Goal: Information Seeking & Learning: Find specific fact

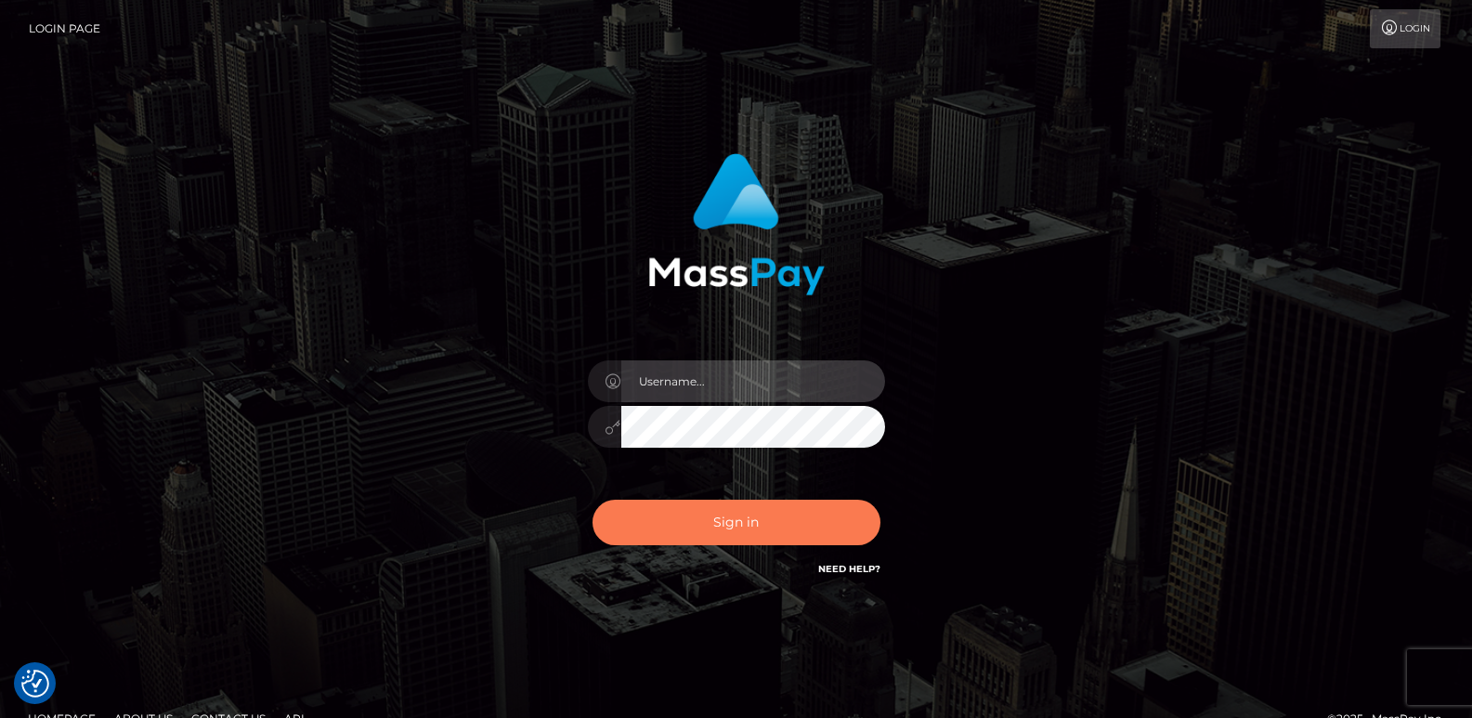
type input "[DOMAIN_NAME]"
click at [757, 536] on button "Sign in" at bounding box center [736, 522] width 288 height 45
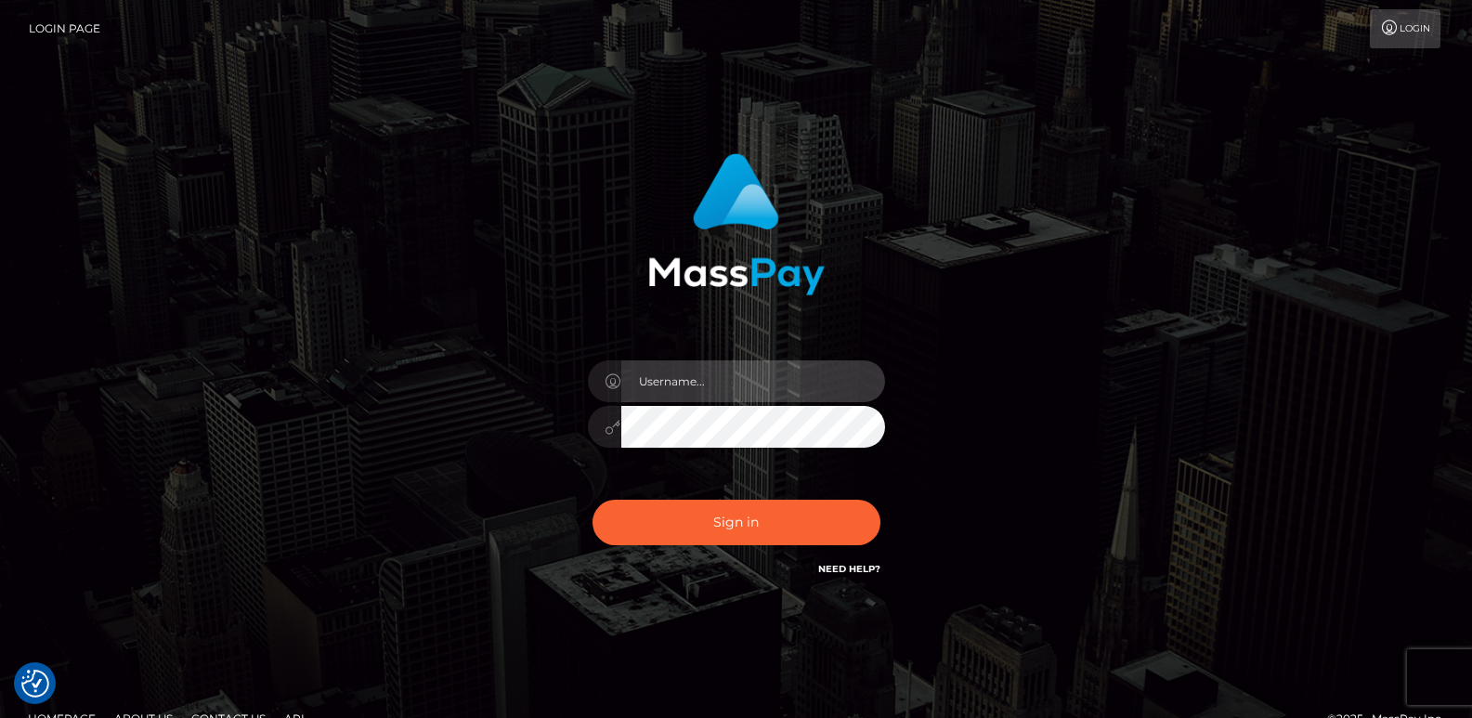
type input "ts2.es"
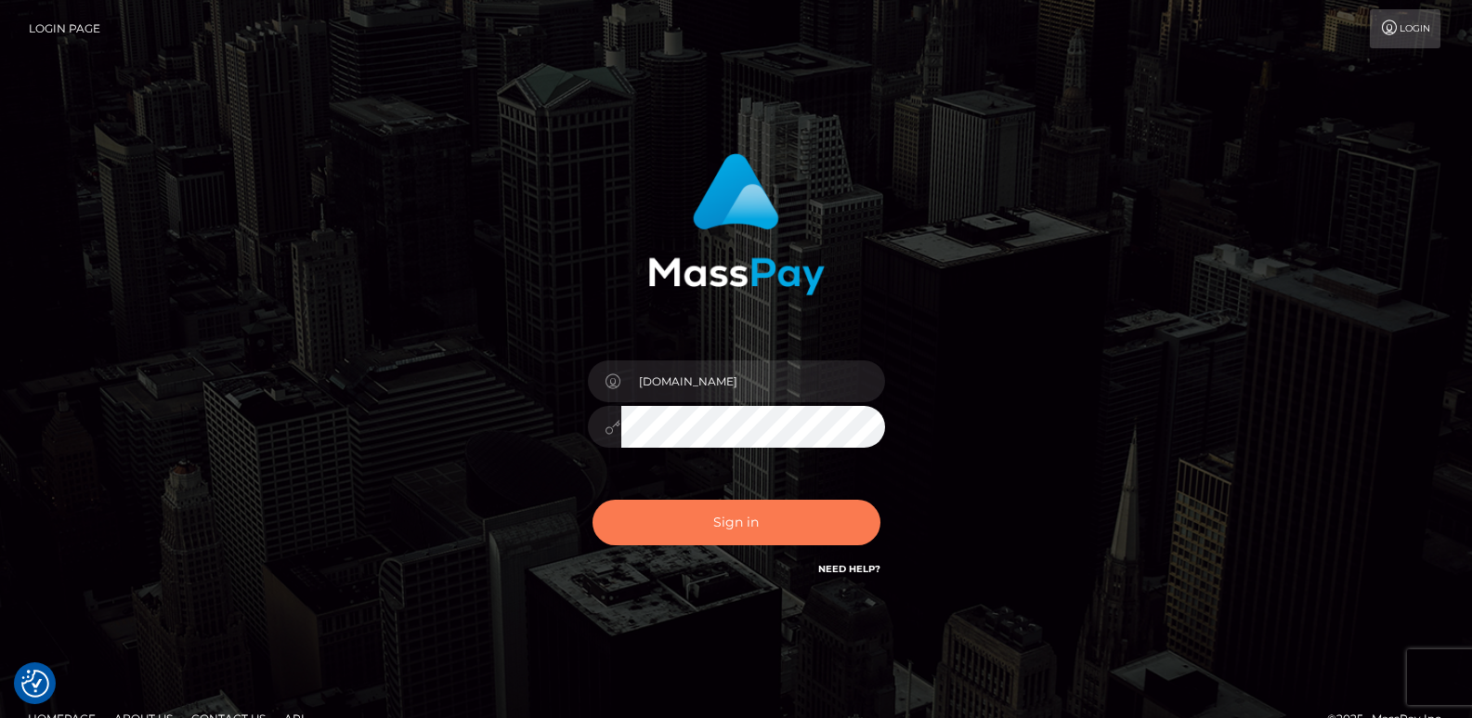
click at [757, 536] on button "Sign in" at bounding box center [736, 522] width 288 height 45
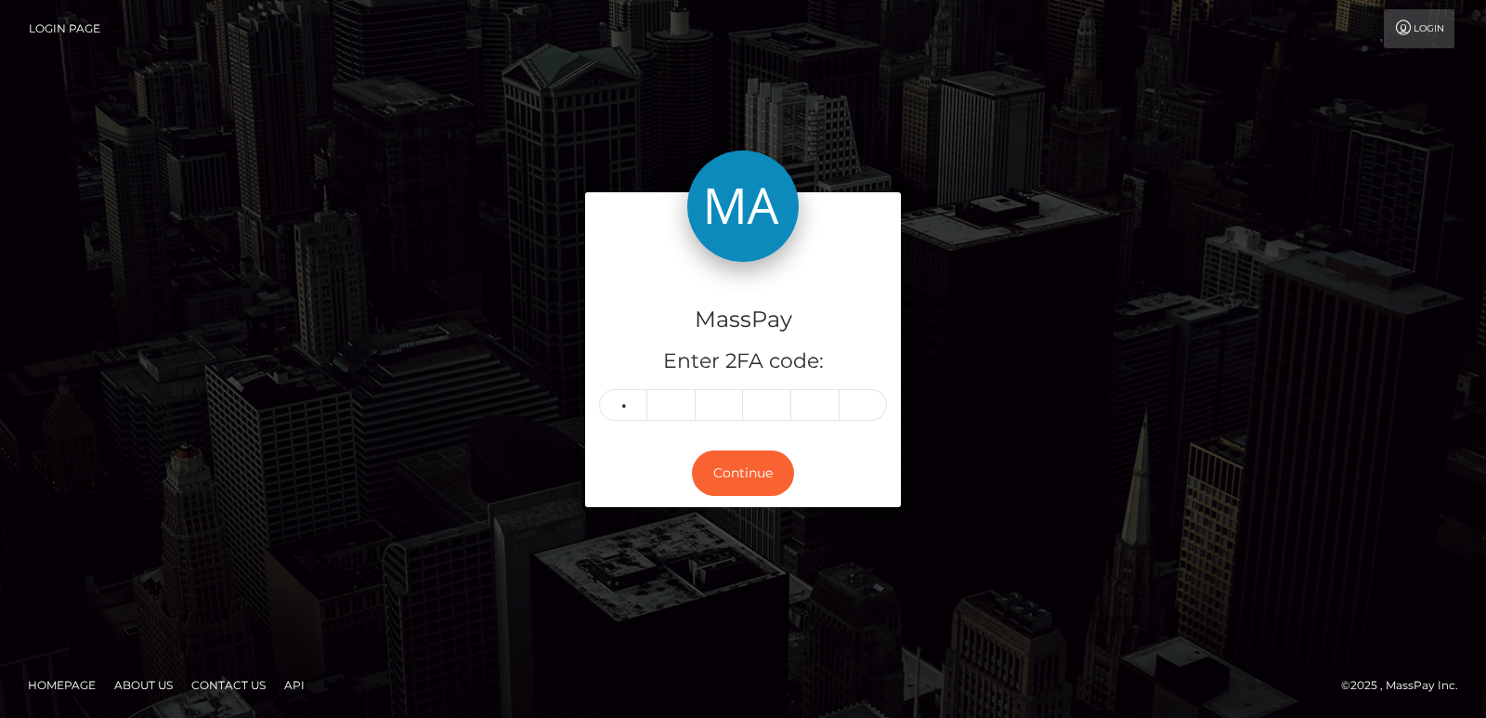
type input "4"
type input "9"
type input "6"
type input "5"
type input "1"
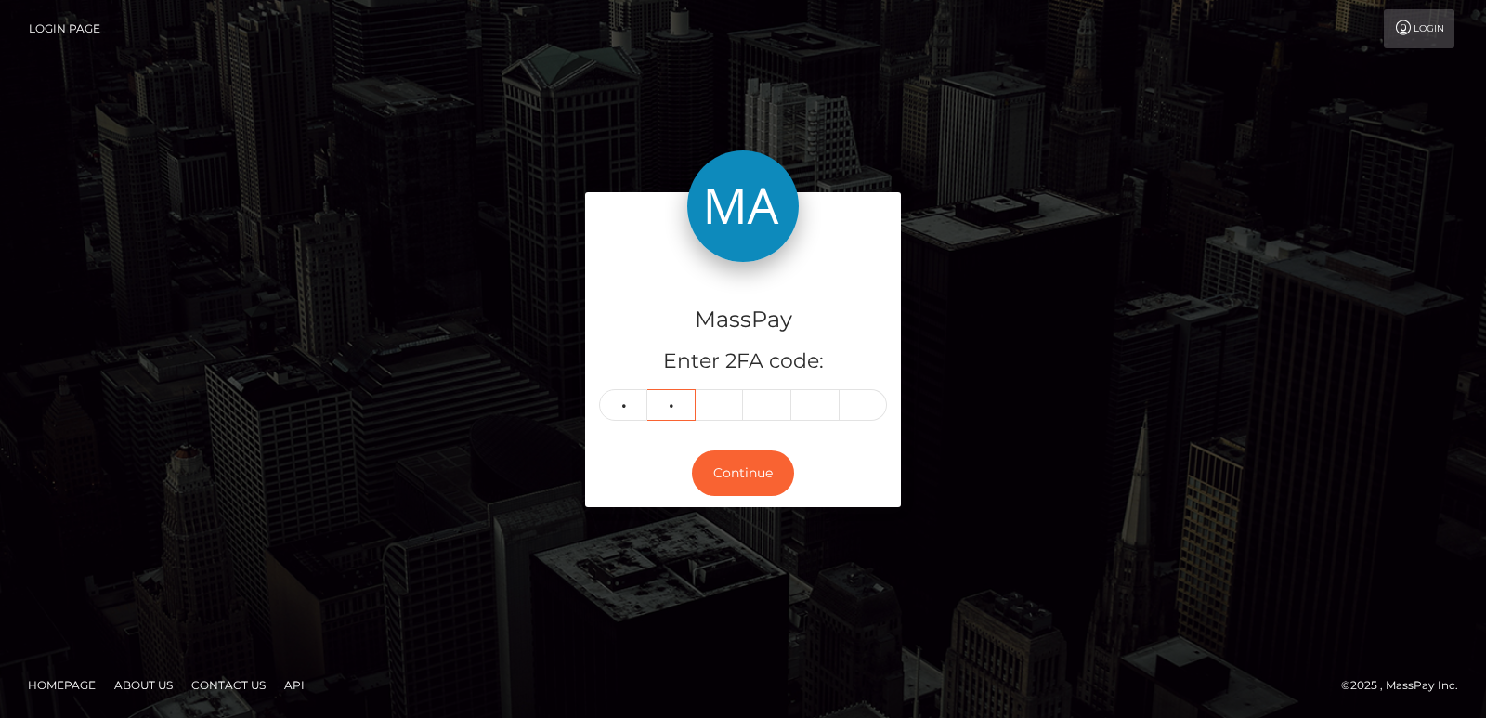
type input "6"
type input "2"
type input "1"
type input "8"
type input "0"
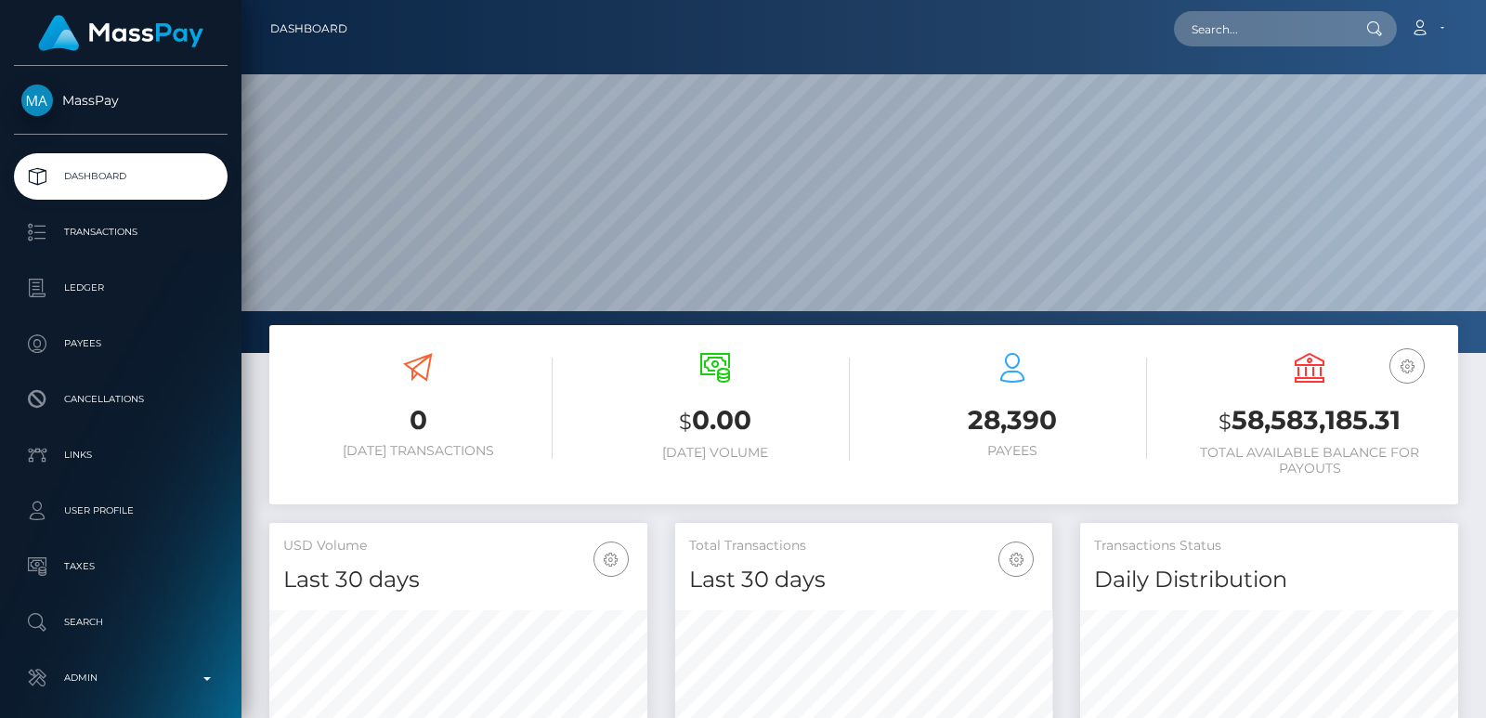
scroll to position [330, 377]
click at [1245, 40] on input "text" at bounding box center [1261, 28] width 175 height 35
paste input "drzzymarrox@gmail.com"
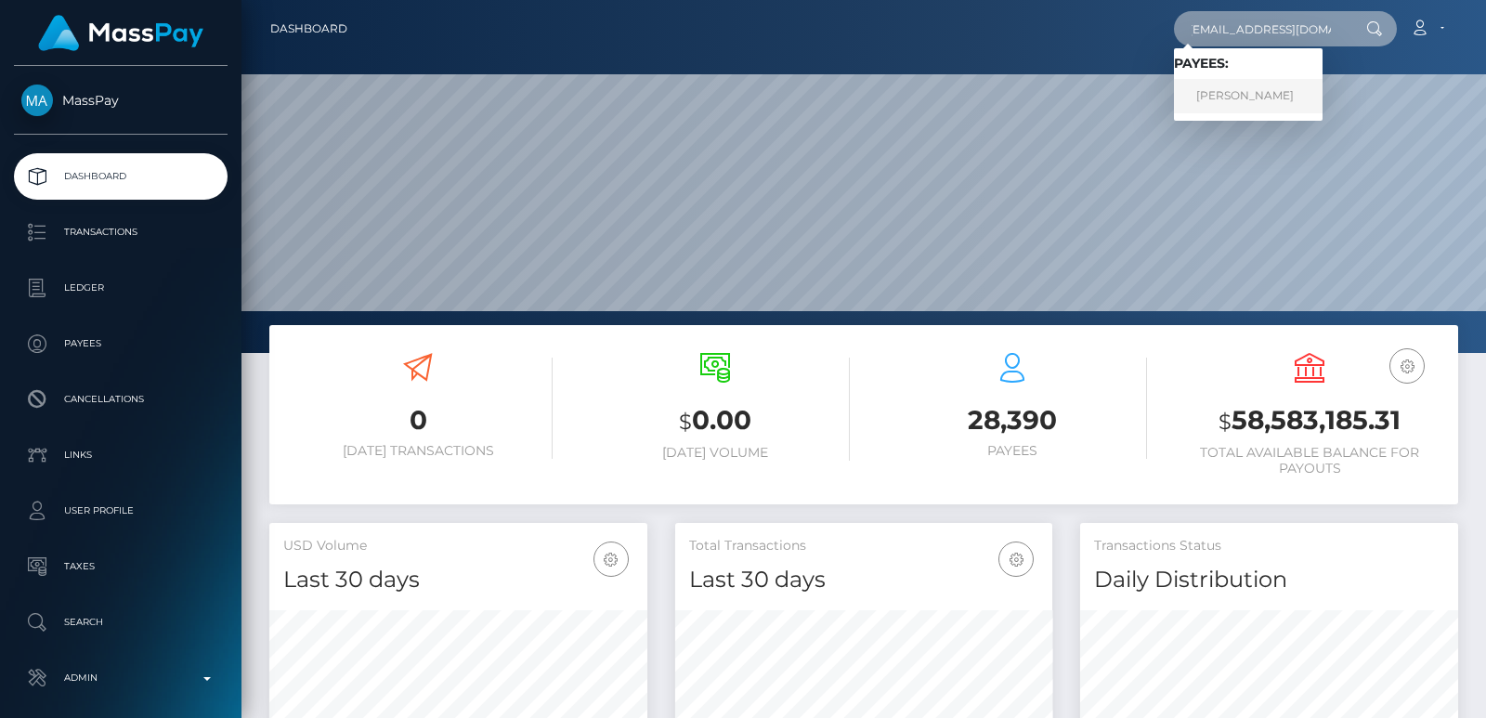
type input "drzzymarrox@gmail.com"
click at [1265, 87] on link "MARWAN AAD ALI AL-QAYSI" at bounding box center [1248, 96] width 149 height 34
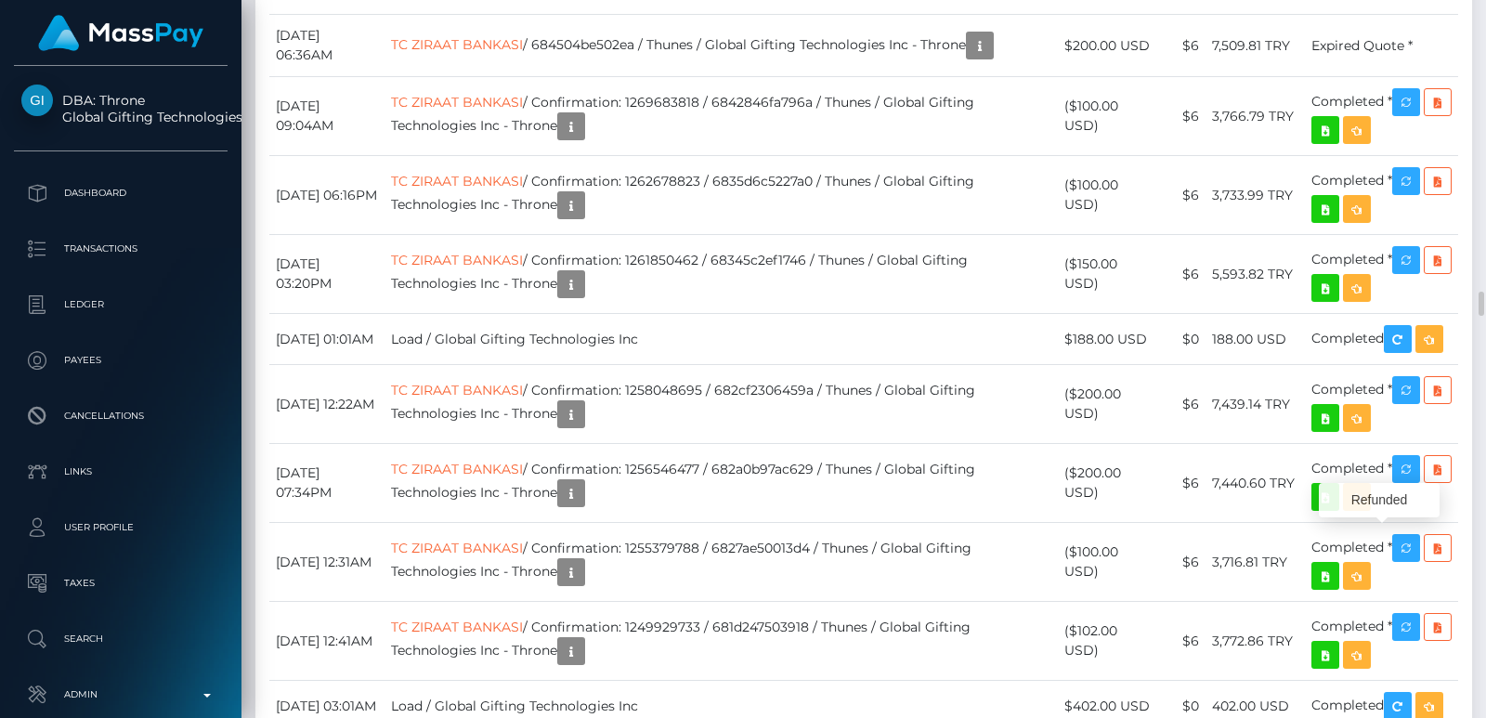
scroll to position [223, 377]
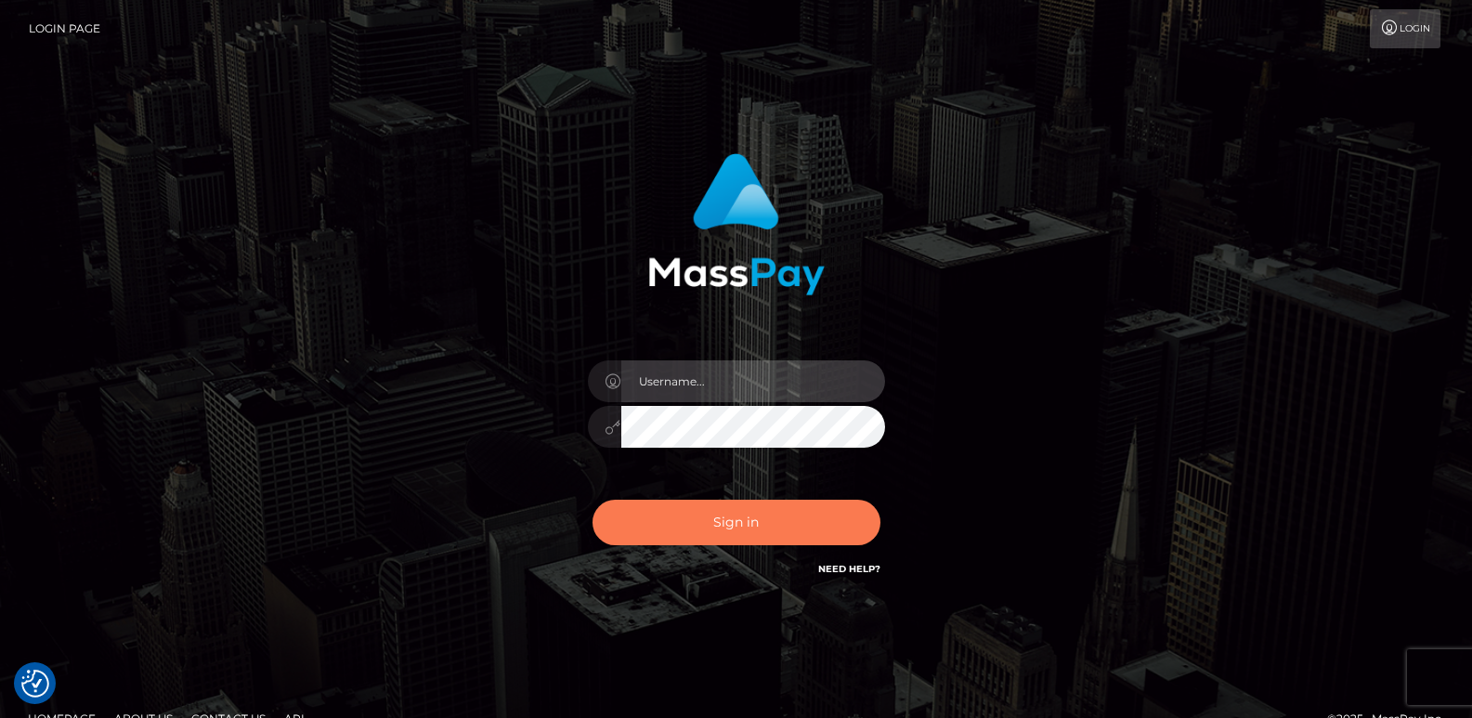
type input "[DOMAIN_NAME]"
click at [658, 512] on button "Sign in" at bounding box center [736, 522] width 288 height 45
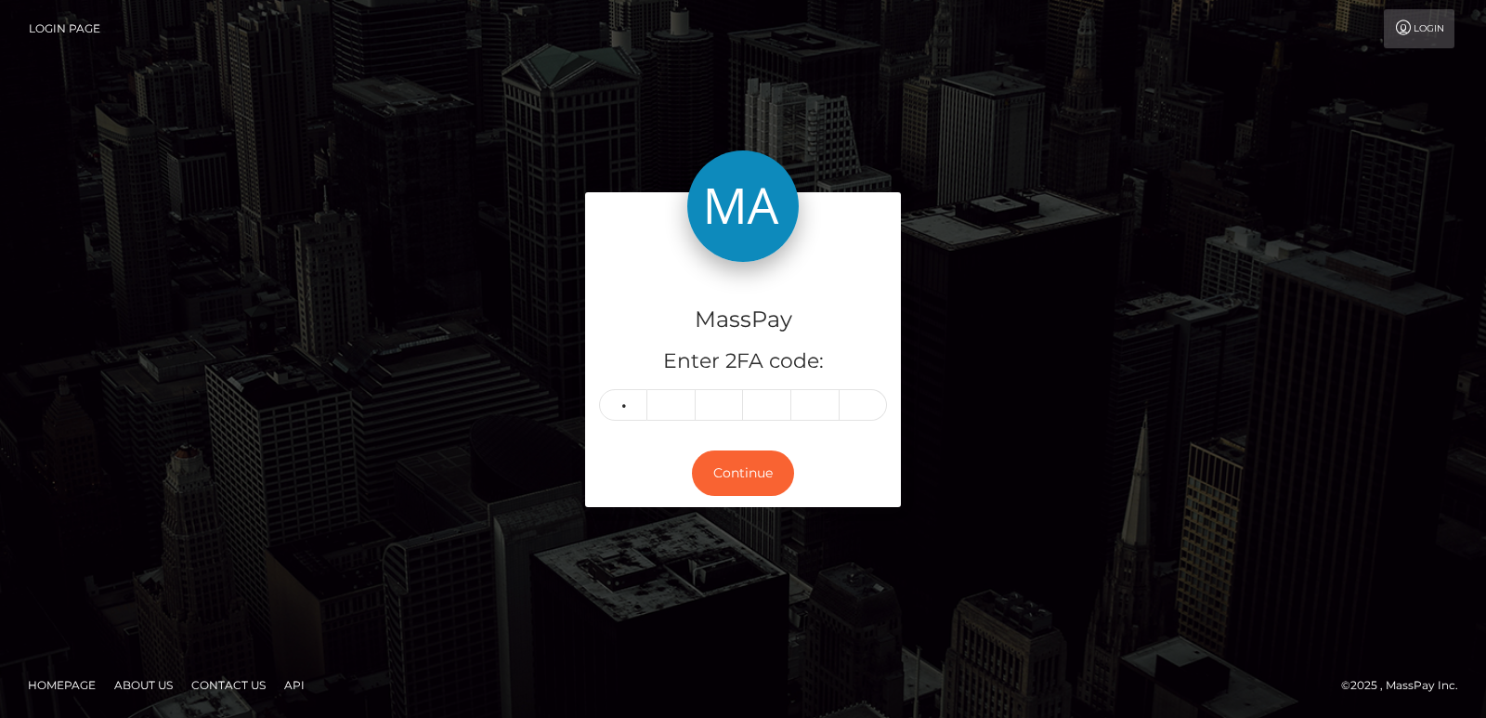
type input "3"
type input "7"
type input "2"
type input "5"
type input "2"
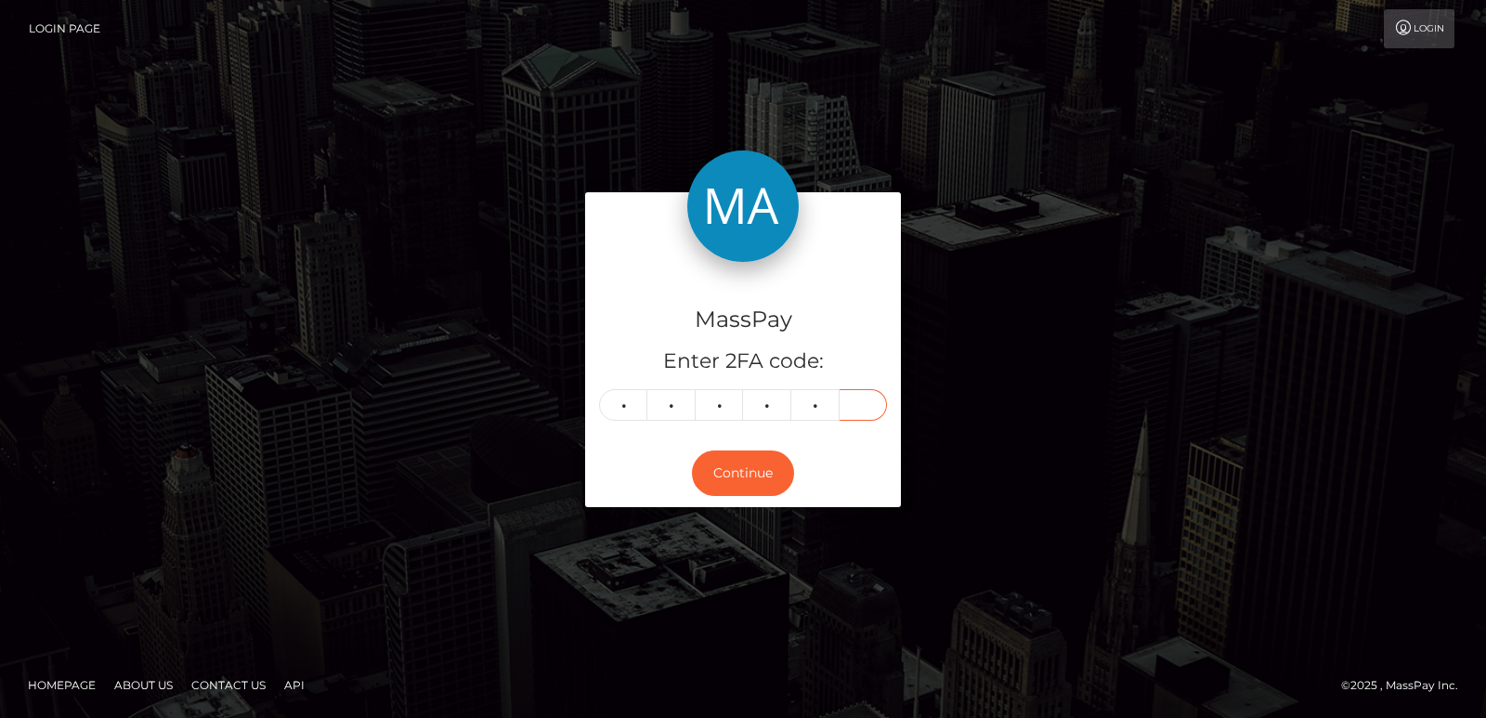
type input "7"
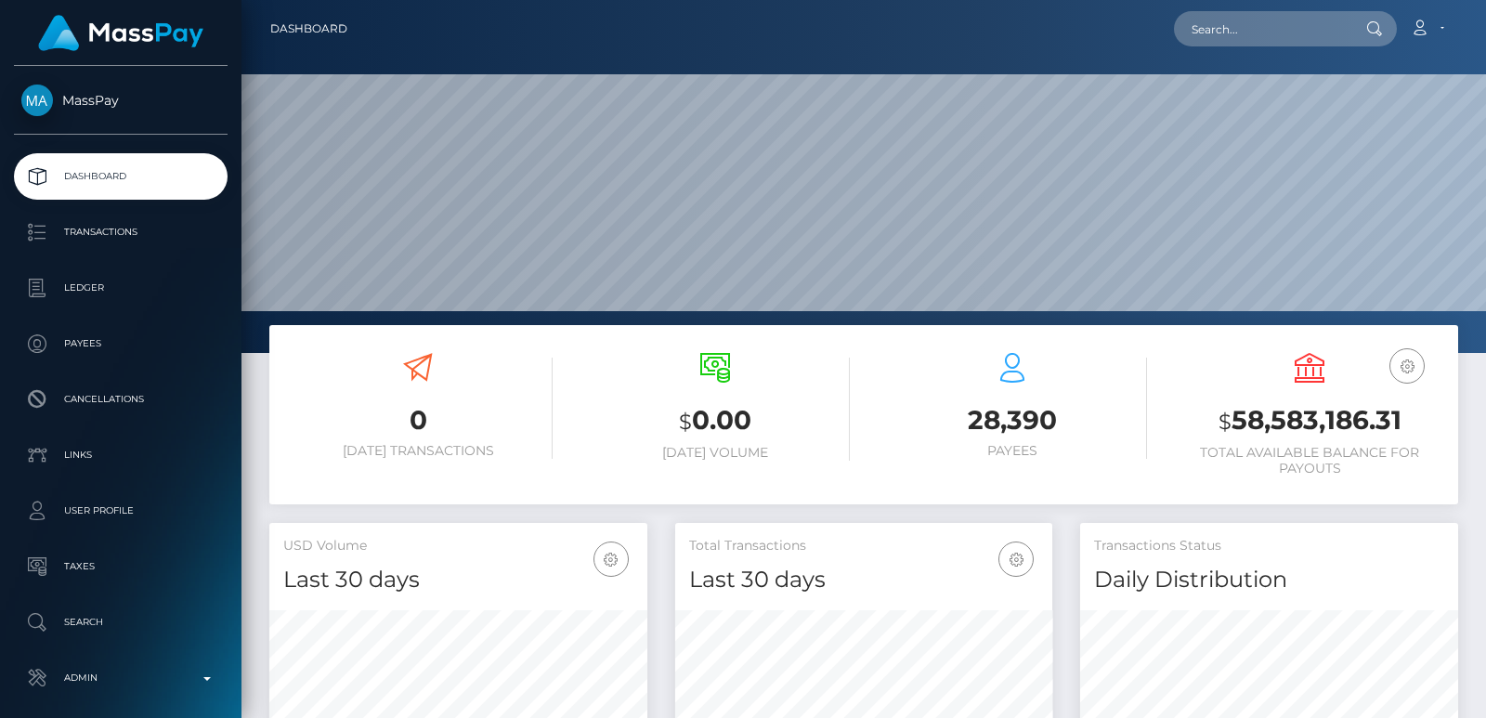
scroll to position [330, 377]
click at [1200, 48] on nav "Dashboard Loading... Loading... Account Edit Profile" at bounding box center [863, 29] width 1244 height 58
click at [1205, 39] on input "text" at bounding box center [1261, 28] width 175 height 35
paste input "drzzymarrox@gmail.com"
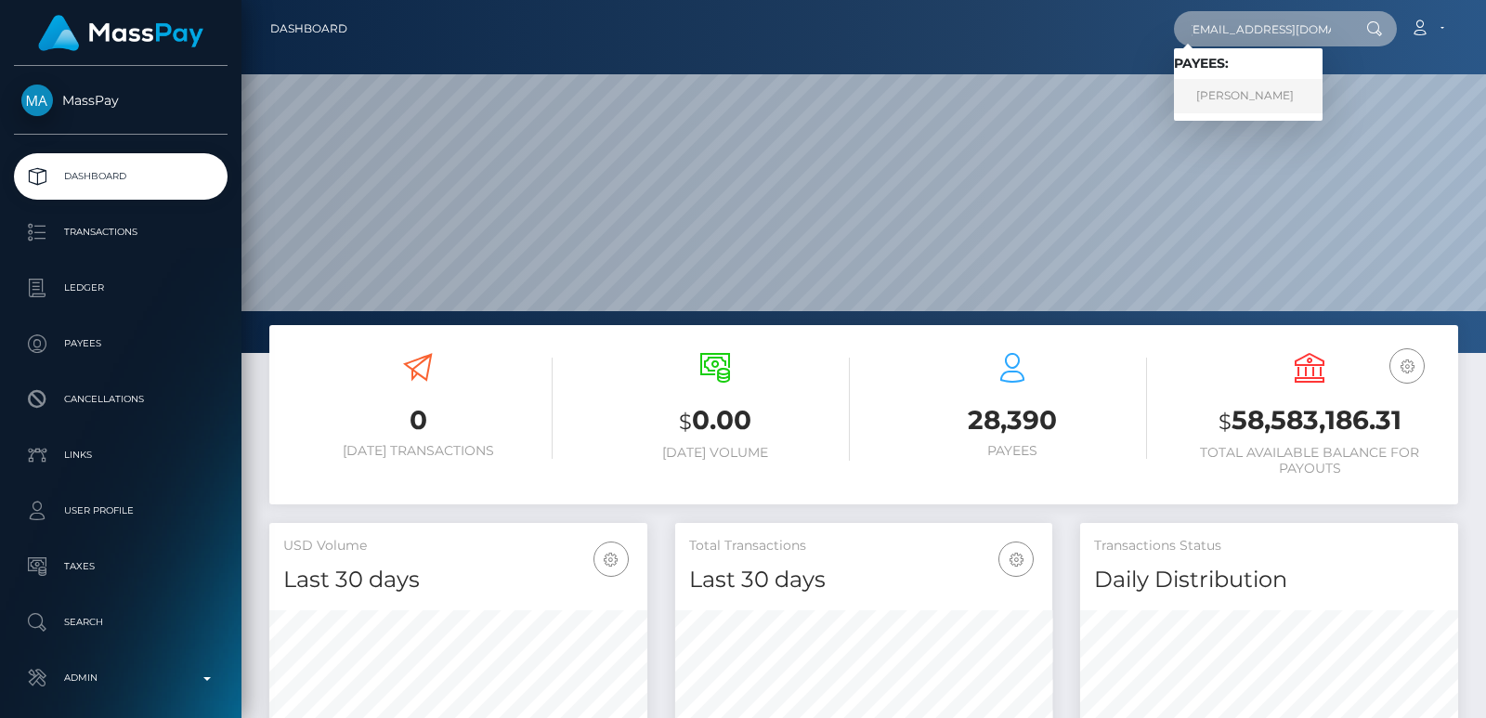
type input "drzzymarrox@gmail.com"
click at [1232, 94] on link "MARWAN AAD ALI AL-QAYSI" at bounding box center [1248, 96] width 149 height 34
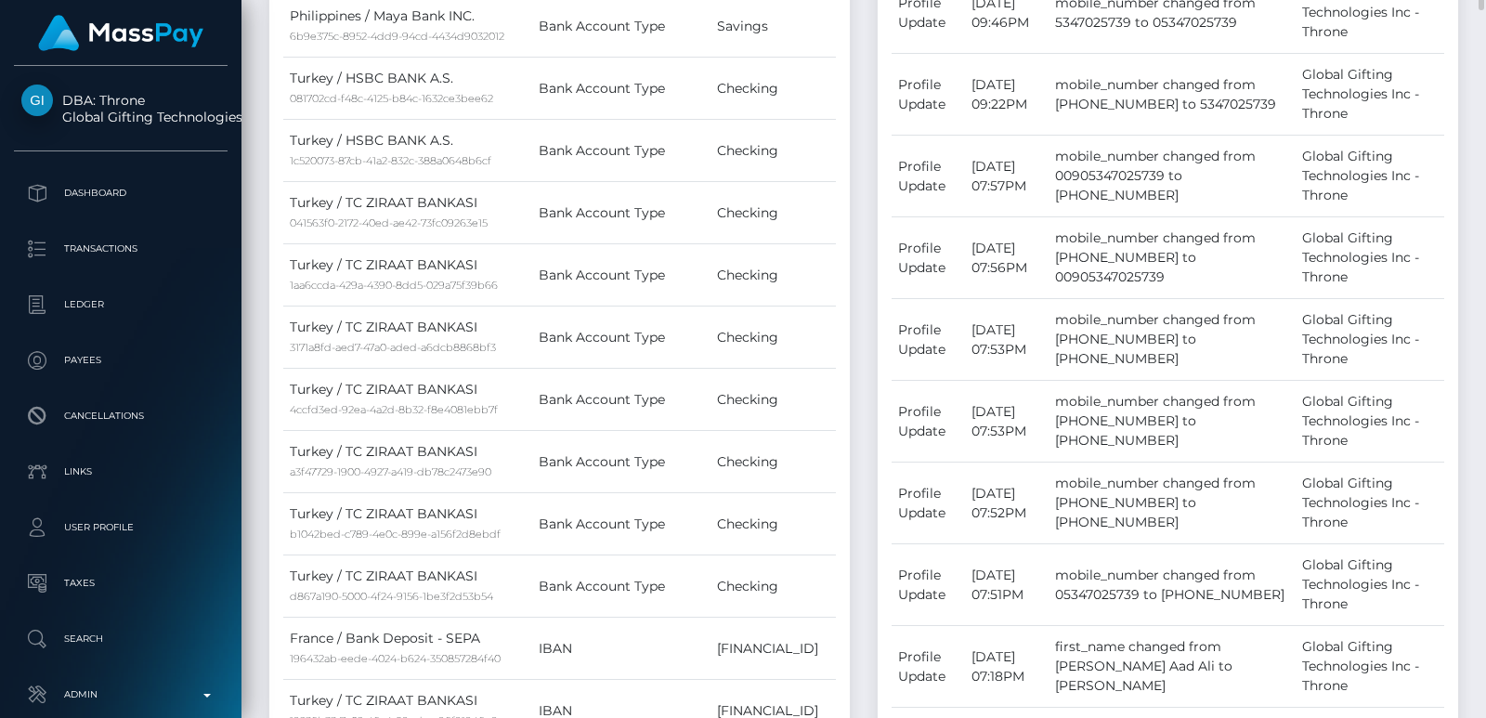
scroll to position [1337, 0]
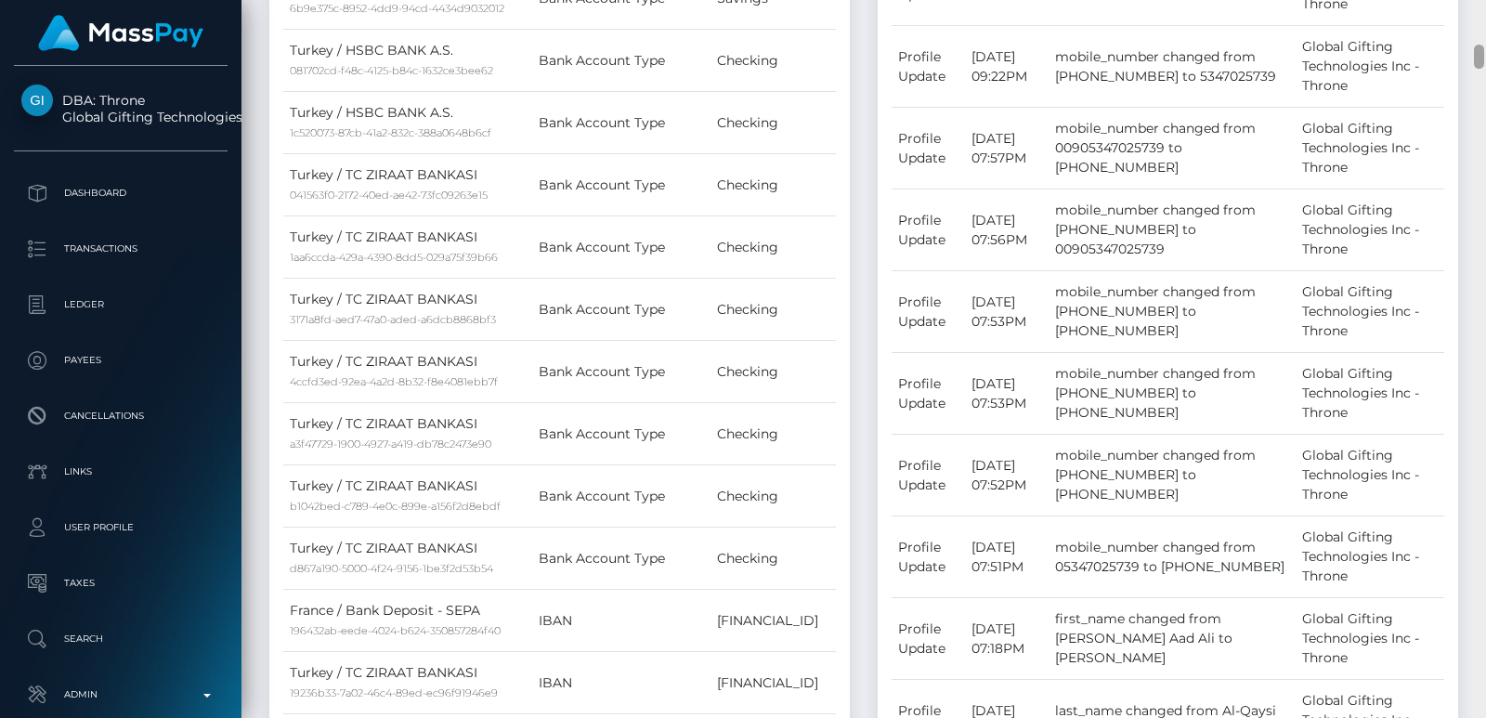
click at [1485, 14] on div at bounding box center [1479, 359] width 14 height 718
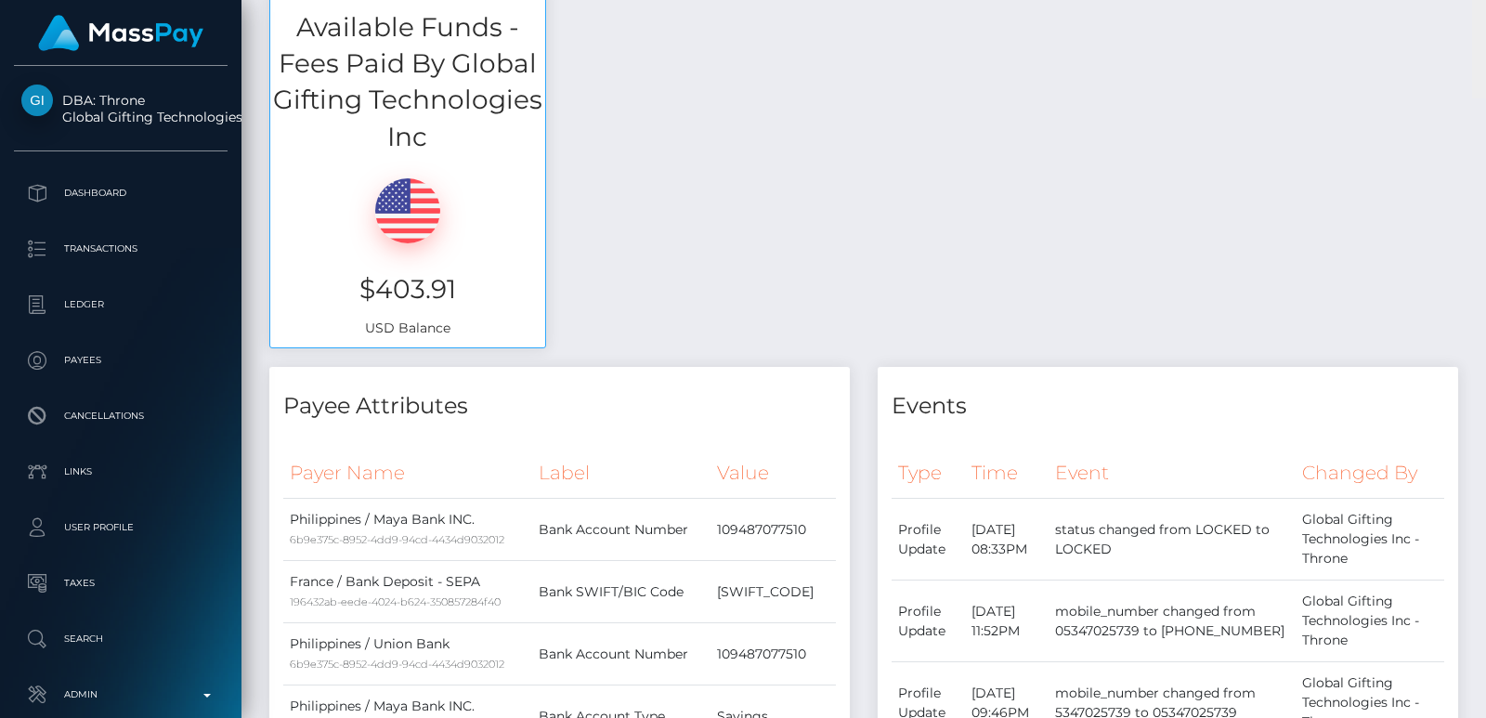
click at [1485, 14] on div "Customer Profile Loading... Loading..." at bounding box center [863, 359] width 1244 height 718
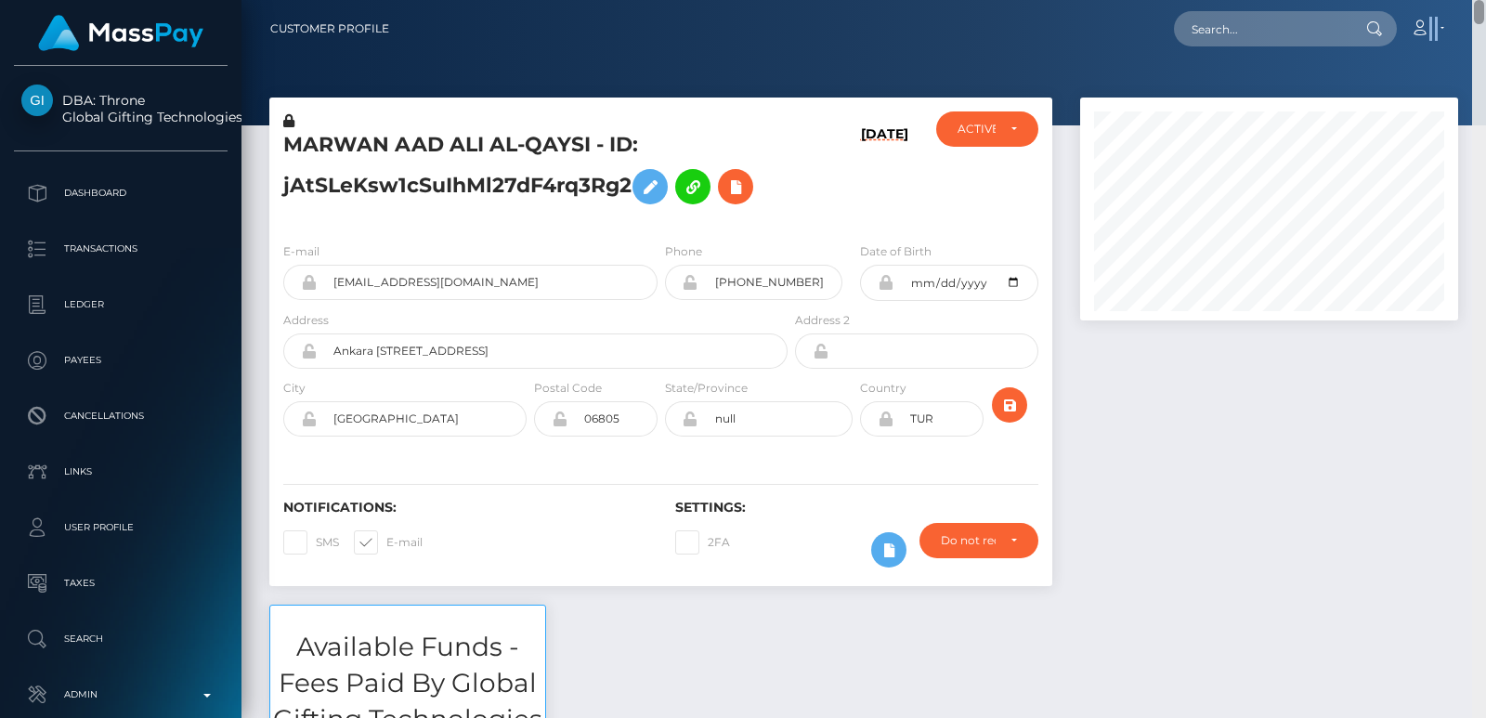
click at [1485, 14] on nav "Customer Profile Loading... Loading... Account" at bounding box center [863, 29] width 1244 height 58
click at [1305, 32] on input "text" at bounding box center [1261, 28] width 175 height 35
paste input "drzzymarrox@gmail.com"
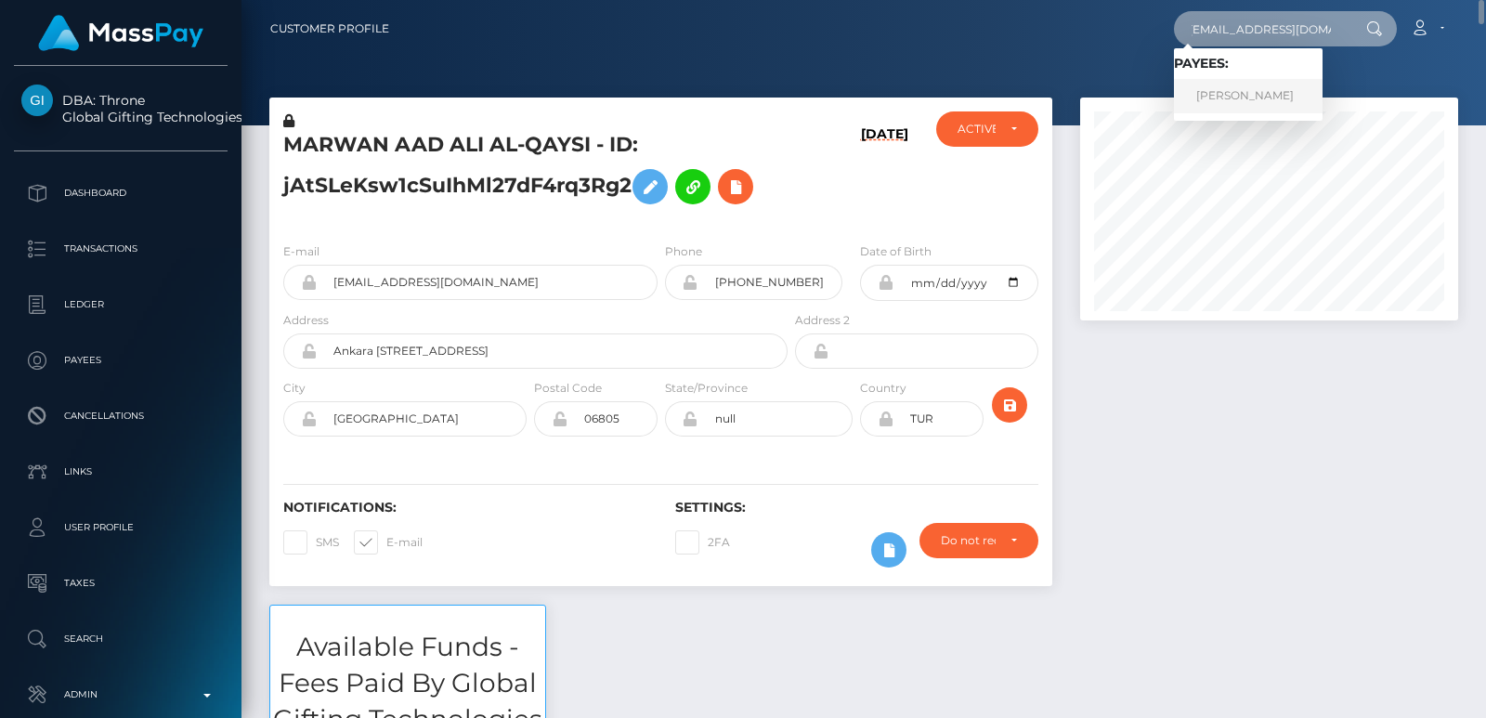
type input "drzzymarrox@gmail.com"
click at [1230, 85] on link "MARWAN AAD ALI AL-QAYSI" at bounding box center [1248, 96] width 149 height 34
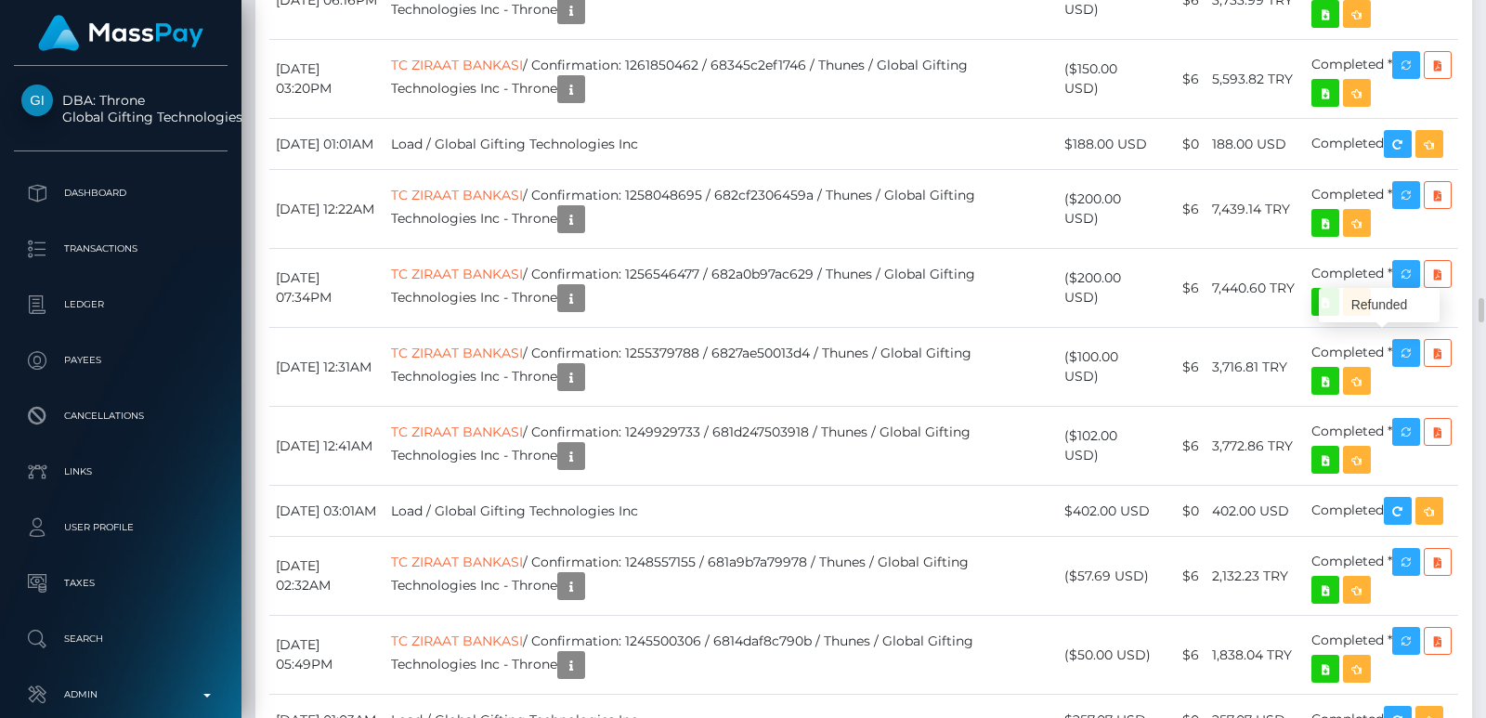
scroll to position [223, 377]
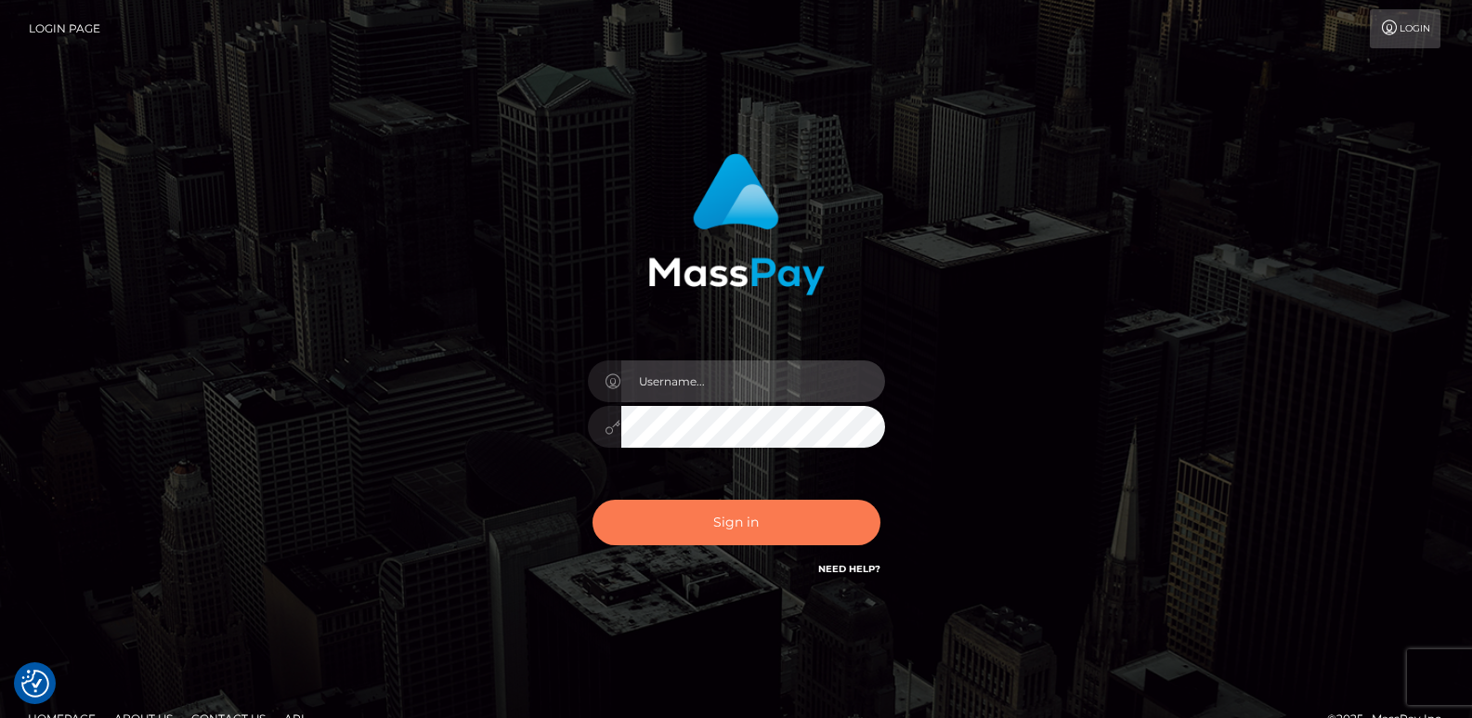
type input "[DOMAIN_NAME]"
click at [698, 536] on button "Sign in" at bounding box center [736, 522] width 288 height 45
type input "[DOMAIN_NAME]"
click at [700, 525] on button "Sign in" at bounding box center [736, 522] width 288 height 45
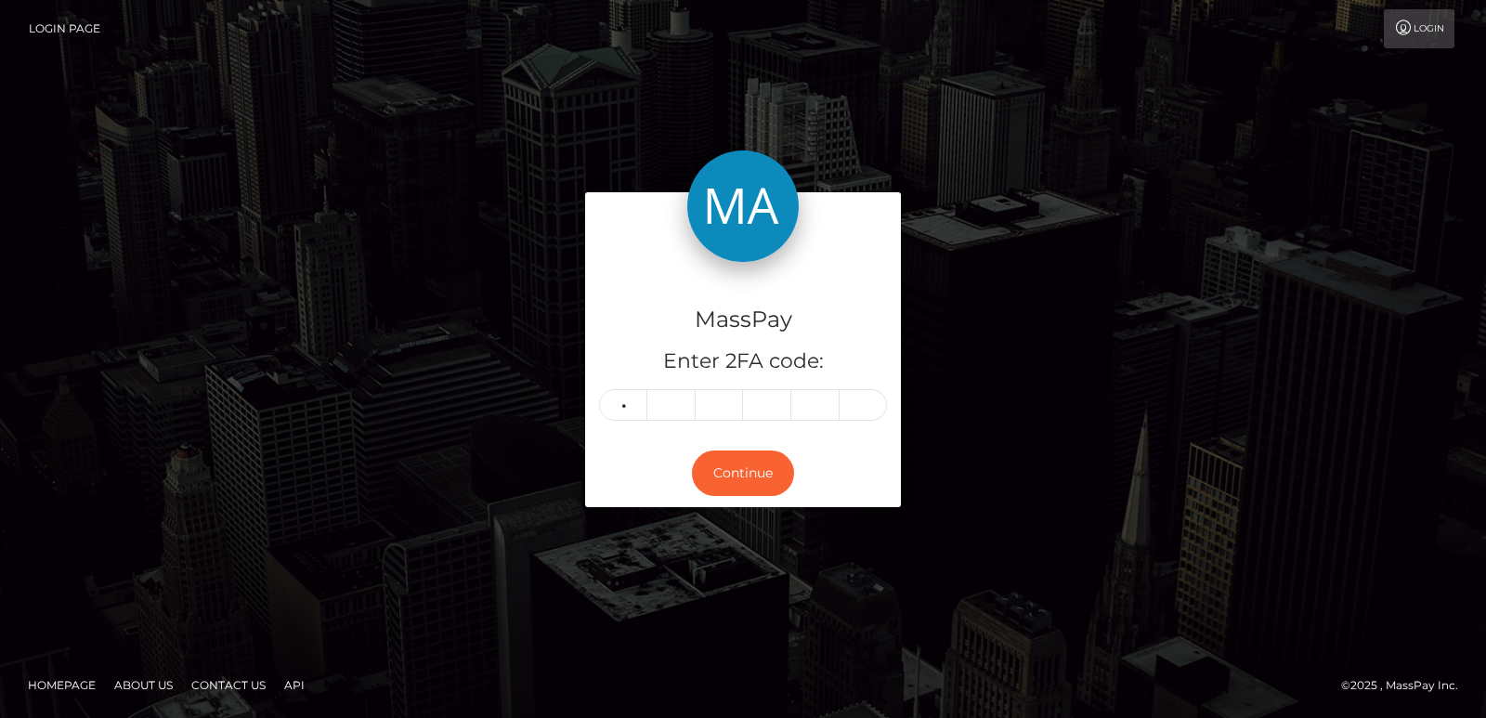
type input "0"
type input "9"
type input "4"
type input "3"
type input "0"
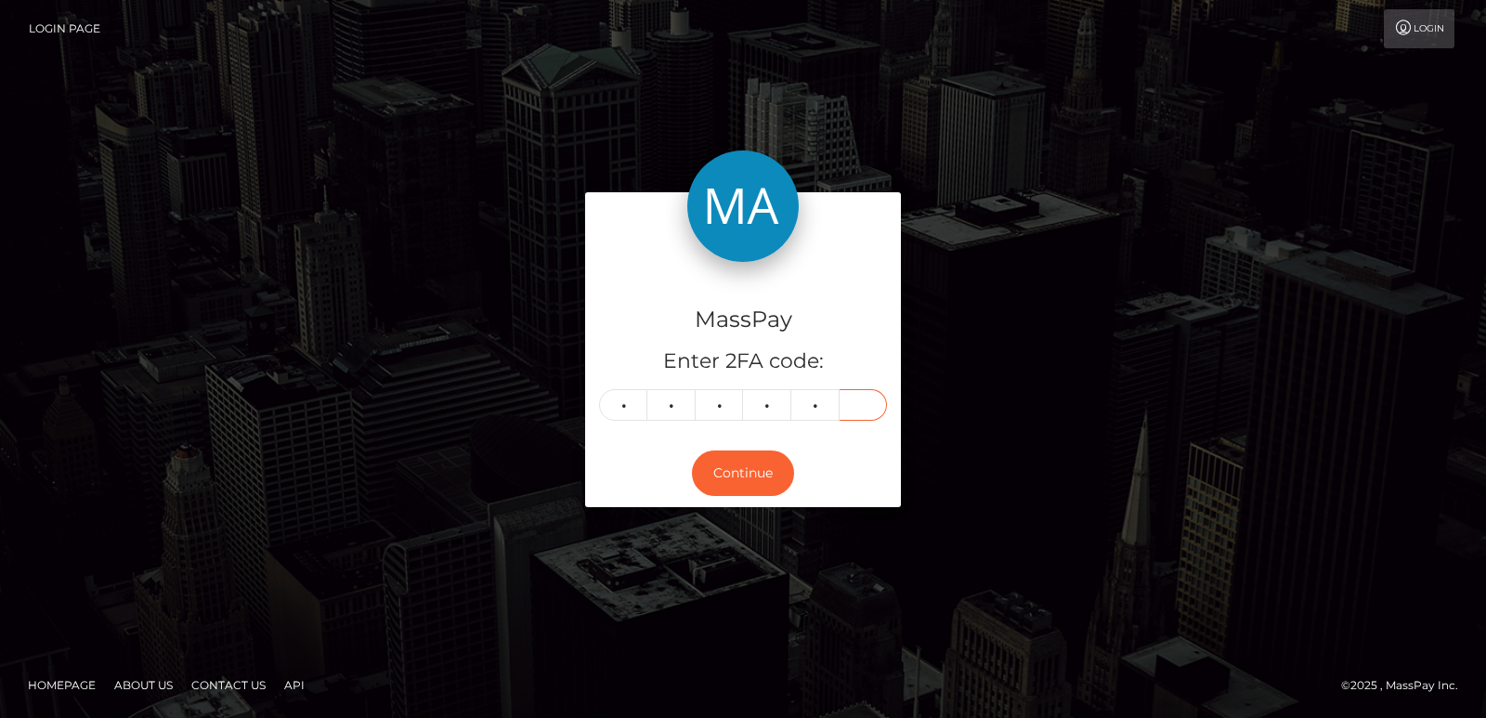
type input "2"
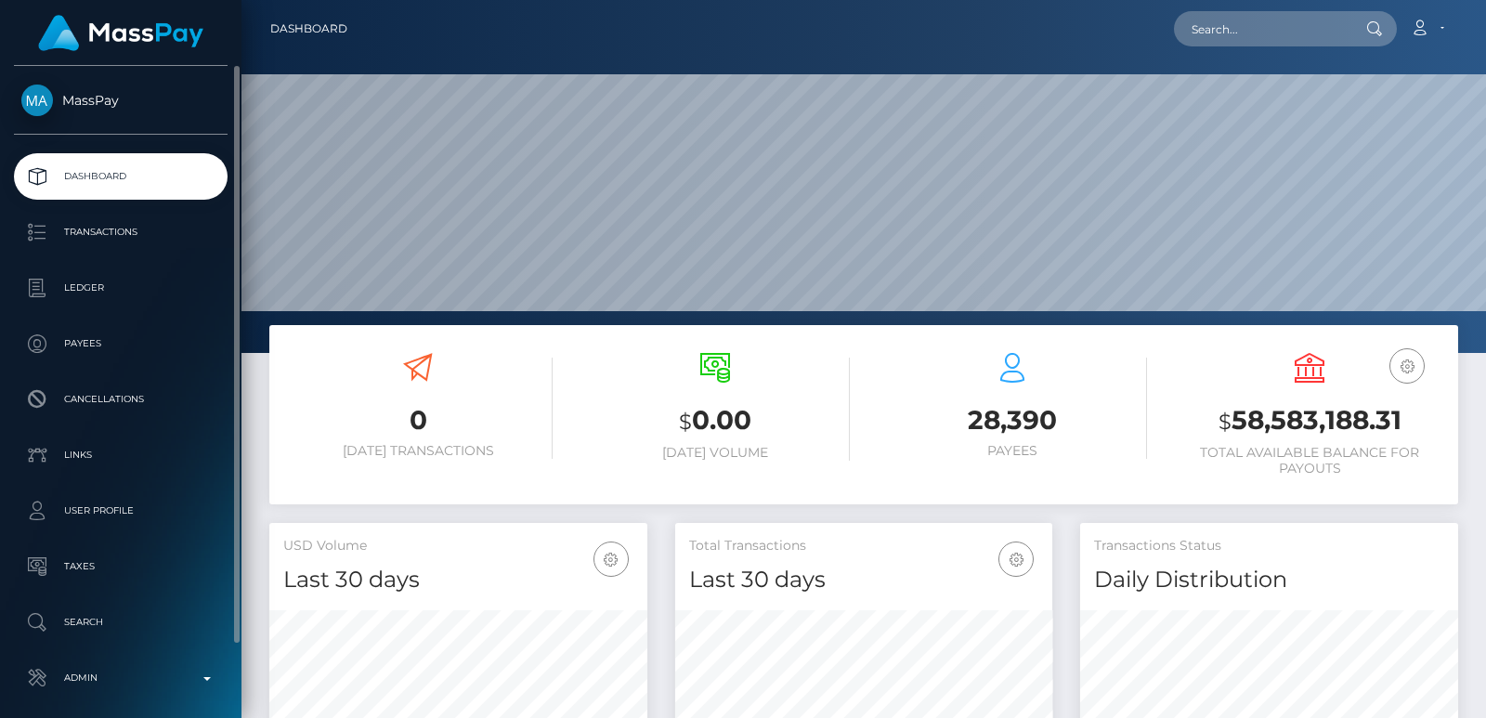
scroll to position [330, 377]
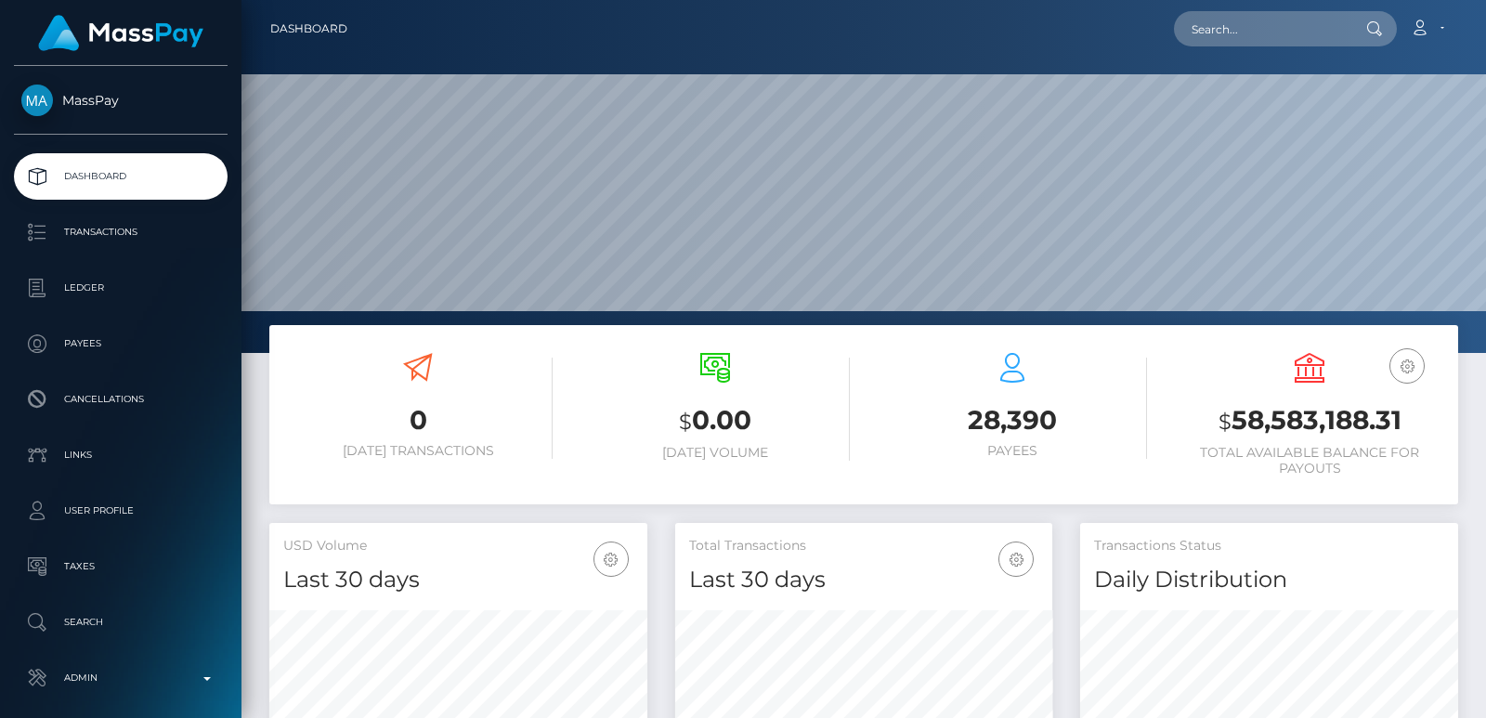
click at [1252, 46] on div "Loading... Loading... Account Edit Profile Logout" at bounding box center [909, 28] width 1095 height 39
click at [1228, 33] on input "text" at bounding box center [1261, 28] width 175 height 35
paste input "[EMAIL_ADDRESS][DOMAIN_NAME]"
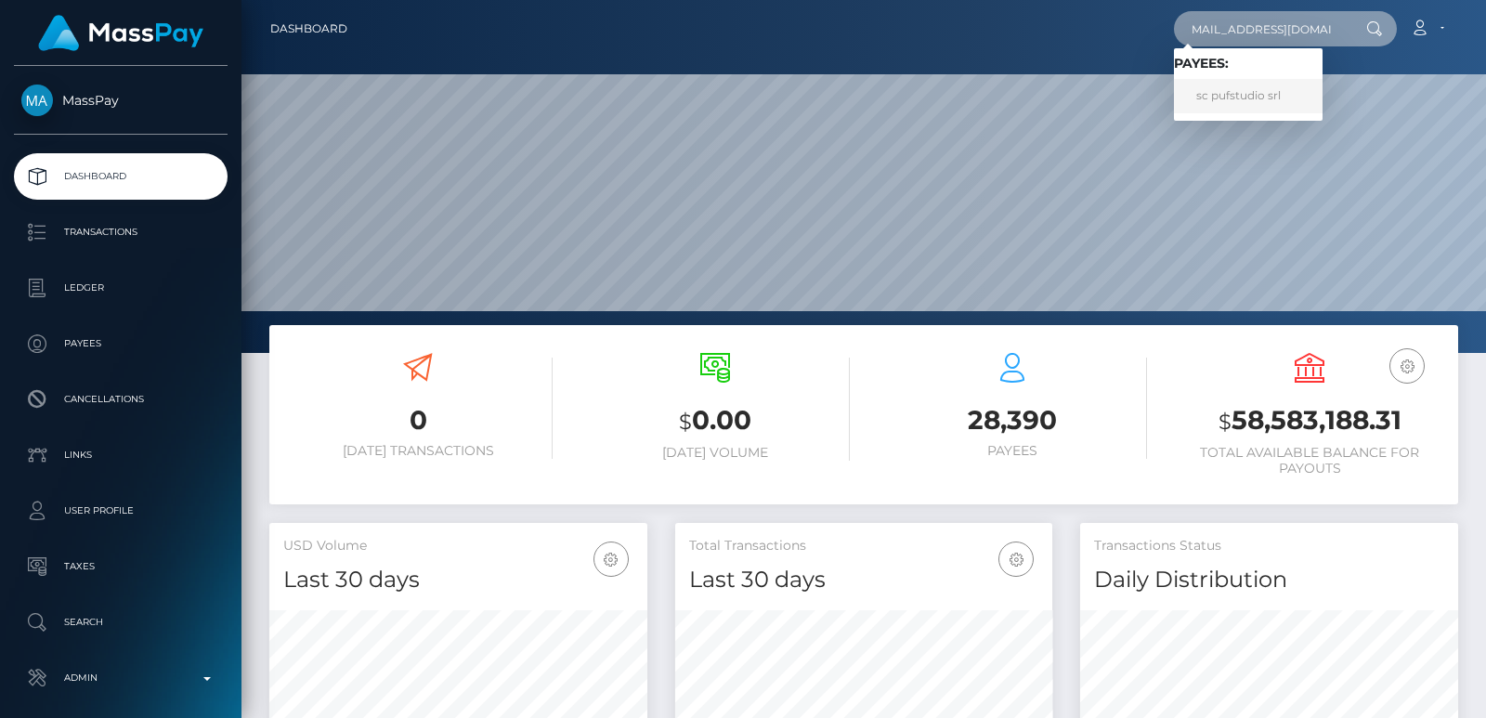
type input "[EMAIL_ADDRESS][DOMAIN_NAME]"
click at [1242, 87] on link "sc pufstudio srl" at bounding box center [1248, 96] width 149 height 34
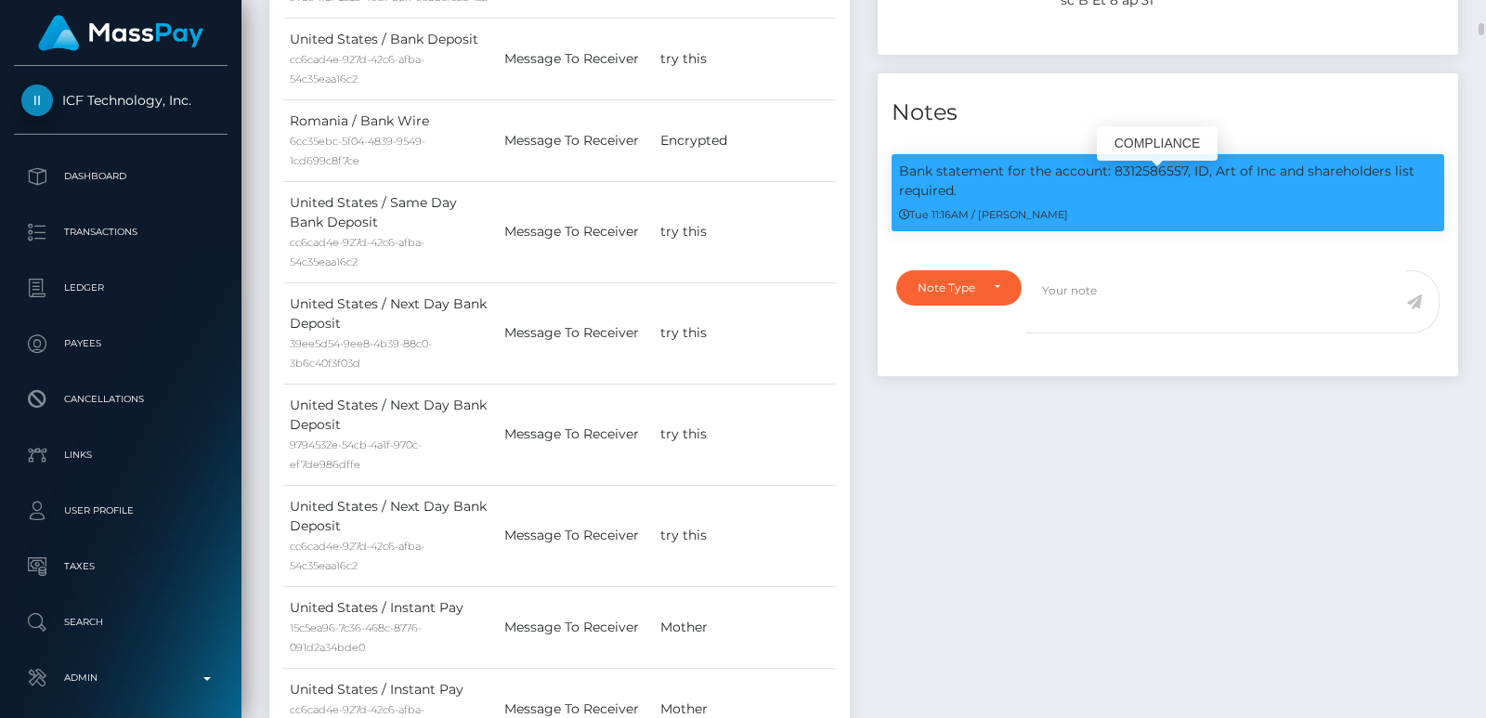
scroll to position [223, 377]
click at [958, 162] on p "Bank statement for the account: 8312586557, ID, Art of Inc and shareholders lis…" at bounding box center [1168, 181] width 538 height 39
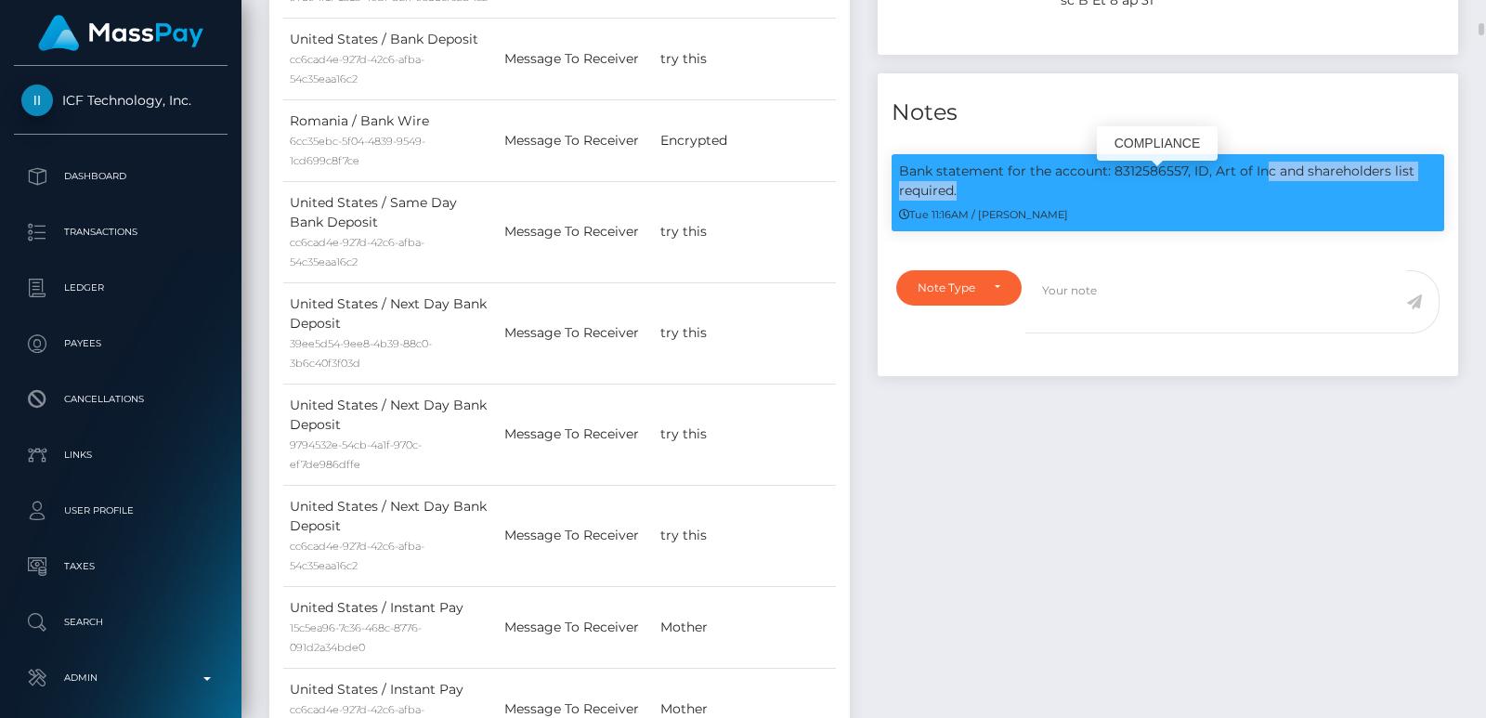
copy div "Bank statement for the account: 8312586557, ID, Art of Inc and shareholders lis…"
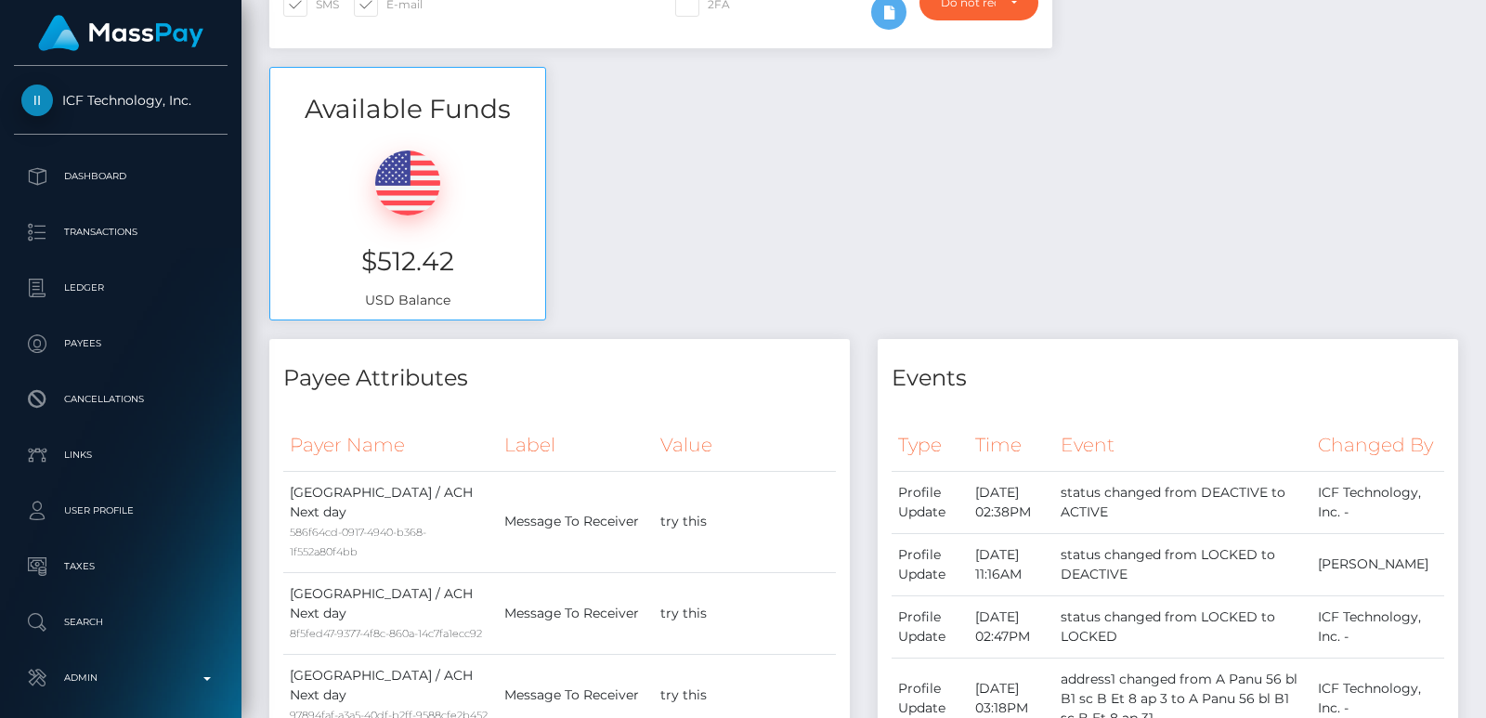
click at [1480, 6] on div "Customer Profile Loading... Loading..." at bounding box center [863, 359] width 1244 height 718
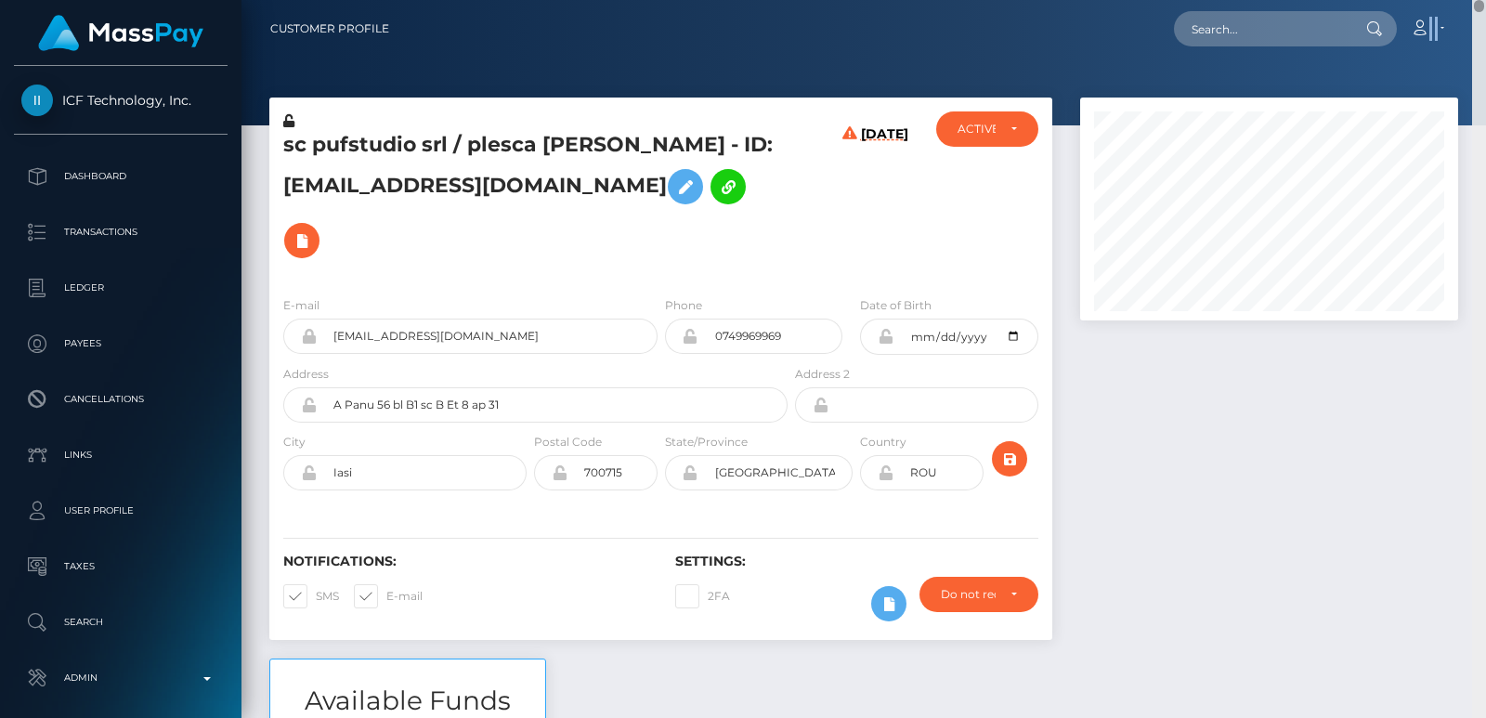
click at [1480, 6] on nav "Customer Profile Loading... Loading... Account" at bounding box center [863, 29] width 1244 height 58
click at [502, 144] on h5 "sc pufstudio srl / plesca voica maria - ID: foxylady2019x@yahoo.com" at bounding box center [530, 199] width 494 height 136
copy h5 "plesca"
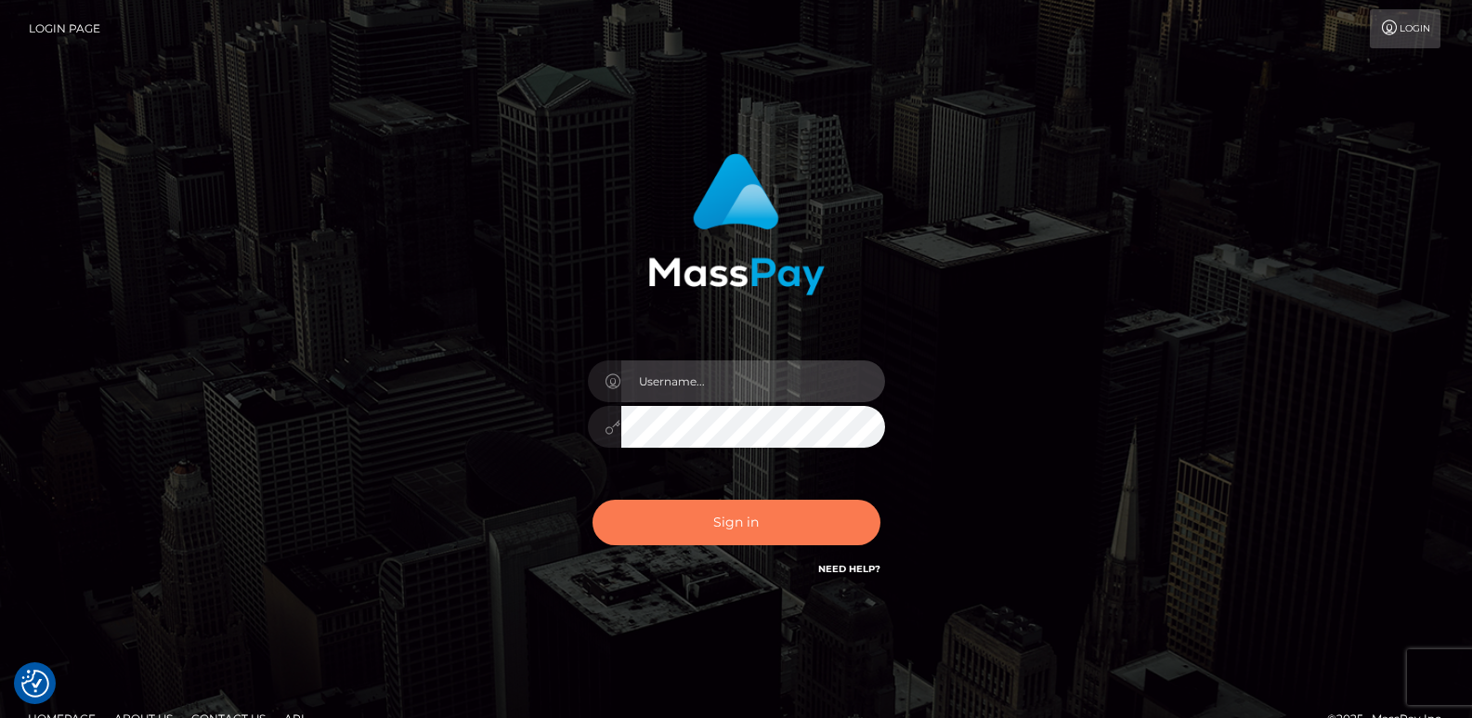
type input "[DOMAIN_NAME]"
click at [694, 507] on button "Sign in" at bounding box center [736, 522] width 288 height 45
type input "[DOMAIN_NAME]"
click at [691, 517] on button "Sign in" at bounding box center [736, 522] width 288 height 45
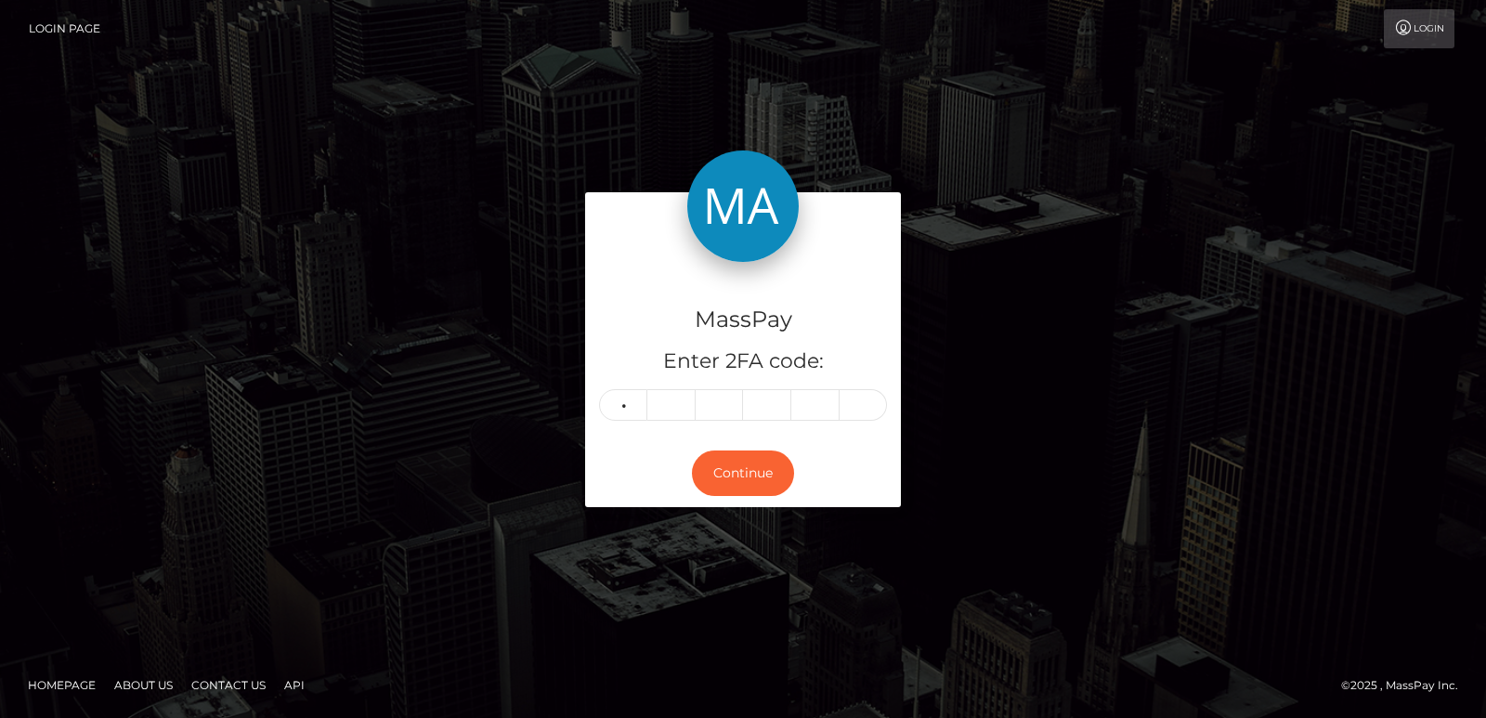
type input "3"
type input "4"
type input "1"
type input "0"
type input "5"
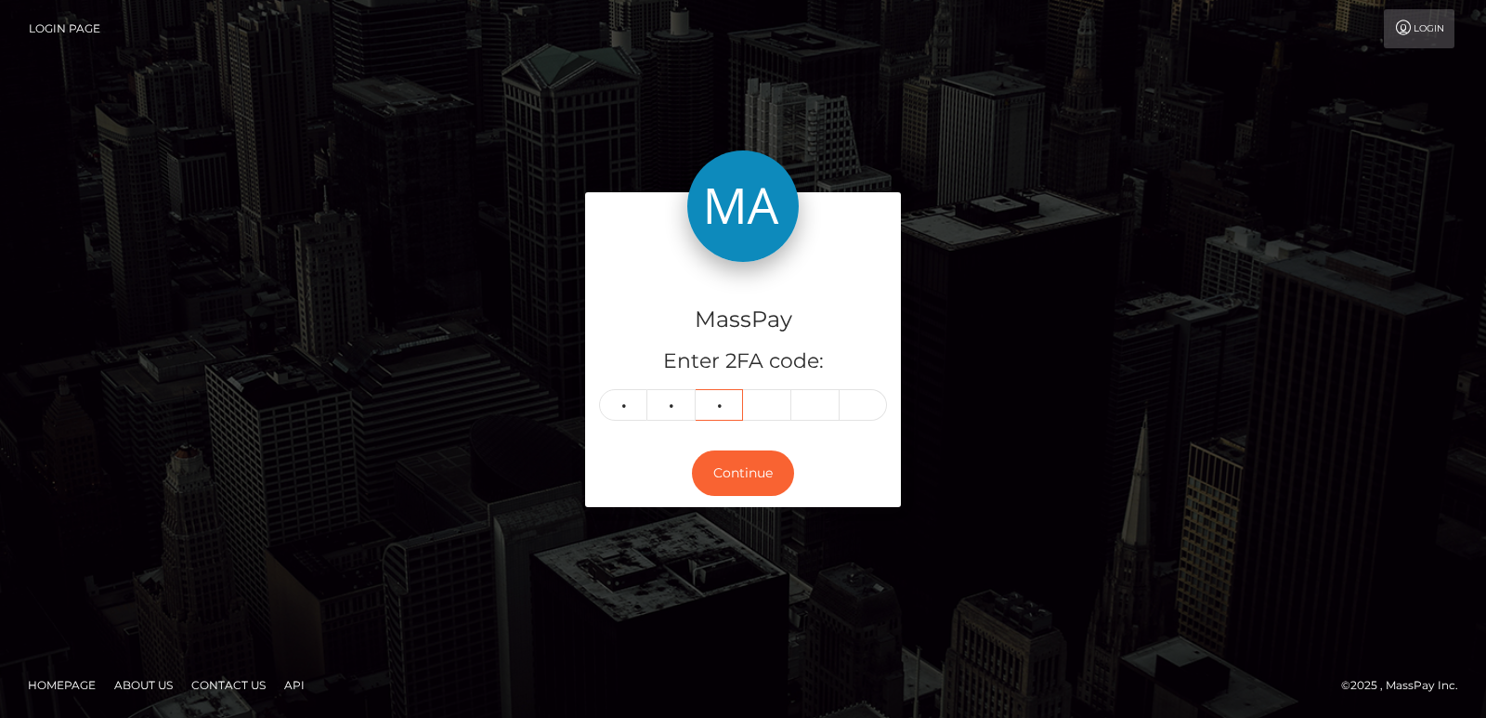
type input "7"
type input "5"
type input "6"
type input "3"
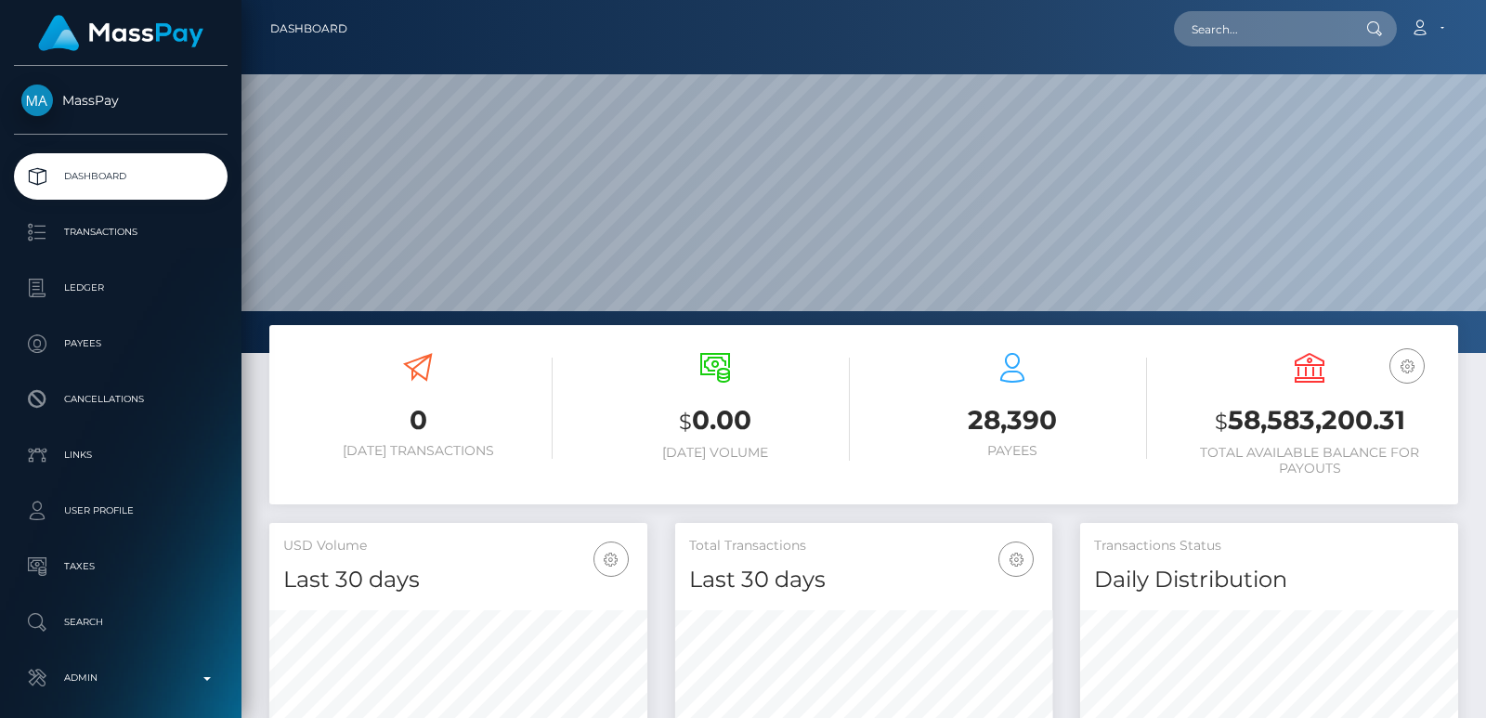
scroll to position [330, 377]
click at [1214, 26] on input "text" at bounding box center [1261, 28] width 175 height 35
paste input "bake17948@gmail.com"
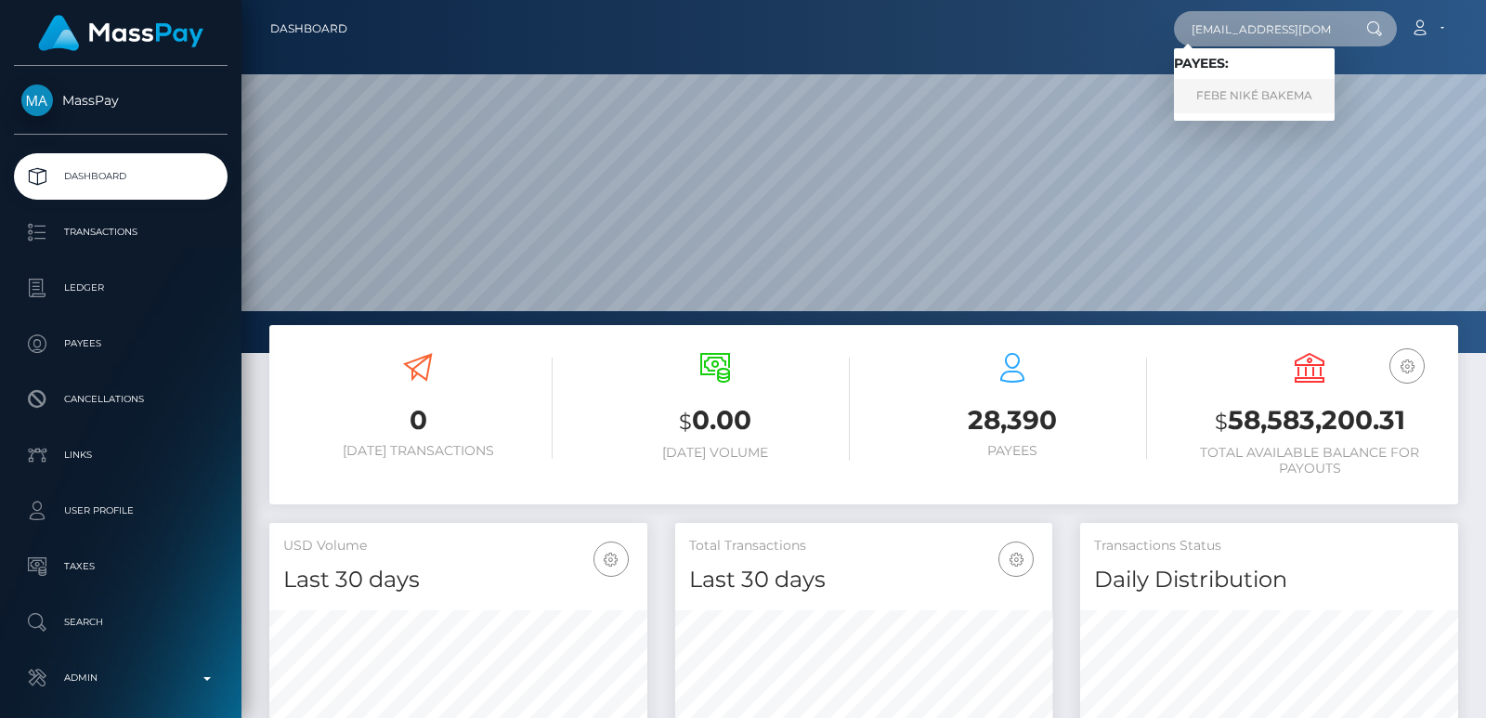
type input "bake17948@gmail.com"
click at [1241, 89] on link "FEBE NIKÉ BAKEMA" at bounding box center [1254, 96] width 161 height 34
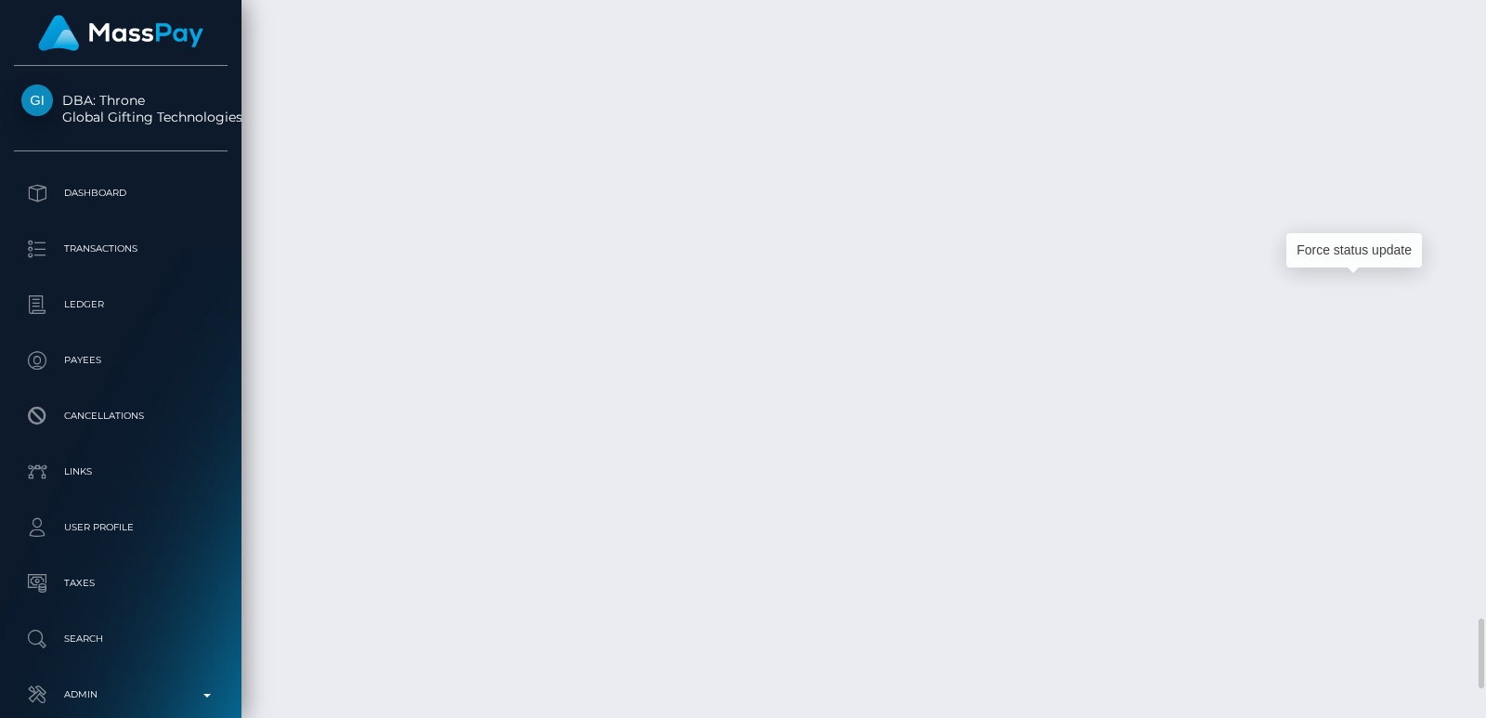
scroll to position [223, 377]
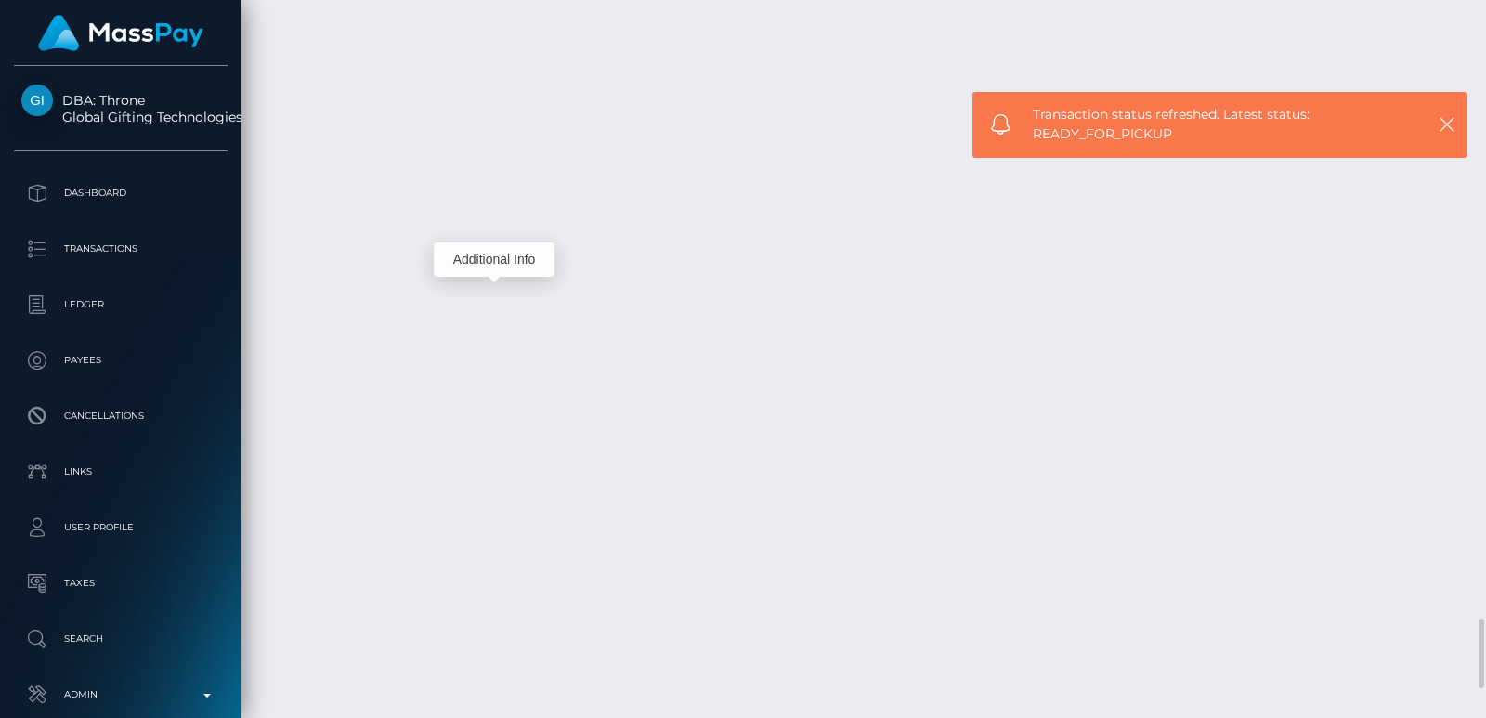
click at [502, 261] on div "Additional Info" at bounding box center [494, 259] width 121 height 34
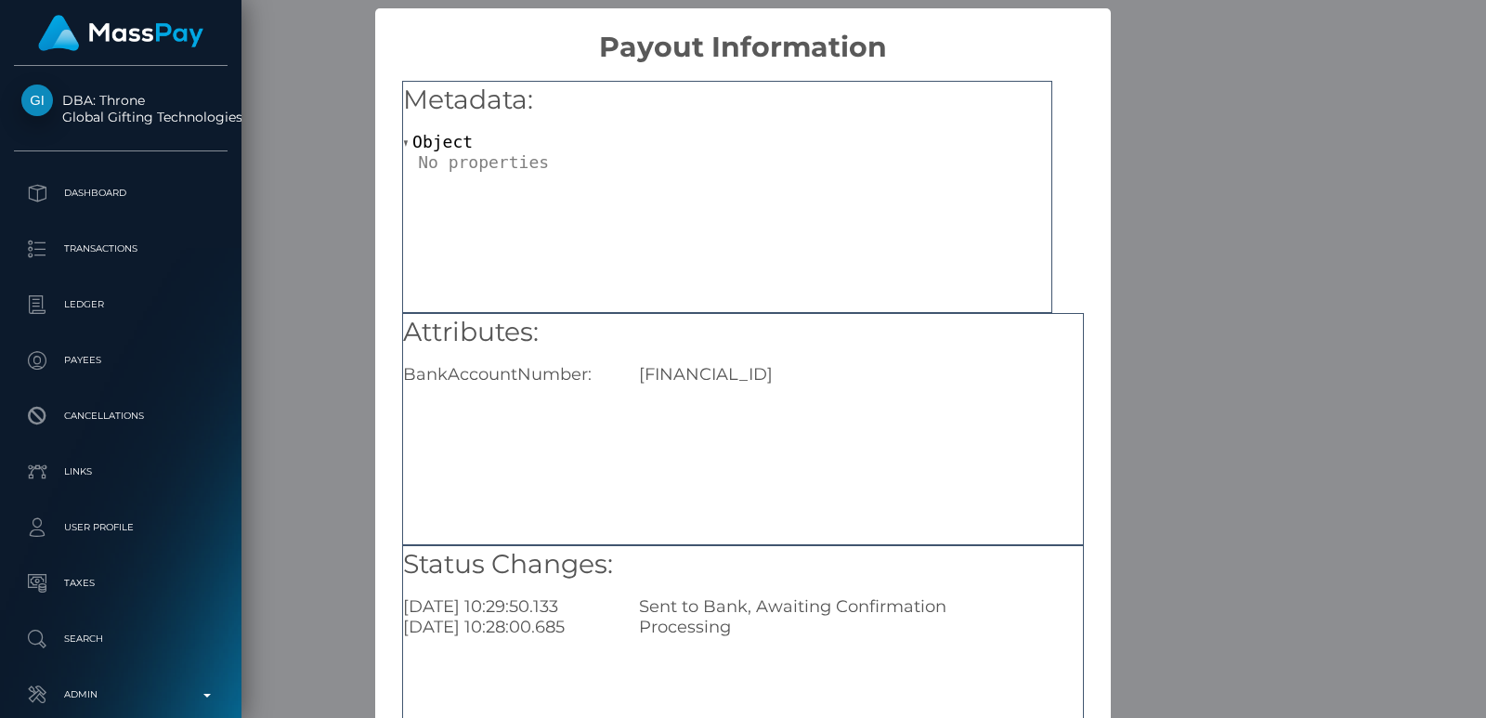
click at [571, 374] on div "BankAccountNumber:" at bounding box center [507, 374] width 236 height 20
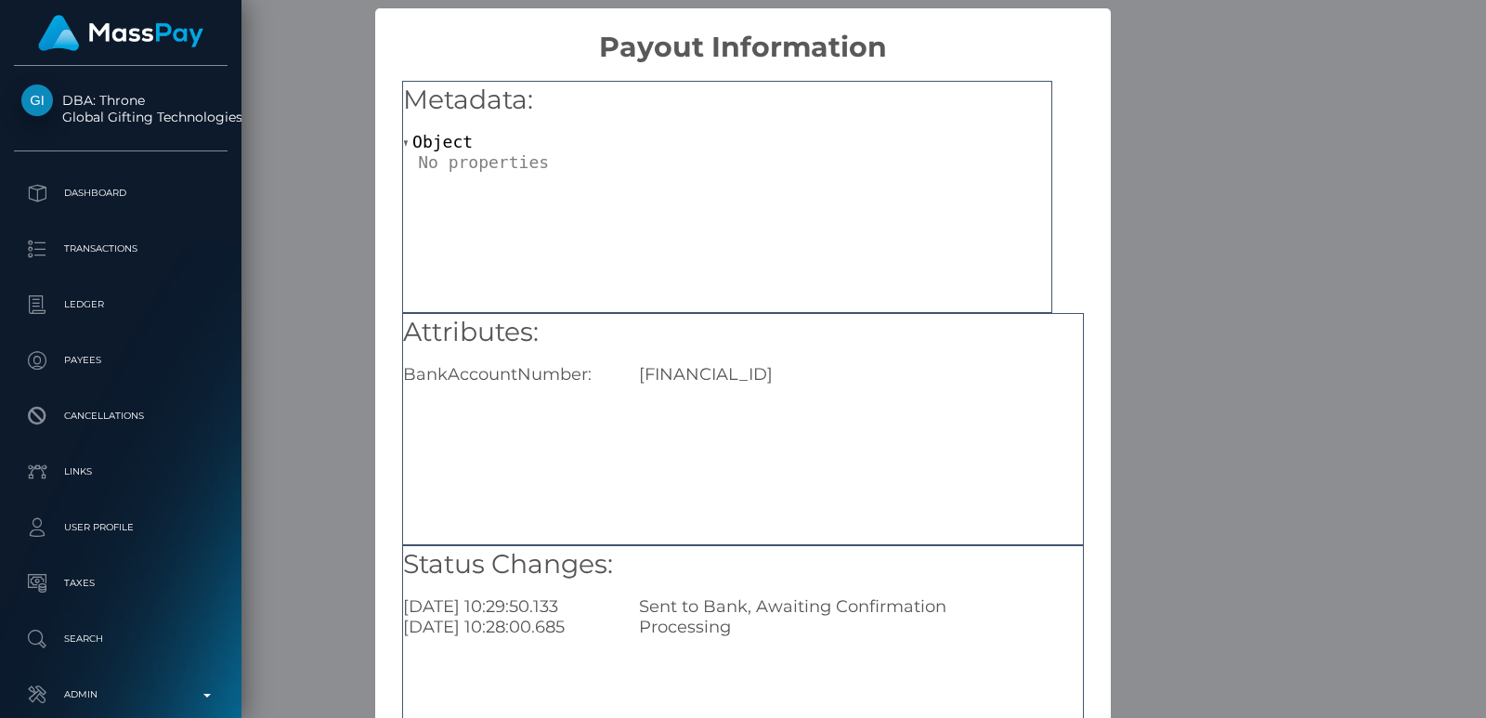
click at [664, 378] on div "NL13REVO1018752749" at bounding box center [861, 374] width 472 height 20
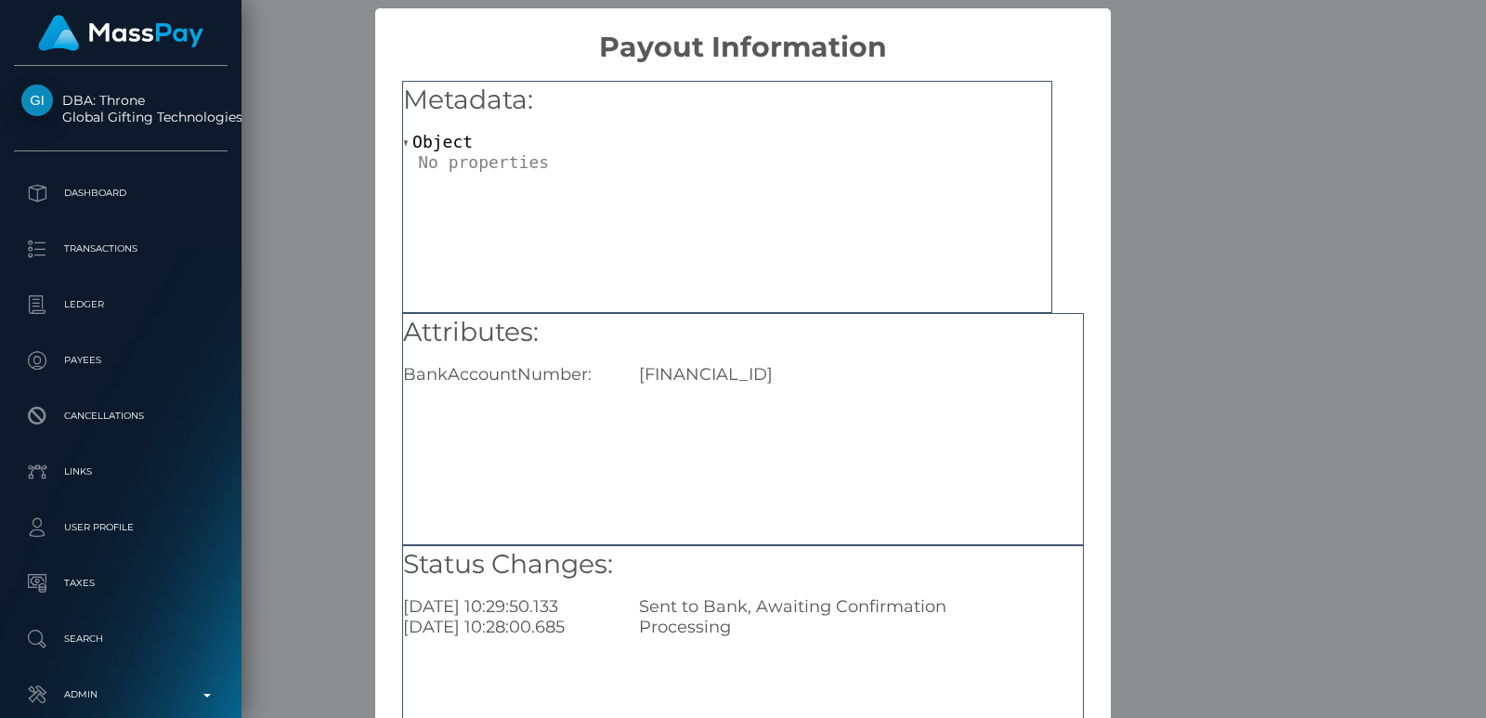
click at [408, 368] on div "BankAccountNumber:" at bounding box center [507, 374] width 236 height 20
drag, startPoint x: 401, startPoint y: 375, endPoint x: 828, endPoint y: 393, distance: 427.4
click at [828, 393] on div "Attributes: BankAccountNumber: NL13REVO1018752749" at bounding box center [742, 429] width 681 height 232
copy div "BankAccountNumber: NL13REVO1018752749"
click at [1202, 59] on div "× Payout Information Metadata: Object Attributes: BankAccountNumber: NL13REVO10…" at bounding box center [743, 359] width 1486 height 718
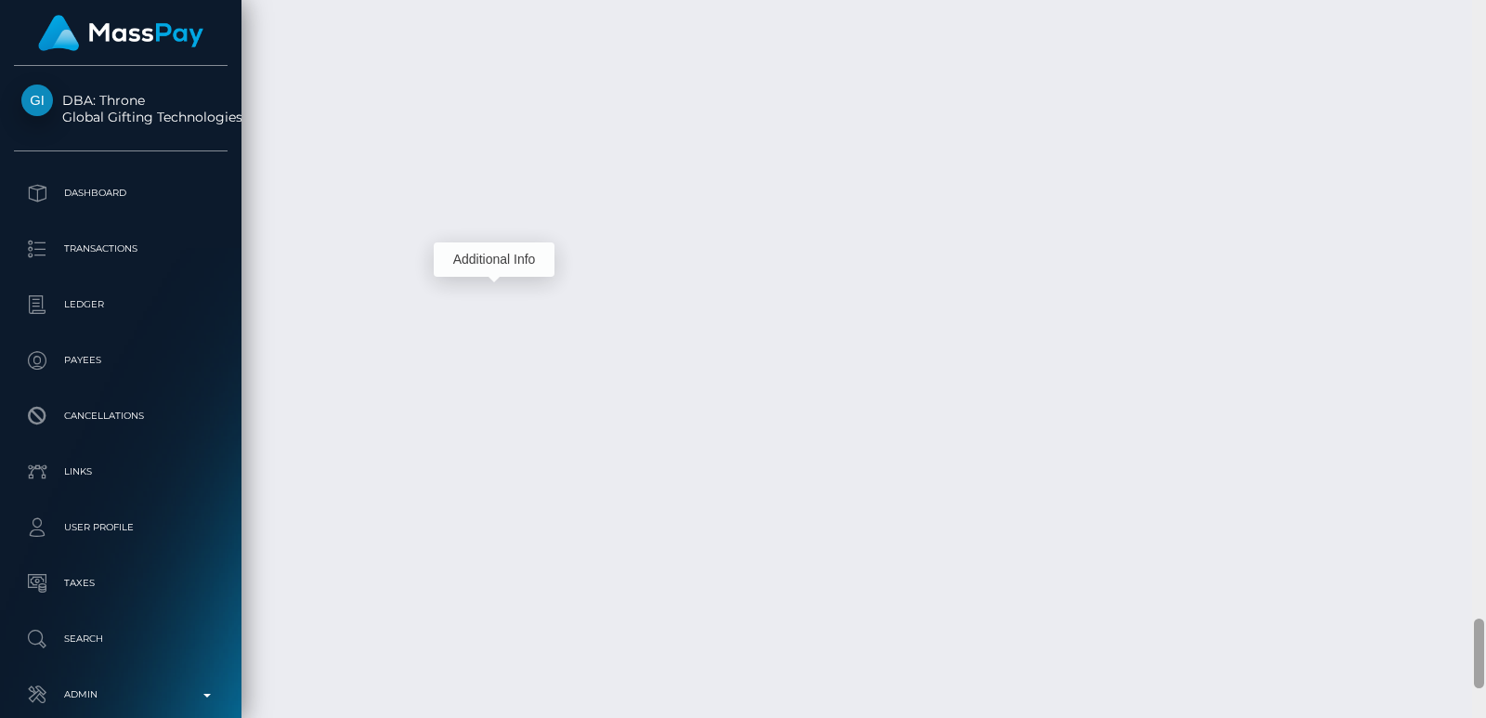
click at [1476, 35] on div at bounding box center [1479, 359] width 14 height 718
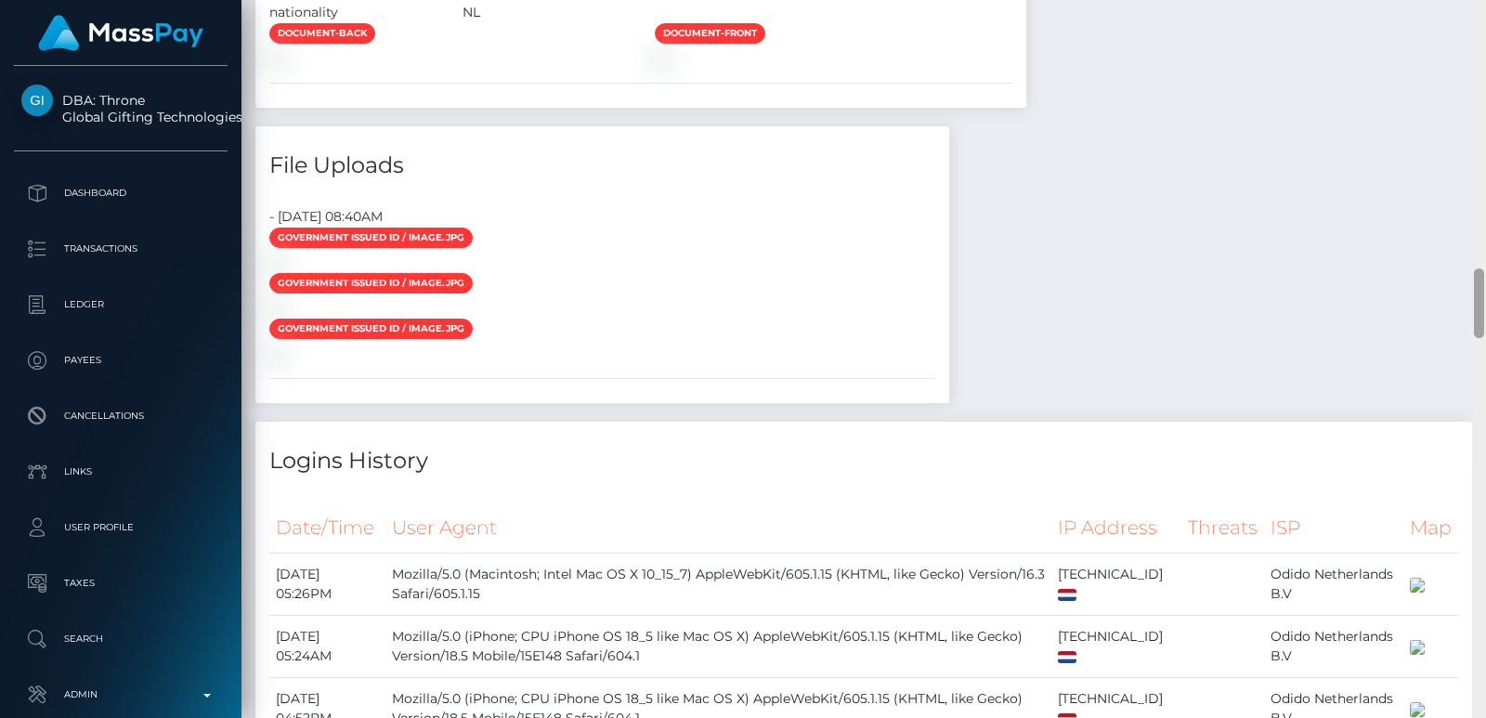
click at [1476, 35] on div at bounding box center [1479, 359] width 14 height 718
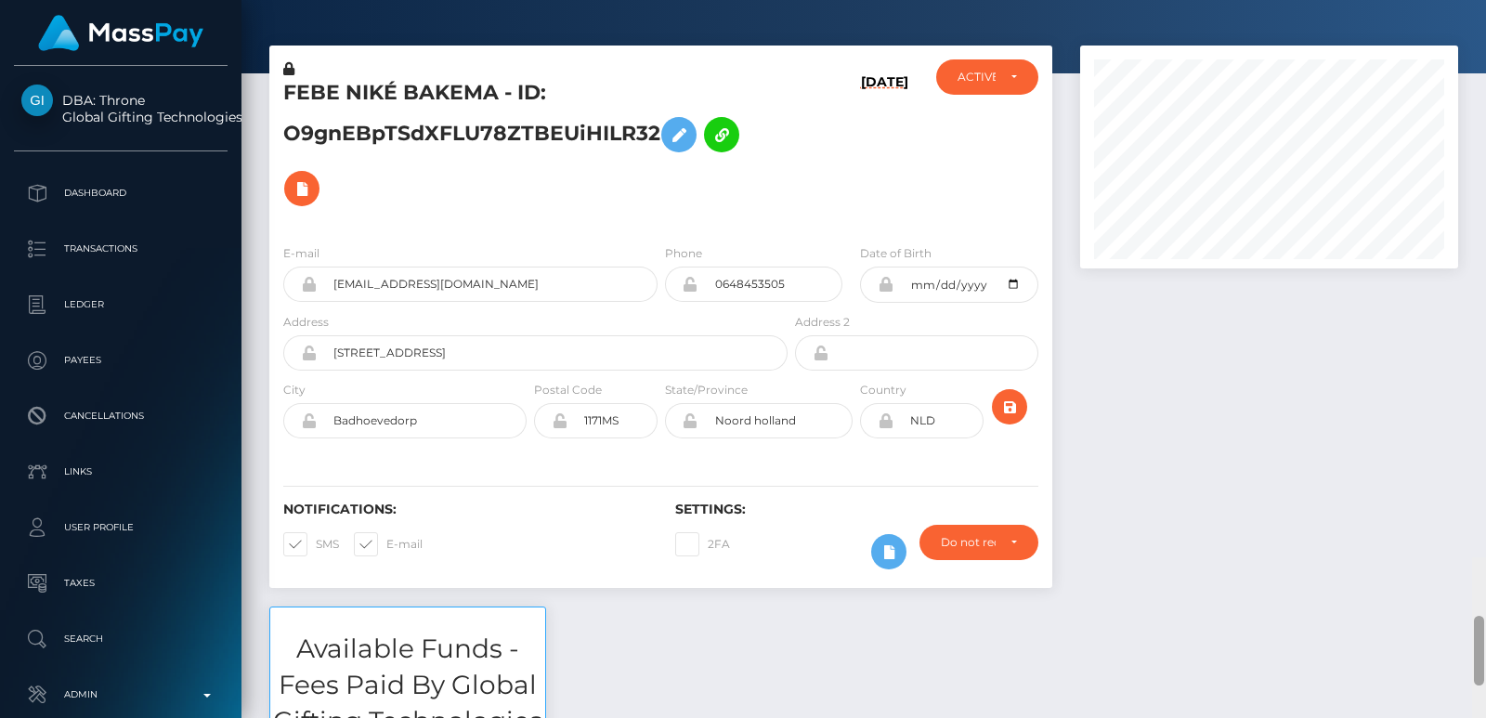
click at [1476, 35] on div "Customer Profile Loading... Loading..." at bounding box center [863, 359] width 1244 height 718
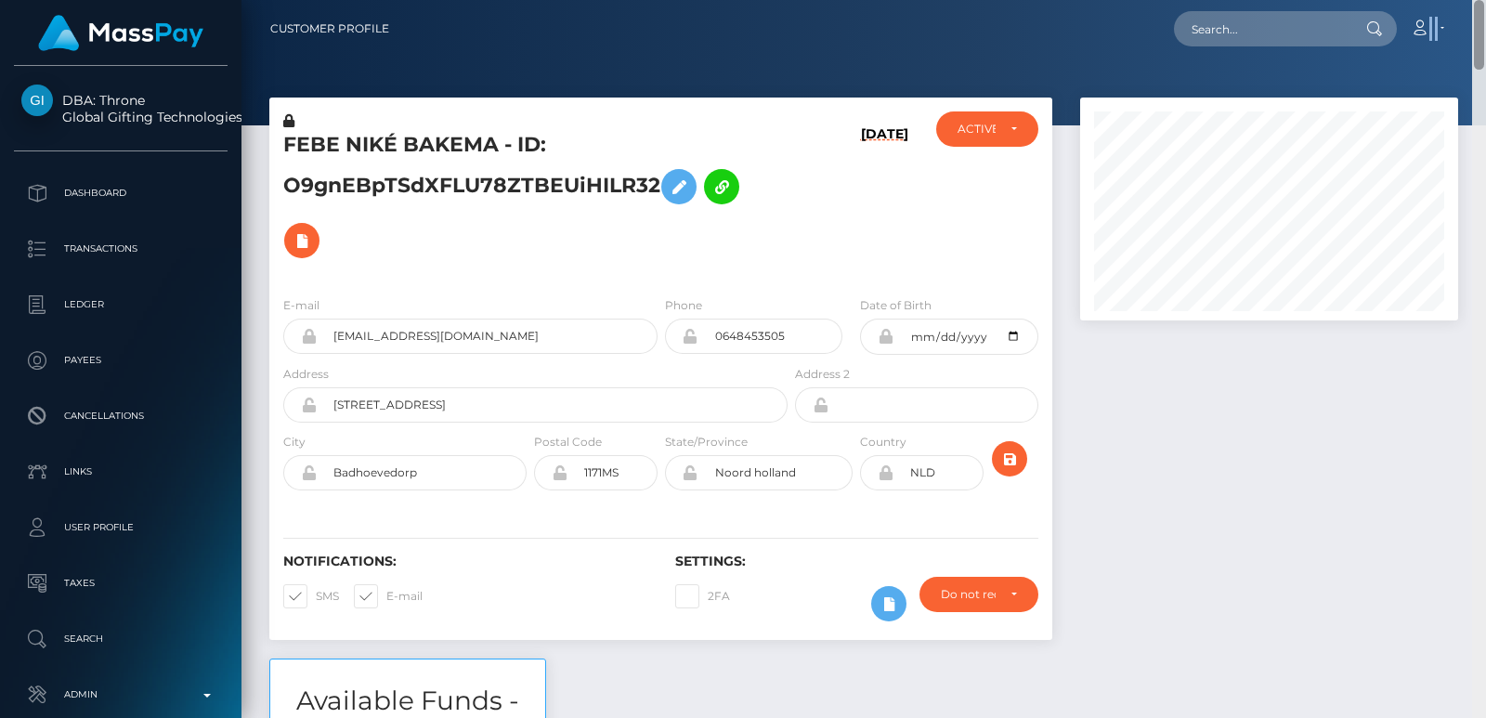
click at [1476, 35] on nav "Customer Profile Loading... Loading... Account" at bounding box center [863, 29] width 1244 height 58
click at [1287, 17] on input "text" at bounding box center [1261, 28] width 175 height 35
paste input "m.aaaarryyyyyy@gmail.com"
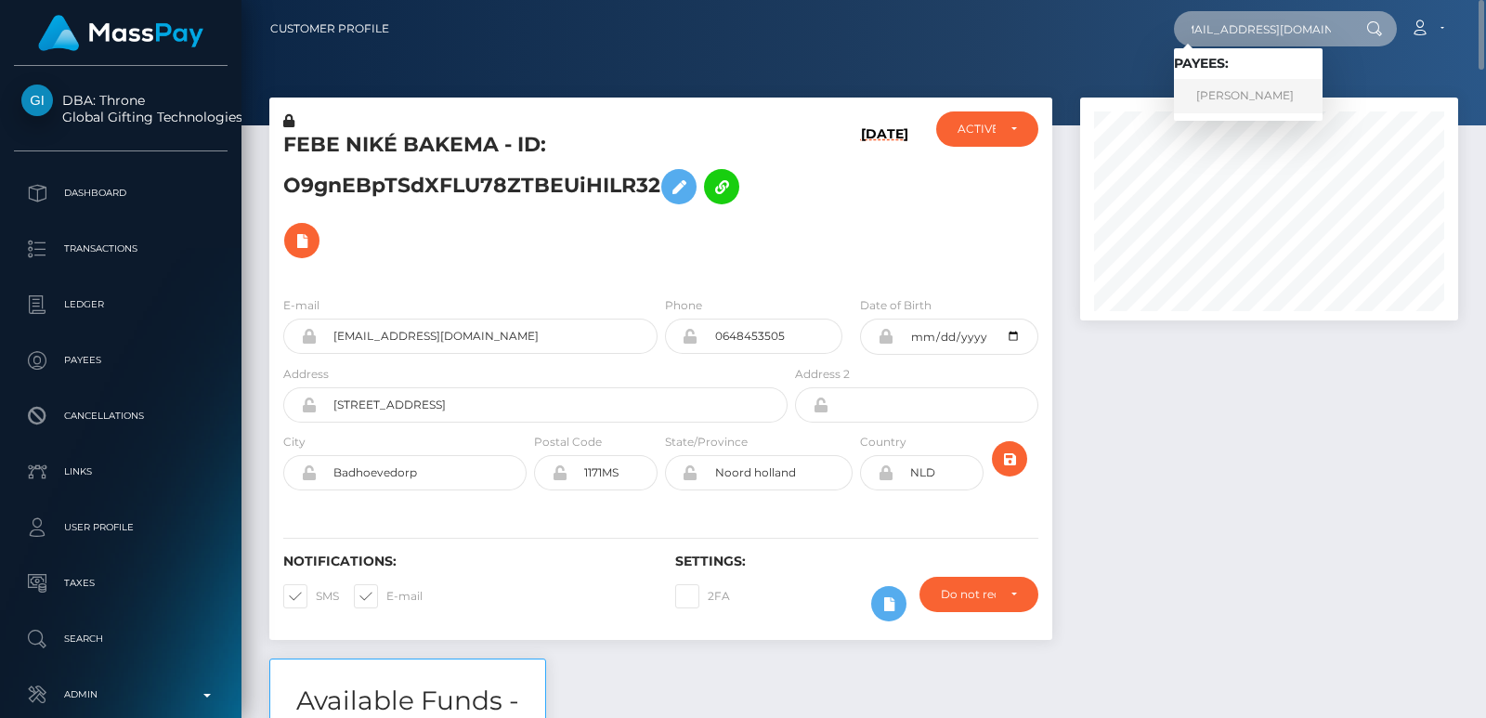
type input "m.aaaarryyyyyy@gmail.com"
click at [1237, 104] on link "Mariia Ivanivna Timchenko RET" at bounding box center [1248, 96] width 149 height 34
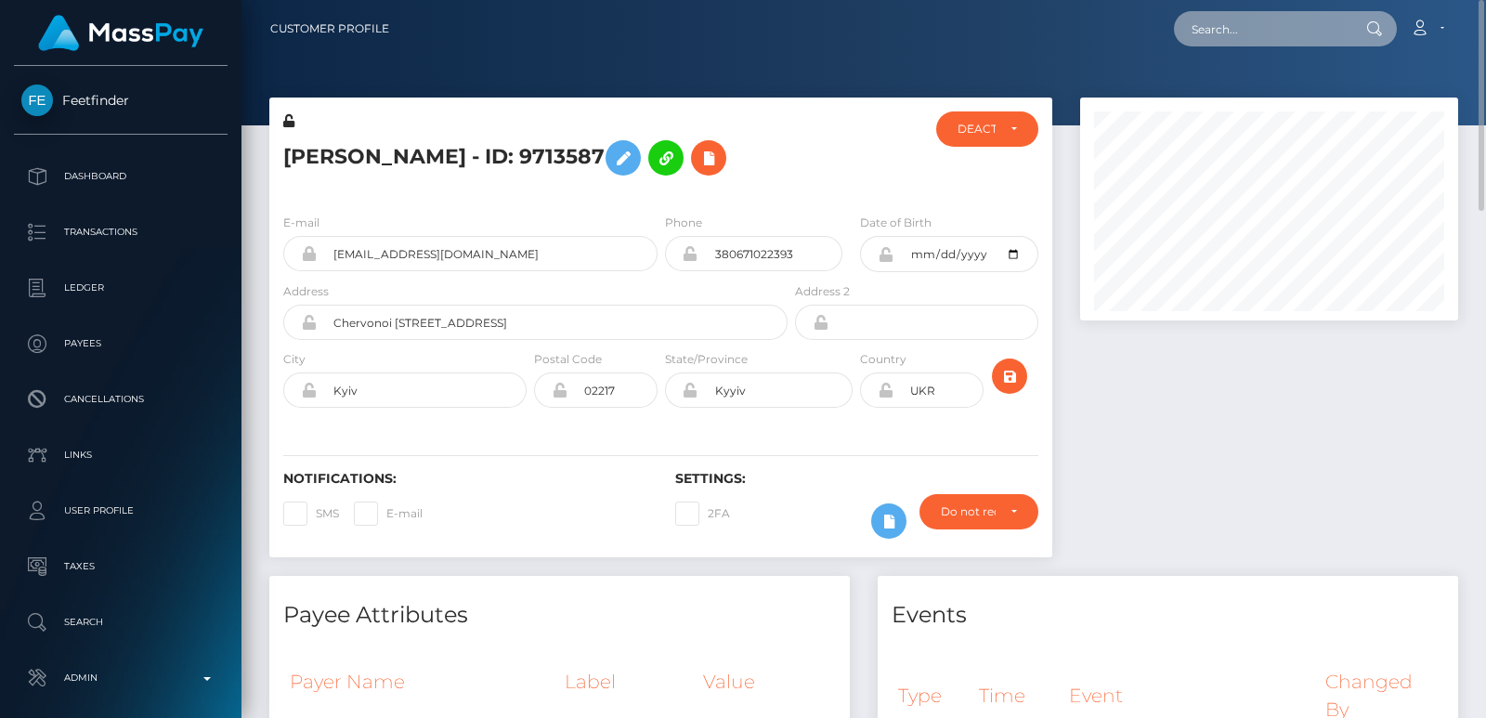
click at [1226, 20] on input "text" at bounding box center [1261, 28] width 175 height 35
paste input "[EMAIL_ADDRESS][DOMAIN_NAME]"
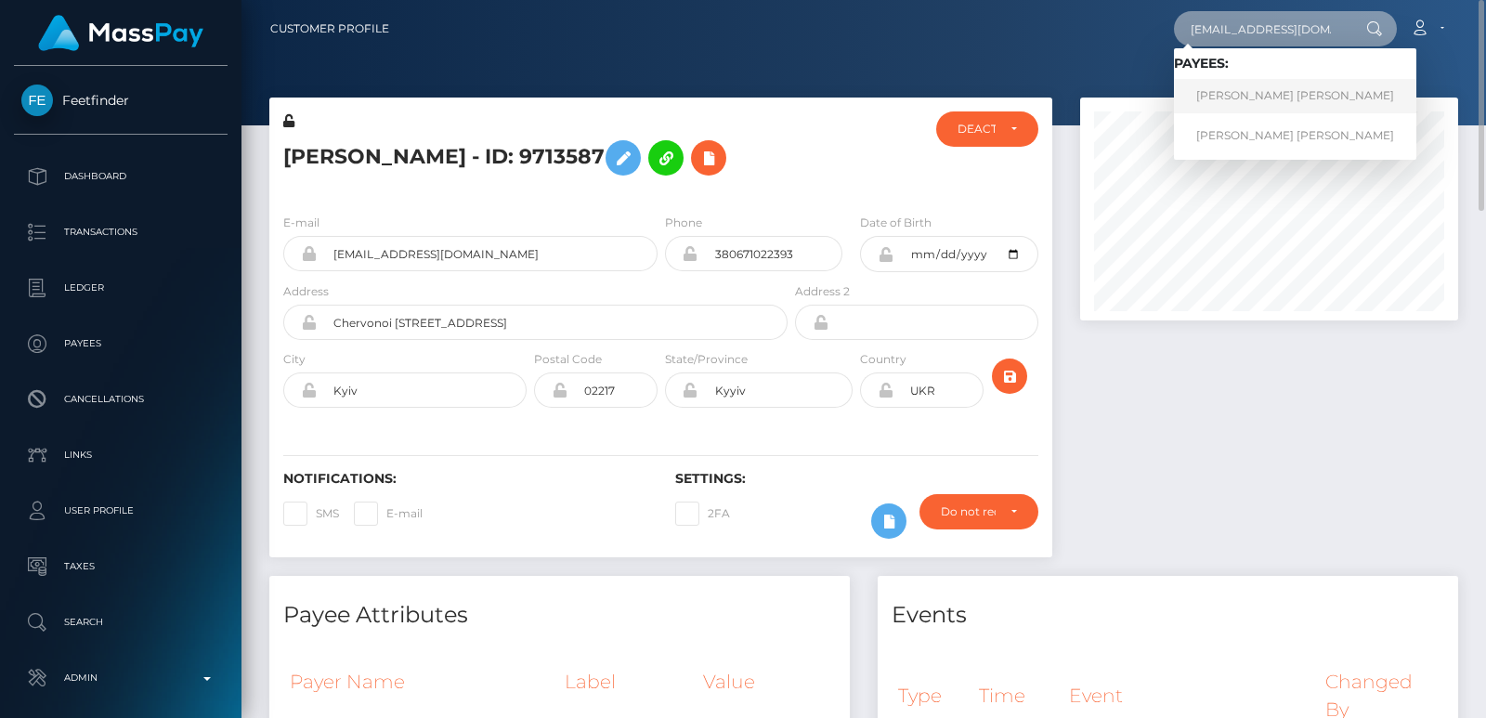
type input "[EMAIL_ADDRESS][DOMAIN_NAME]"
click at [1269, 91] on link "[PERSON_NAME] [PERSON_NAME]" at bounding box center [1295, 96] width 242 height 34
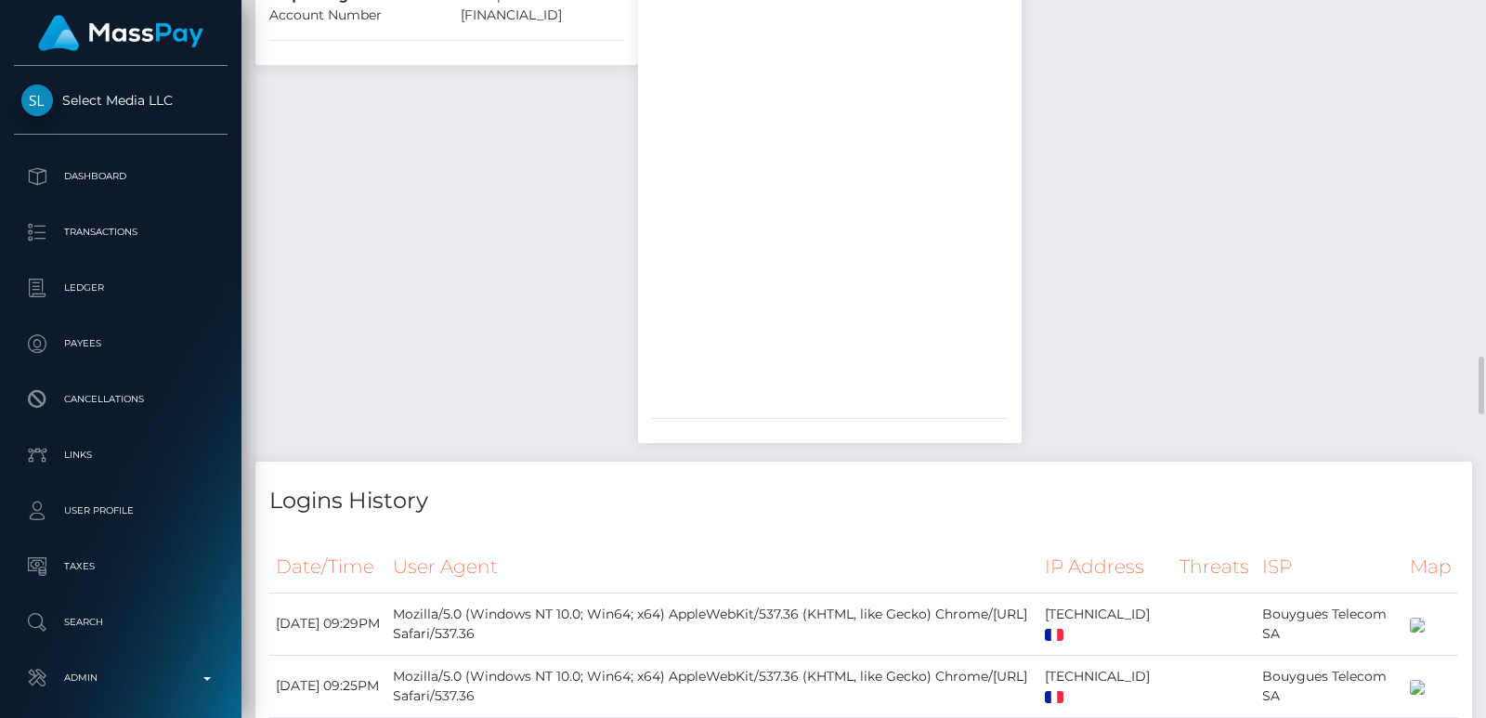
scroll to position [3092, 0]
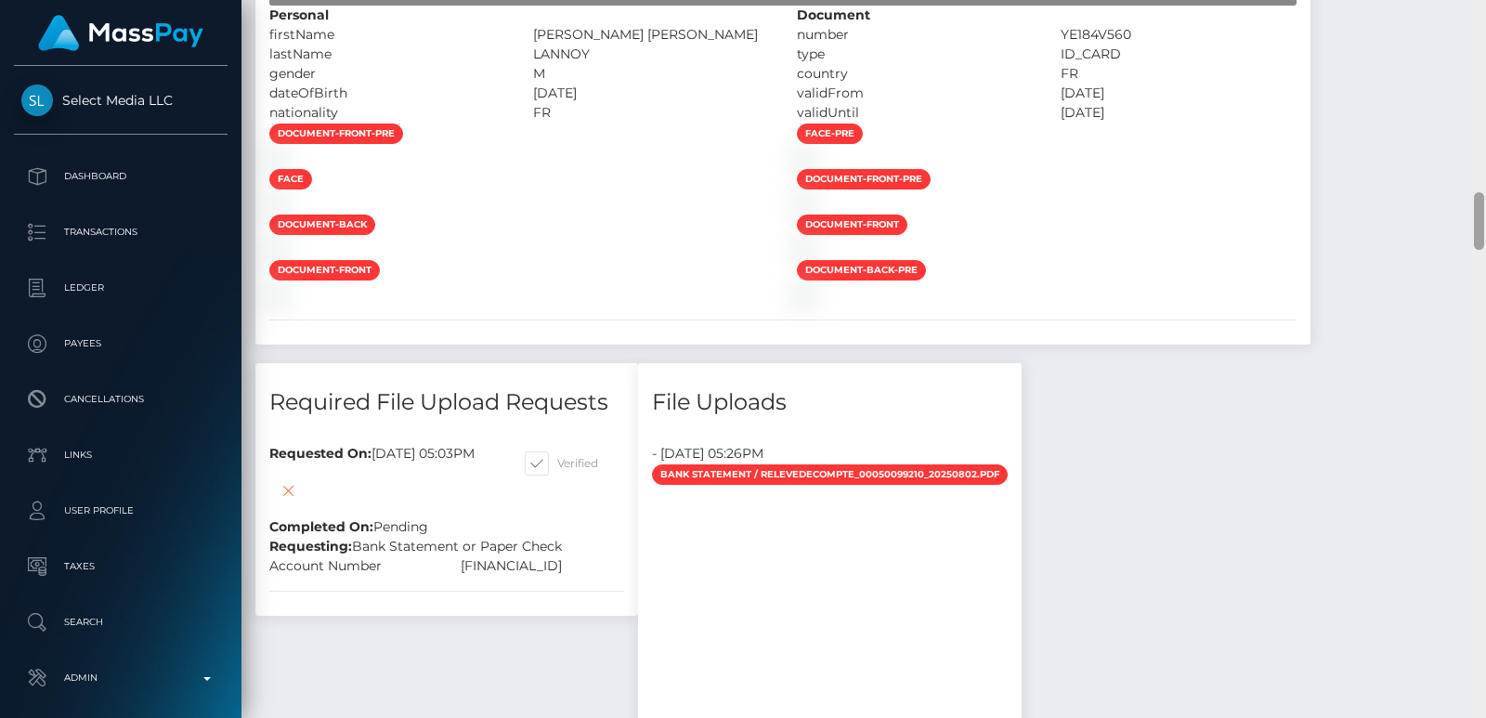
click at [1477, 58] on div at bounding box center [1479, 359] width 14 height 718
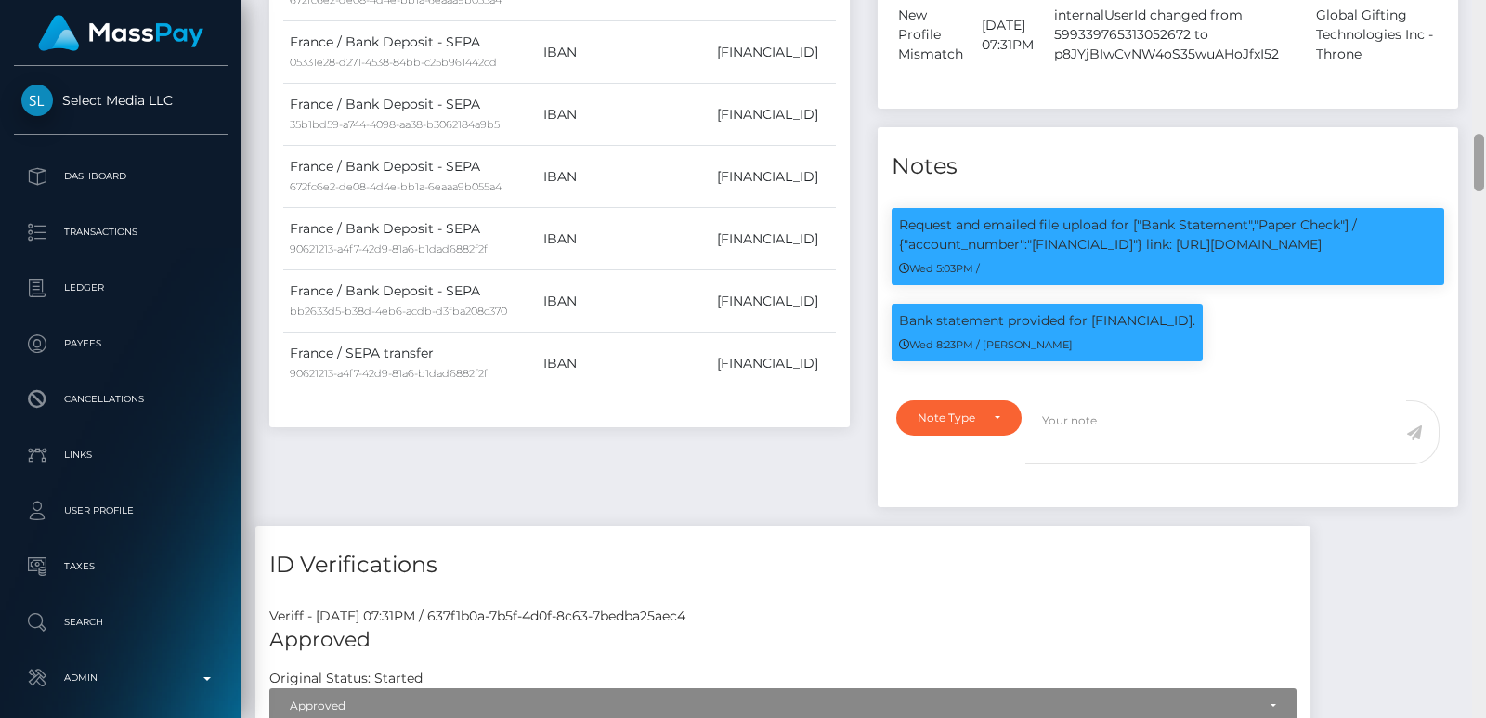
click at [1477, 58] on div at bounding box center [1479, 359] width 14 height 718
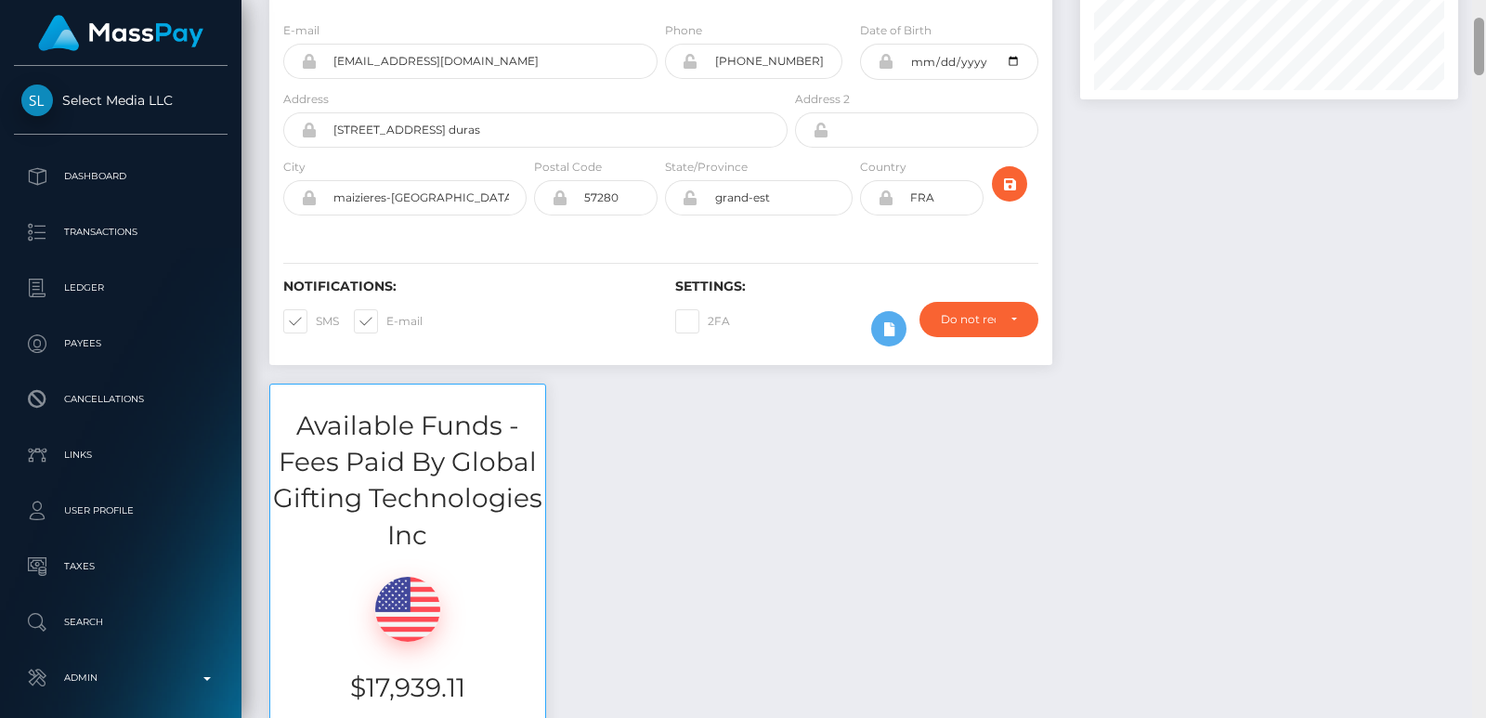
click at [1477, 58] on div at bounding box center [1479, 359] width 14 height 718
click at [1477, 58] on div at bounding box center [1478, 47] width 10 height 58
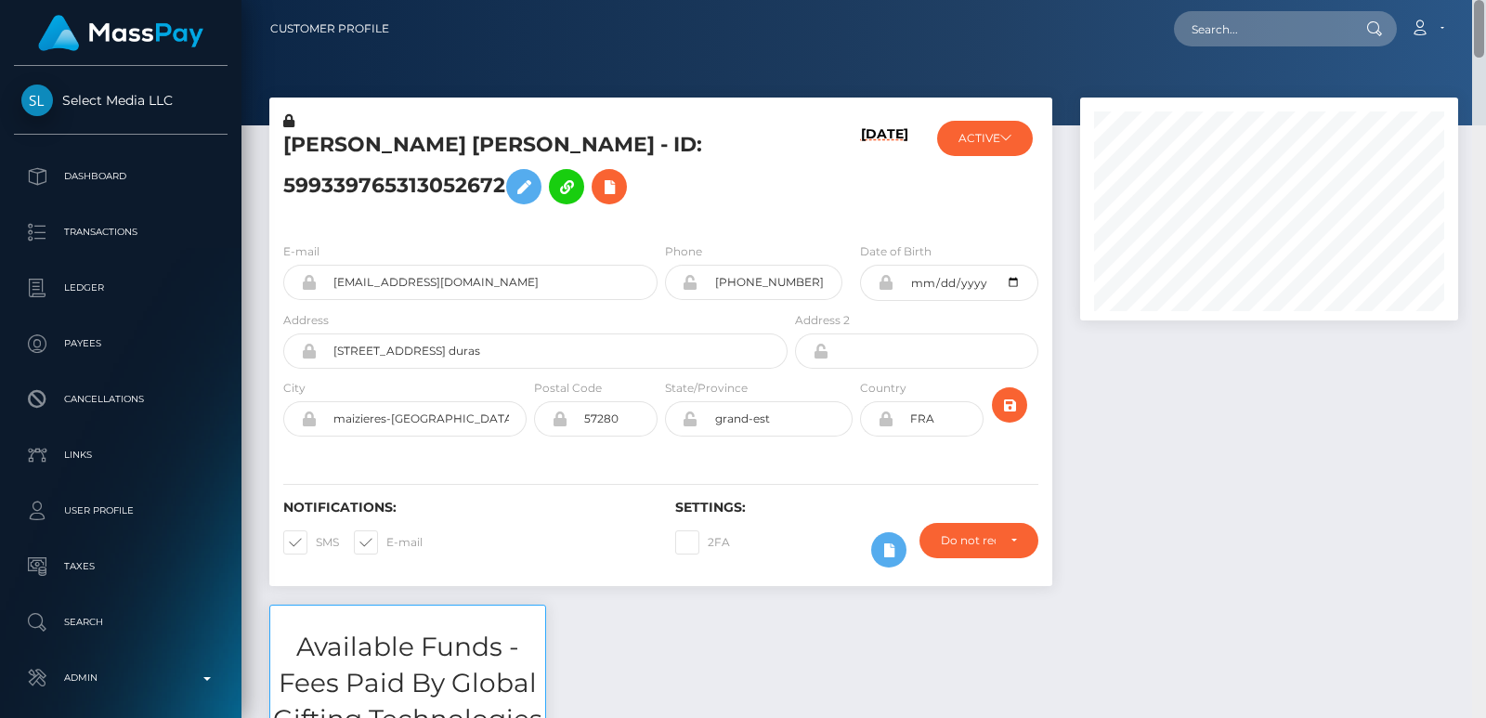
click at [1477, 12] on div "Customer Profile Loading... Loading..." at bounding box center [863, 359] width 1244 height 718
click at [1265, 41] on input "text" at bounding box center [1261, 28] width 175 height 35
paste input "[EMAIL_ADDRESS][DOMAIN_NAME]"
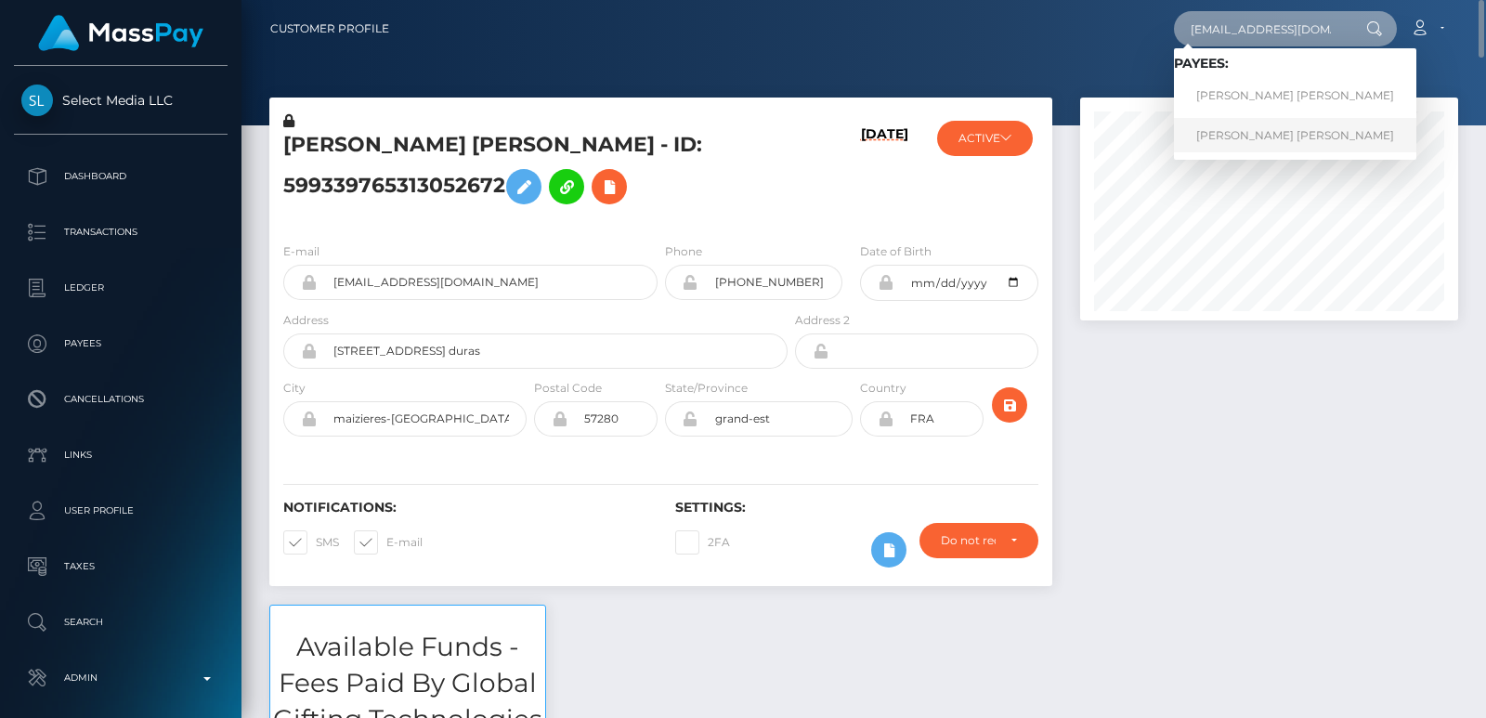
type input "[EMAIL_ADDRESS][DOMAIN_NAME]"
click at [1243, 135] on link "CYRIL PIERRE CLAUDE LANNOY" at bounding box center [1295, 135] width 242 height 34
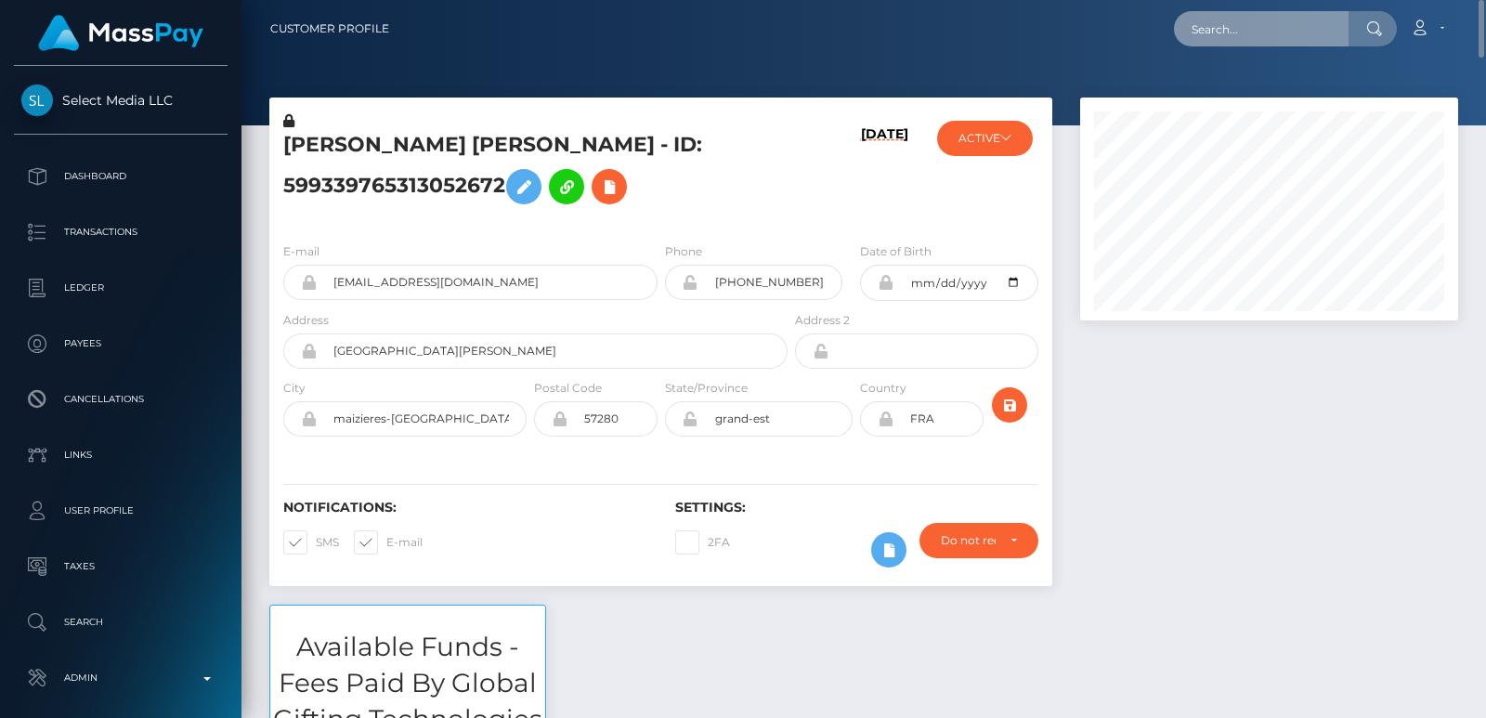
click at [1222, 35] on input "text" at bounding box center [1261, 28] width 175 height 35
paste input "[EMAIL_ADDRESS][DOMAIN_NAME]"
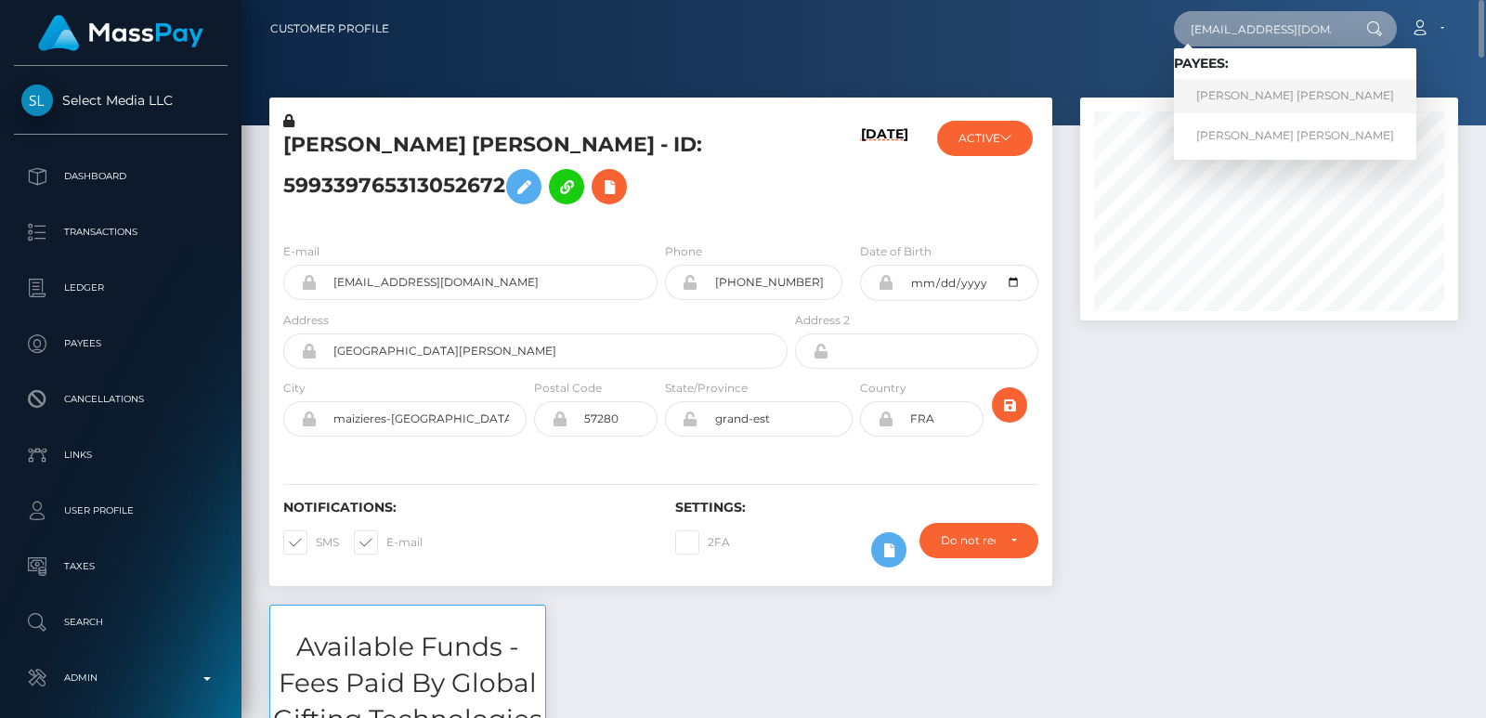
type input "[EMAIL_ADDRESS][DOMAIN_NAME]"
click at [1229, 93] on link "[PERSON_NAME] [PERSON_NAME]" at bounding box center [1295, 96] width 242 height 34
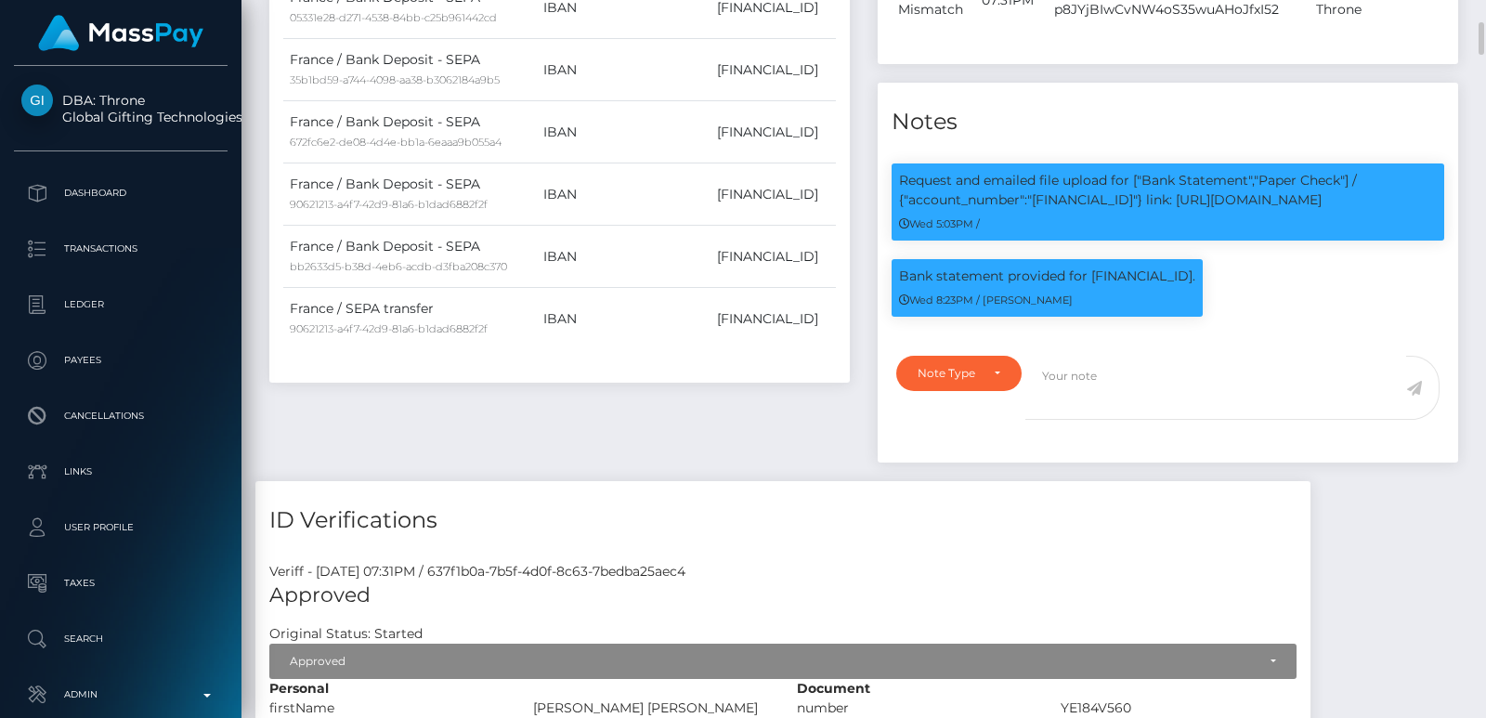
scroll to position [1810, 0]
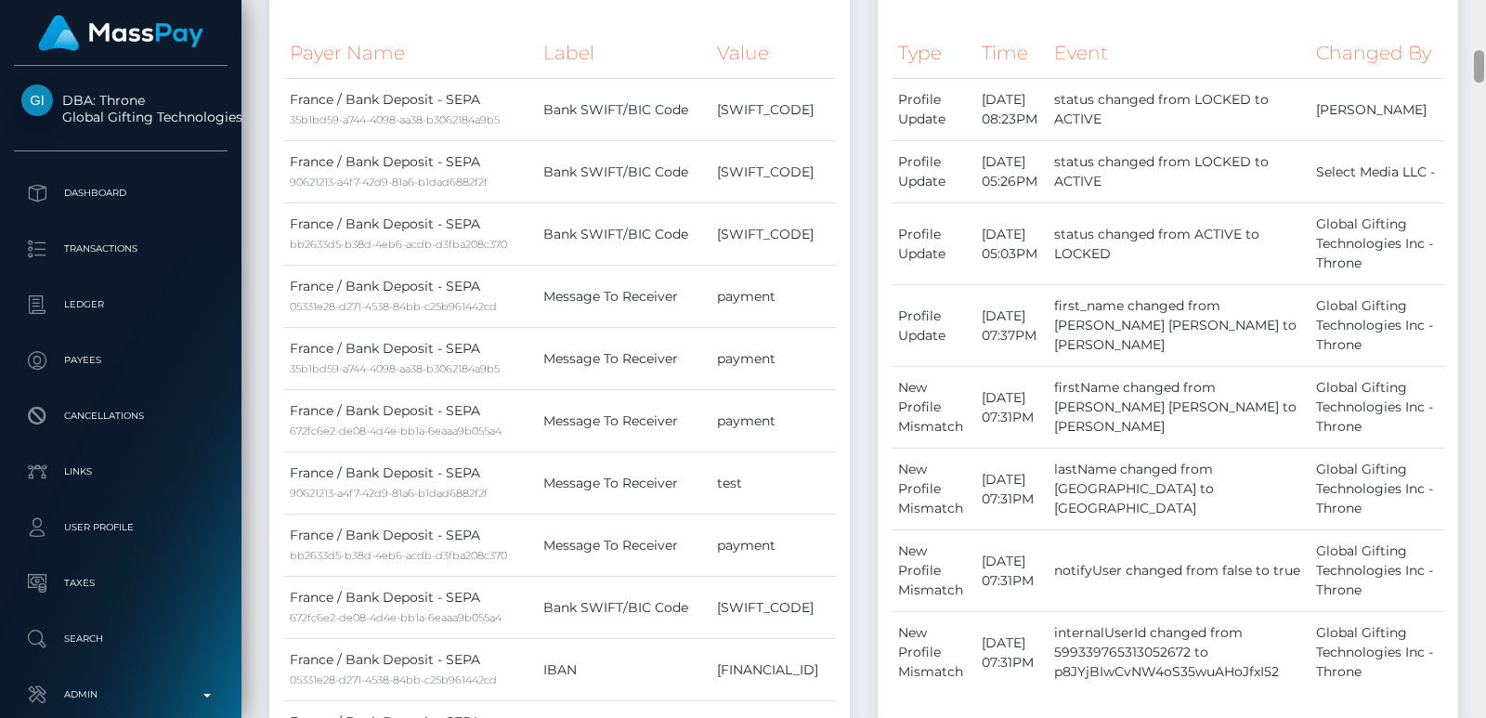
click at [1480, 34] on div at bounding box center [1479, 359] width 14 height 718
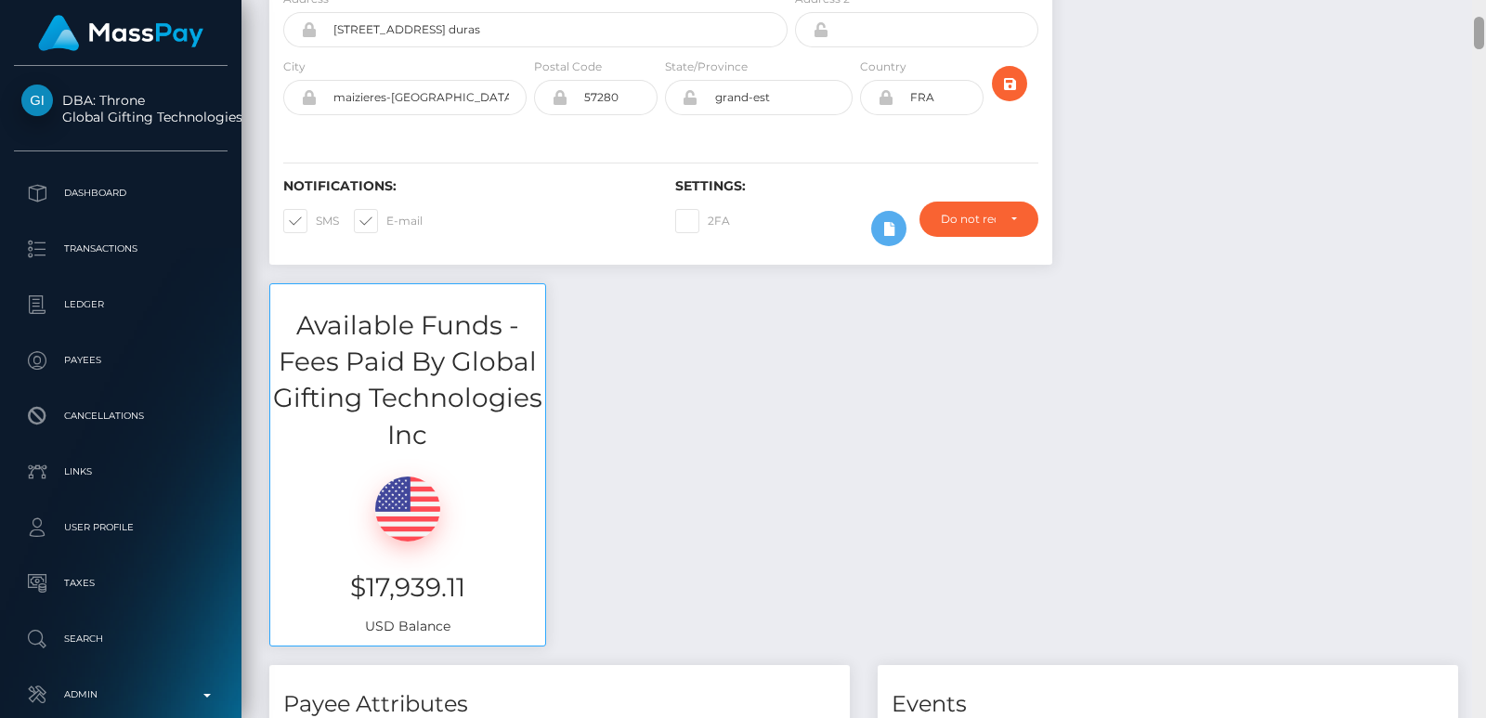
click at [1480, 34] on div at bounding box center [1478, 33] width 10 height 32
click at [1481, 13] on div "Customer Profile Loading... Loading..." at bounding box center [863, 359] width 1244 height 718
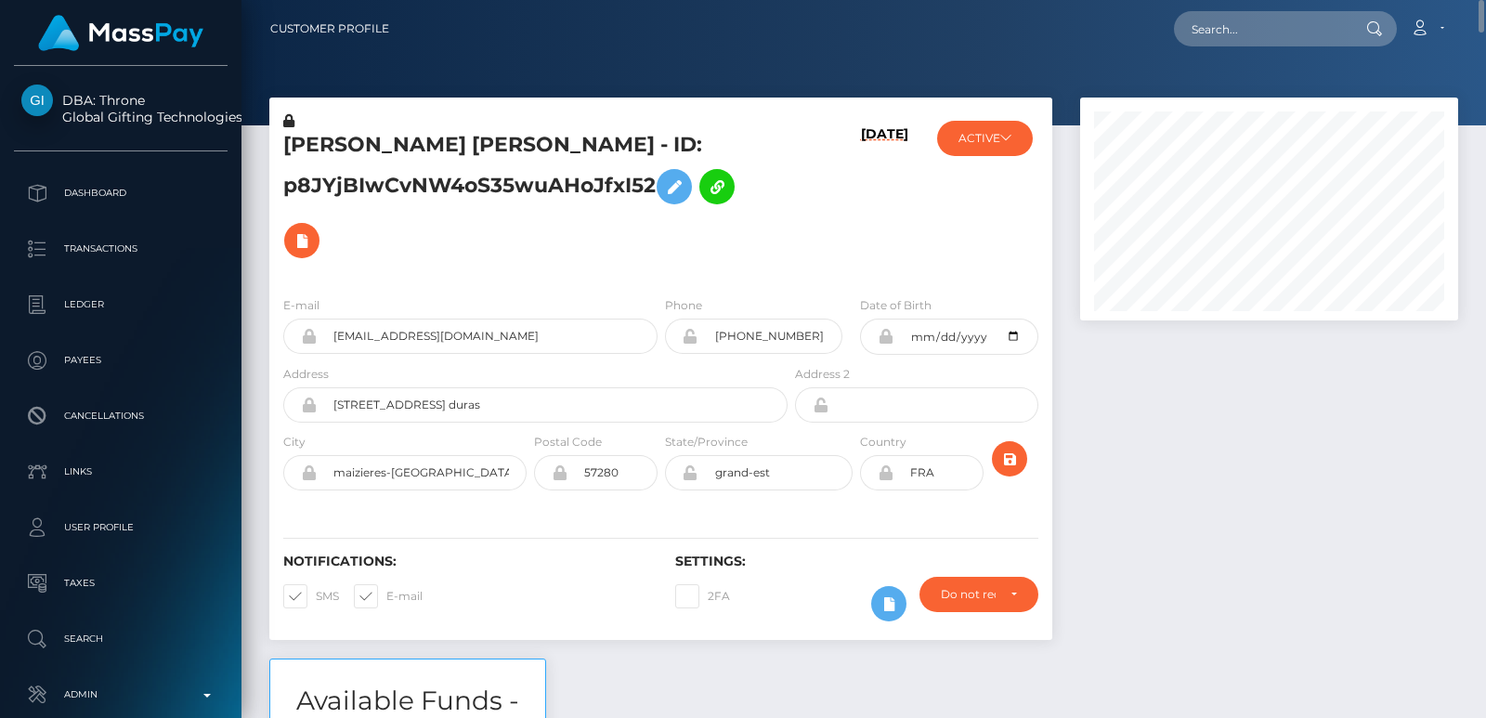
drag, startPoint x: 1226, startPoint y: 50, endPoint x: 1226, endPoint y: 35, distance: 14.9
click at [1226, 35] on nav "Customer Profile Loading... Loading... Account" at bounding box center [863, 29] width 1244 height 58
click at [1226, 35] on input "text" at bounding box center [1261, 28] width 175 height 35
paste input "drzzymarrox@gmail.com"
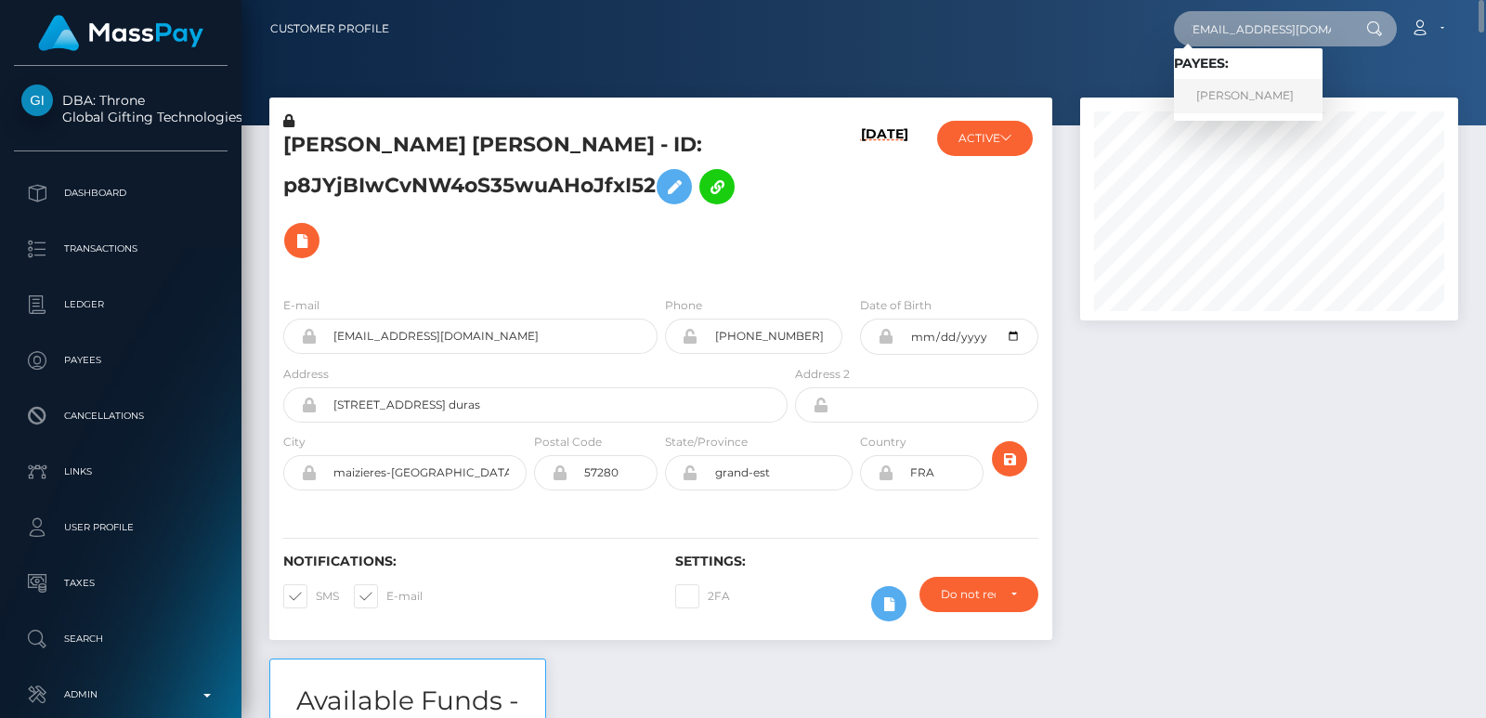
type input "drzzymarrox@gmail.com"
click at [1242, 98] on link "MARWAN AAD ALI AL-QAYSI" at bounding box center [1248, 96] width 149 height 34
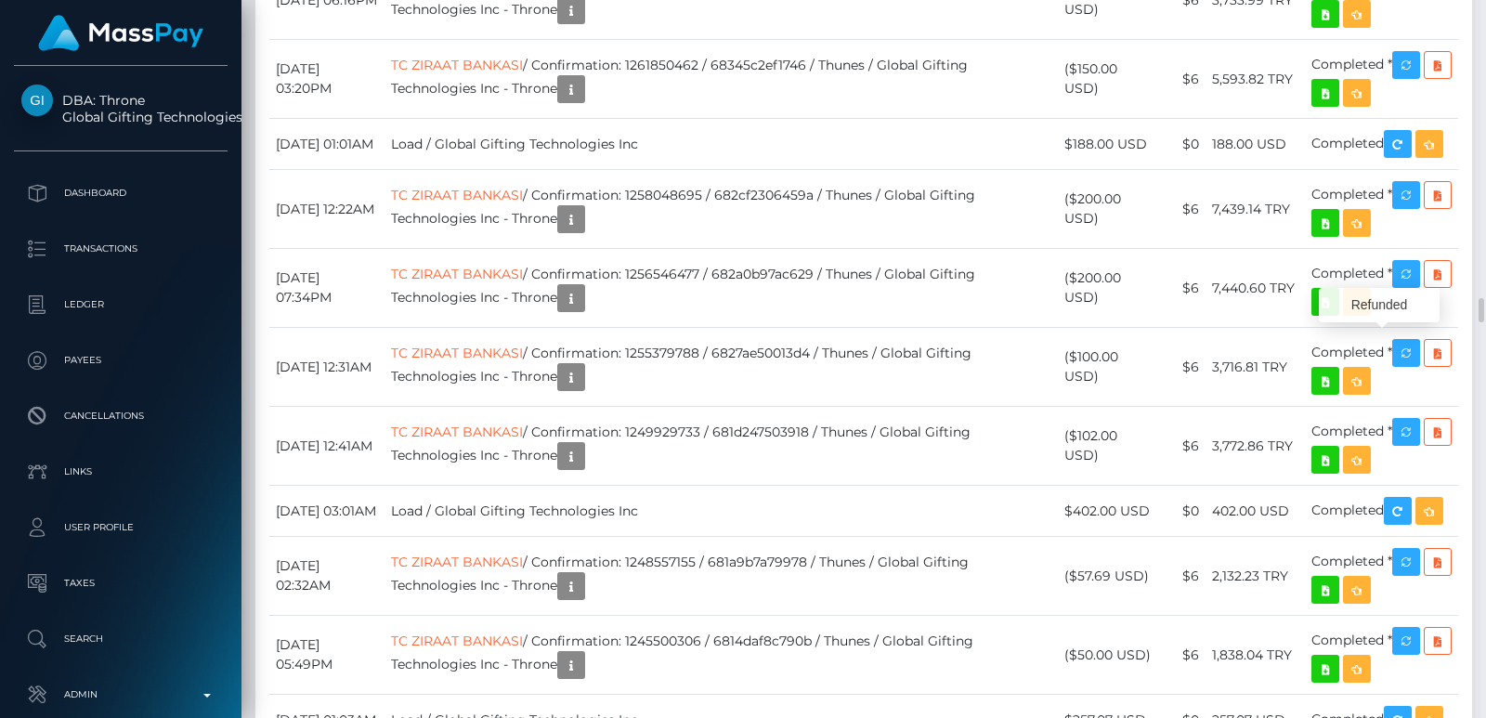
scroll to position [223, 377]
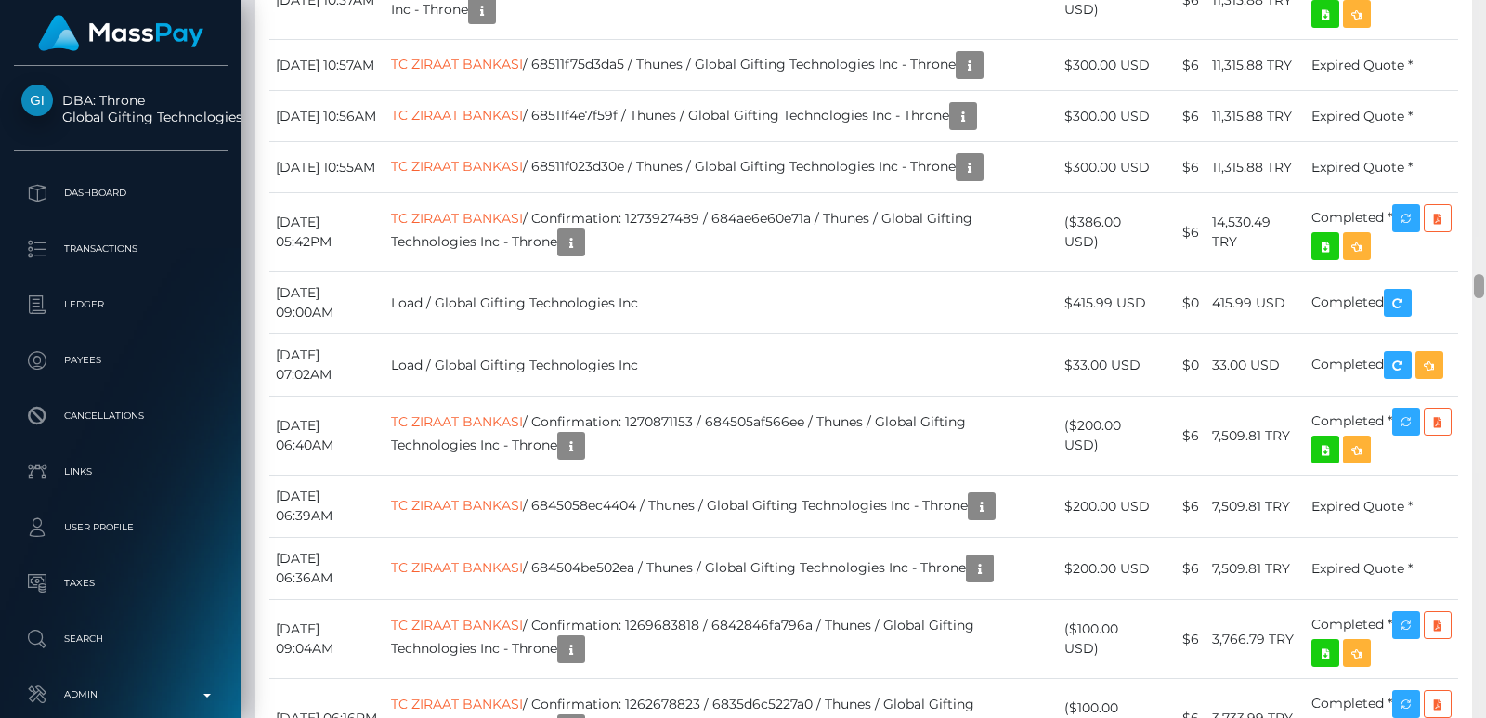
click at [1479, 19] on div at bounding box center [1479, 359] width 14 height 718
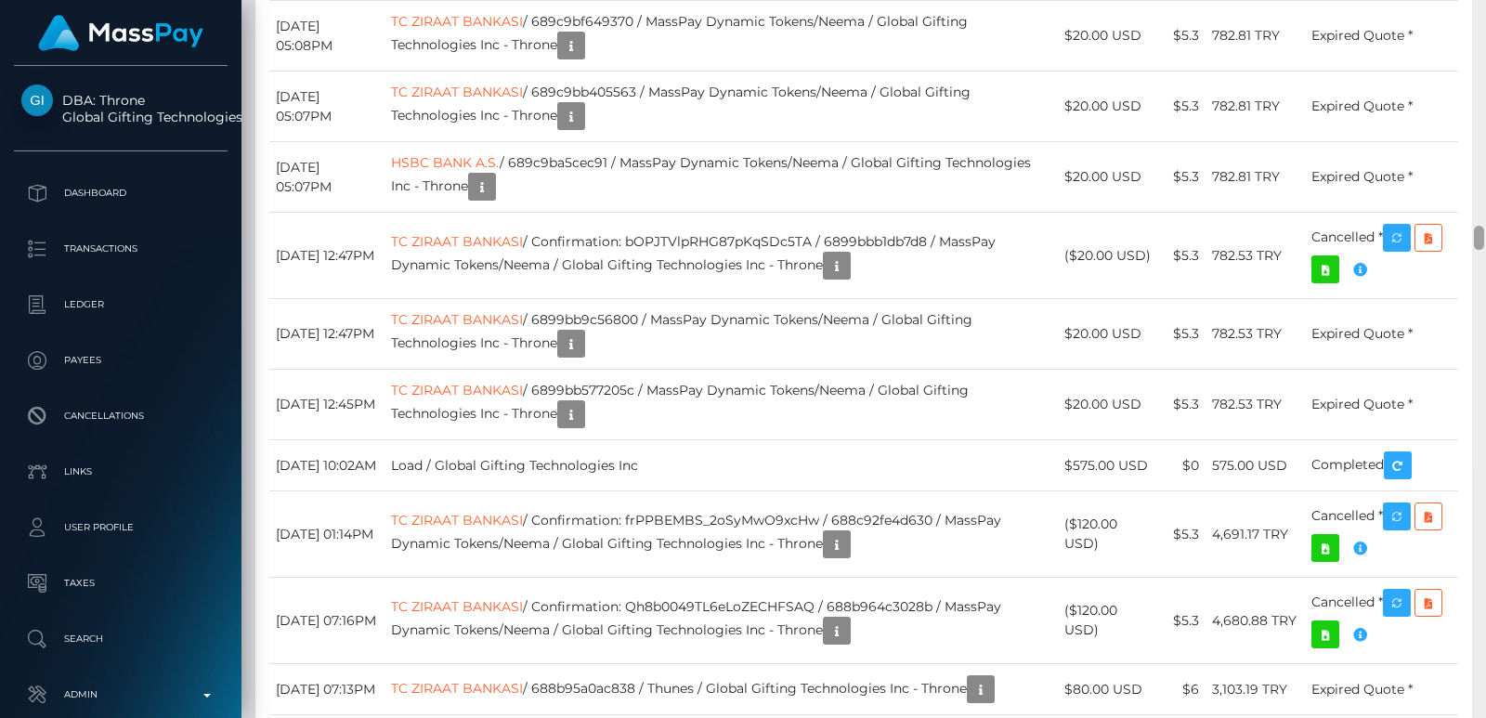
click at [1479, 19] on div at bounding box center [1479, 359] width 14 height 718
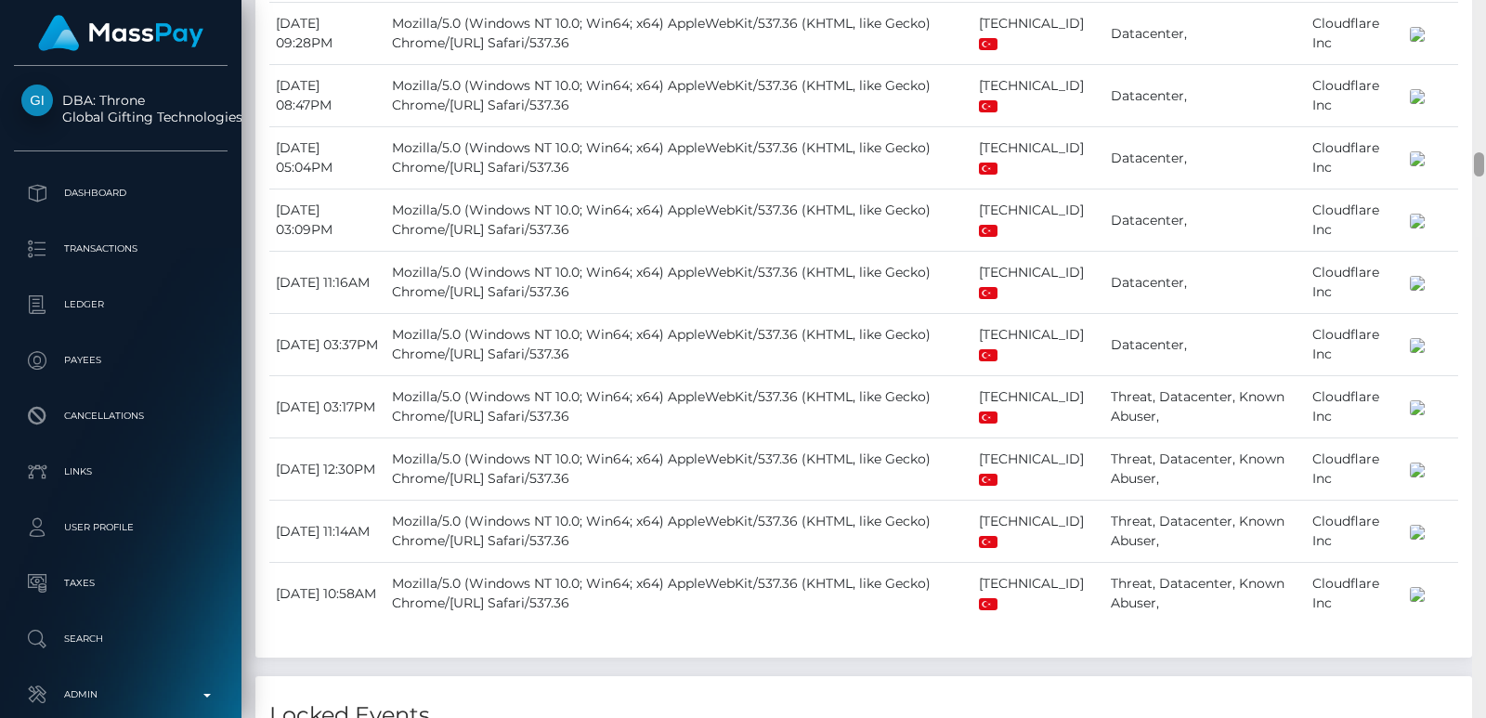
click at [1479, 19] on div at bounding box center [1479, 359] width 14 height 718
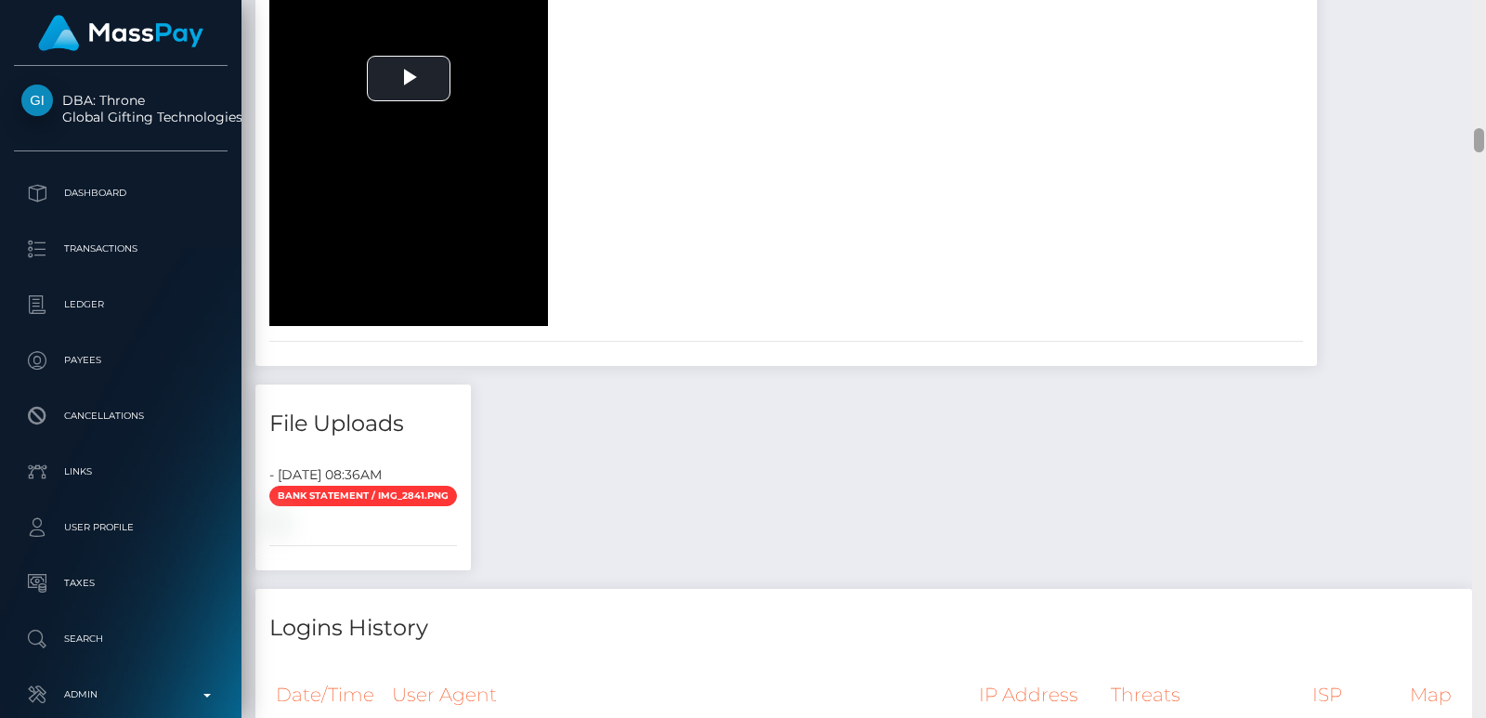
click at [1479, 19] on div at bounding box center [1479, 359] width 14 height 718
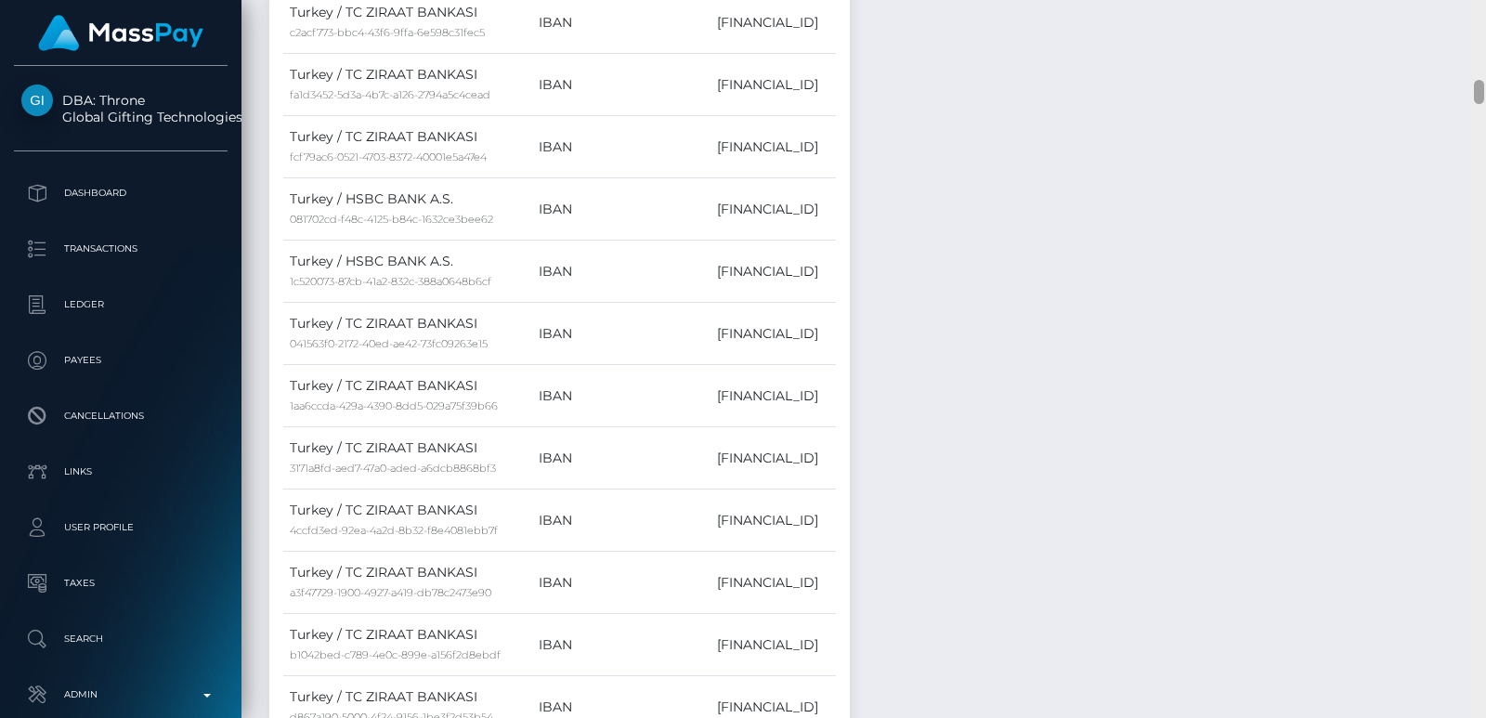
click at [1479, 19] on div at bounding box center [1479, 359] width 14 height 718
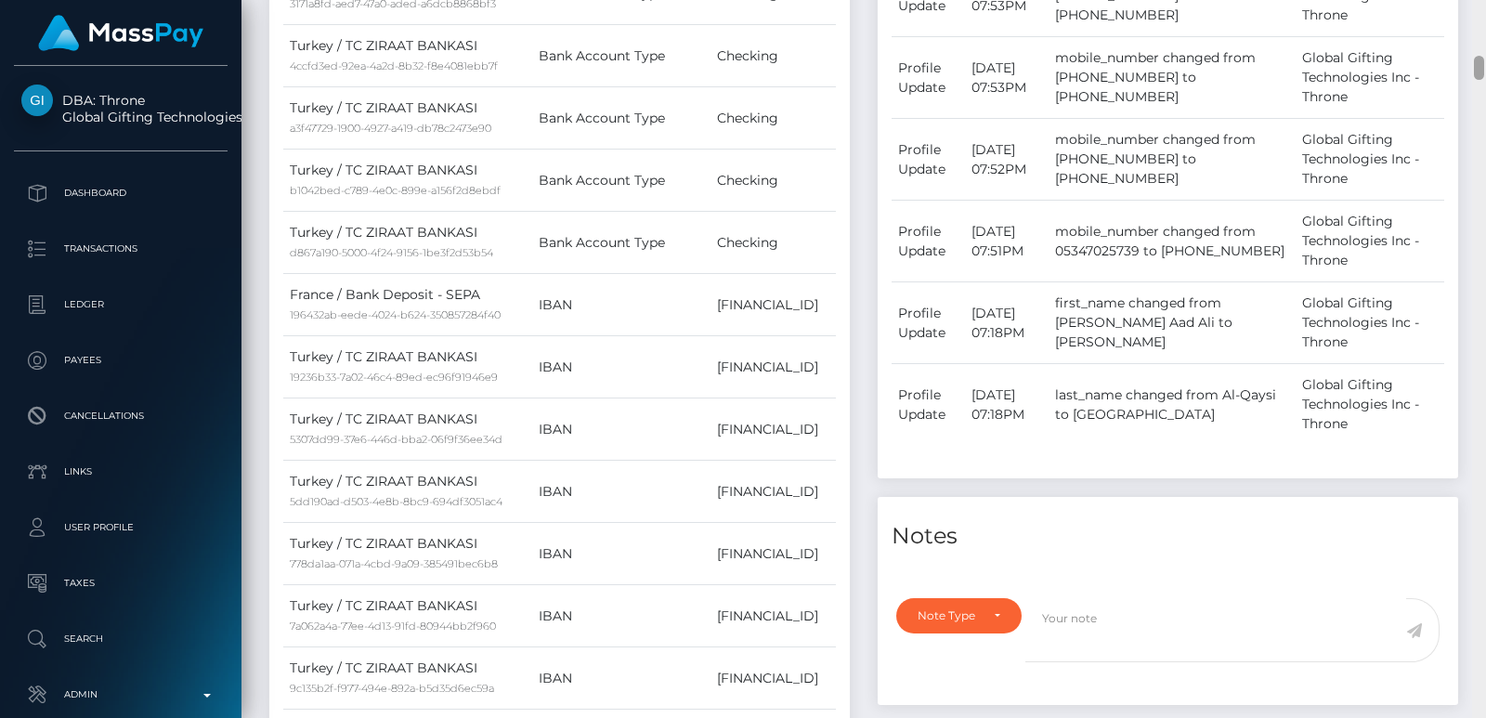
click at [1479, 19] on div at bounding box center [1479, 359] width 14 height 718
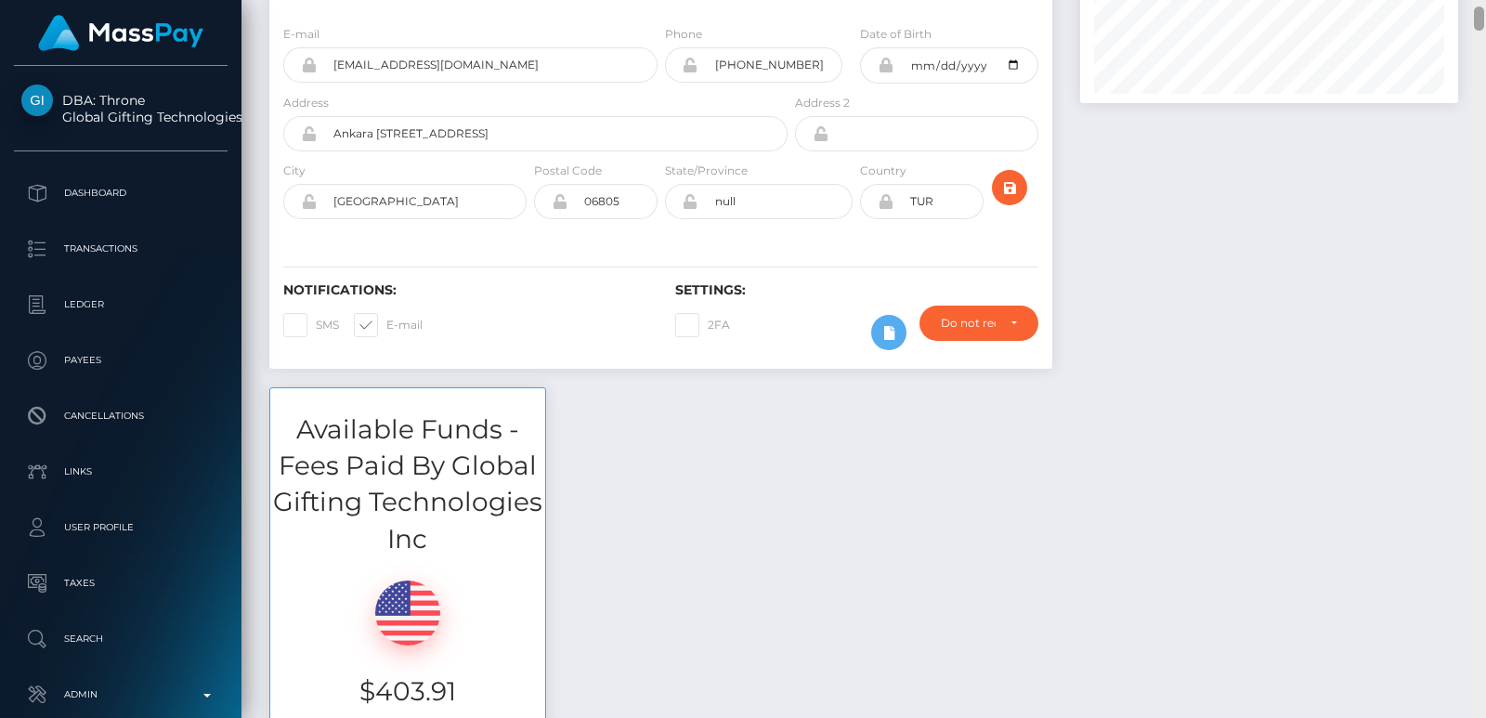
click at [1479, 19] on div at bounding box center [1478, 18] width 10 height 24
click at [1475, 1] on div "Customer Profile Loading... Loading..." at bounding box center [863, 359] width 1244 height 718
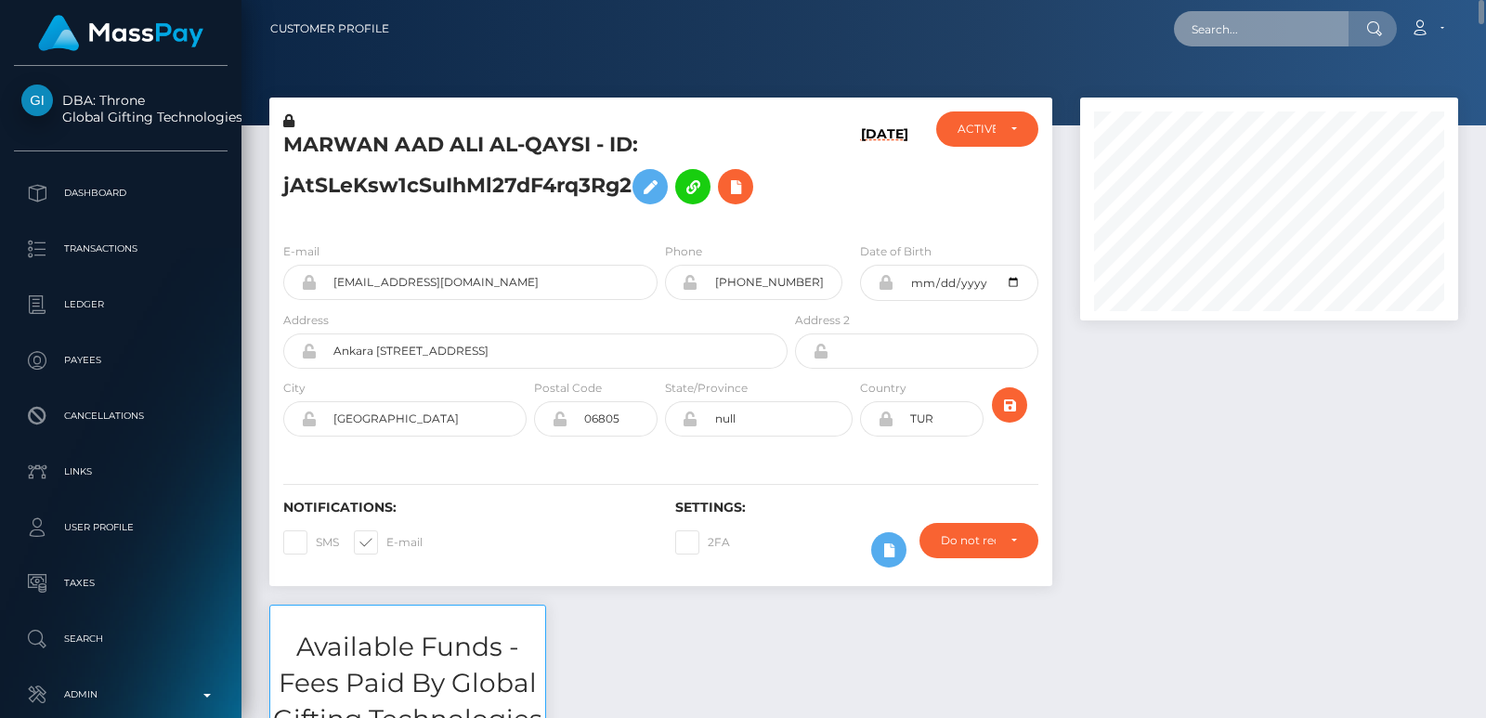
click at [1248, 43] on input "text" at bounding box center [1261, 28] width 175 height 35
paste input "findom5995@gmail.com"
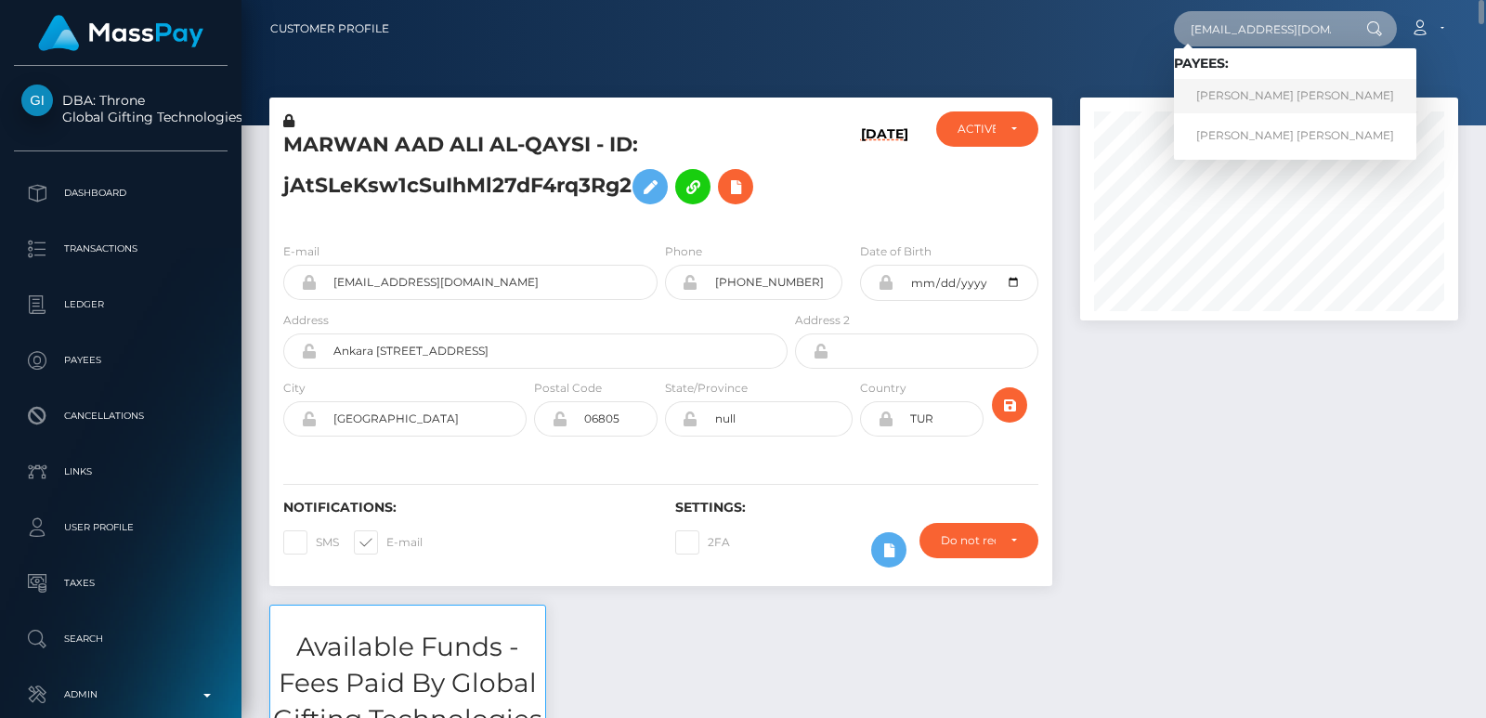
type input "findom5995@gmail.com"
click at [1225, 94] on link "CYRIL PIERRE CLAUDE LANNOY" at bounding box center [1295, 96] width 242 height 34
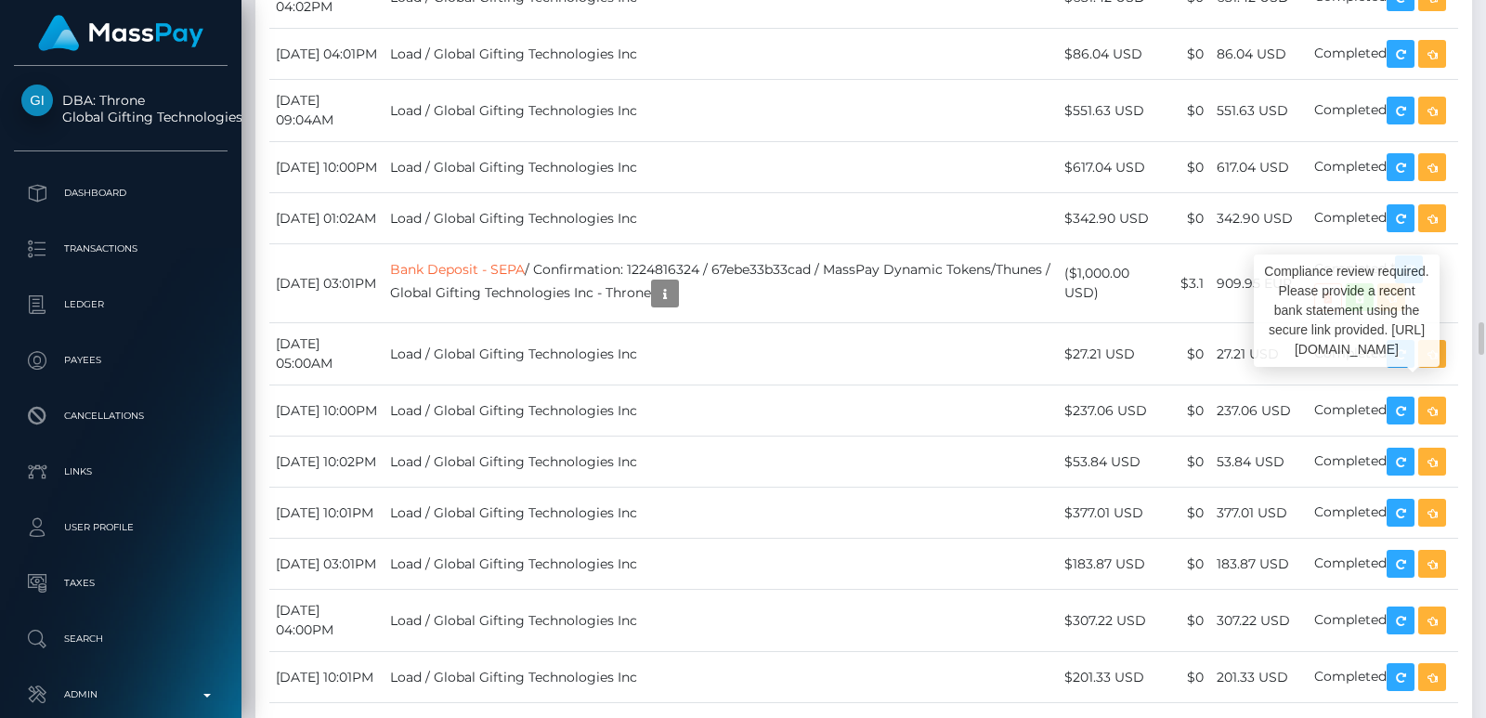
scroll to position [223, 377]
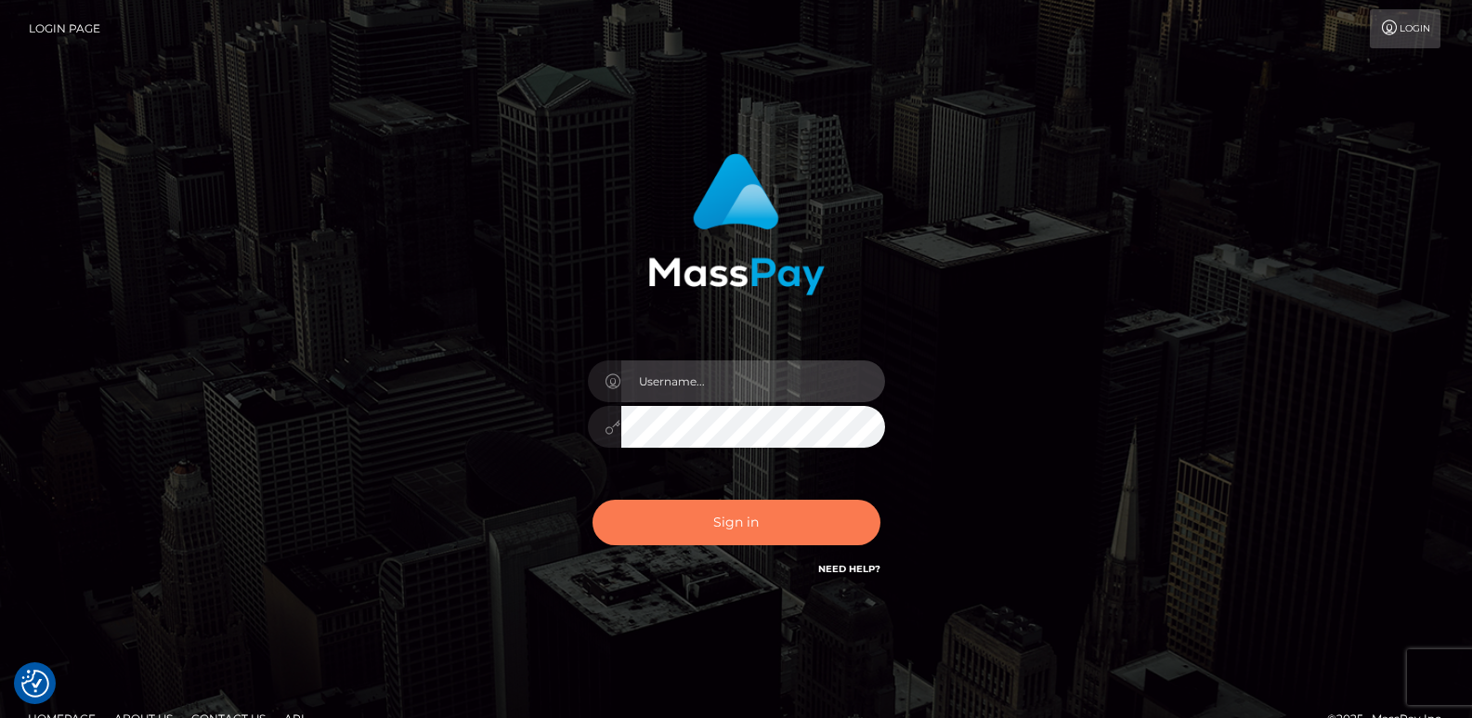
type input "ts2.es"
click at [690, 519] on button "Sign in" at bounding box center [736, 522] width 288 height 45
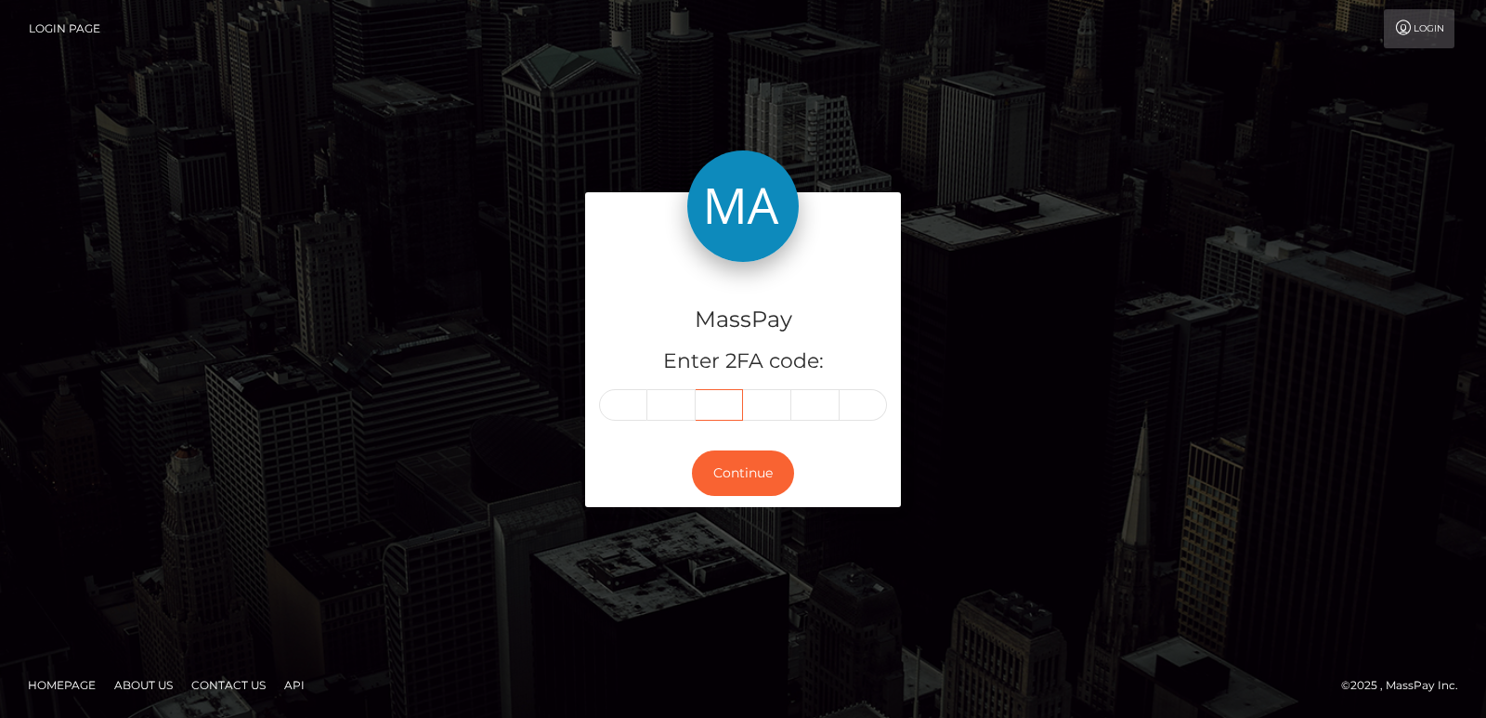
click at [723, 407] on input "text" at bounding box center [719, 405] width 48 height 32
click at [629, 409] on input "text" at bounding box center [623, 405] width 48 height 32
type input "0"
type input "2"
type input "4"
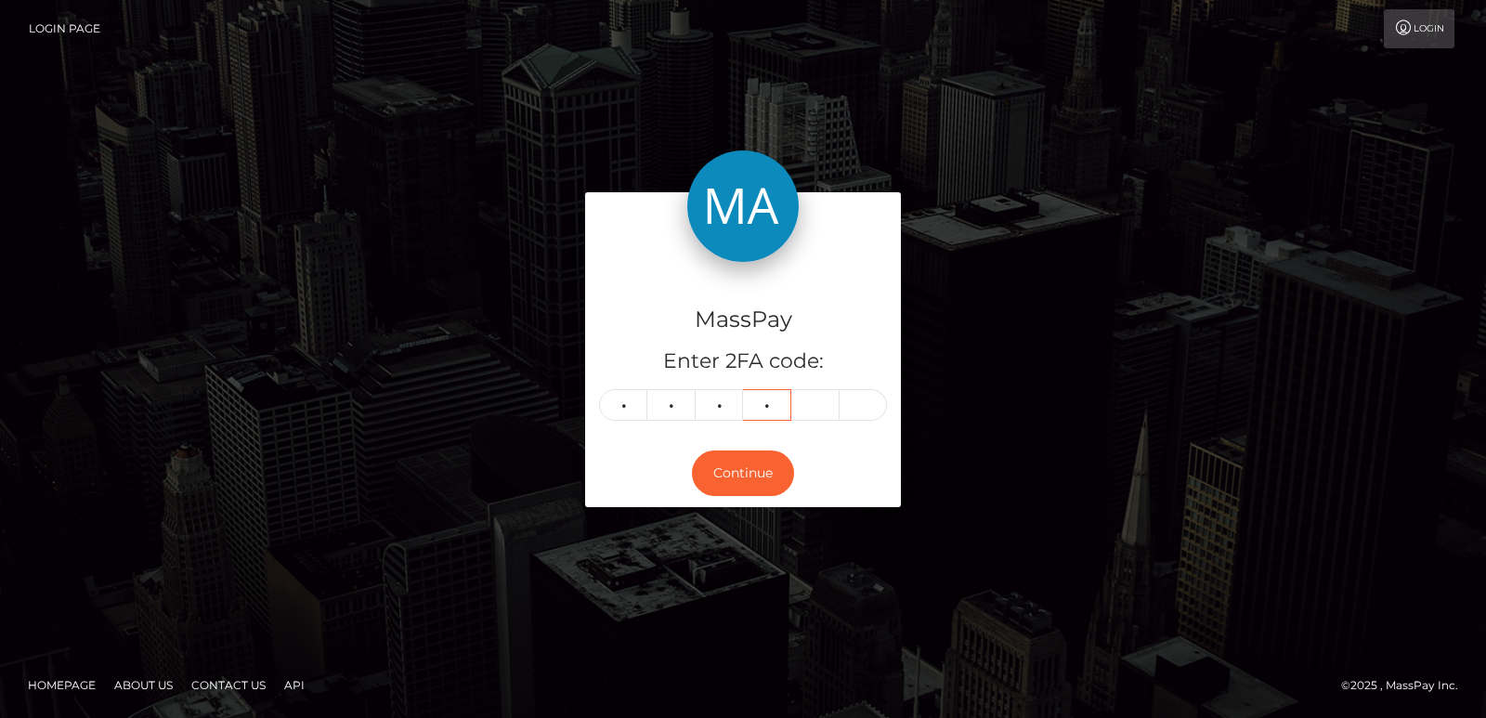
type input "3"
type input "8"
type input "5"
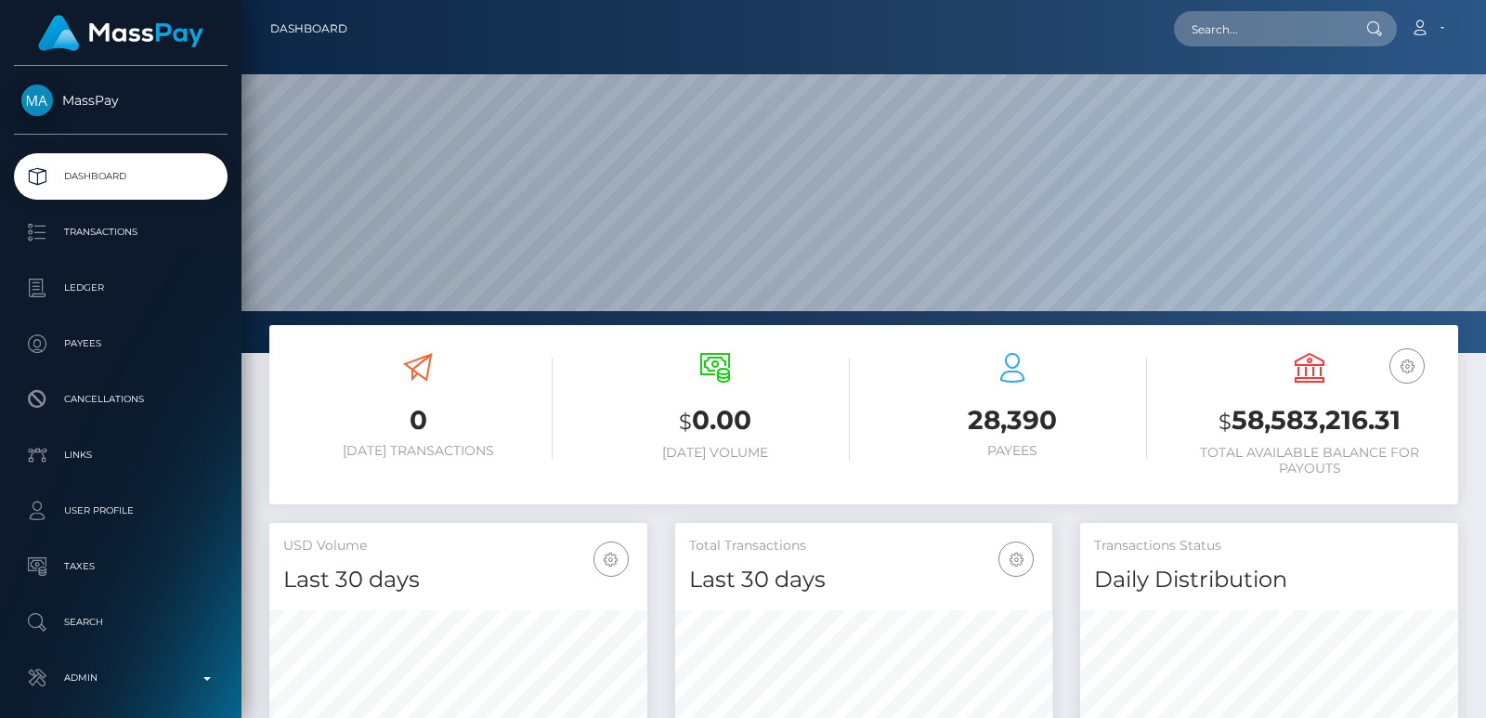
scroll to position [330, 377]
click at [1220, 37] on input "text" at bounding box center [1261, 28] width 175 height 35
paste input "[EMAIL_ADDRESS][DOMAIN_NAME]"
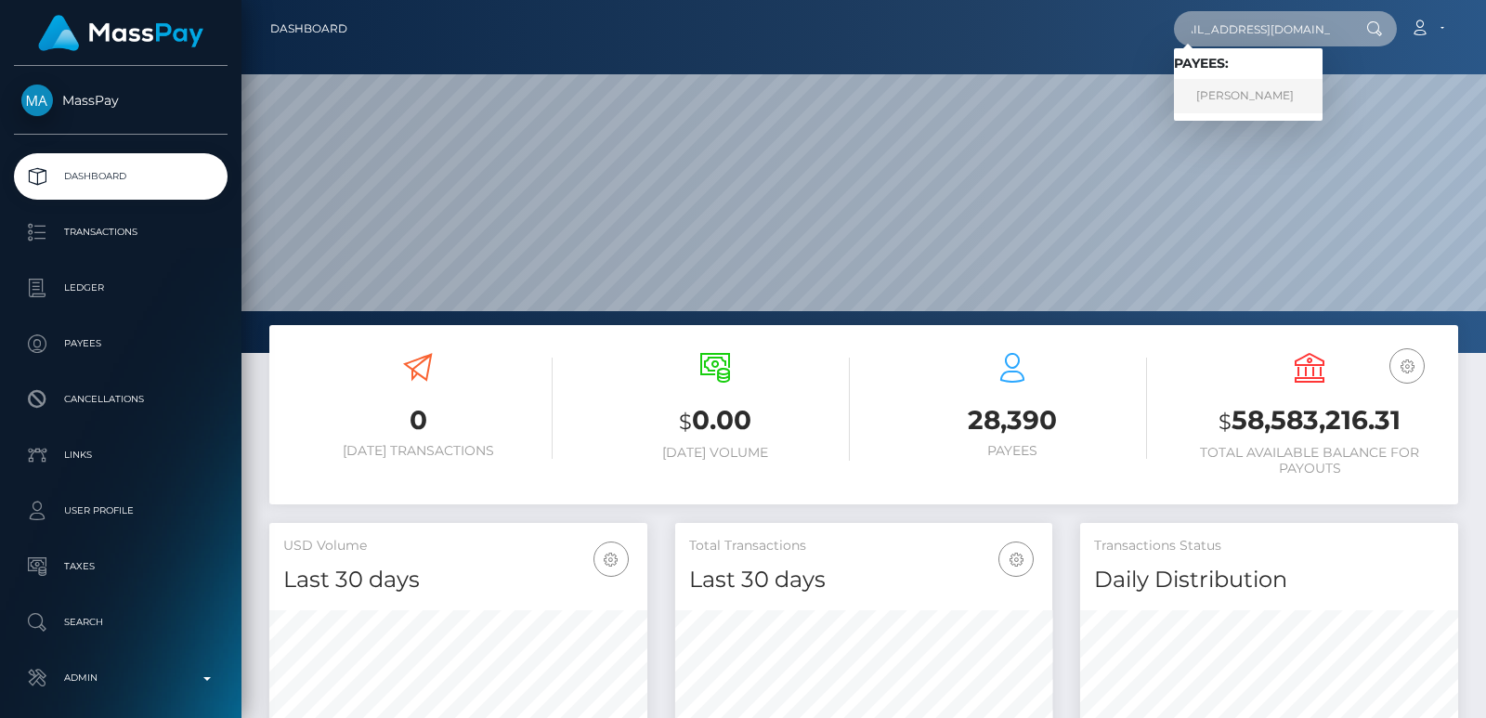
type input "[EMAIL_ADDRESS][DOMAIN_NAME]"
click at [1239, 103] on link "[PERSON_NAME]" at bounding box center [1248, 96] width 149 height 34
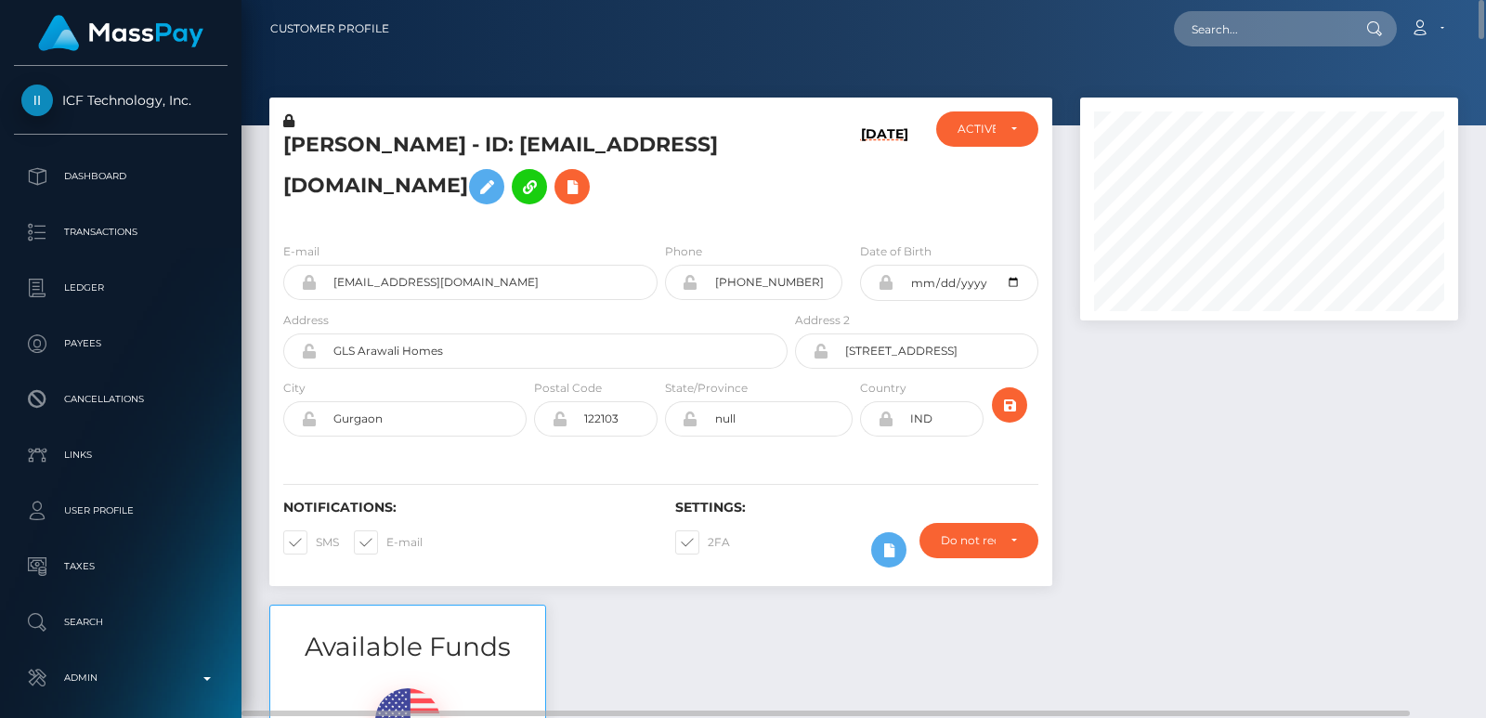
click at [318, 143] on h5 "NEELAM POKHREL - ID: thenaughtynoori@gmail.com" at bounding box center [530, 172] width 494 height 83
copy h5 "NEELAM"
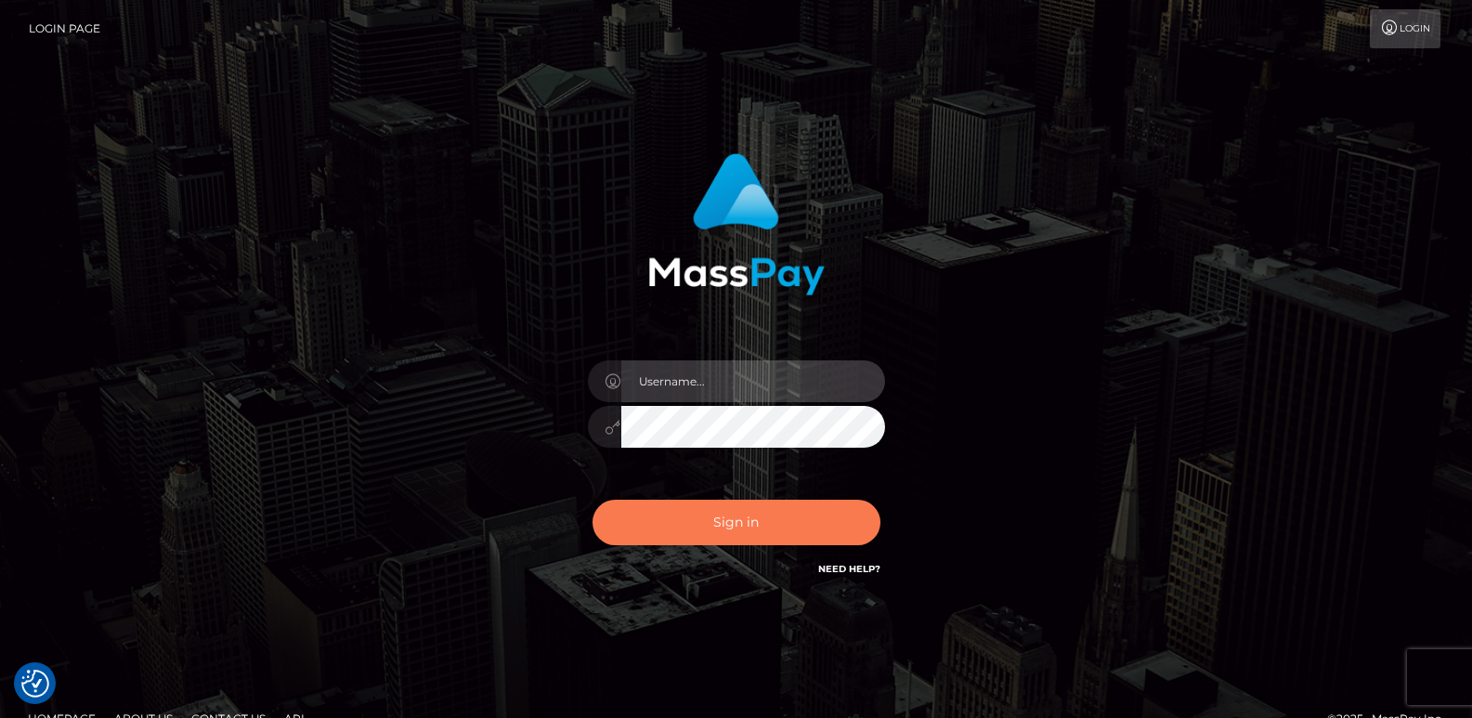
type input "ts2.es"
click at [754, 528] on button "Sign in" at bounding box center [736, 522] width 288 height 45
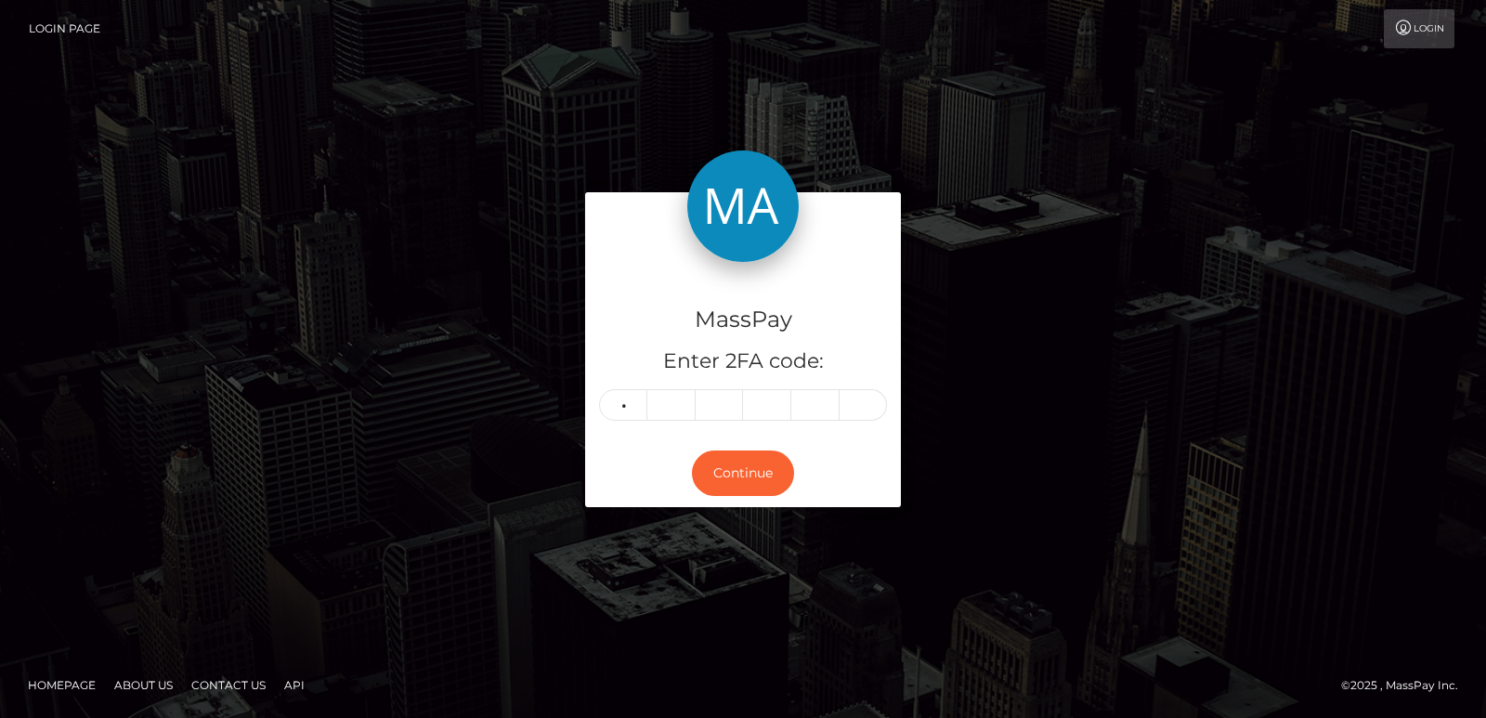
type input "7"
type input "6"
type input "5"
type input "7"
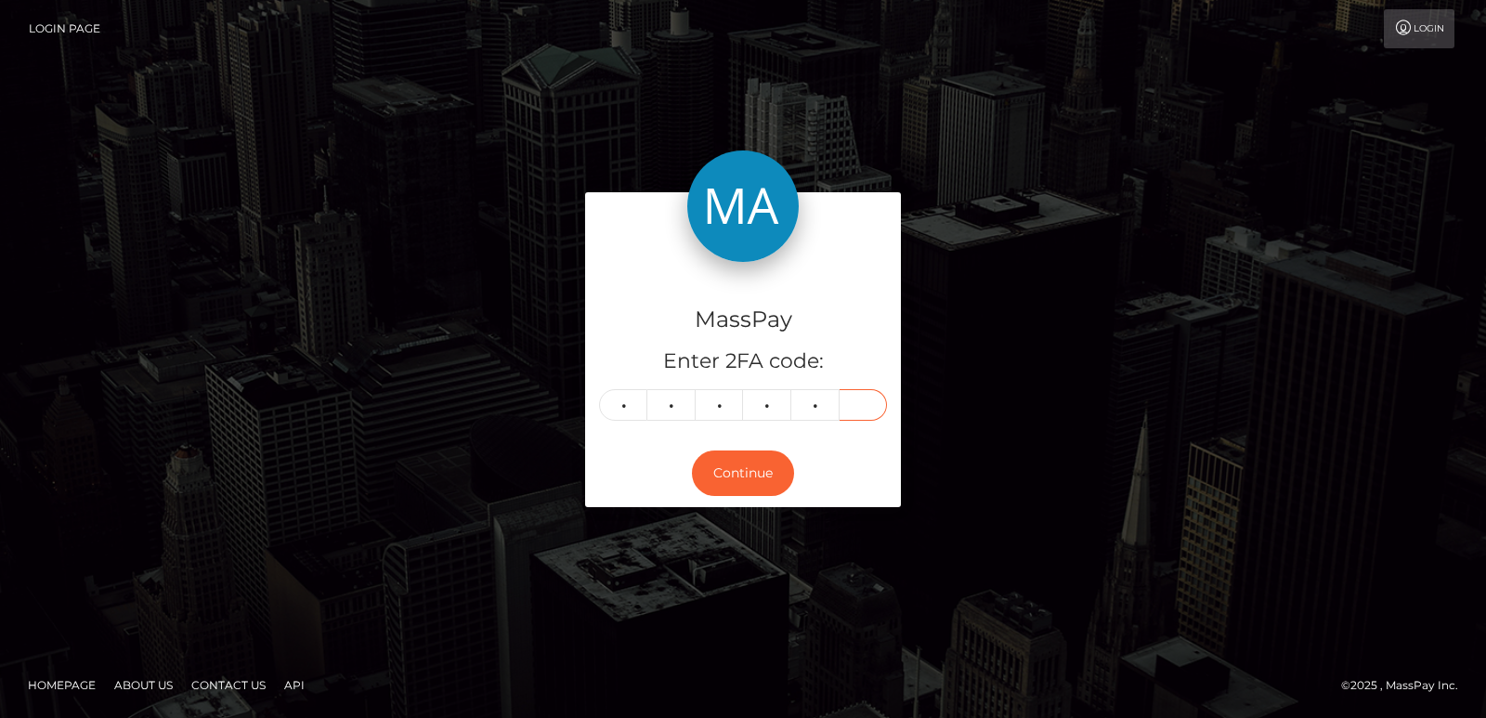
type input "1"
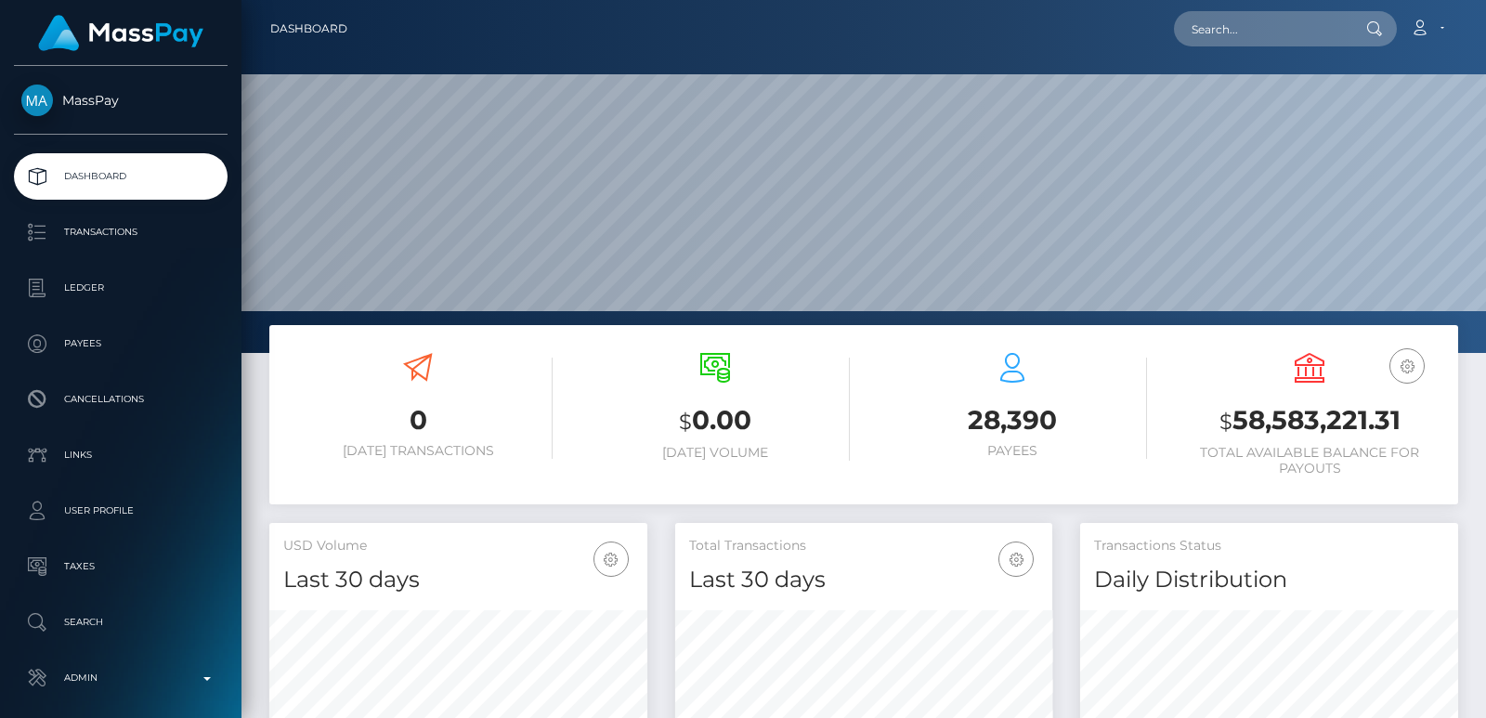
scroll to position [353, 1244]
click at [1217, 25] on input "text" at bounding box center [1261, 28] width 175 height 35
paste input "williamsmakya94@gmail.com"
type input "williamsmakya94@gmail.com"
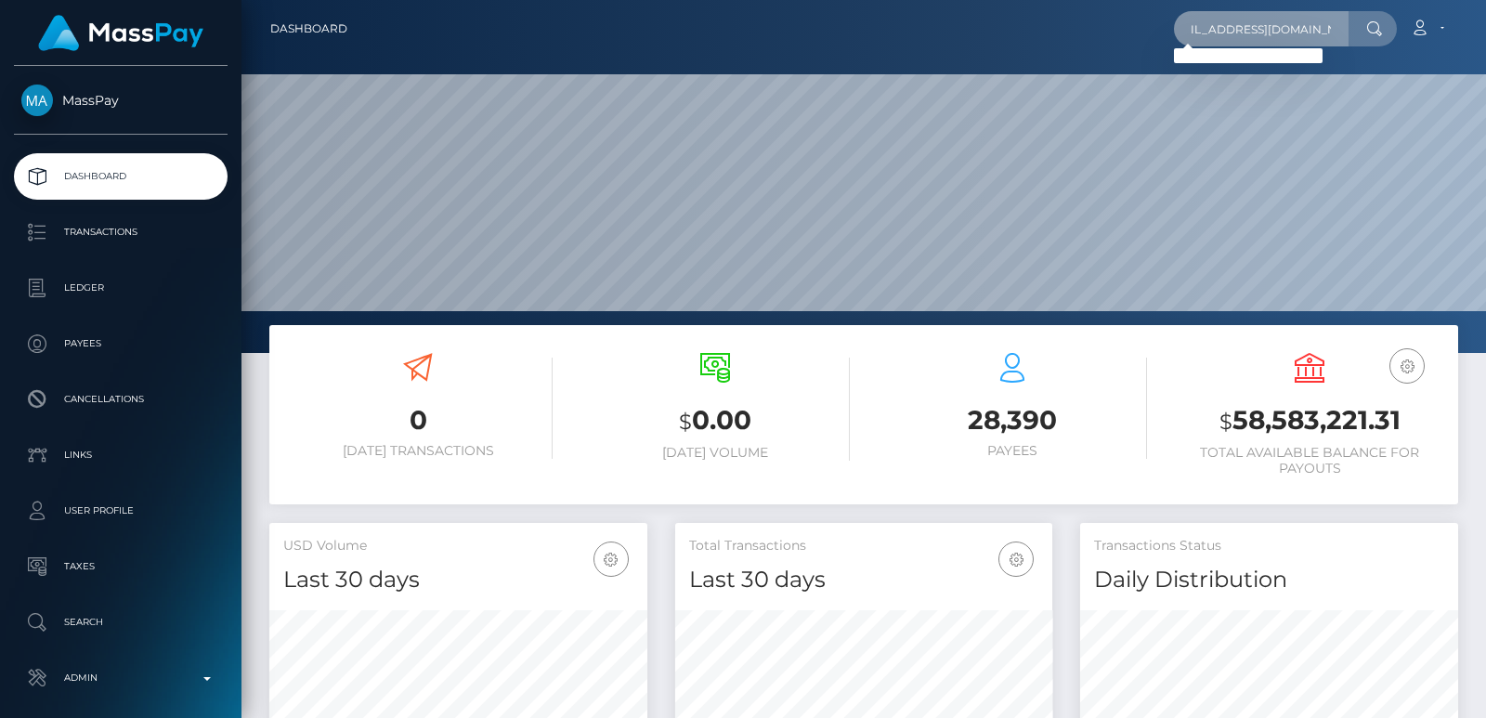
scroll to position [0, 0]
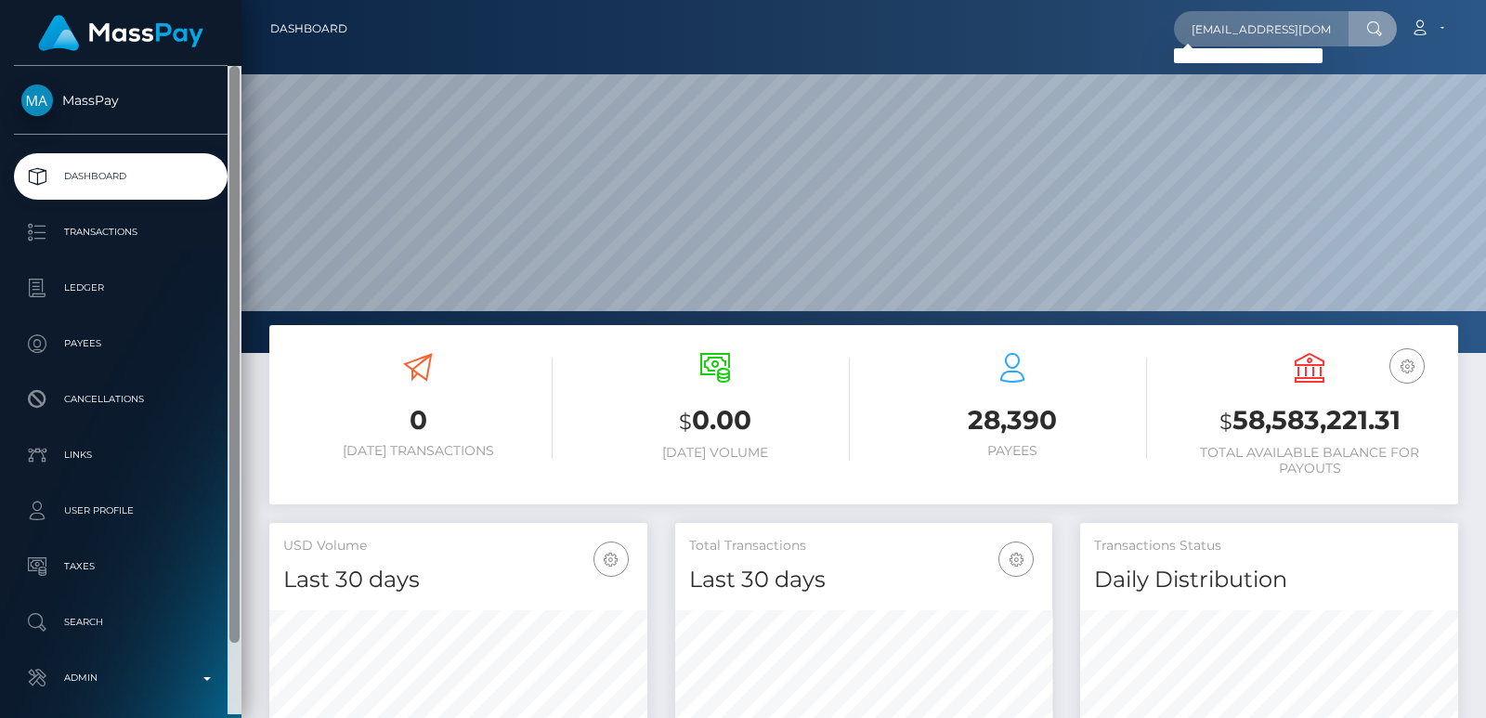
click at [234, 662] on div at bounding box center [234, 390] width 14 height 648
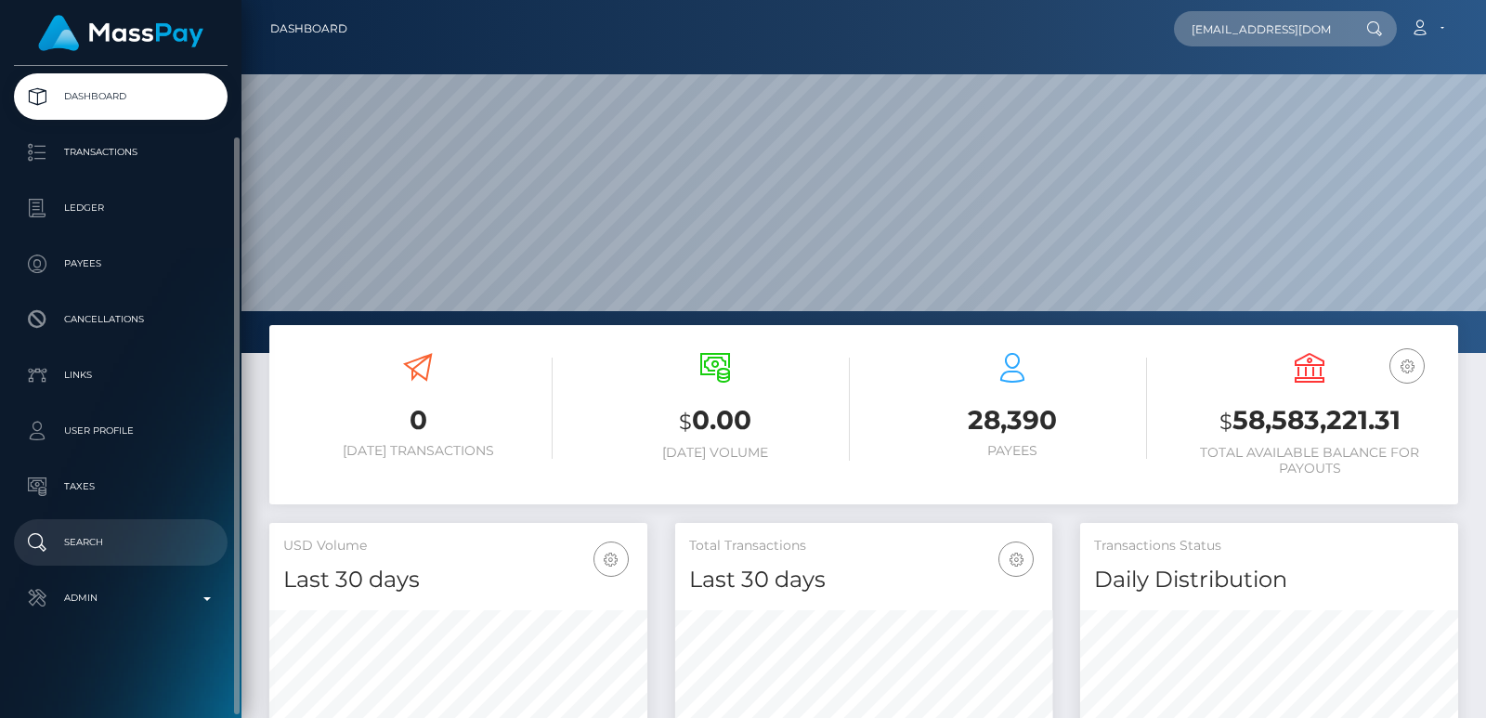
click at [99, 543] on p "Search" at bounding box center [120, 542] width 199 height 28
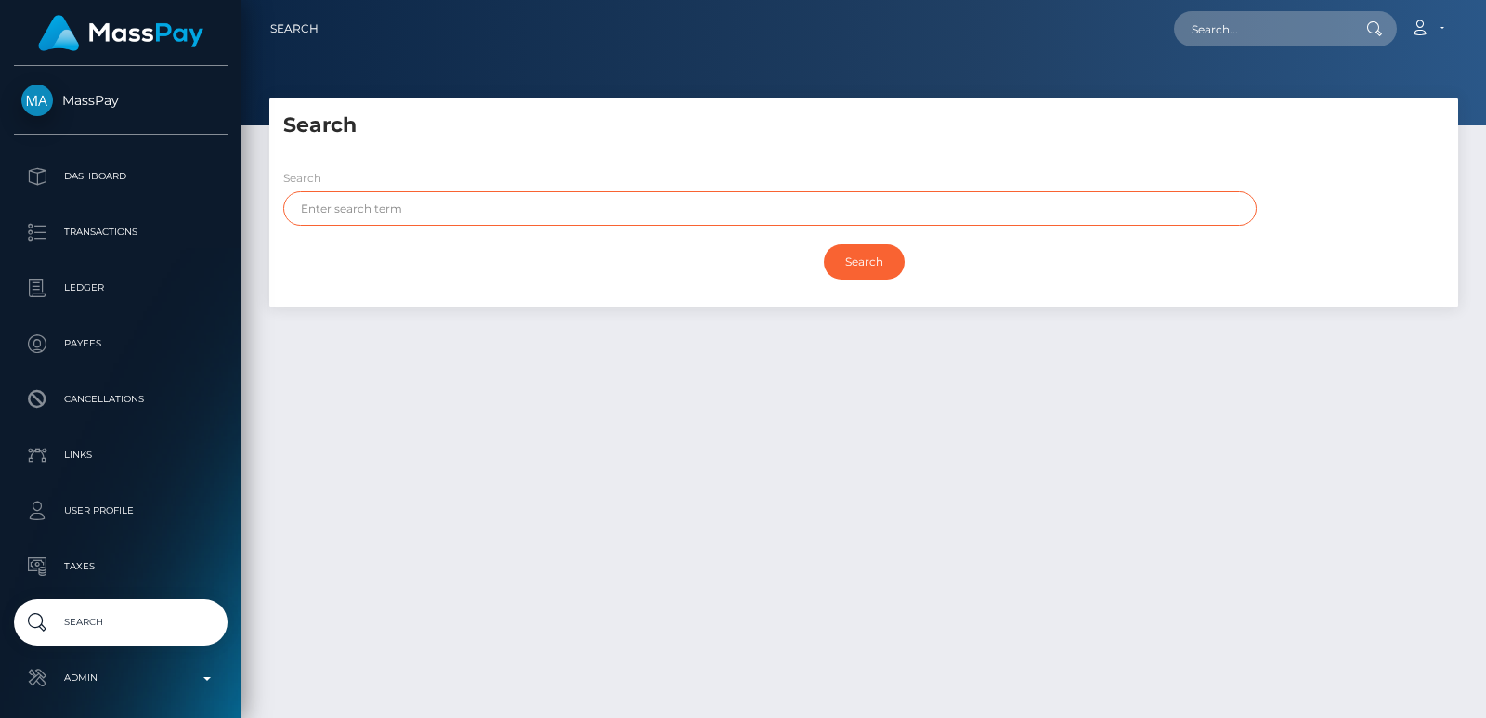
click at [357, 195] on input "text" at bounding box center [769, 208] width 973 height 34
paste input "Makya"
type input "Makya"
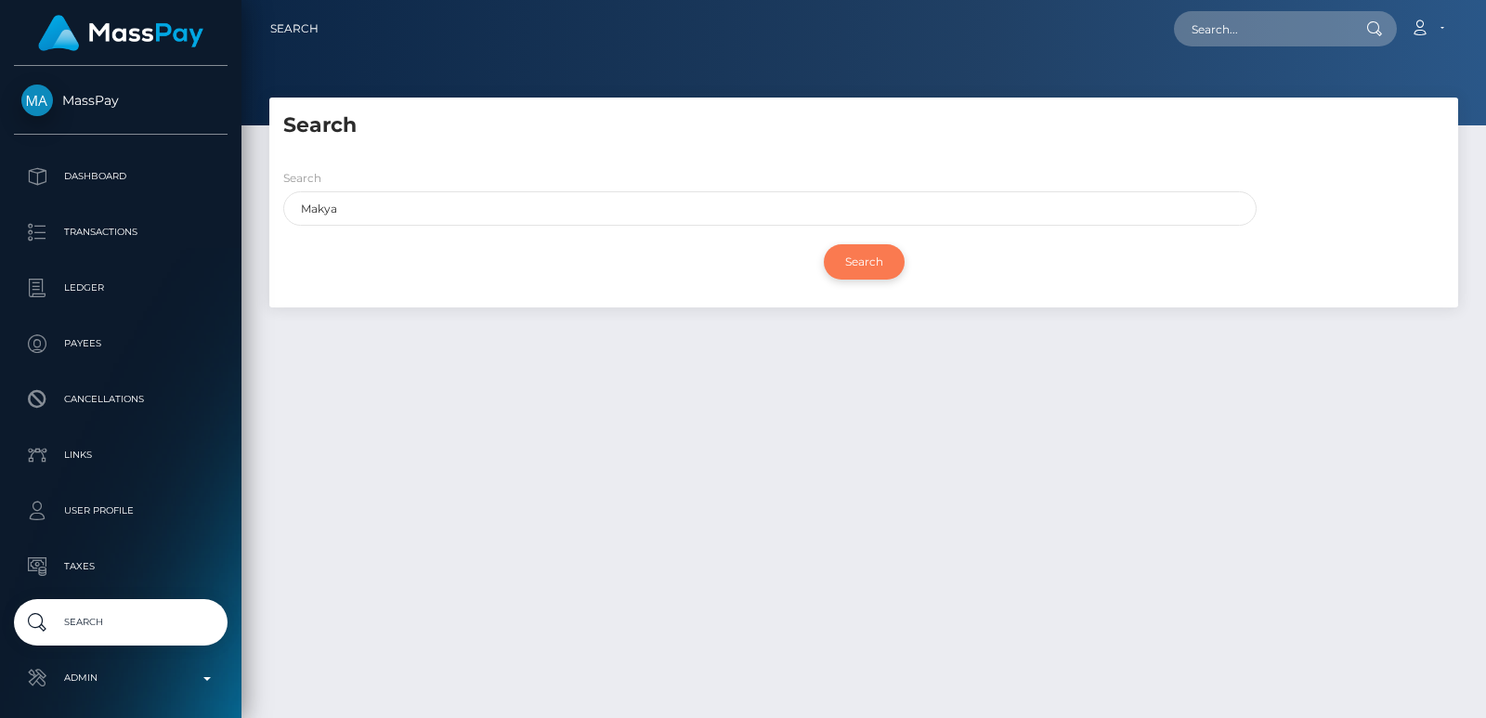
click at [851, 270] on input "Search" at bounding box center [864, 261] width 81 height 35
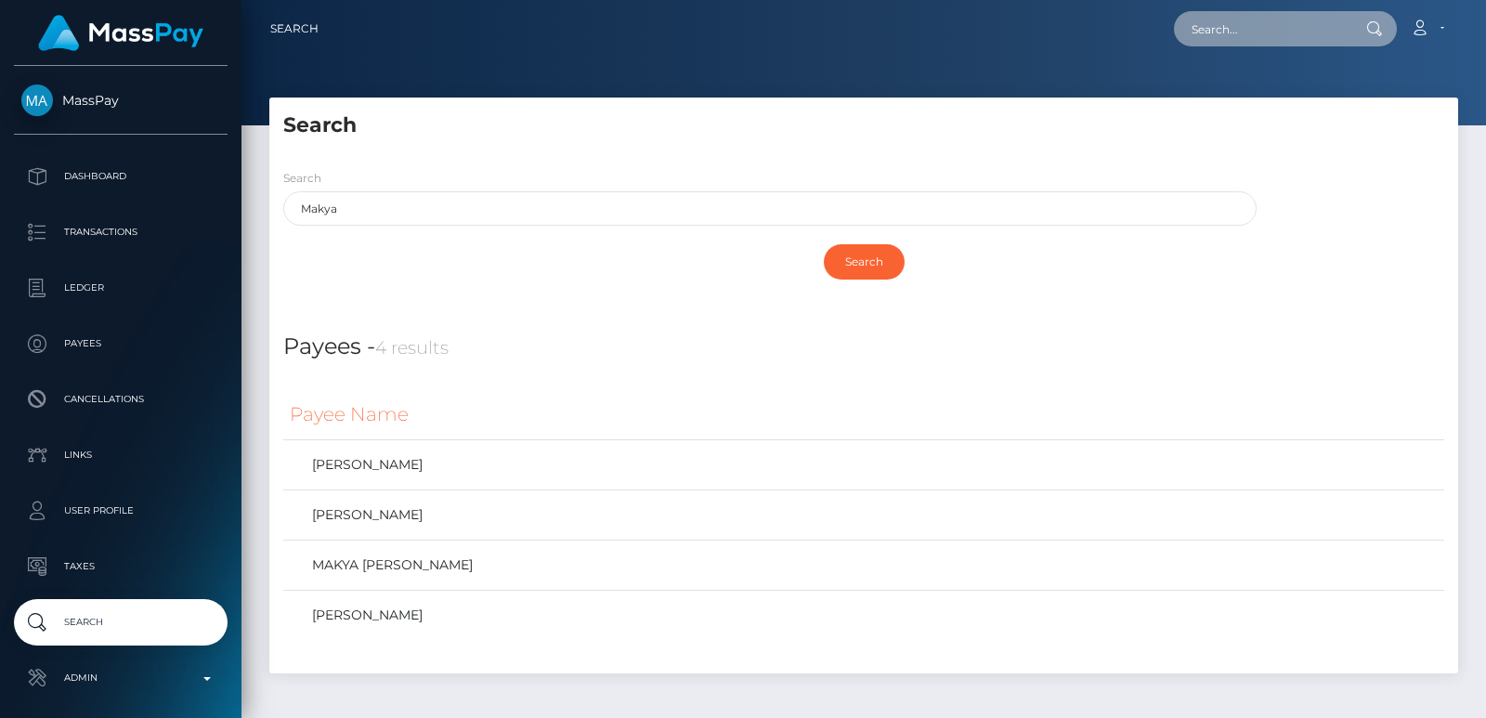
click at [1213, 32] on input "text" at bounding box center [1261, 28] width 175 height 35
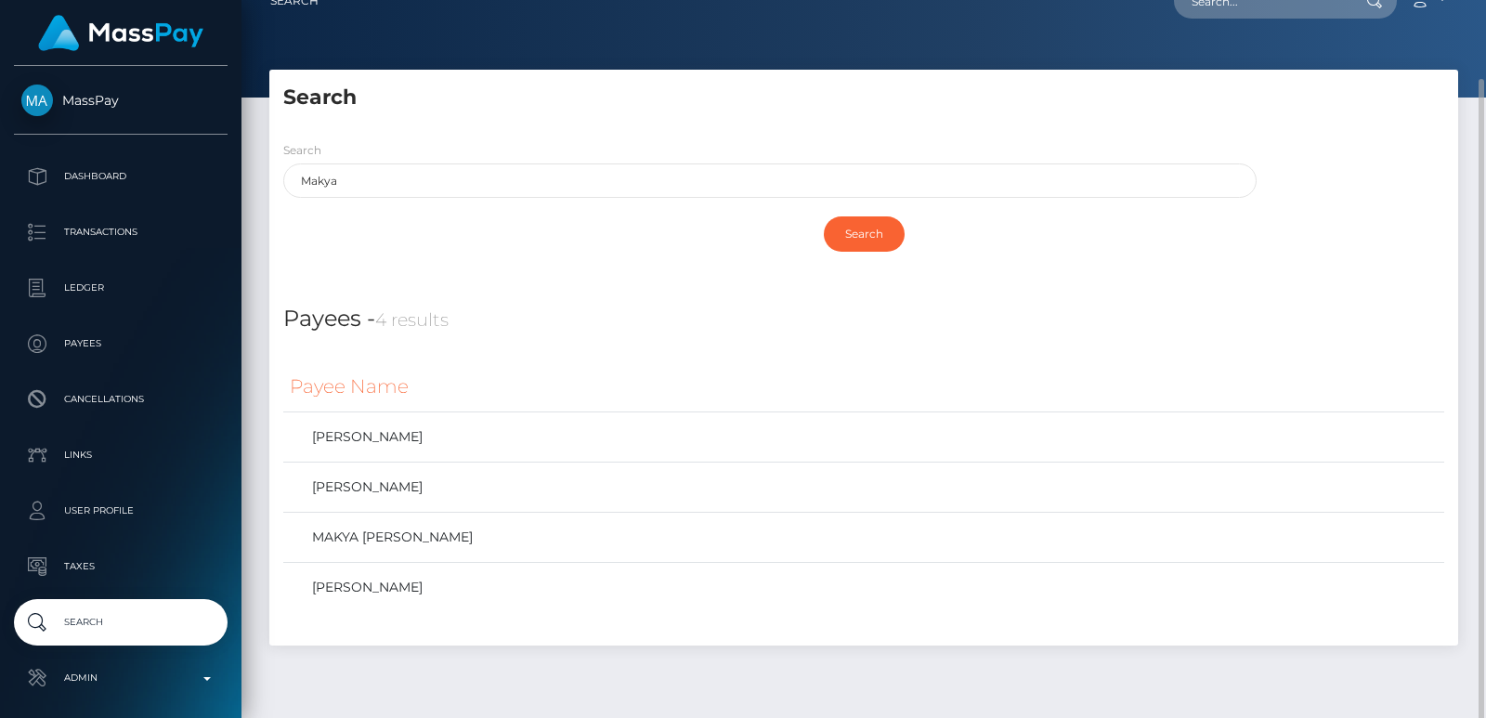
scroll to position [67, 0]
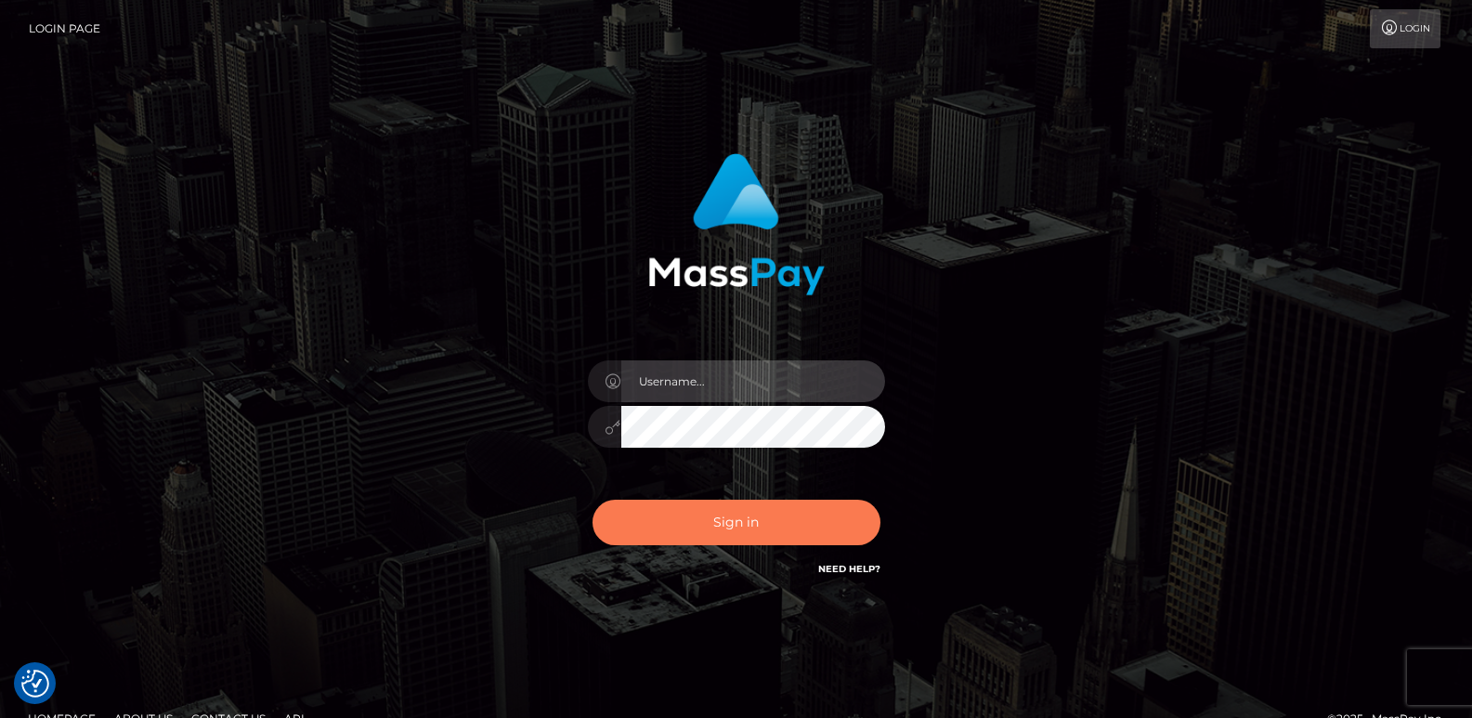
type input "[DOMAIN_NAME]"
click at [729, 500] on button "Sign in" at bounding box center [736, 522] width 288 height 45
type input "ts2.es"
click at [728, 515] on button "Sign in" at bounding box center [736, 522] width 288 height 45
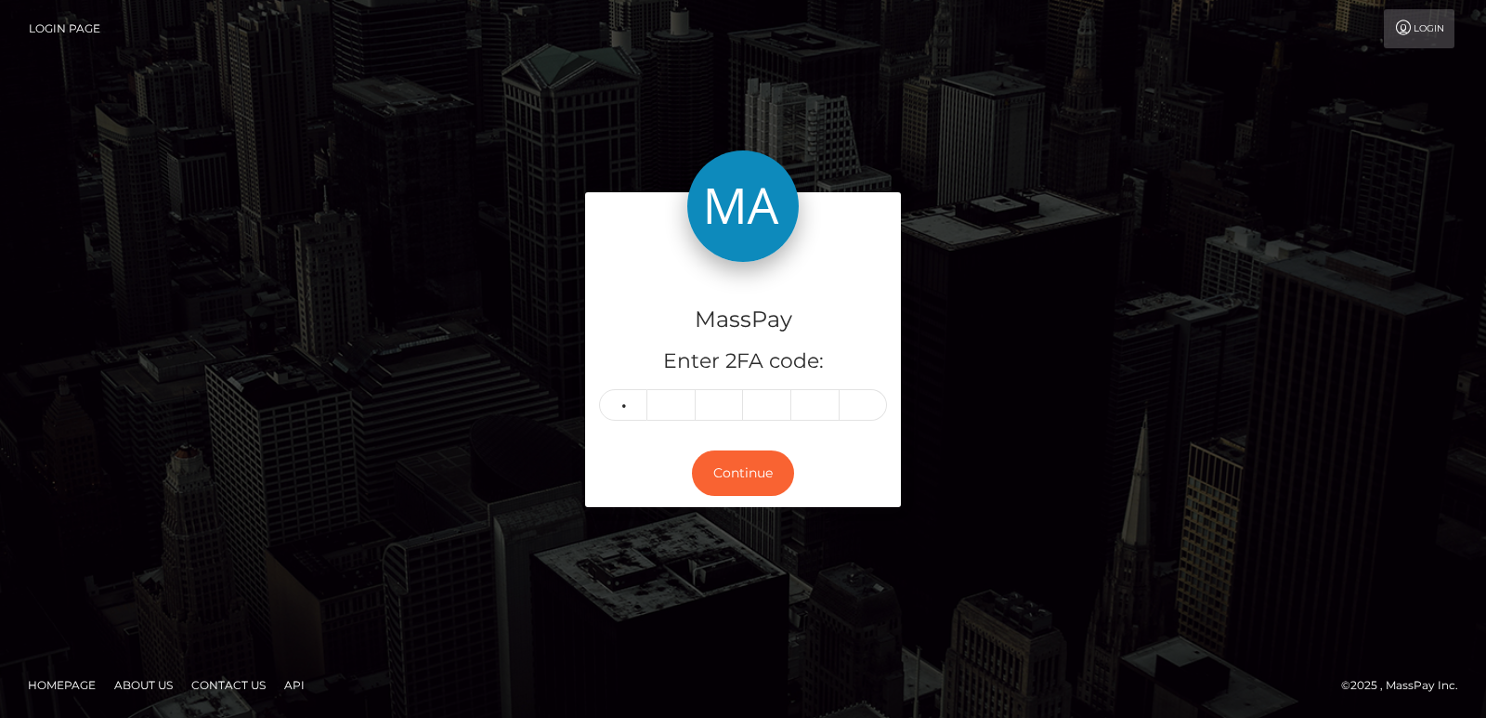
type input "9"
type input "1"
type input "4"
type input "9"
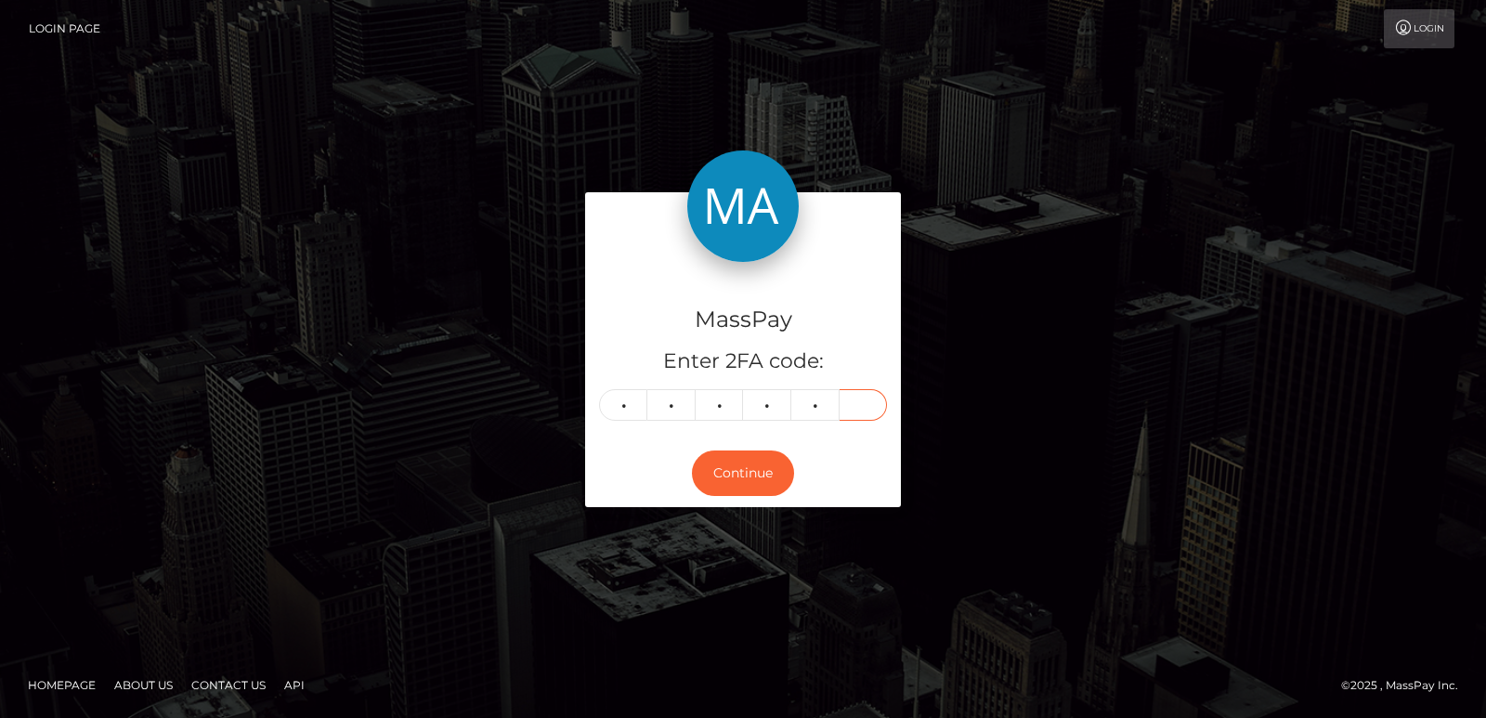
type input "4"
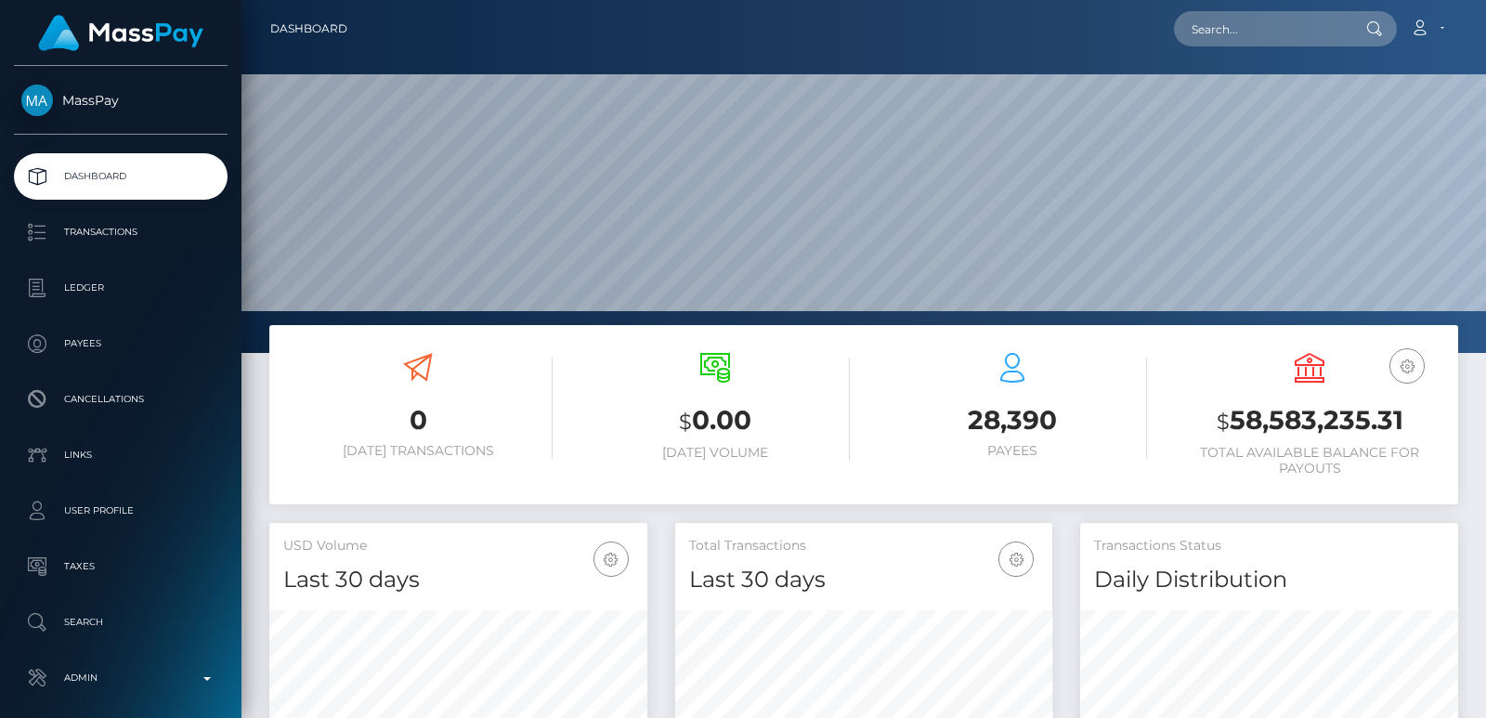
scroll to position [330, 377]
click at [1220, 23] on input "text" at bounding box center [1261, 28] width 175 height 35
paste input "[EMAIL_ADDRESS][DOMAIN_NAME]"
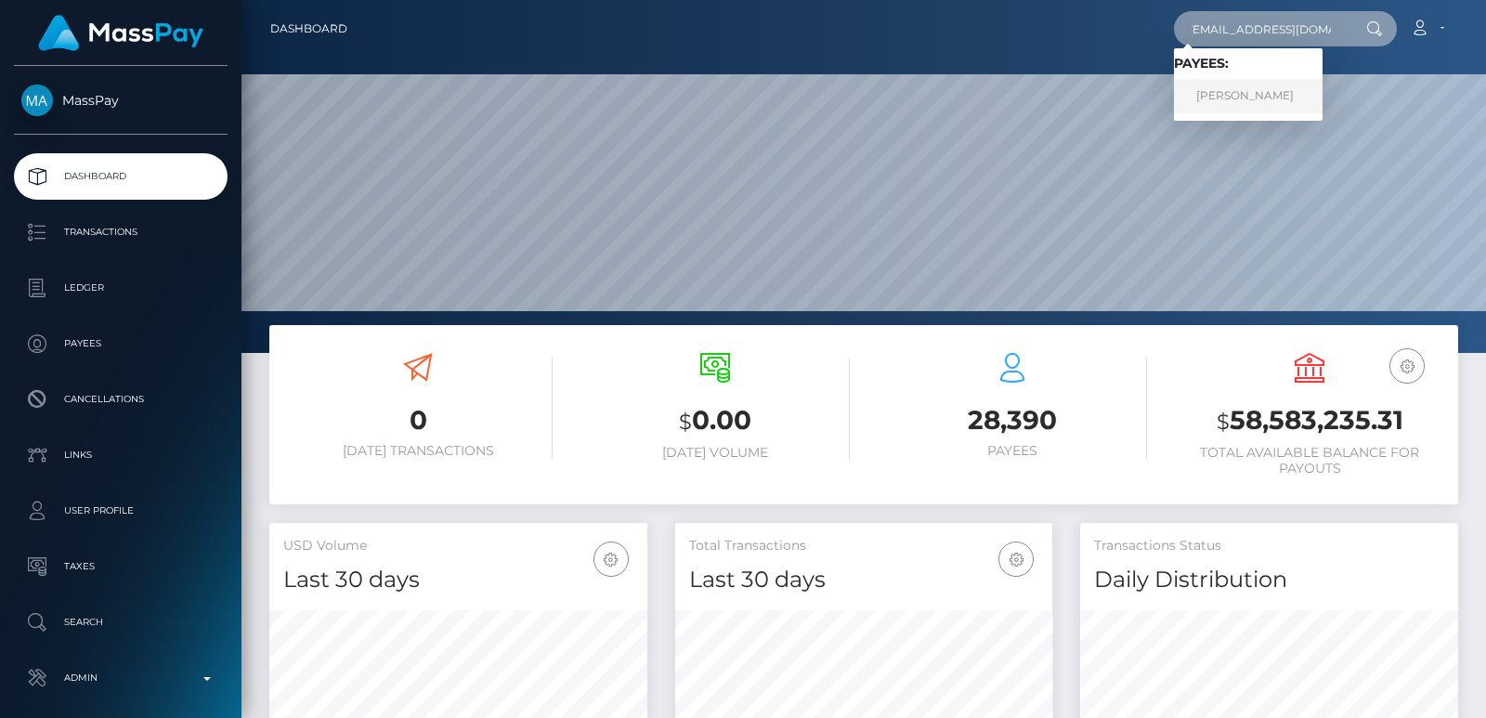
type input "[EMAIL_ADDRESS][DOMAIN_NAME]"
click at [1250, 92] on link "MARWAN AAD ALI AL-QAYSI" at bounding box center [1248, 96] width 149 height 34
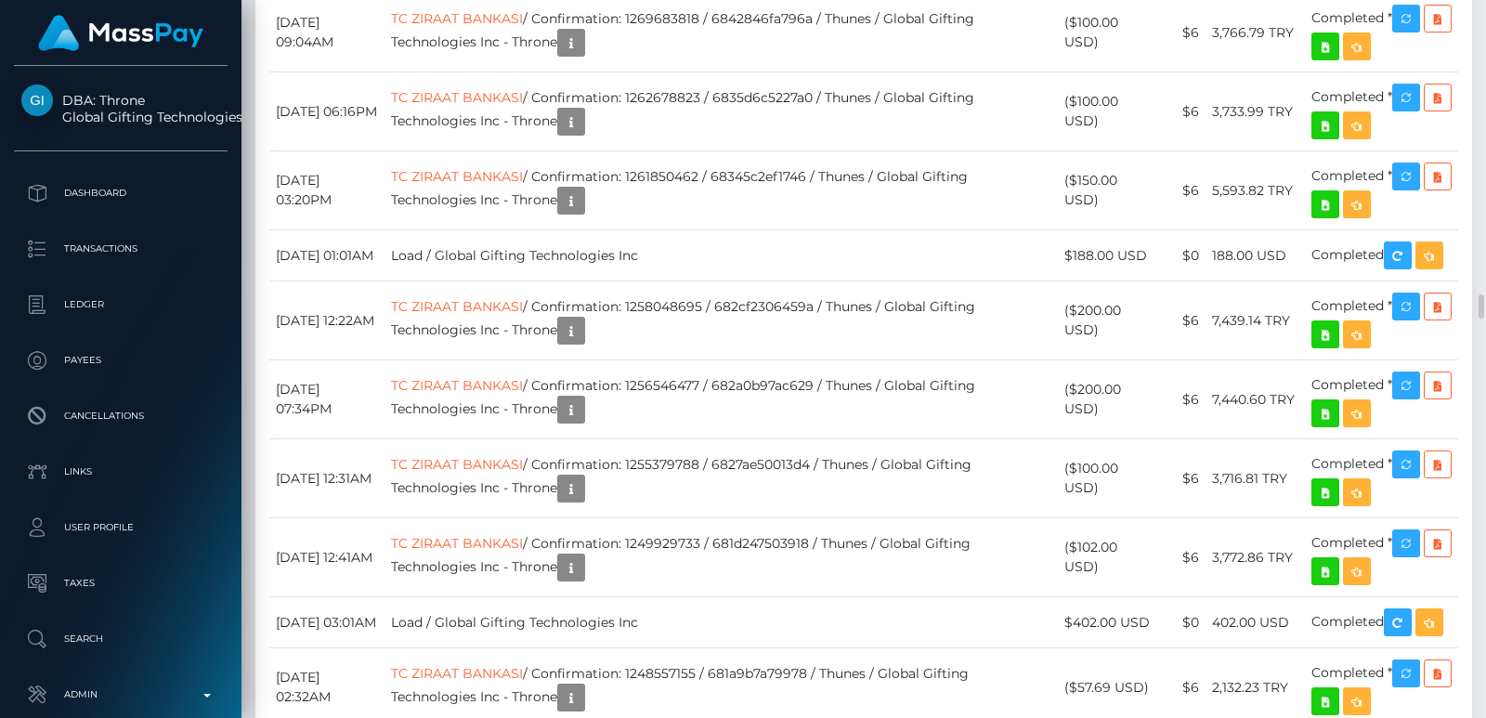
scroll to position [223, 377]
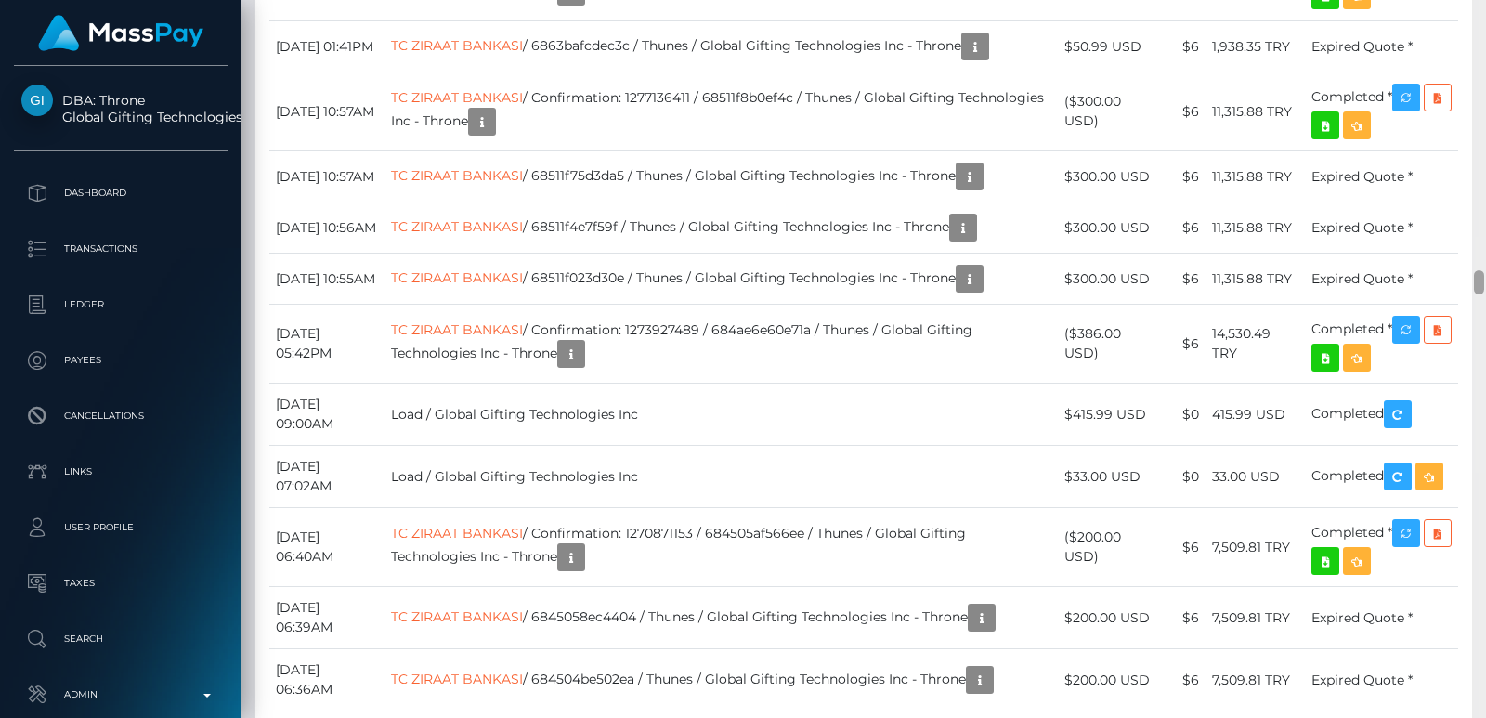
click at [1482, 18] on div at bounding box center [1479, 359] width 14 height 718
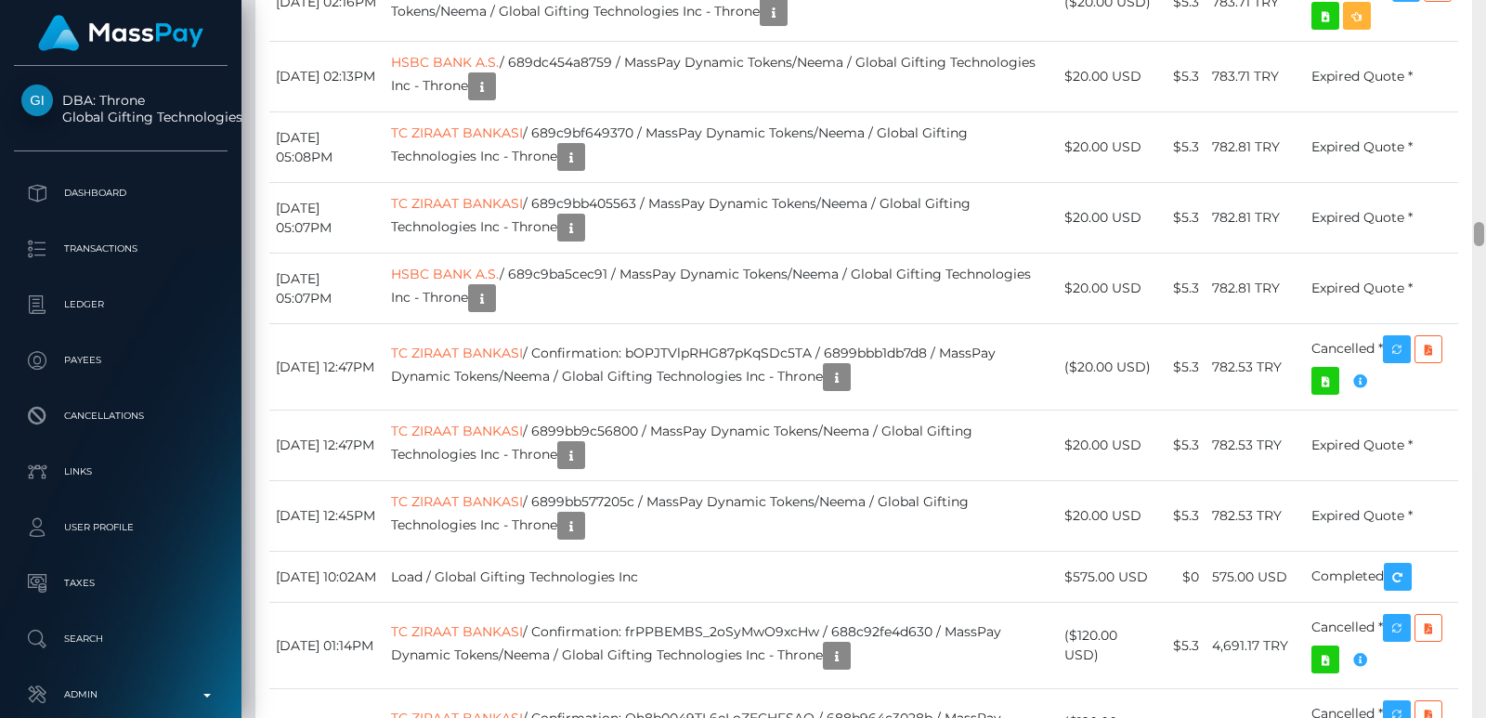
click at [1482, 18] on div at bounding box center [1479, 359] width 14 height 718
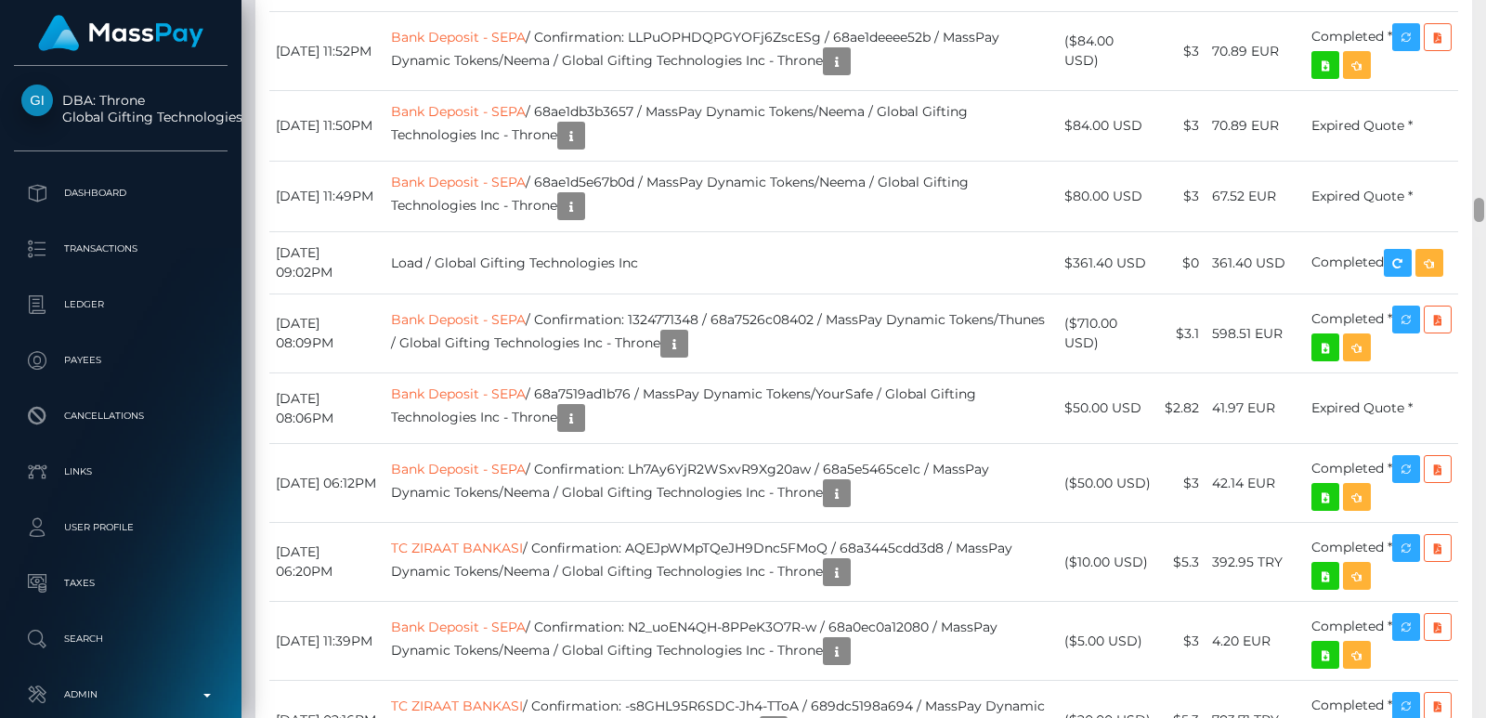
click at [1482, 18] on div at bounding box center [1479, 359] width 14 height 718
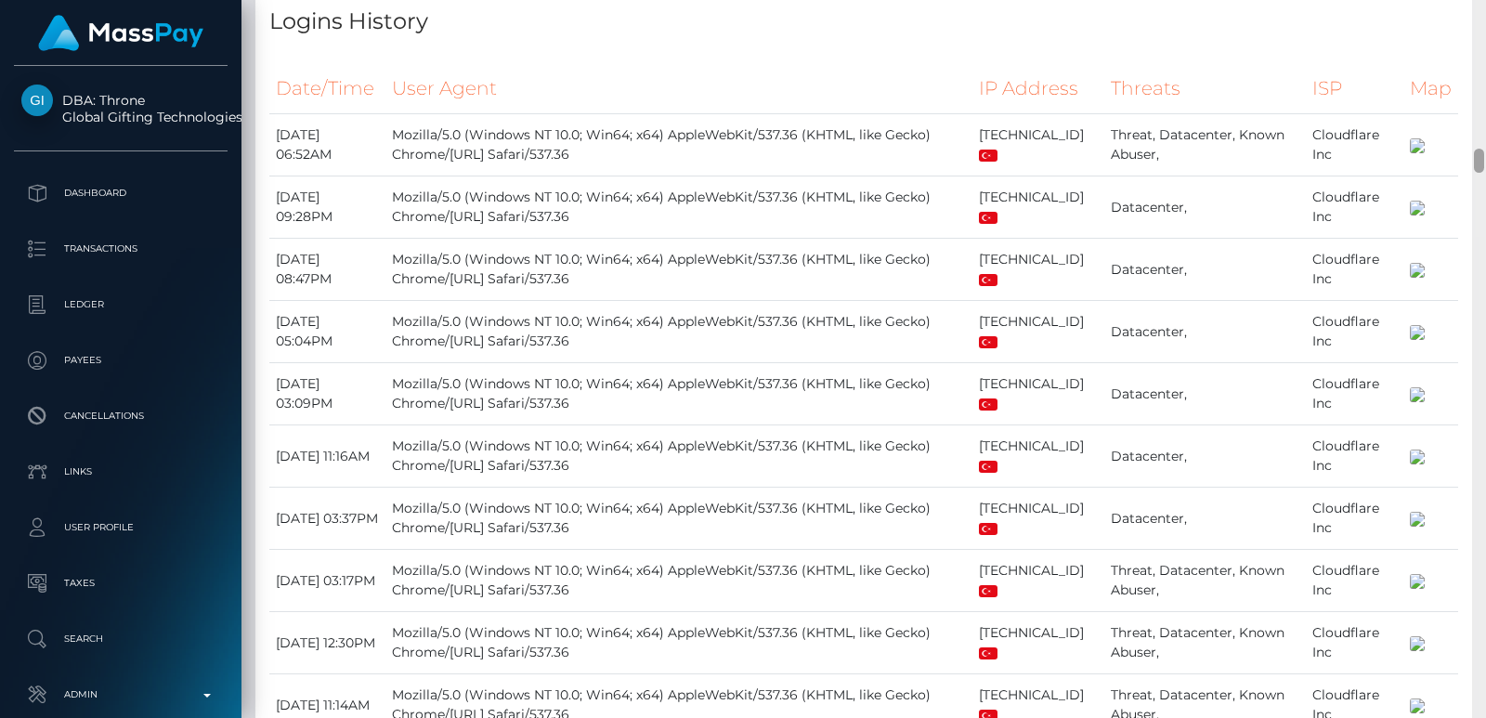
click at [1482, 18] on div at bounding box center [1479, 359] width 14 height 718
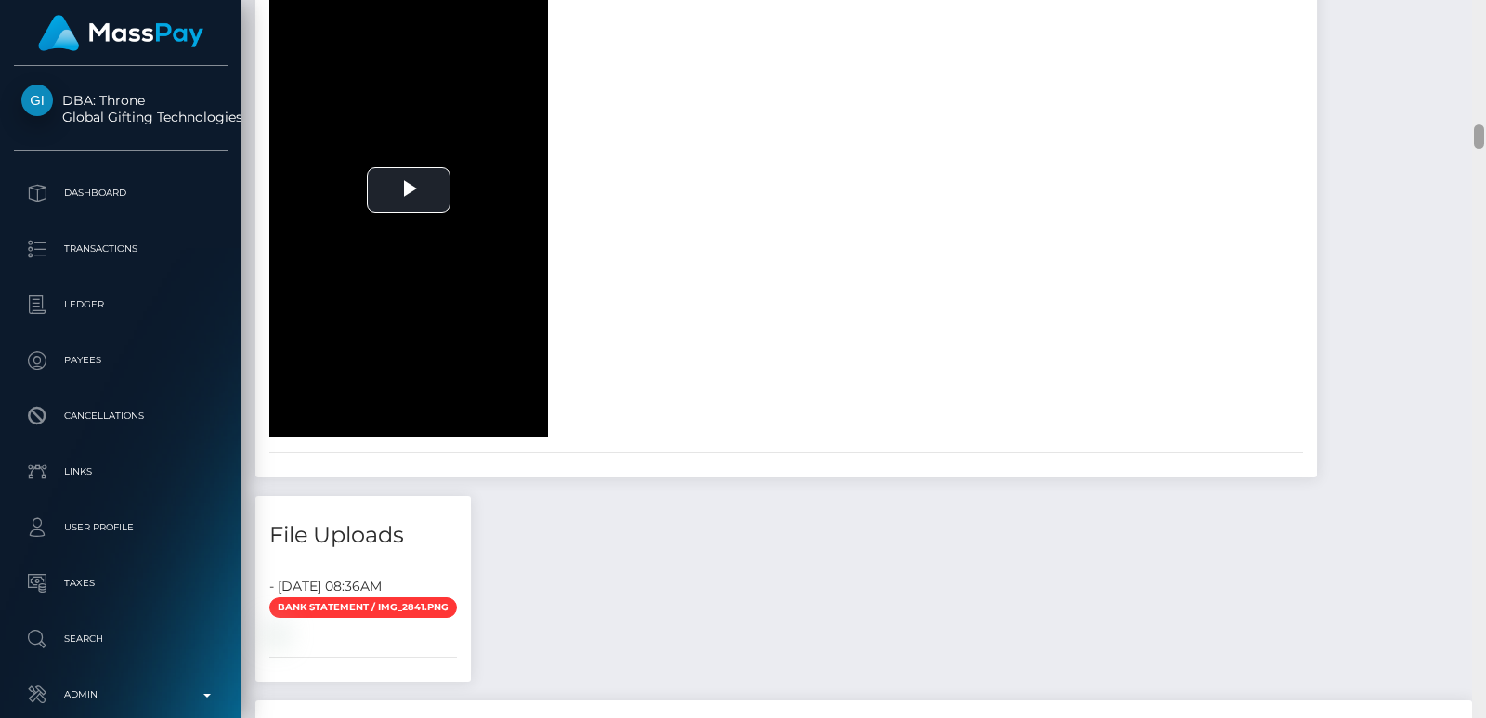
click at [1482, 18] on div at bounding box center [1479, 359] width 14 height 718
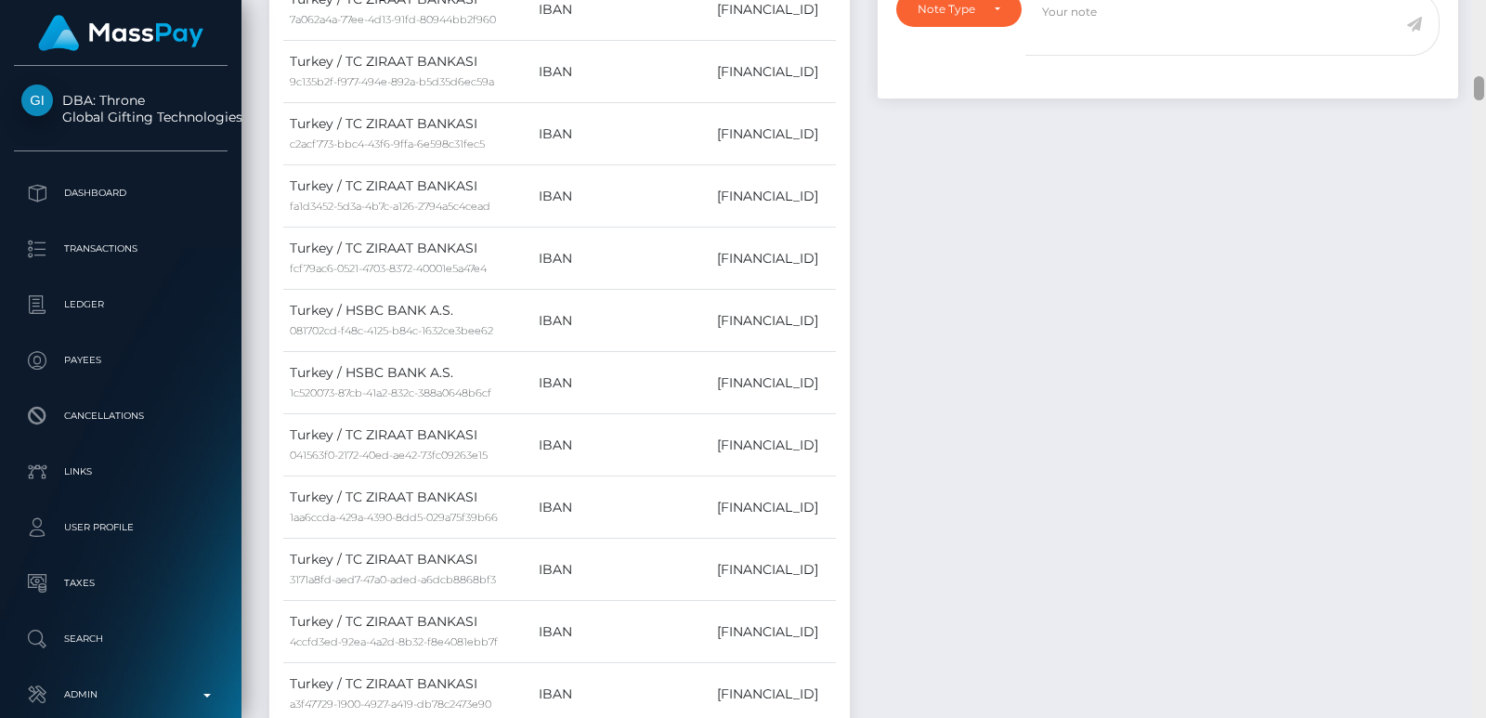
click at [1482, 18] on div at bounding box center [1479, 359] width 14 height 718
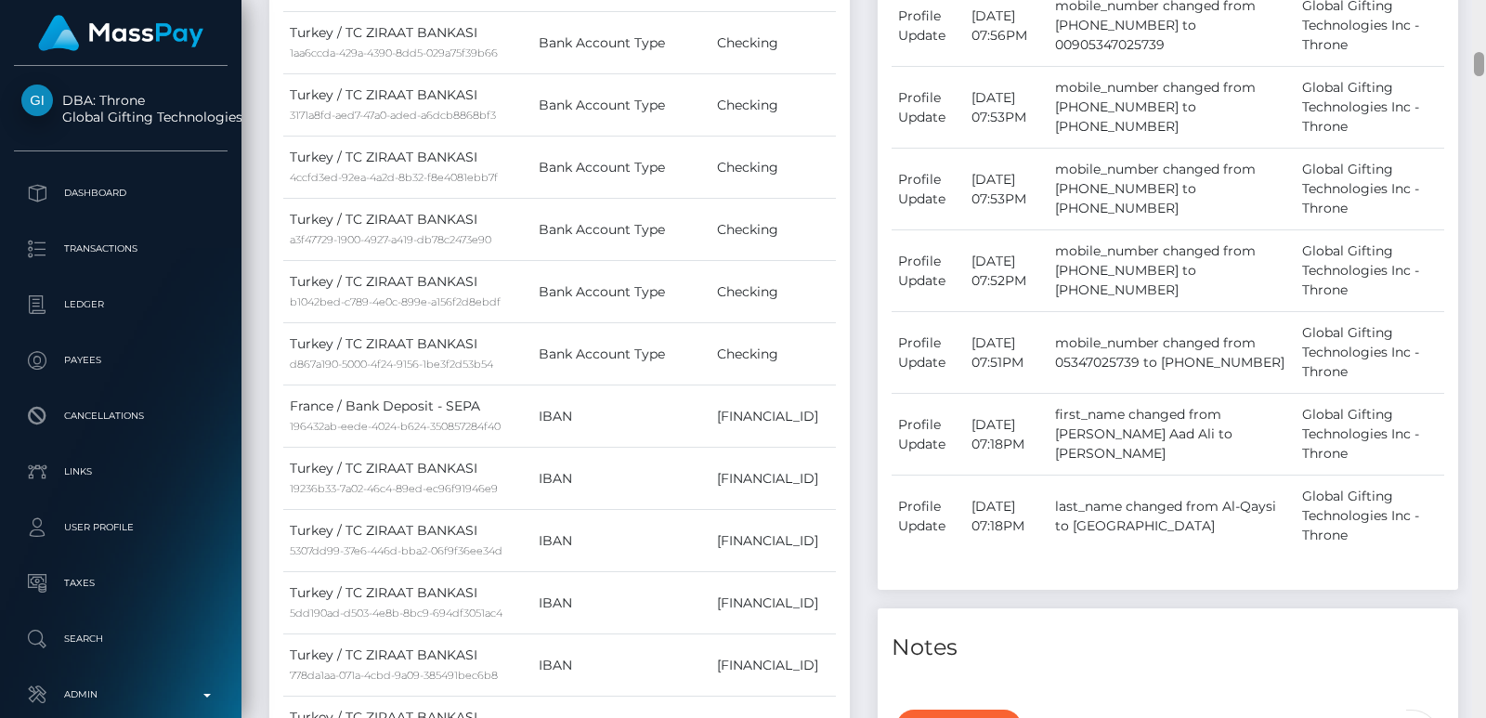
click at [1482, 18] on div at bounding box center [1479, 359] width 14 height 718
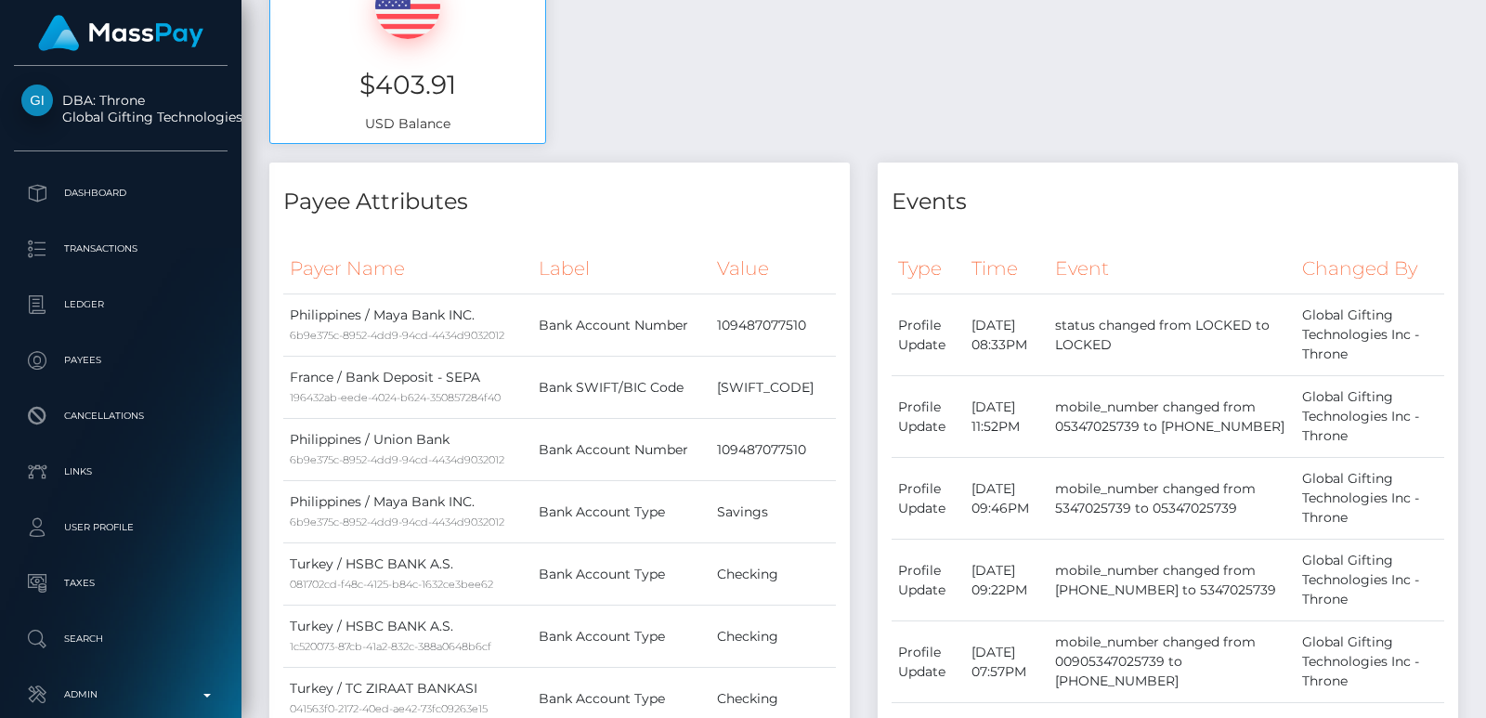
scroll to position [106, 0]
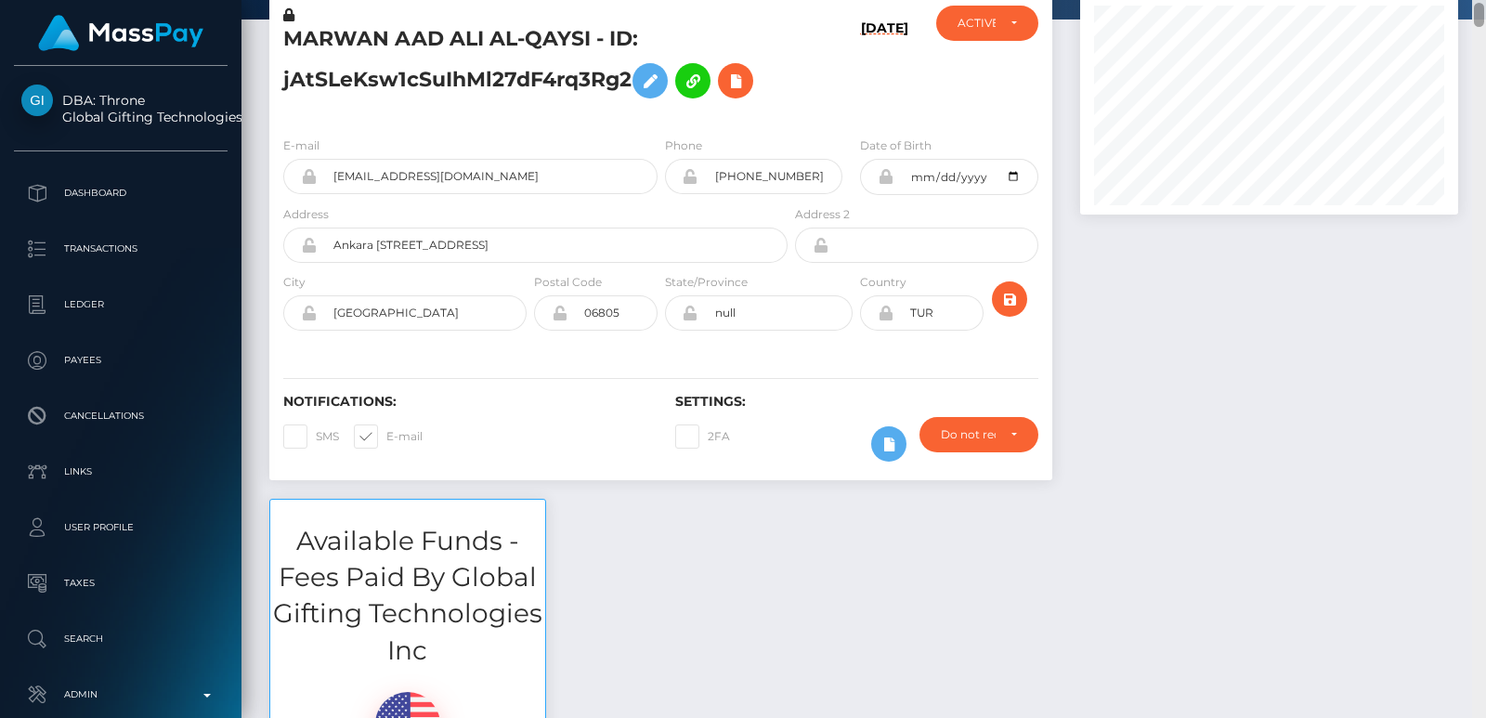
click at [1482, 18] on div at bounding box center [1479, 359] width 14 height 718
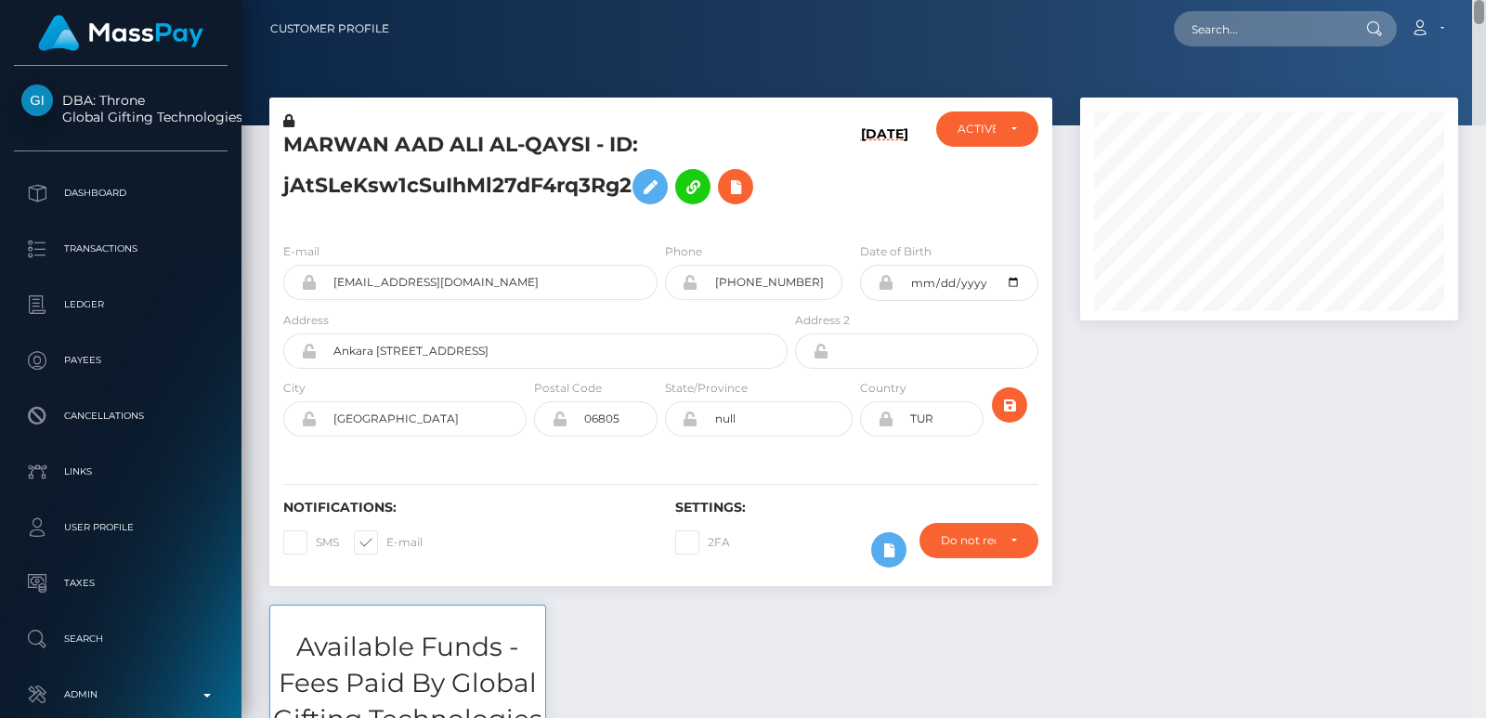
click at [1478, 2] on div "Customer Profile Loading... Loading..." at bounding box center [863, 359] width 1244 height 718
click at [1267, 21] on input "text" at bounding box center [1261, 28] width 175 height 35
paste input "I have escaleted it tp the approprate department to return the funds and i will…"
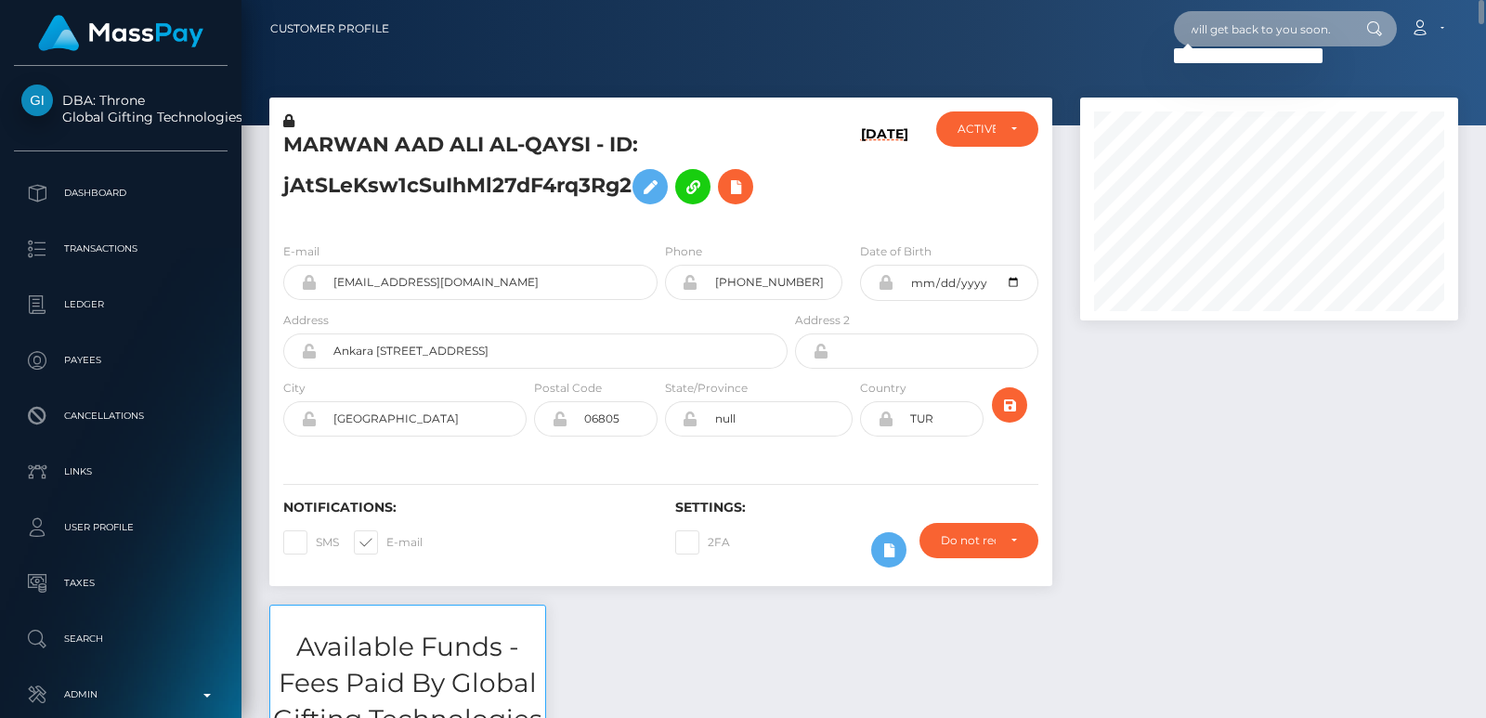
type input "I have escaleted it tp the approprate department to return the funds and i will…"
click at [1227, 32] on input "I have escaleted it tp the approprate department to return the funds and i will…" at bounding box center [1261, 28] width 175 height 35
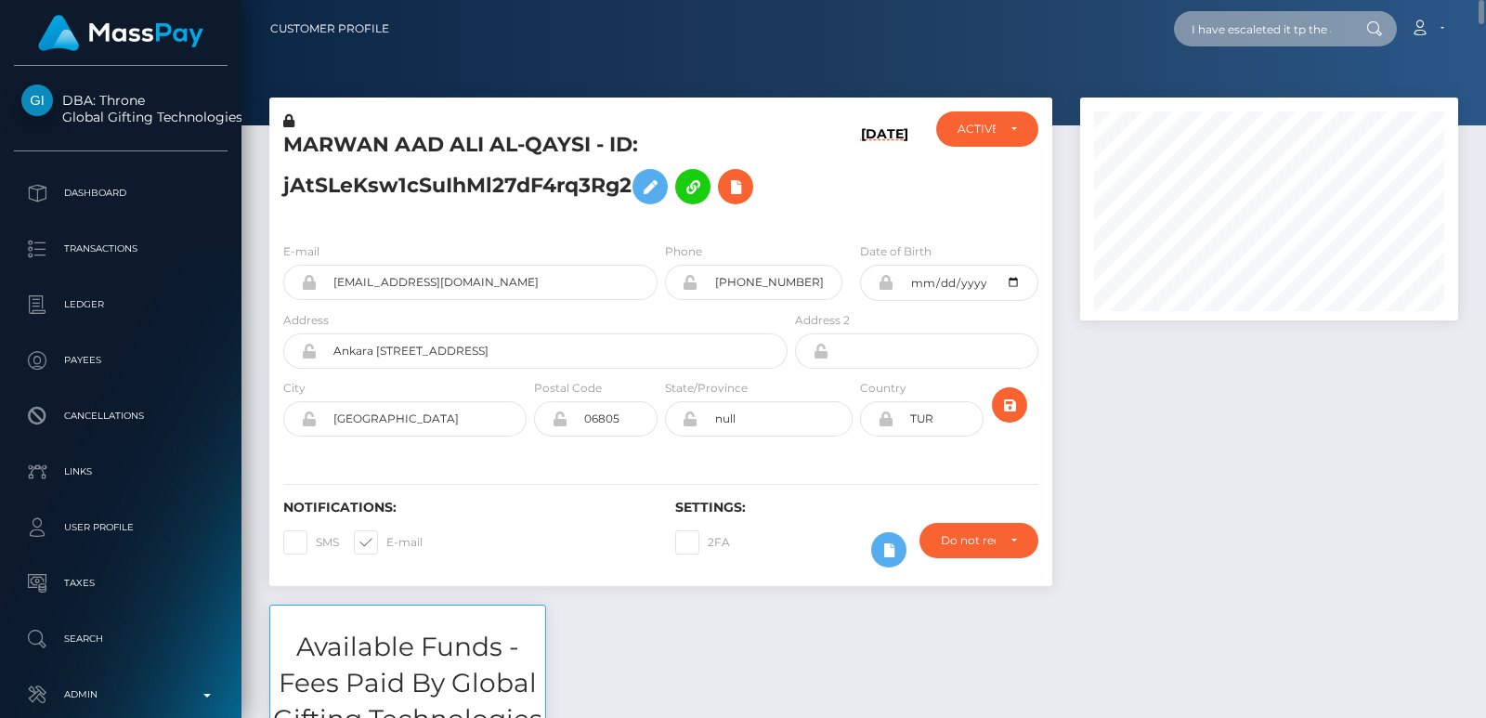
click at [1227, 32] on input "I have escaleted it tp the approprate department to return the funds and i will…" at bounding box center [1261, 28] width 175 height 35
paste input "mistressmayuinhk@gmail.com"
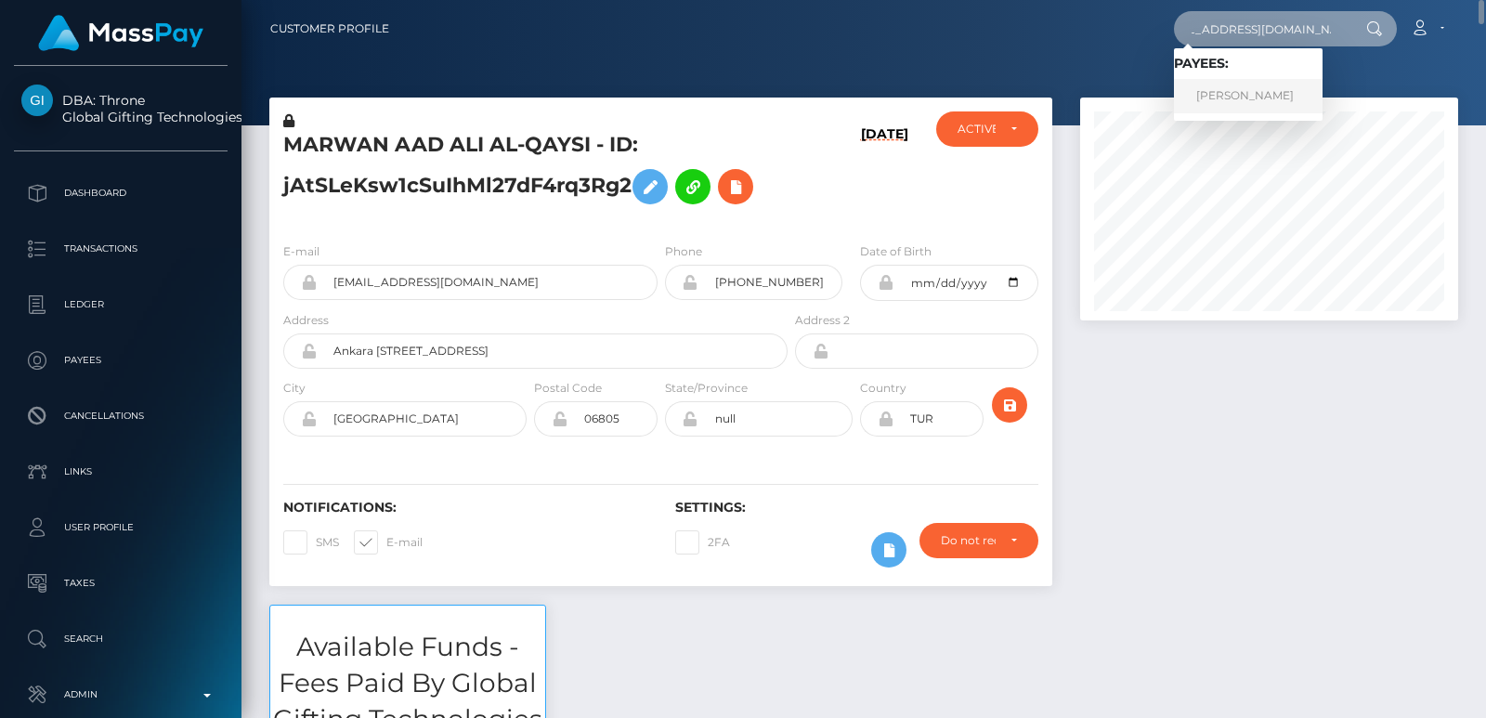
type input "mistressmayuinhk@gmail.com"
click at [1238, 92] on link "MAARI SUGAWARA" at bounding box center [1248, 96] width 149 height 34
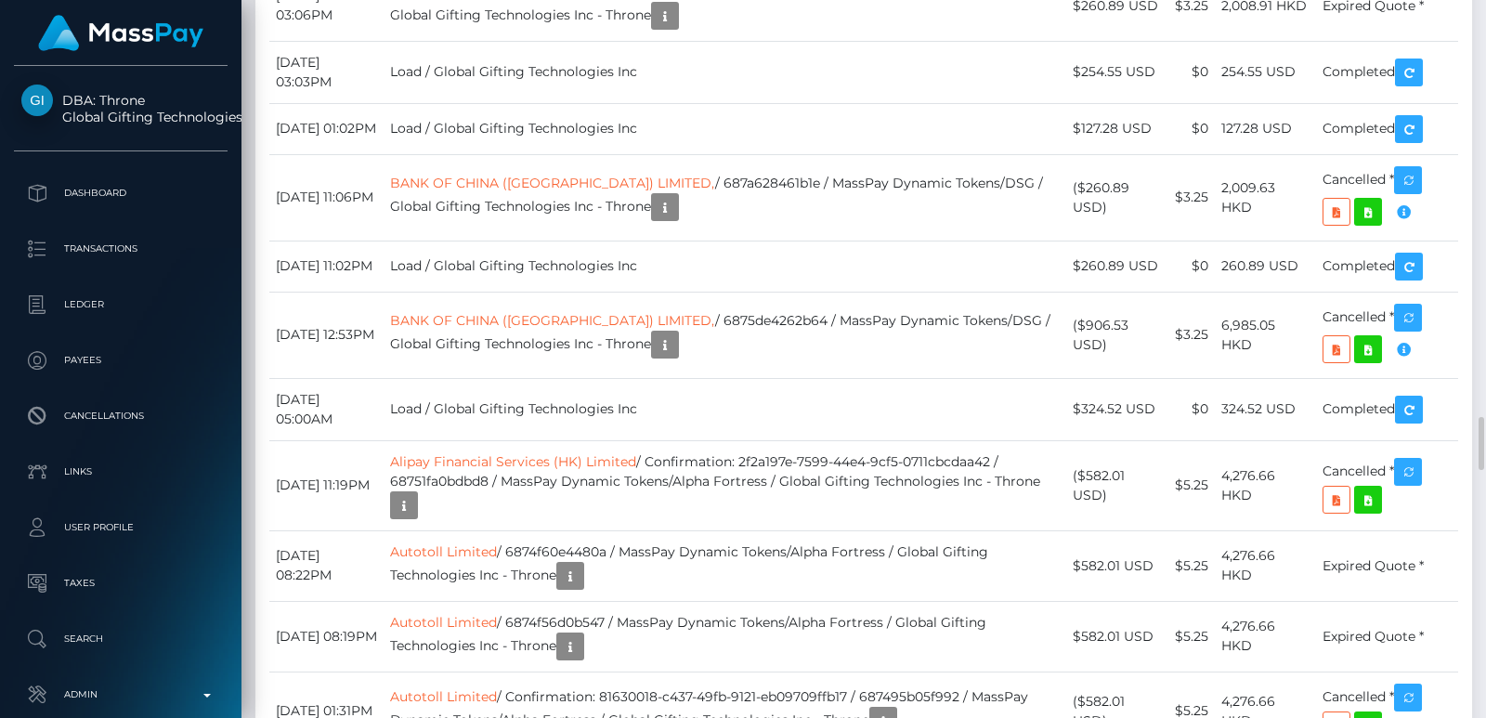
scroll to position [5543, 0]
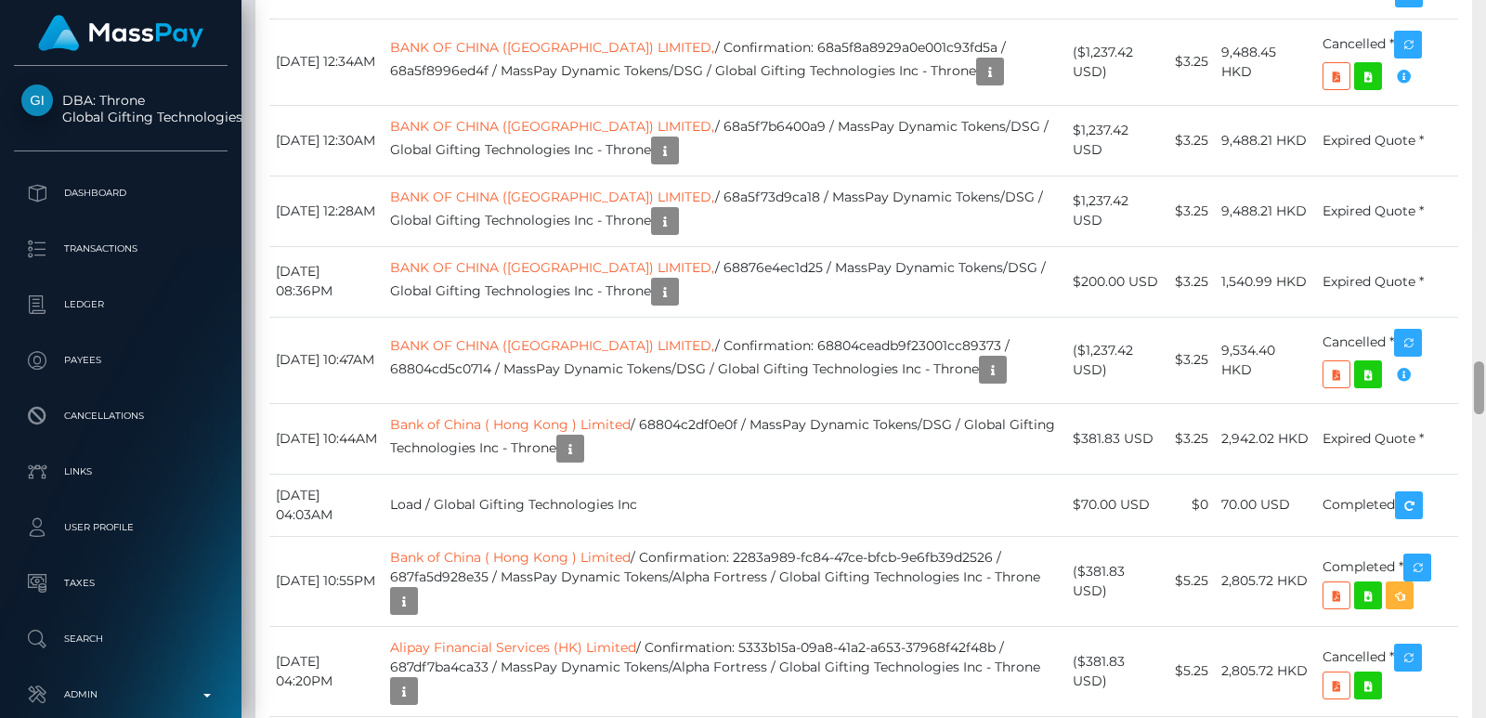
click at [1479, 11] on div at bounding box center [1479, 359] width 14 height 718
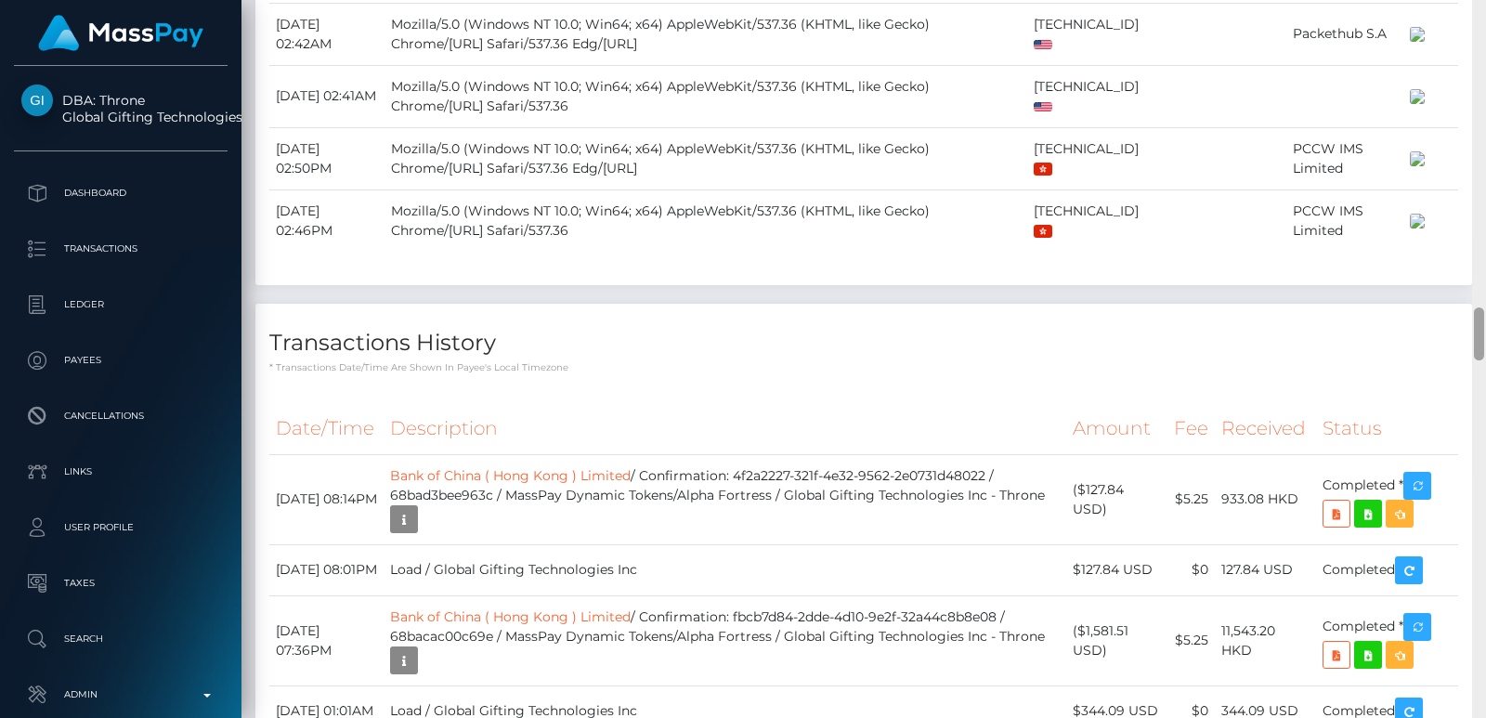
click at [1479, 11] on div at bounding box center [1479, 359] width 14 height 718
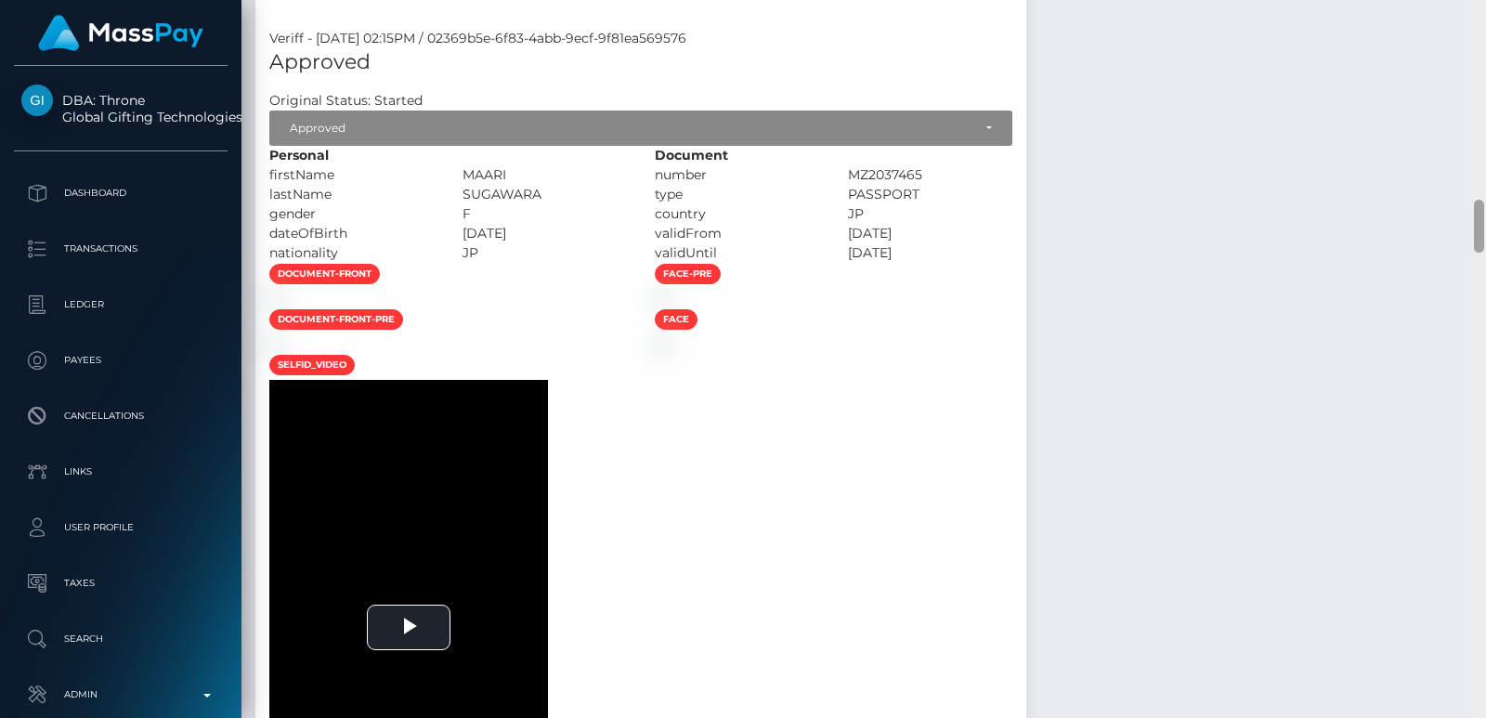
click at [1479, 11] on div at bounding box center [1479, 359] width 14 height 718
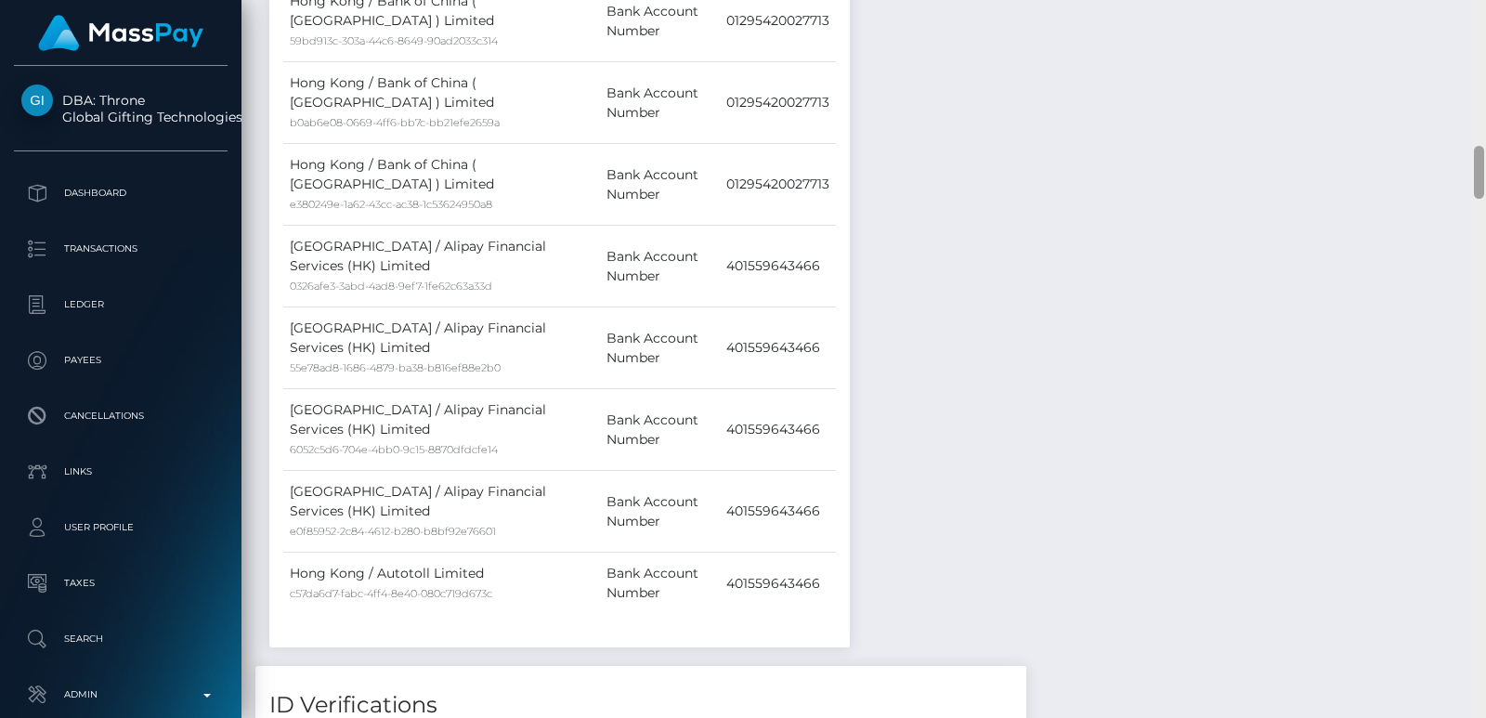
click at [1479, 11] on div at bounding box center [1479, 359] width 14 height 718
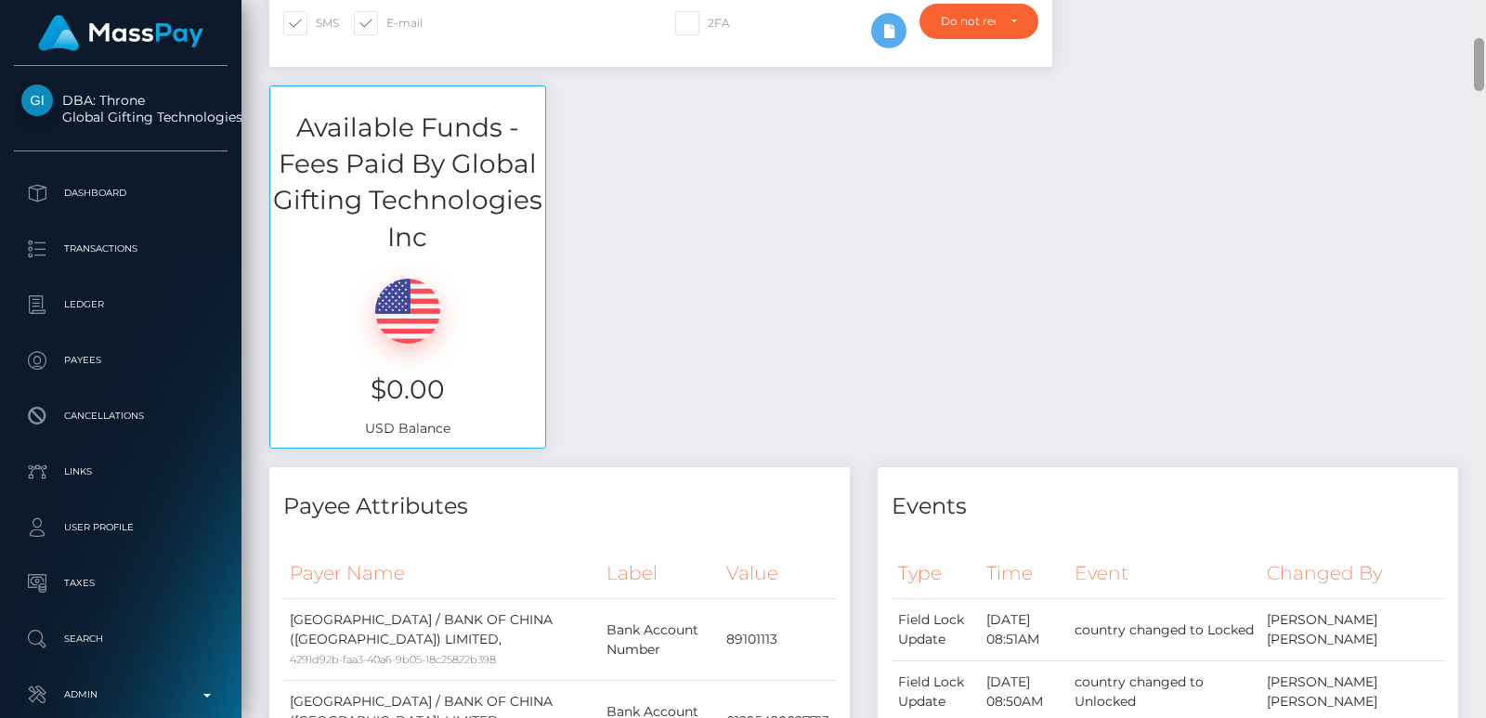
click at [1479, 11] on div "Customer Profile Loading... Loading..." at bounding box center [863, 359] width 1244 height 718
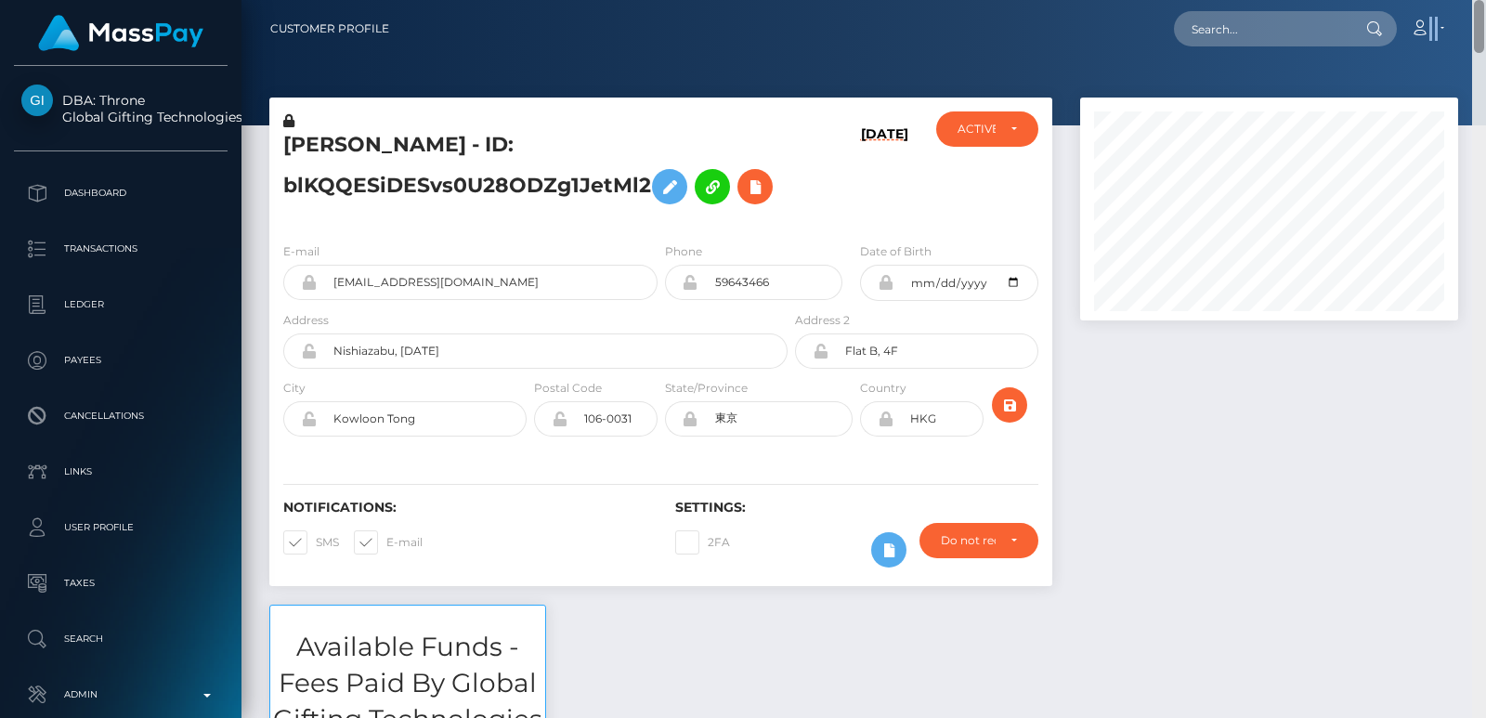
click at [1479, 11] on nav "Customer Profile Loading... Loading... Account" at bounding box center [863, 29] width 1244 height 58
click at [1298, 35] on input "text" at bounding box center [1261, 28] width 175 height 35
paste input "[EMAIL_ADDRESS][DOMAIN_NAME]"
type input "[EMAIL_ADDRESS][DOMAIN_NAME]"
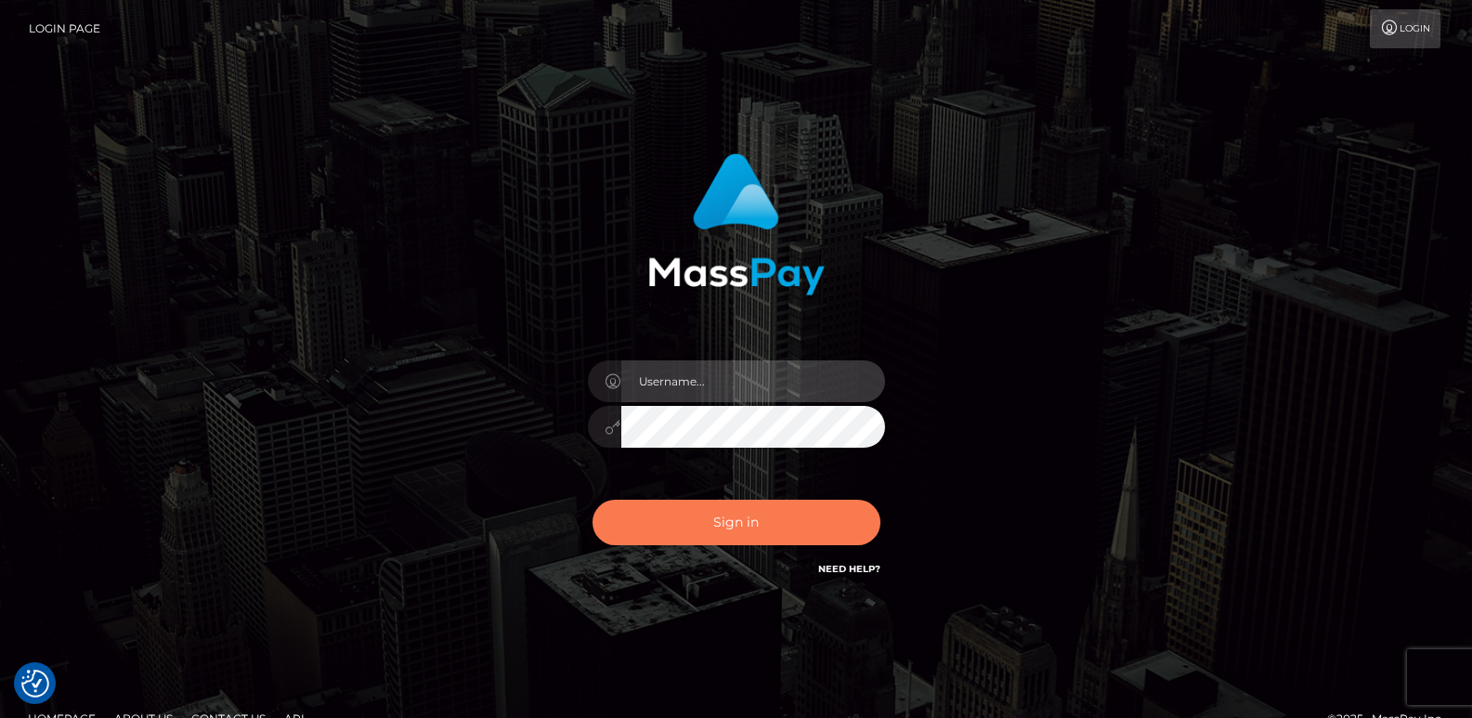
type input "[DOMAIN_NAME]"
click at [782, 515] on button "Sign in" at bounding box center [736, 522] width 288 height 45
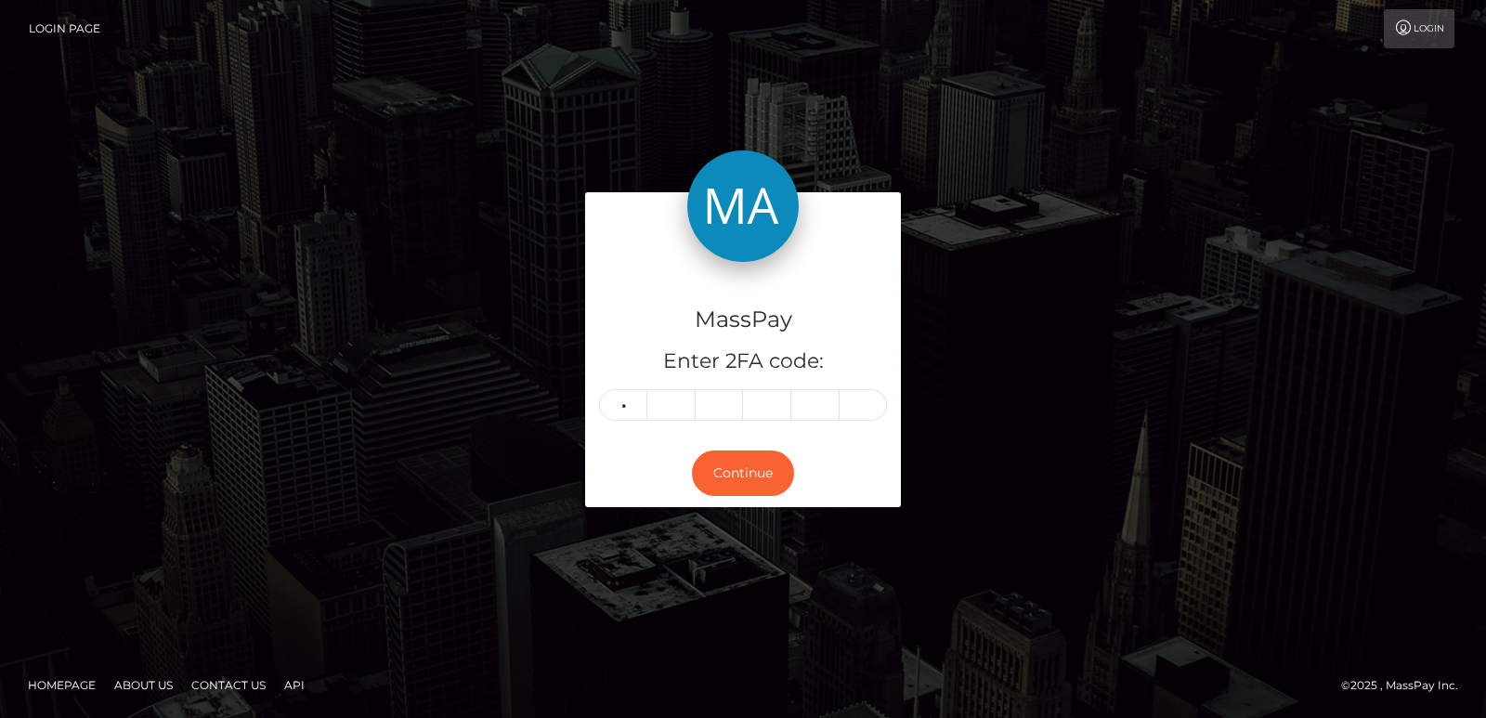
type input "4"
type input "5"
type input "3"
type input "7"
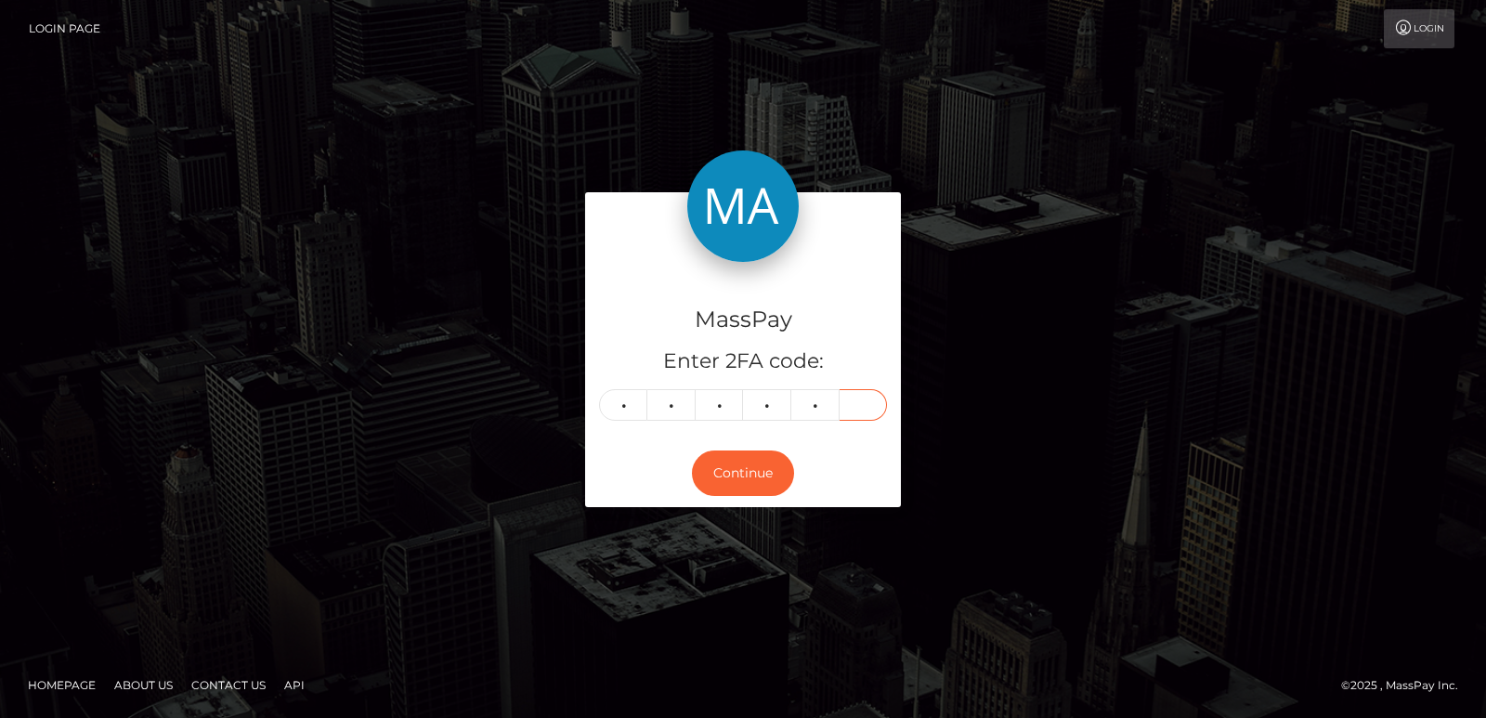
type input "9"
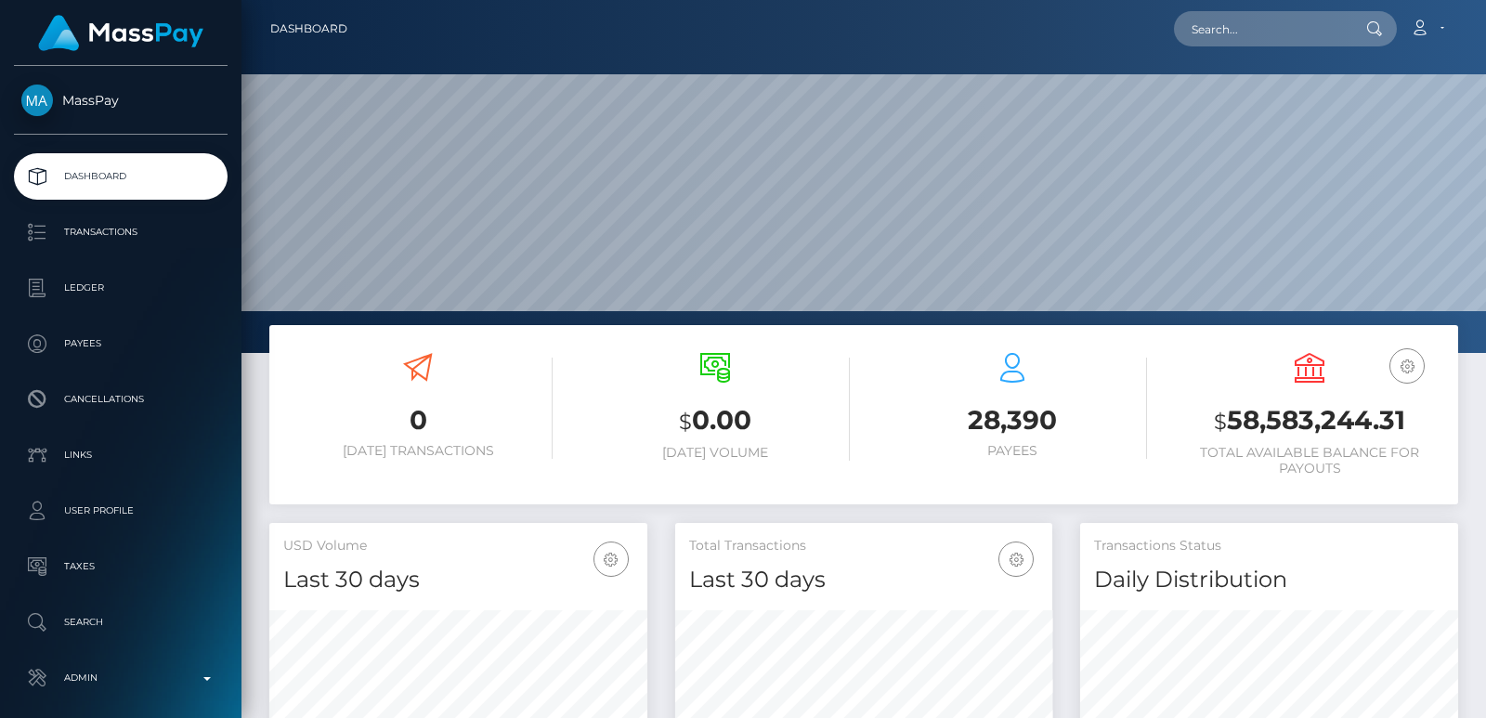
scroll to position [353, 1244]
click at [1198, 31] on input "text" at bounding box center [1261, 28] width 175 height 35
paste input "[EMAIL_ADDRESS][DOMAIN_NAME]"
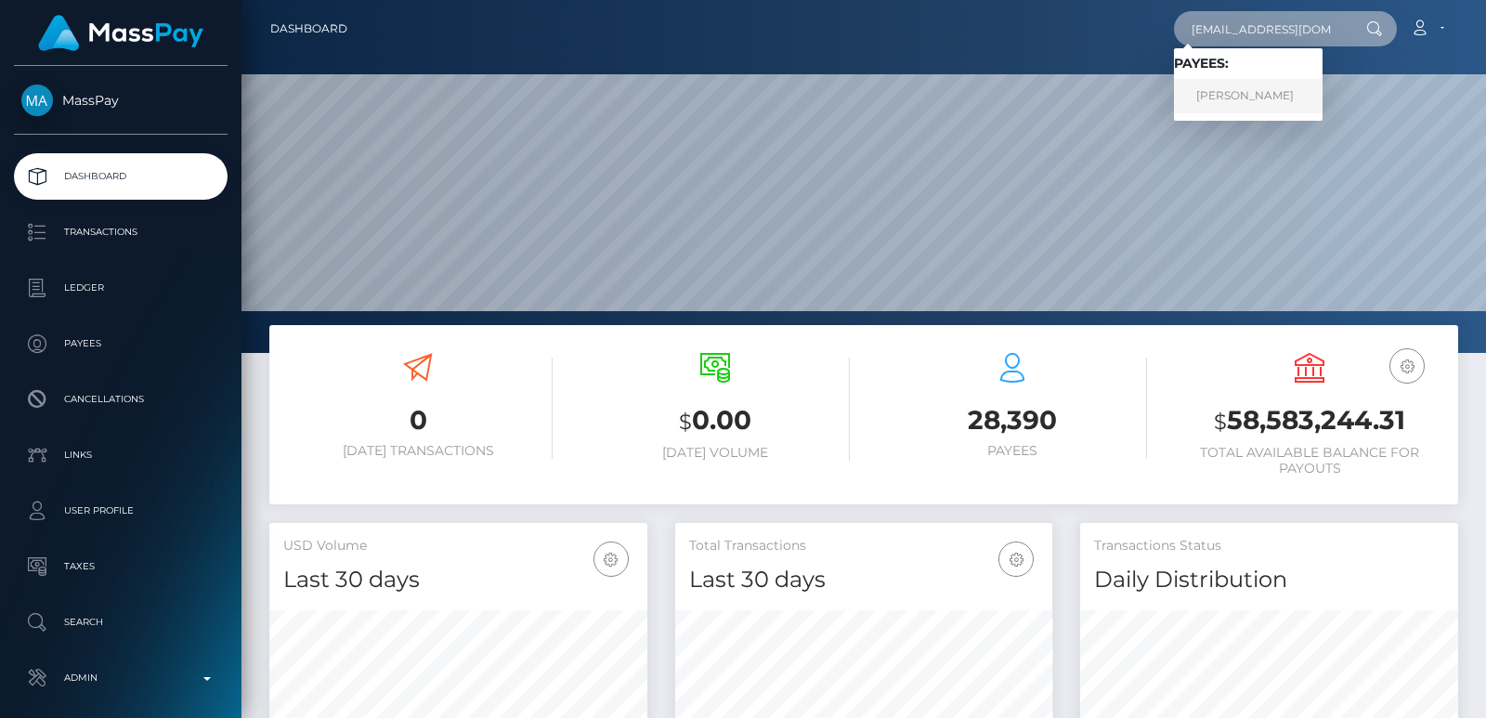
type input "[EMAIL_ADDRESS][DOMAIN_NAME]"
click at [1271, 95] on link "MARIE CHARLOTTE PIÉRARD" at bounding box center [1248, 96] width 149 height 34
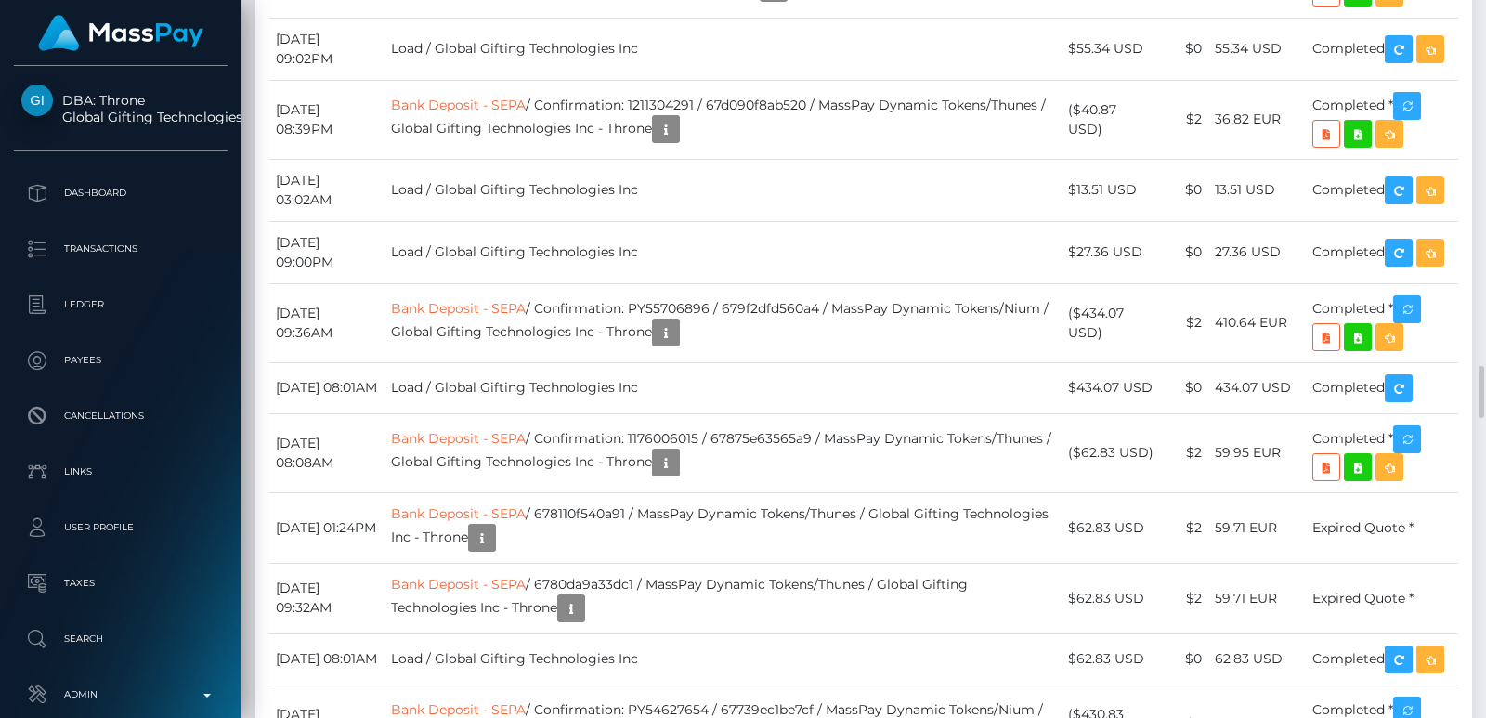
scroll to position [5793, 0]
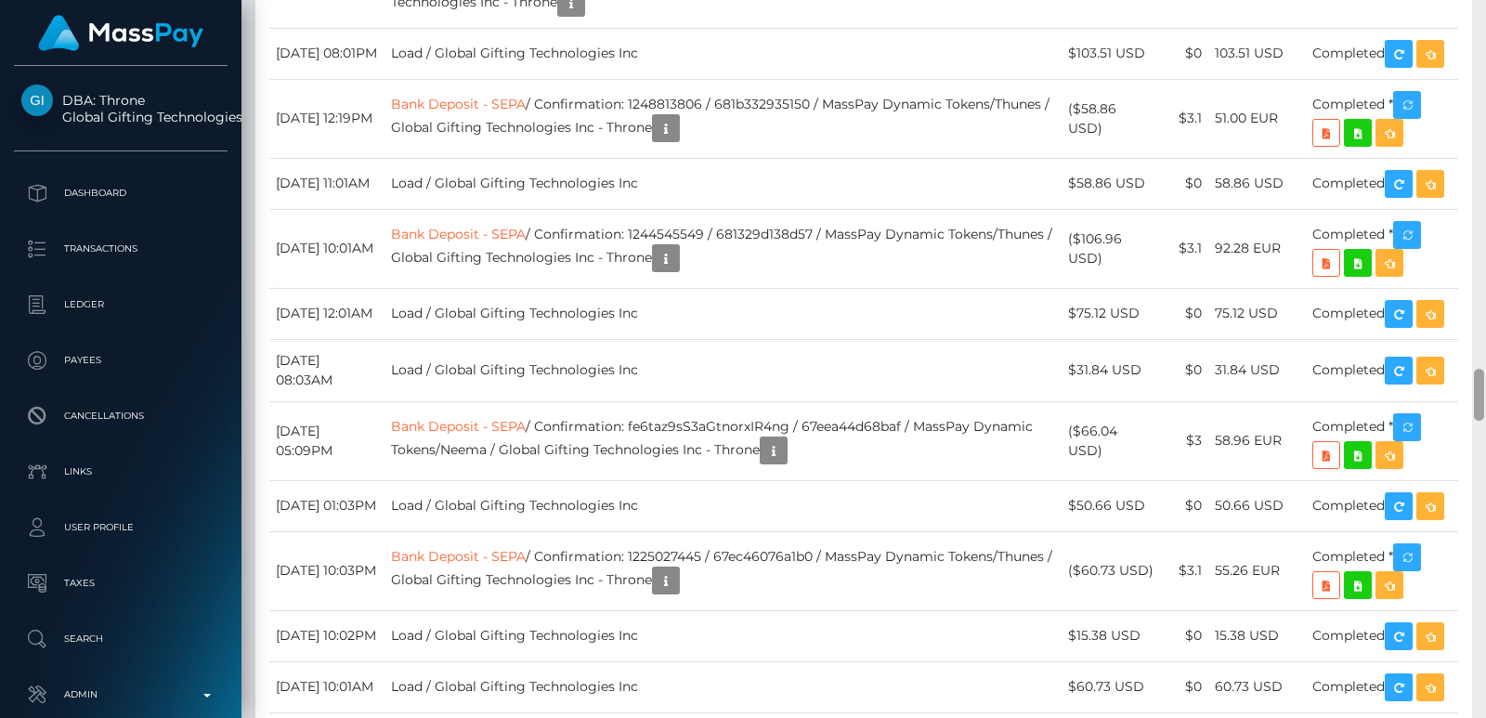
click at [1474, 25] on div at bounding box center [1479, 359] width 14 height 718
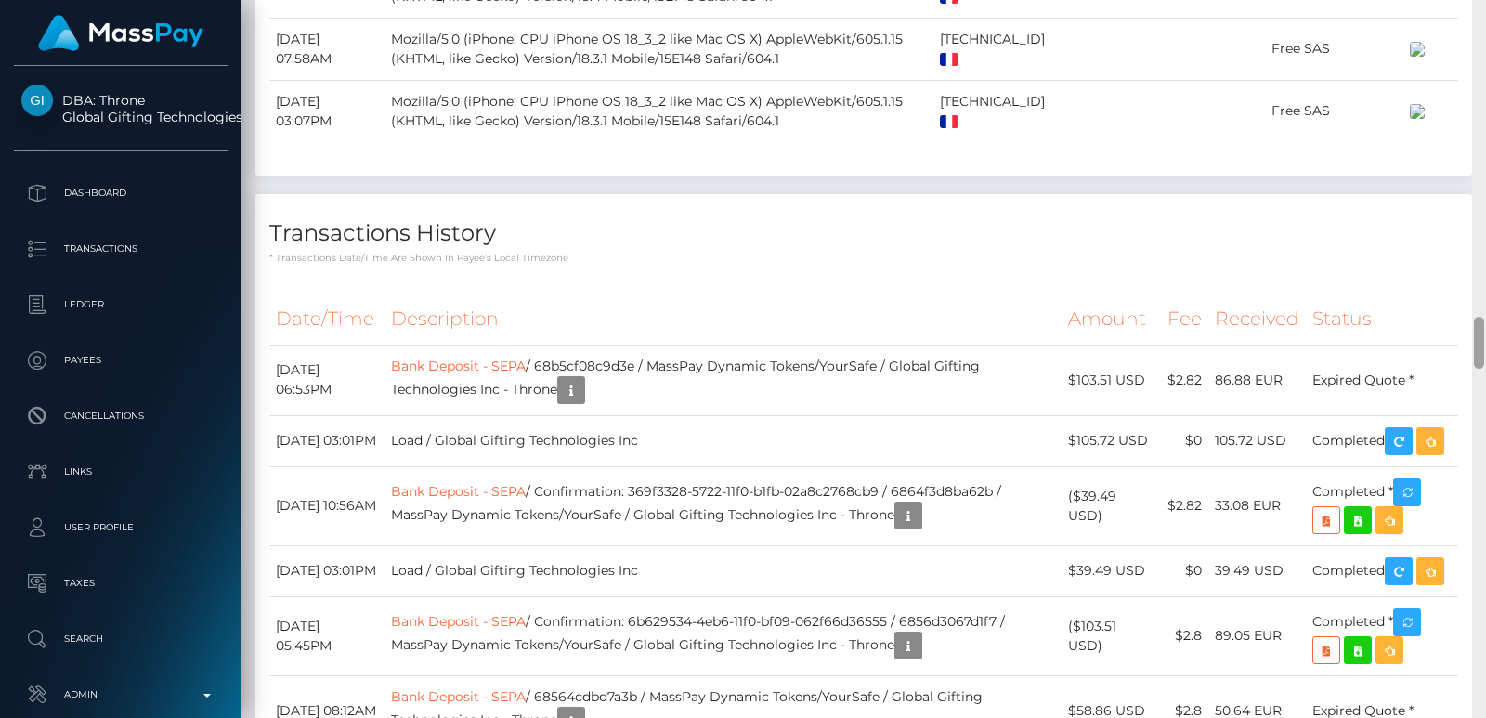
click at [1474, 25] on div at bounding box center [1479, 359] width 14 height 718
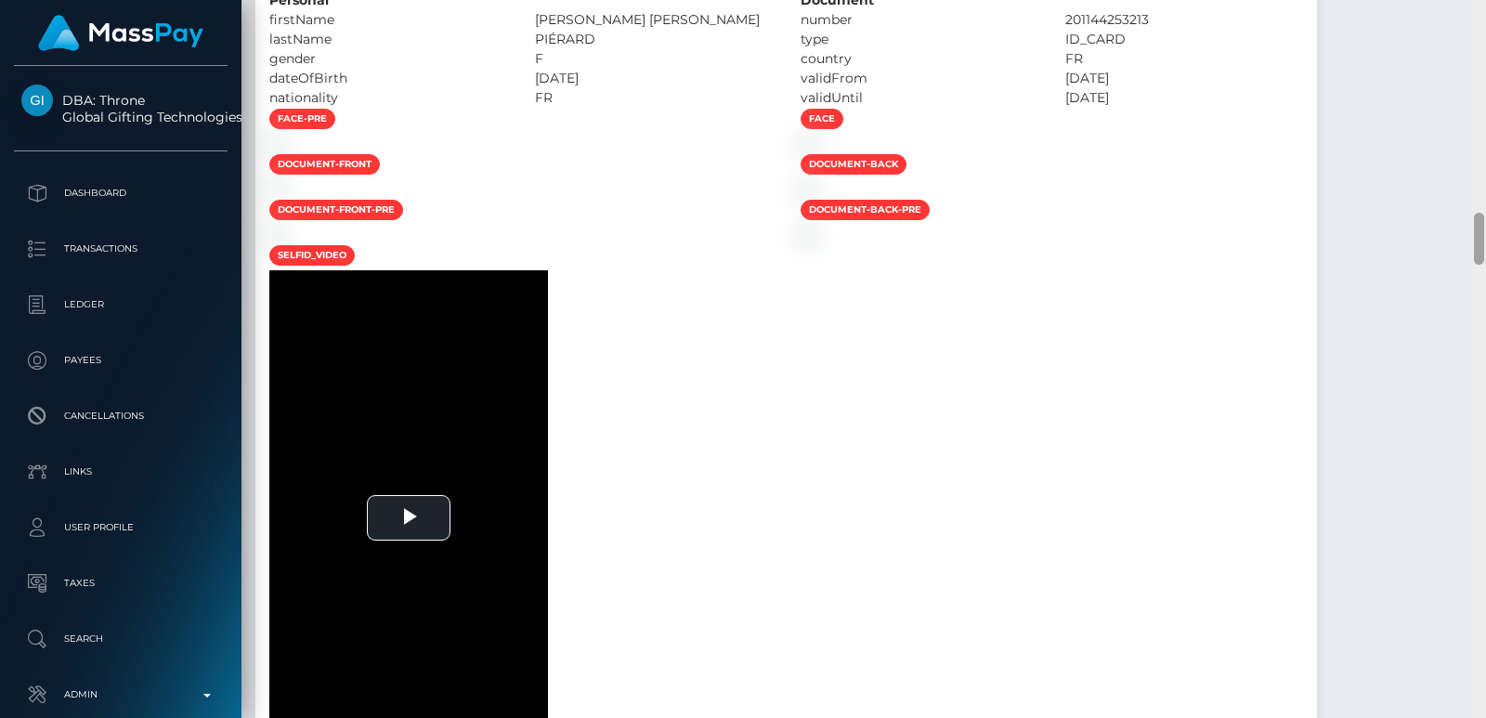
click at [1474, 25] on div at bounding box center [1479, 359] width 14 height 718
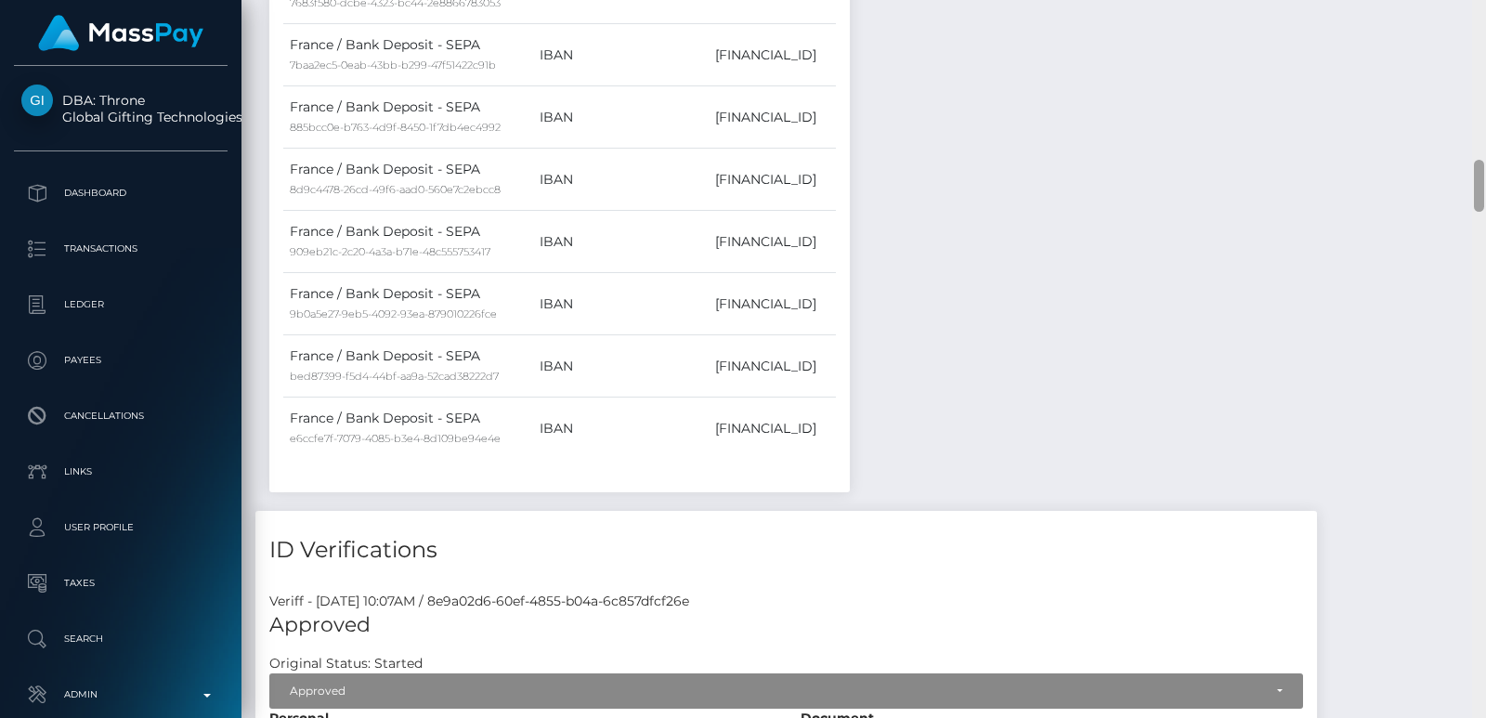
click at [1474, 25] on div at bounding box center [1479, 359] width 14 height 718
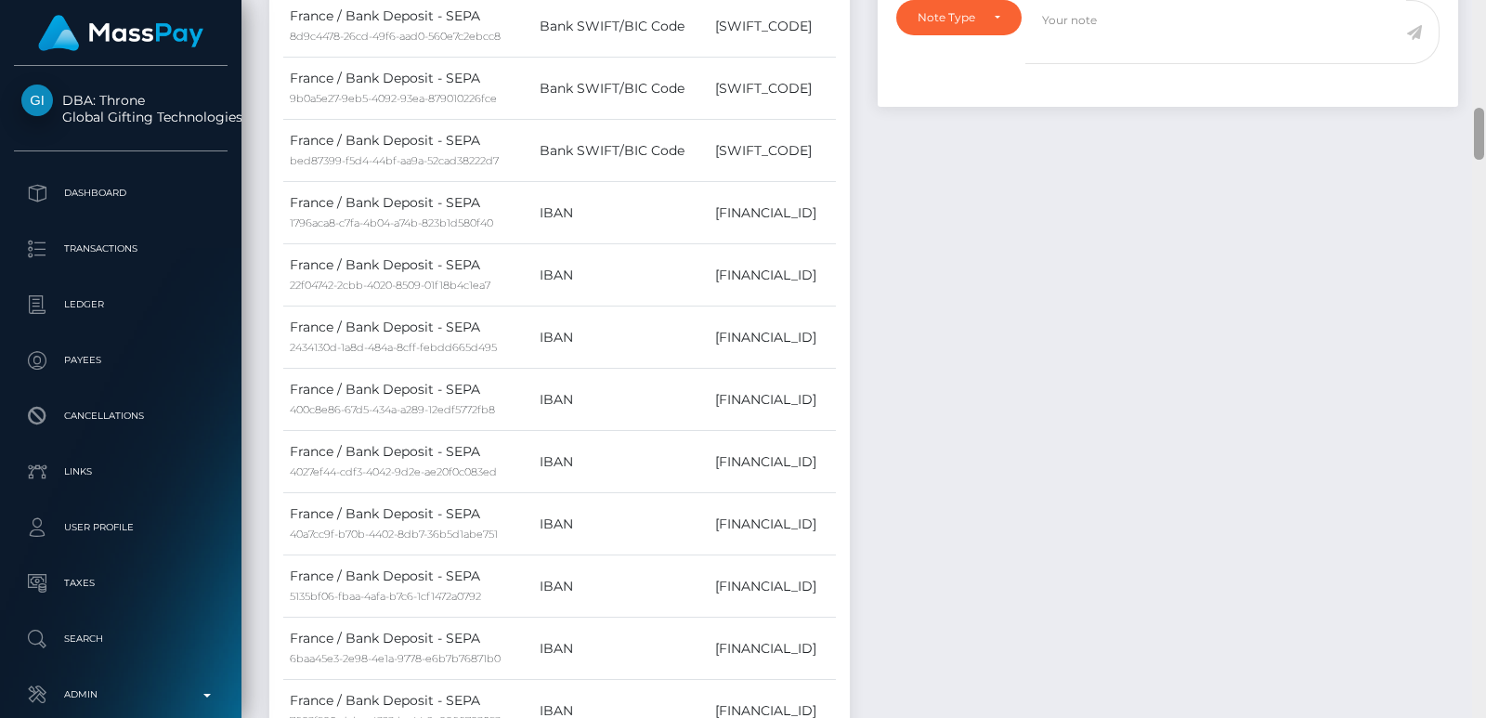
click at [1474, 25] on div at bounding box center [1479, 359] width 14 height 718
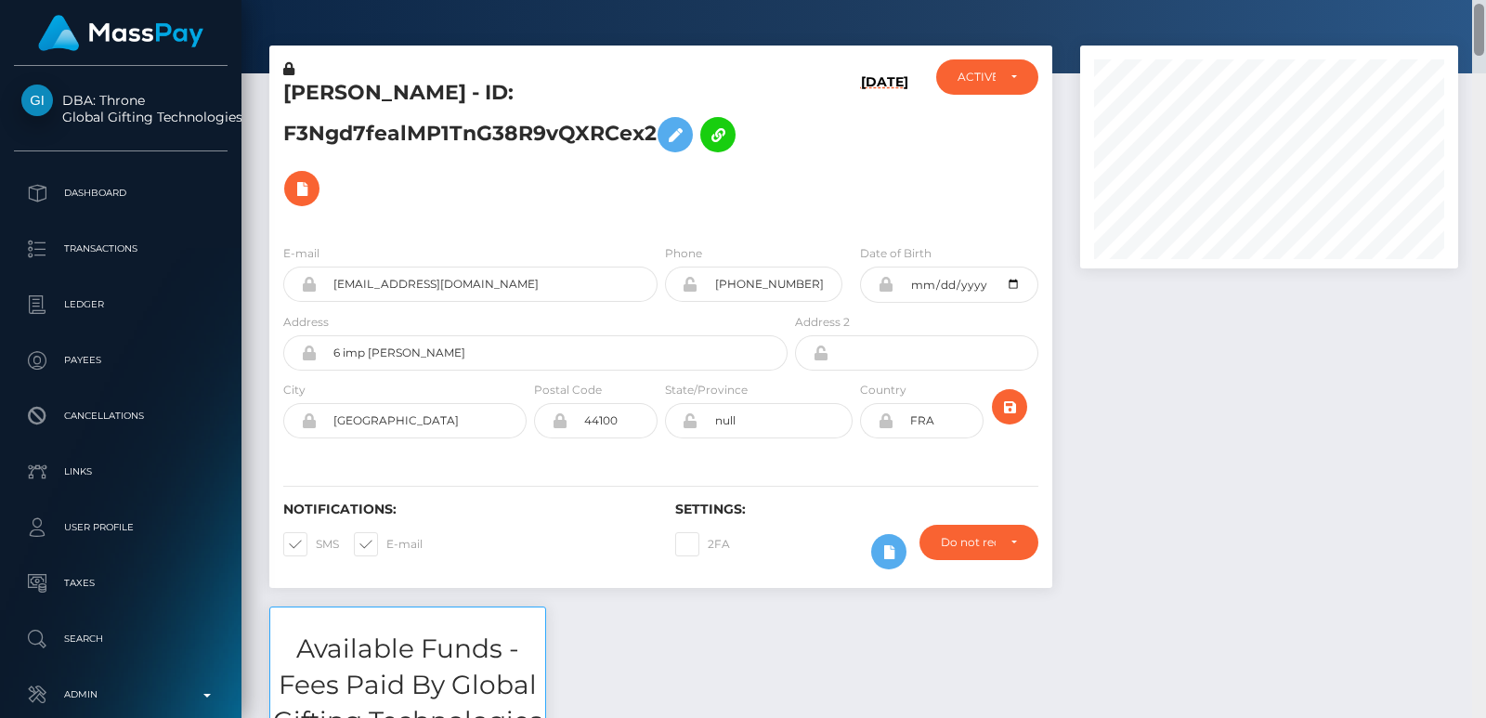
click at [1474, 25] on div at bounding box center [1478, 30] width 10 height 52
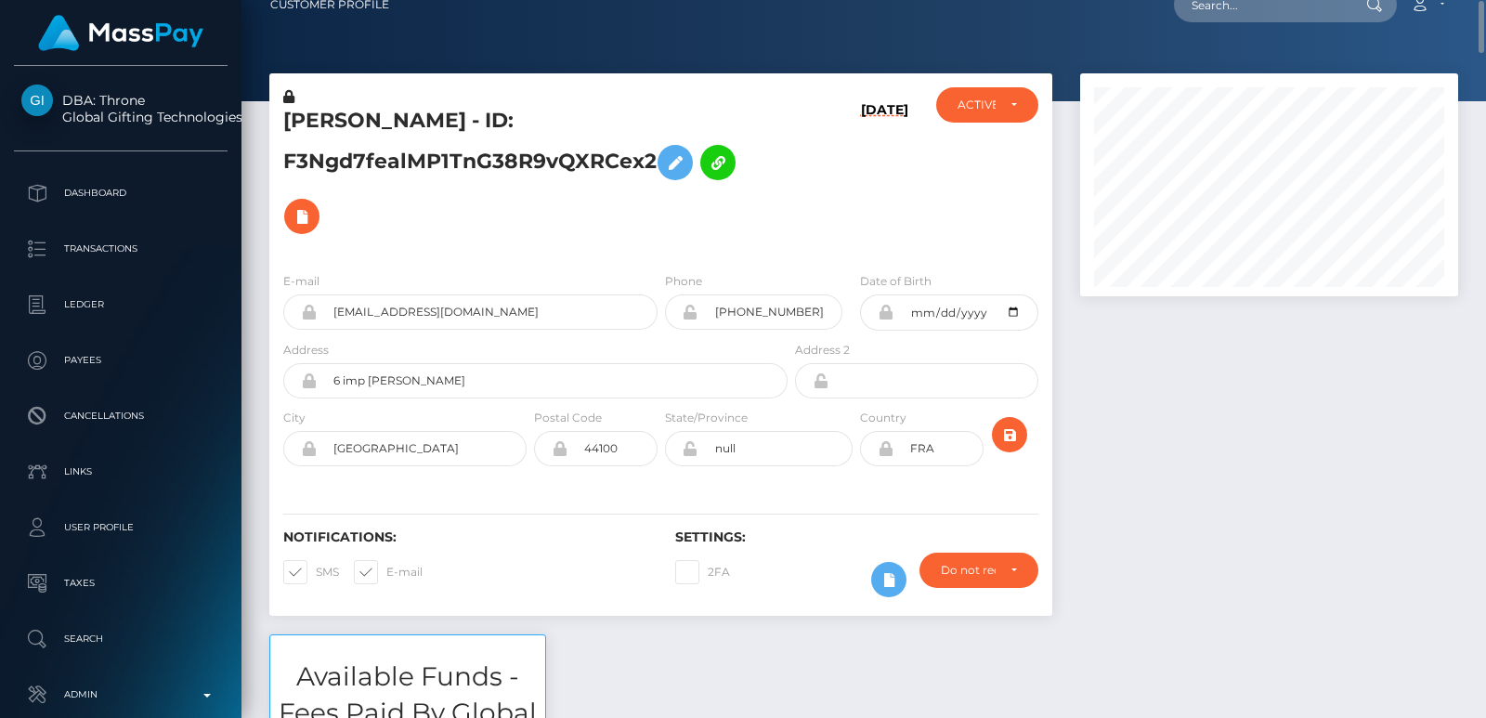
scroll to position [0, 0]
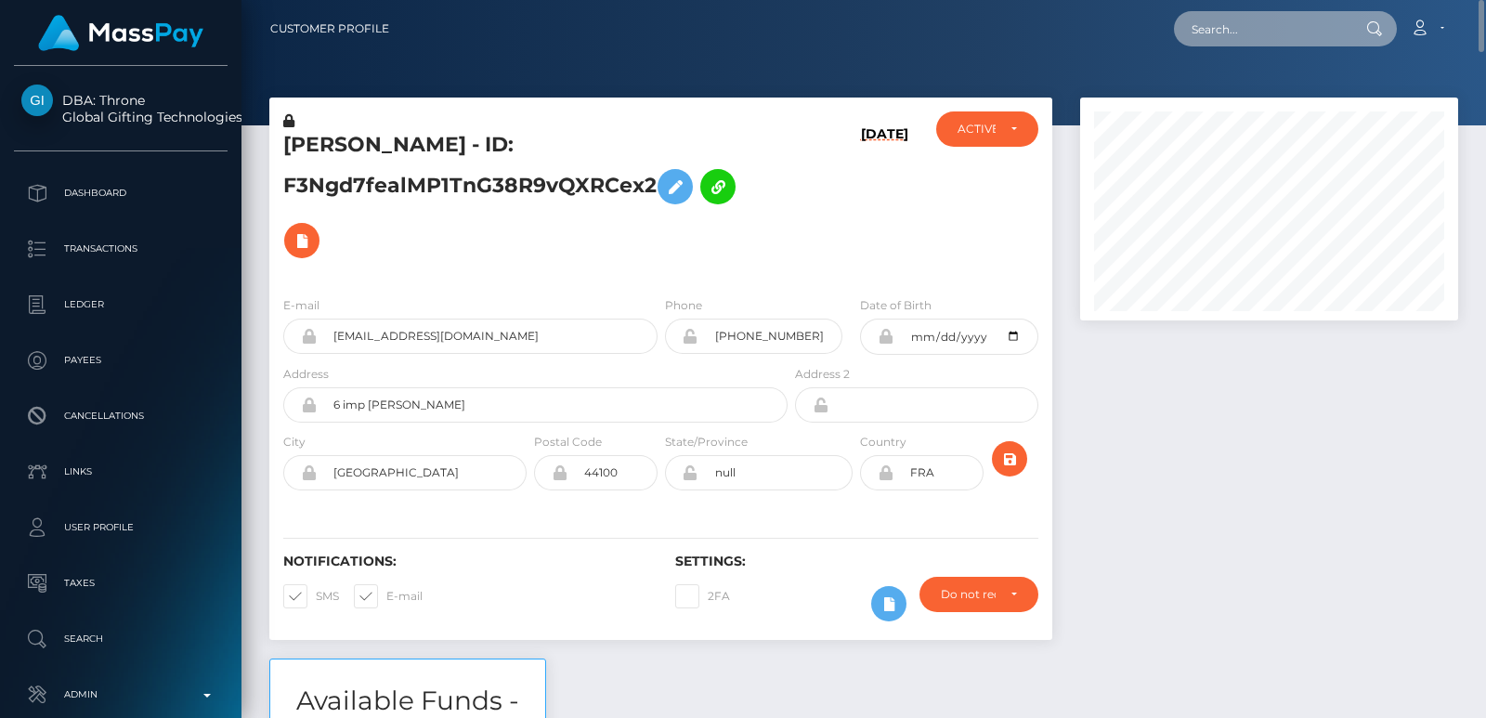
click at [1284, 30] on input "text" at bounding box center [1261, 28] width 175 height 35
paste input "[EMAIL_ADDRESS][DOMAIN_NAME]"
type input "[EMAIL_ADDRESS][DOMAIN_NAME]"
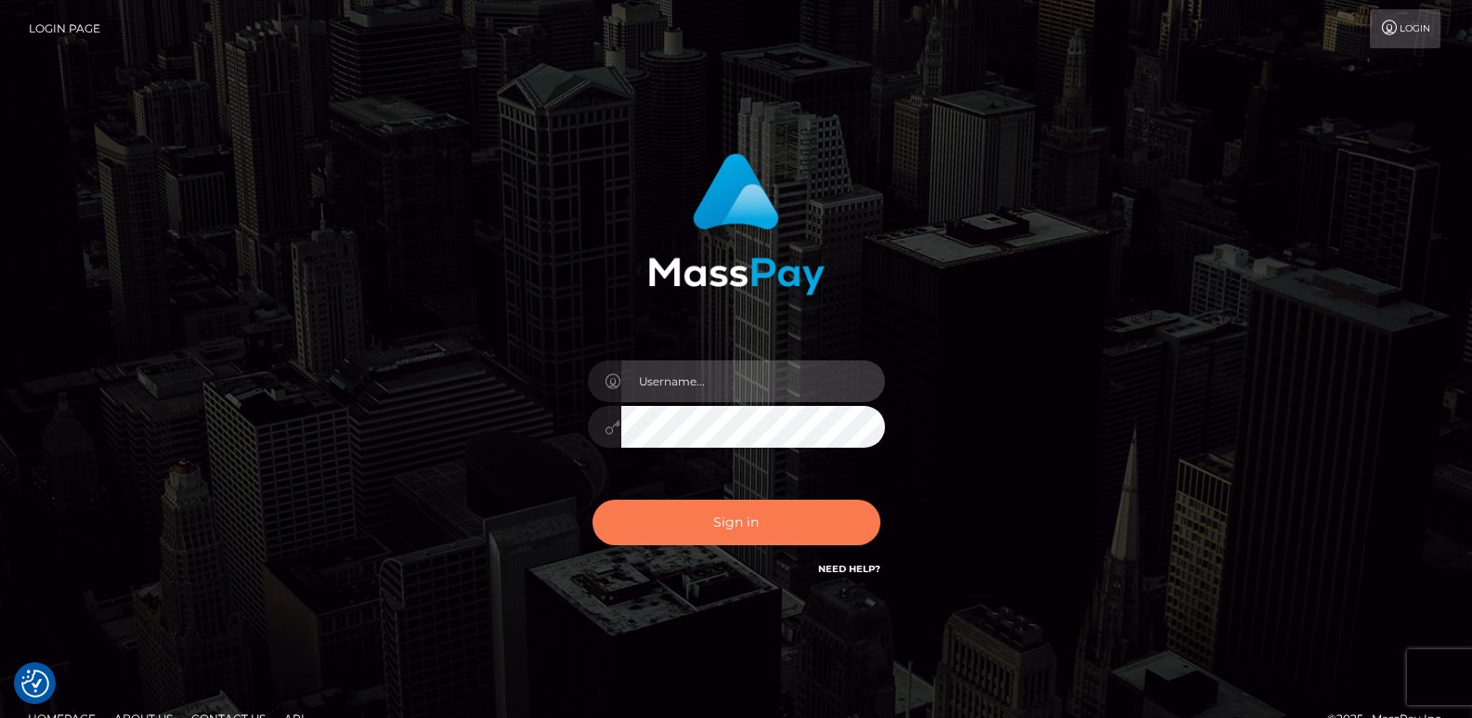
type input "ts2.es"
click at [748, 543] on button "Sign in" at bounding box center [736, 522] width 288 height 45
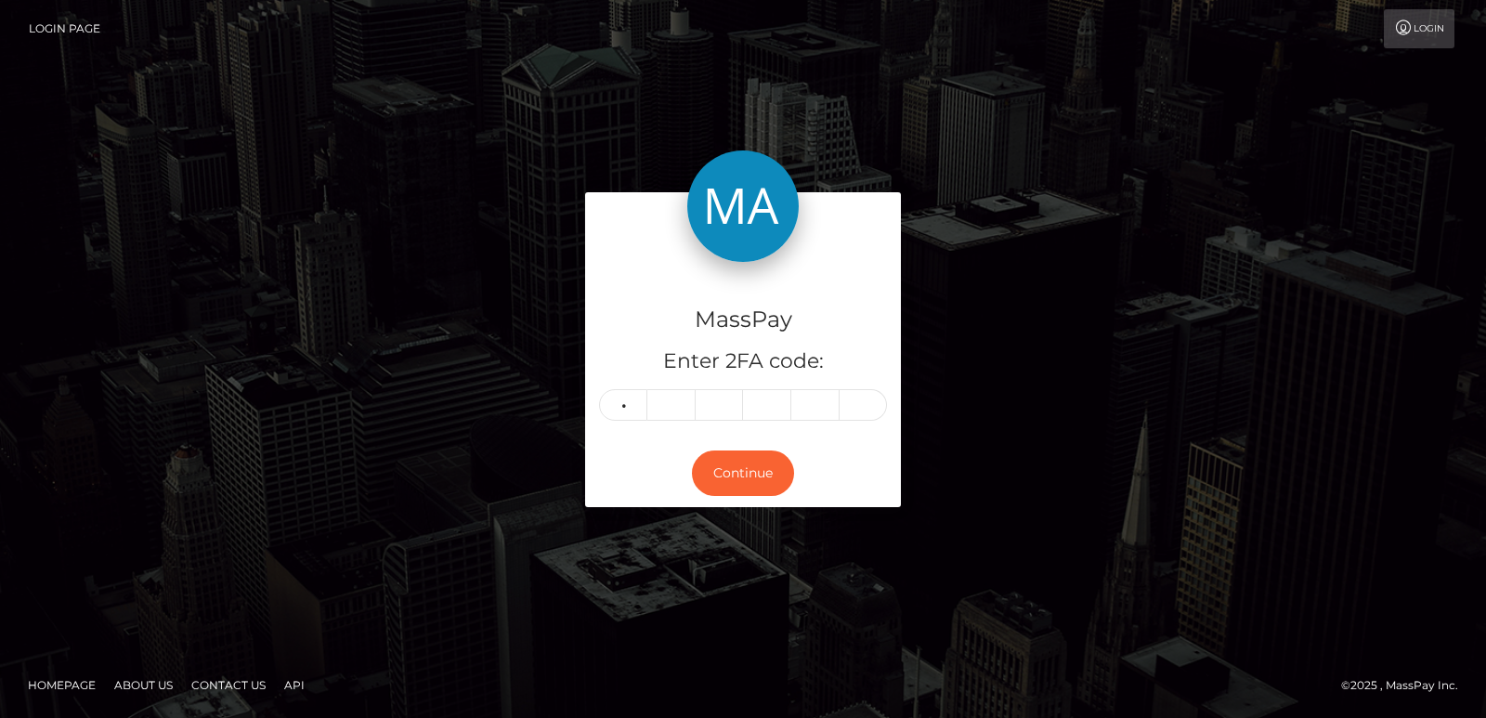
type input "1"
type input "7"
type input "0"
type input "4"
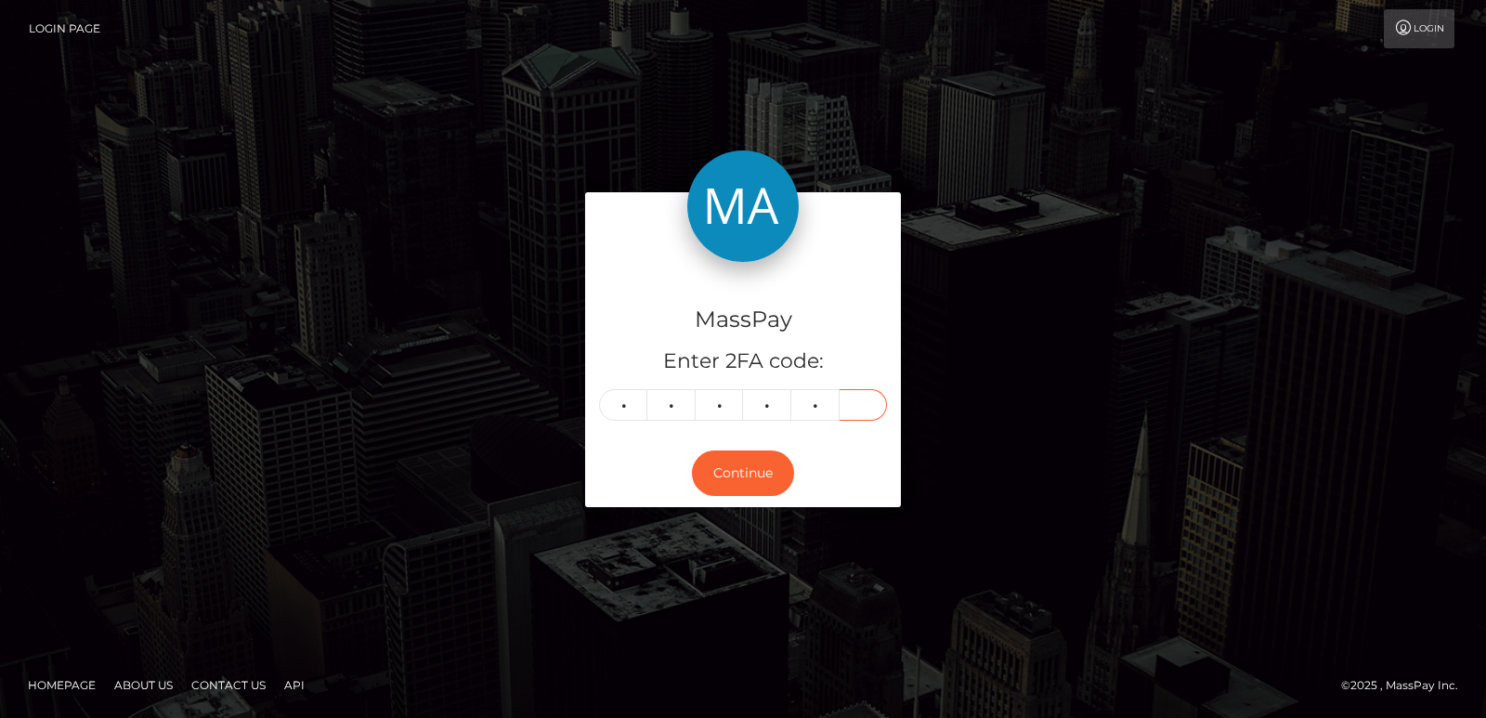
type input "6"
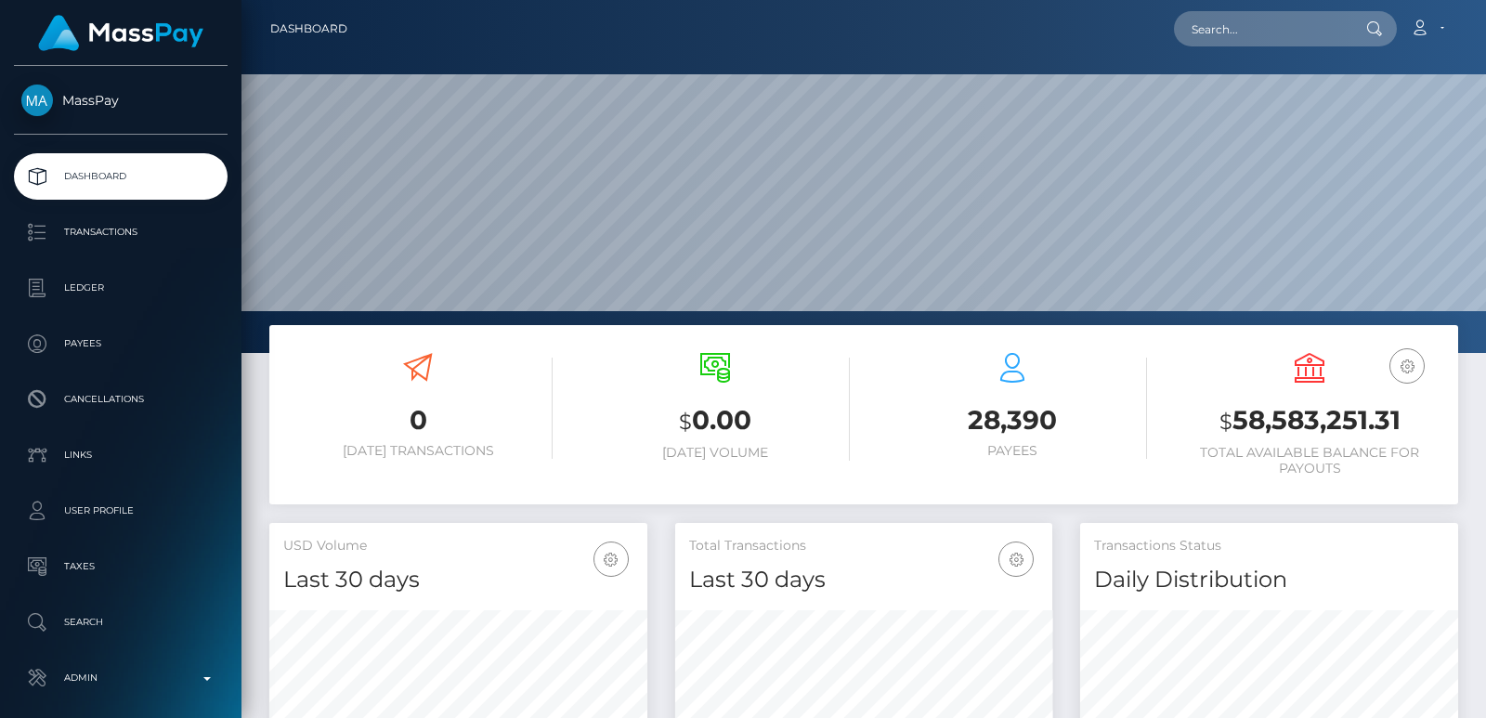
scroll to position [330, 377]
click at [1227, 22] on input "text" at bounding box center [1261, 28] width 175 height 35
paste input "[EMAIL_ADDRESS][DOMAIN_NAME]"
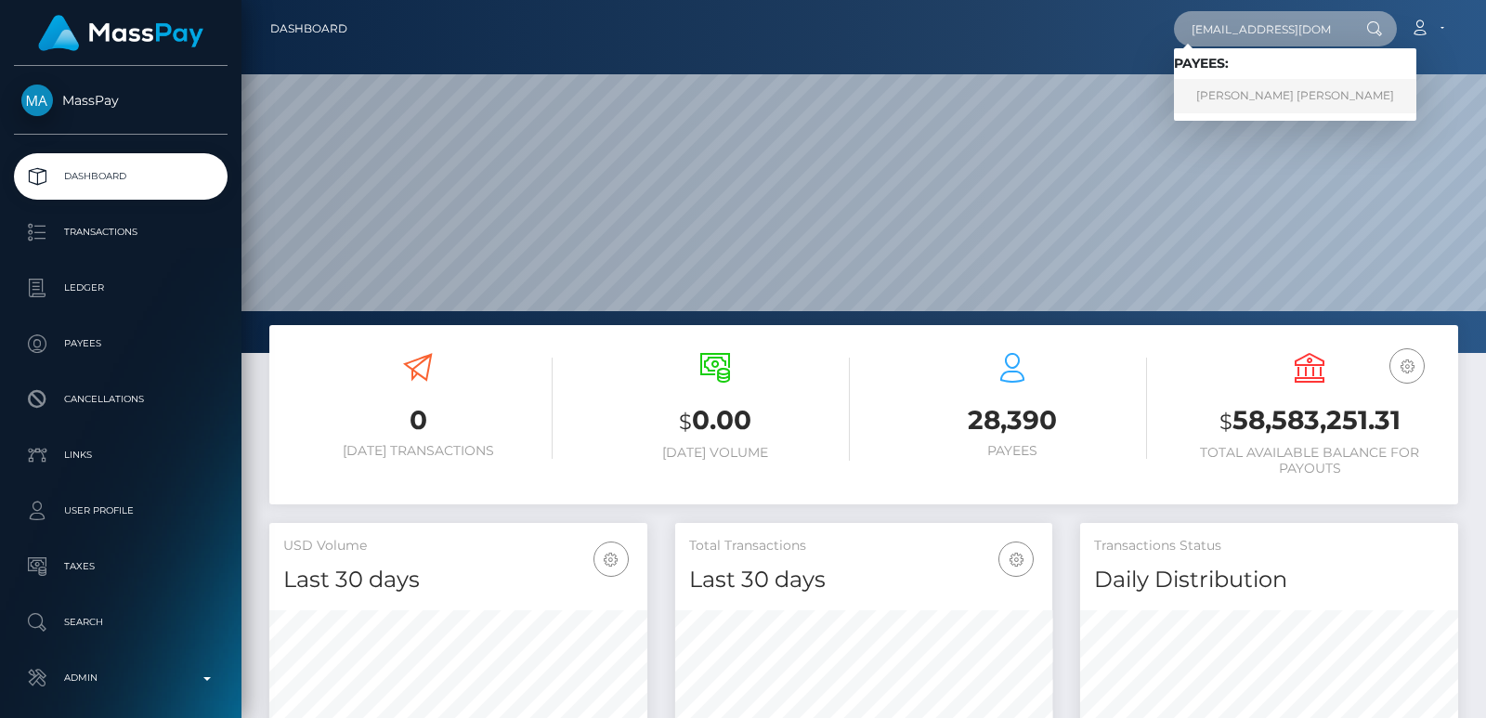
type input "[EMAIL_ADDRESS][DOMAIN_NAME]"
click at [1277, 90] on link "ALEXIS MCKENNA KELLY" at bounding box center [1295, 96] width 242 height 34
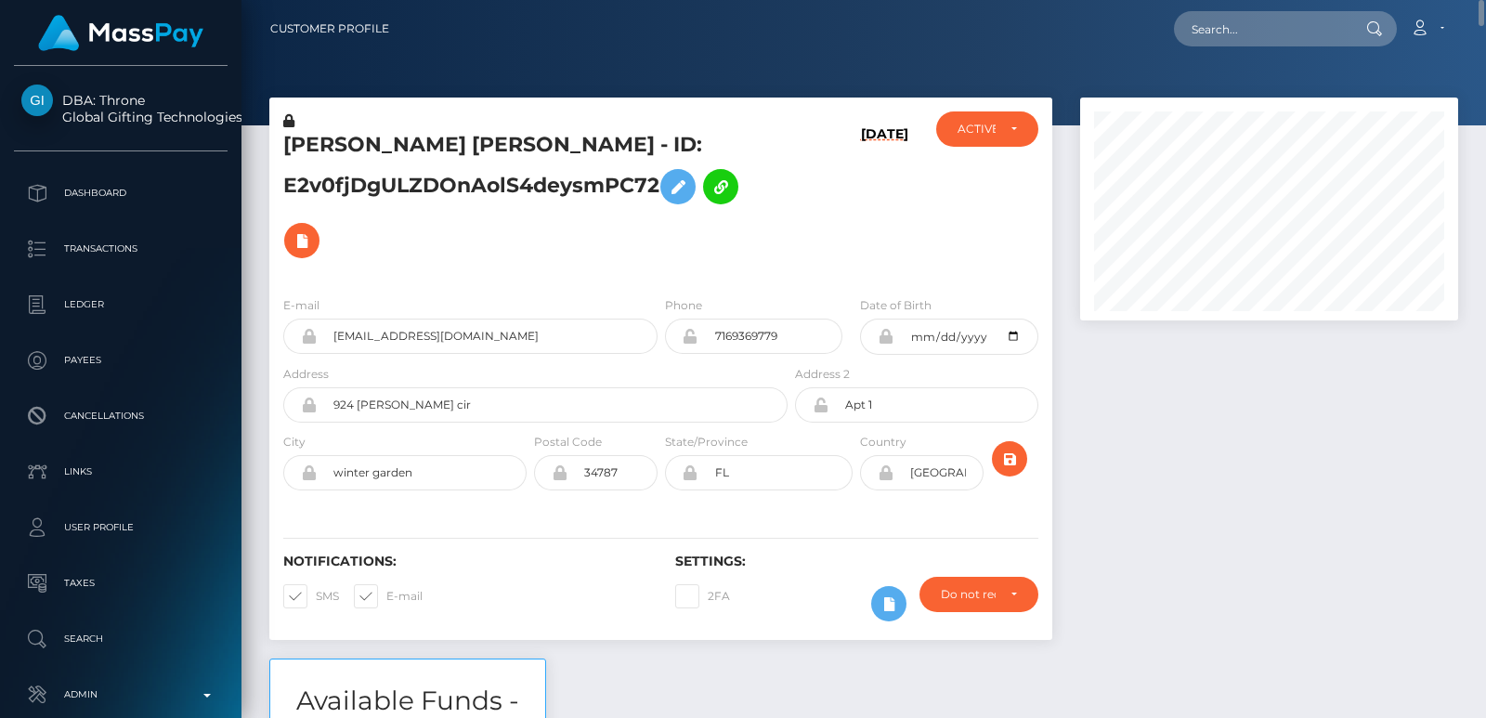
click at [333, 153] on h5 "ALEXIS MCKENNA KELLY - ID: E2v0fjDgULZDOnAolS4deysmPC72" at bounding box center [530, 199] width 494 height 136
copy h5 "ALEXIS"
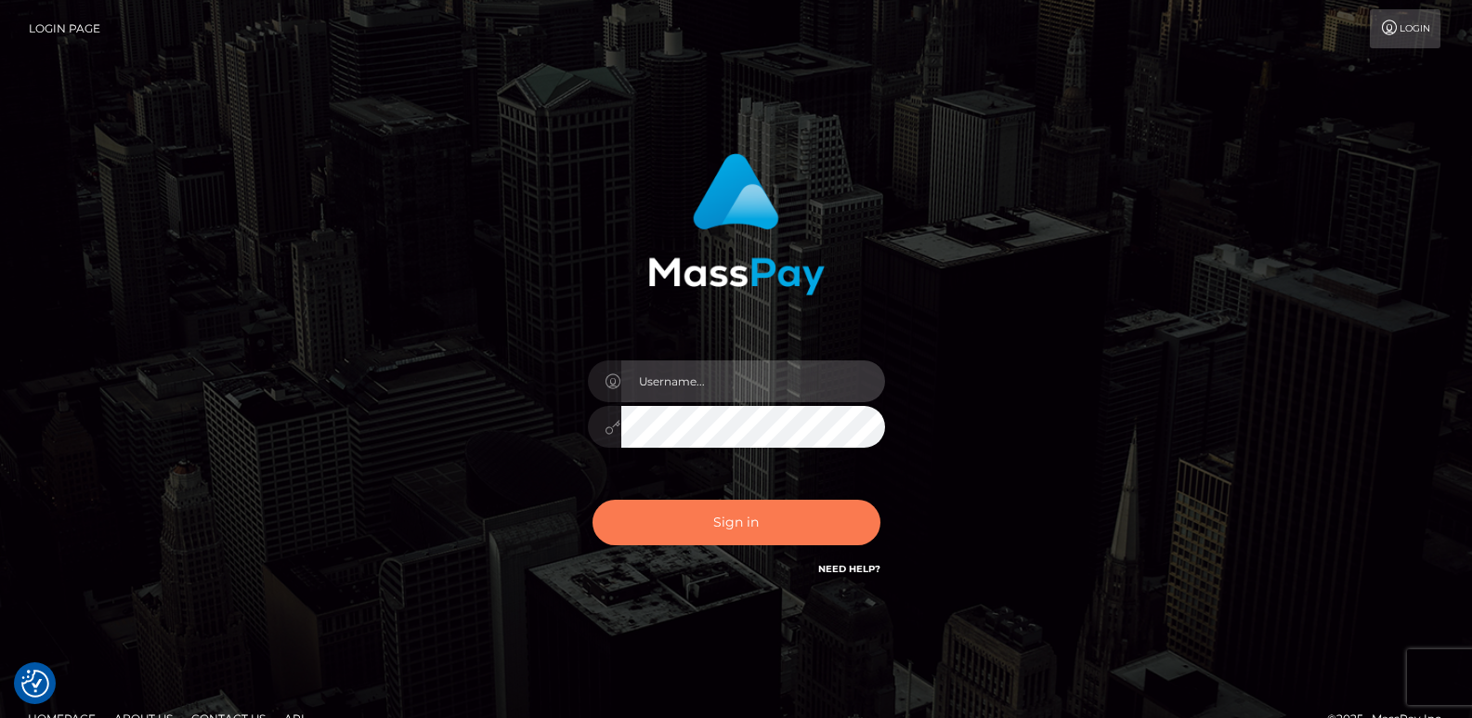
type input "[DOMAIN_NAME]"
click at [659, 537] on button "Sign in" at bounding box center [736, 522] width 288 height 45
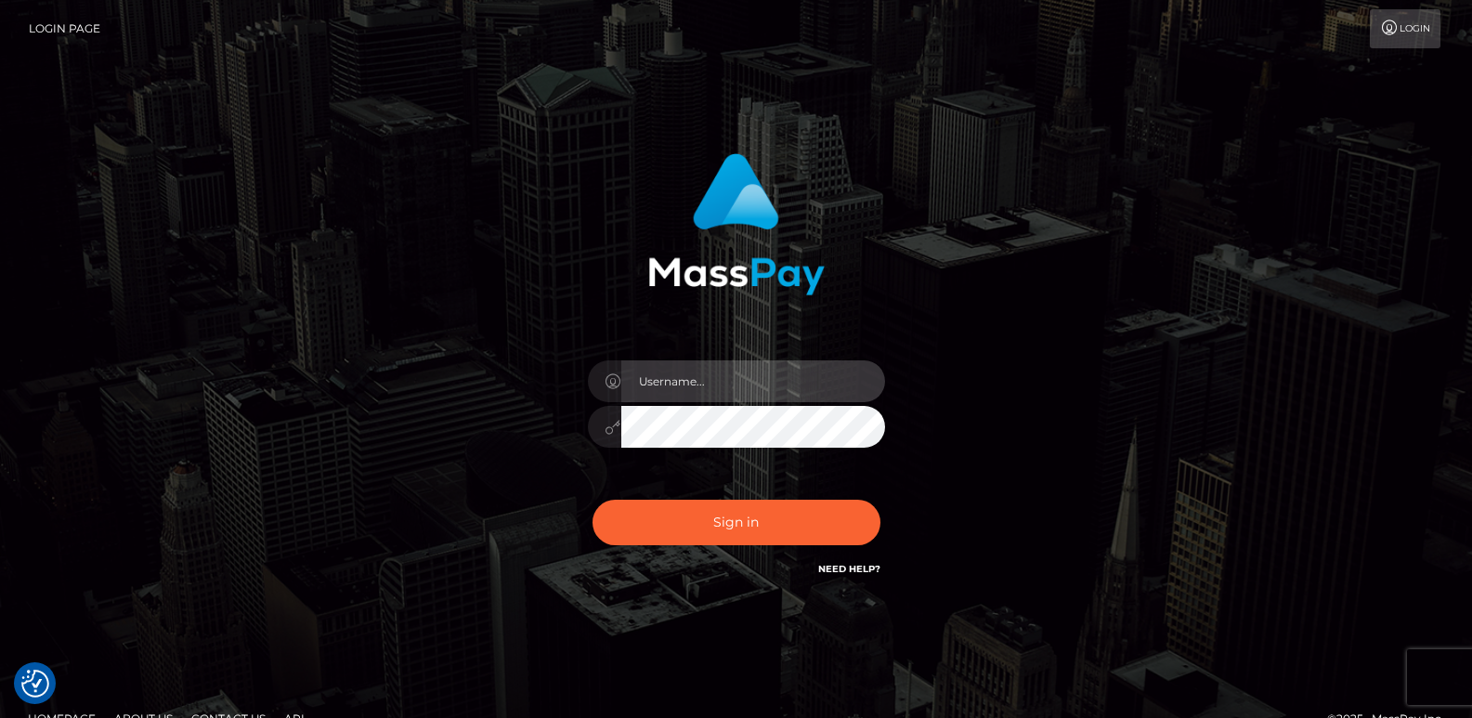
type input "[DOMAIN_NAME]"
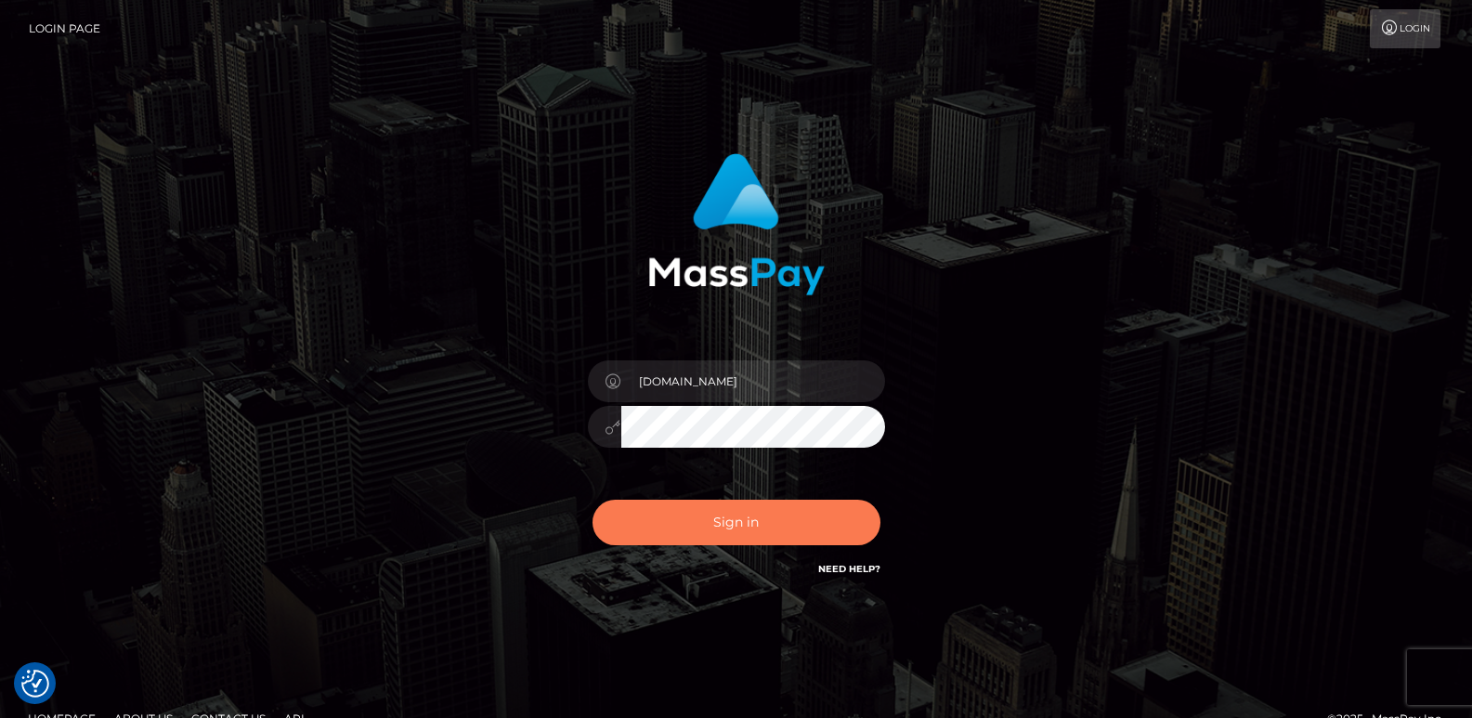
click at [659, 537] on button "Sign in" at bounding box center [736, 522] width 288 height 45
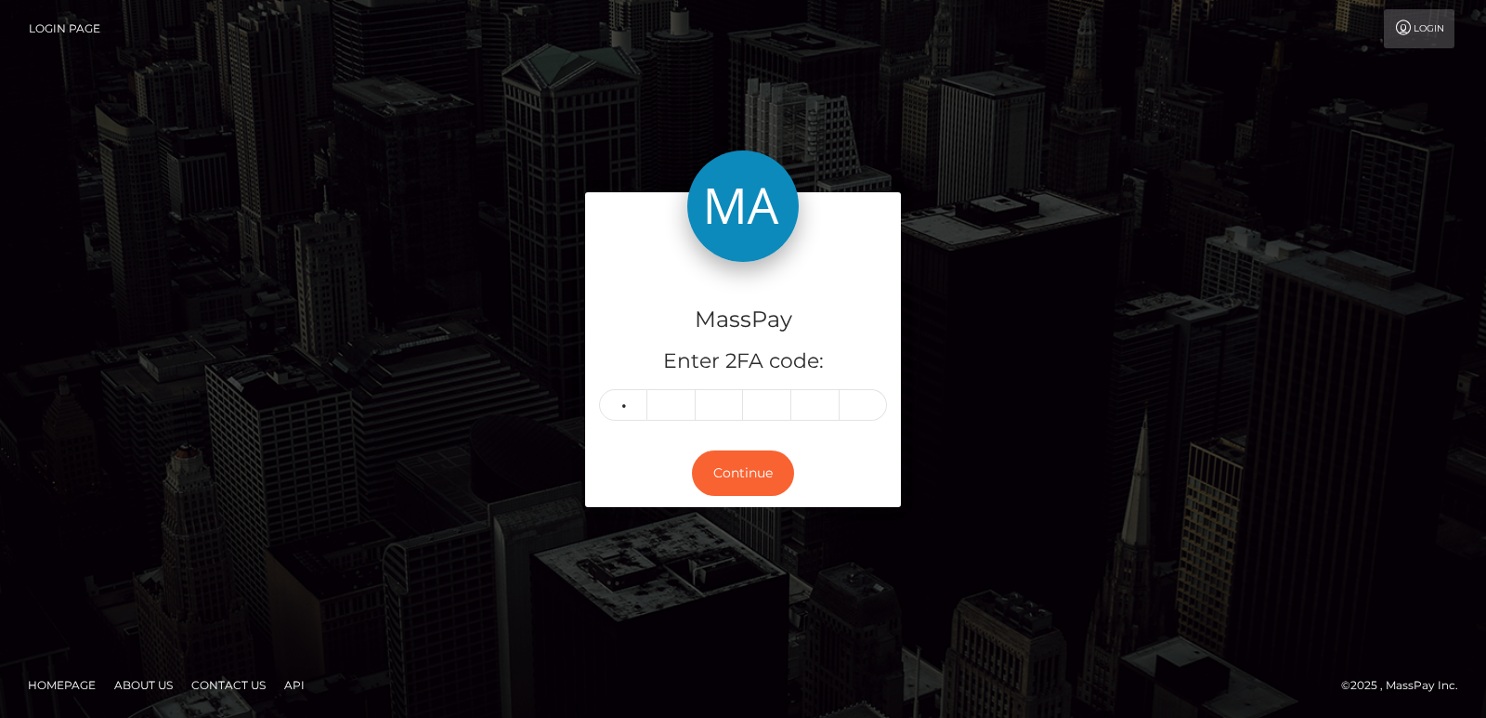
type input "4"
type input "0"
type input "4"
type input "9"
type input "4"
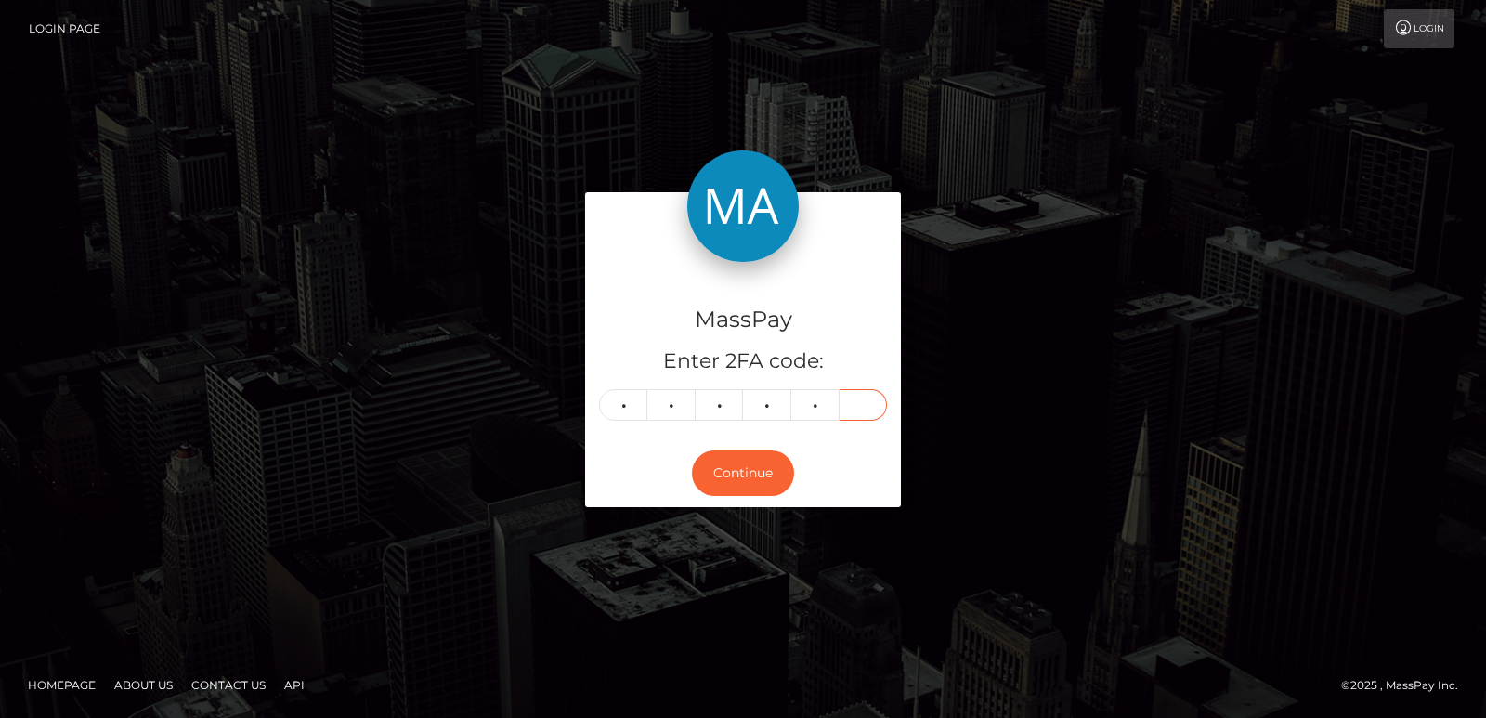
type input "0"
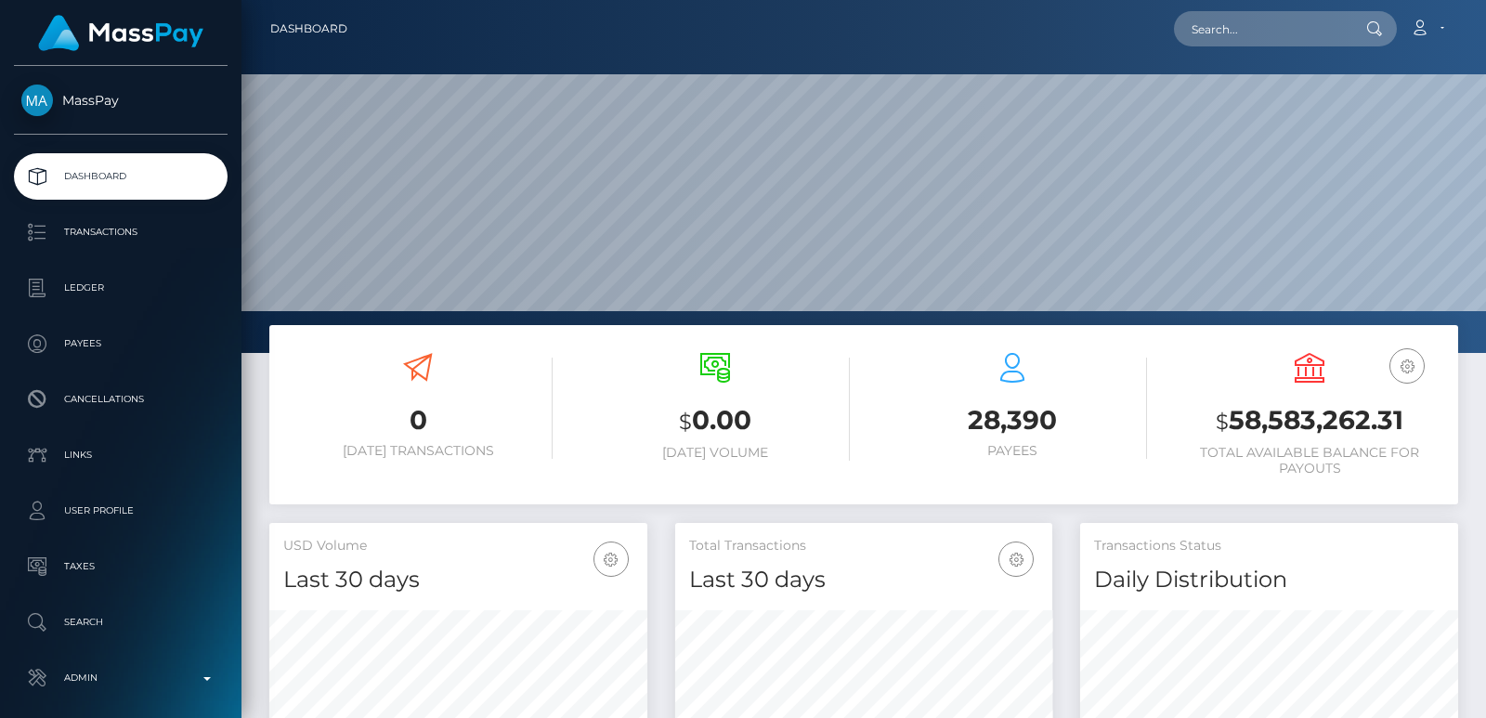
scroll to position [330, 377]
click at [1187, 27] on input "text" at bounding box center [1261, 28] width 175 height 35
paste input "2ecf0e03466141abb2b477879d0199c7"
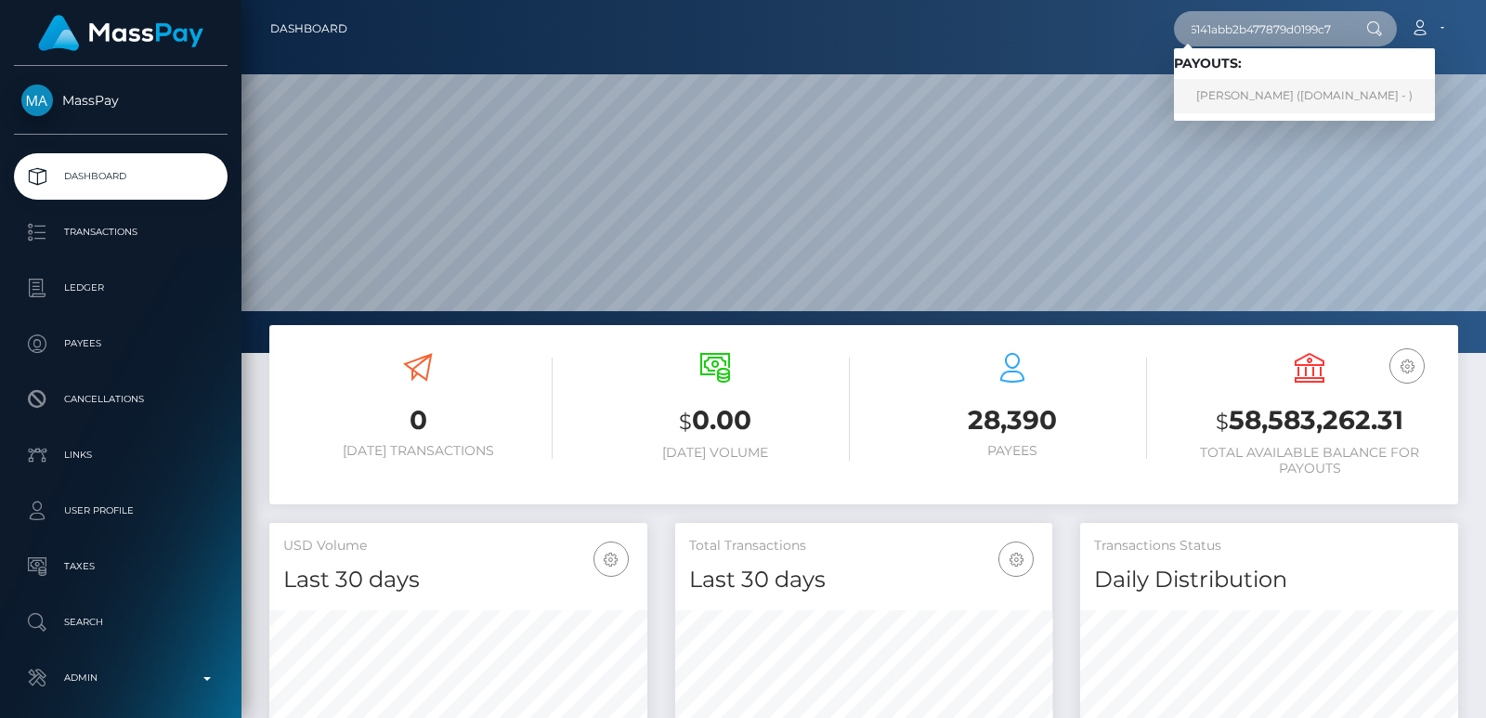
type input "2ecf0e03466141abb2b477879d0199c7"
click at [1261, 98] on link "IVY MICHELLE HEENAN (Unlockt.me - )" at bounding box center [1304, 96] width 261 height 34
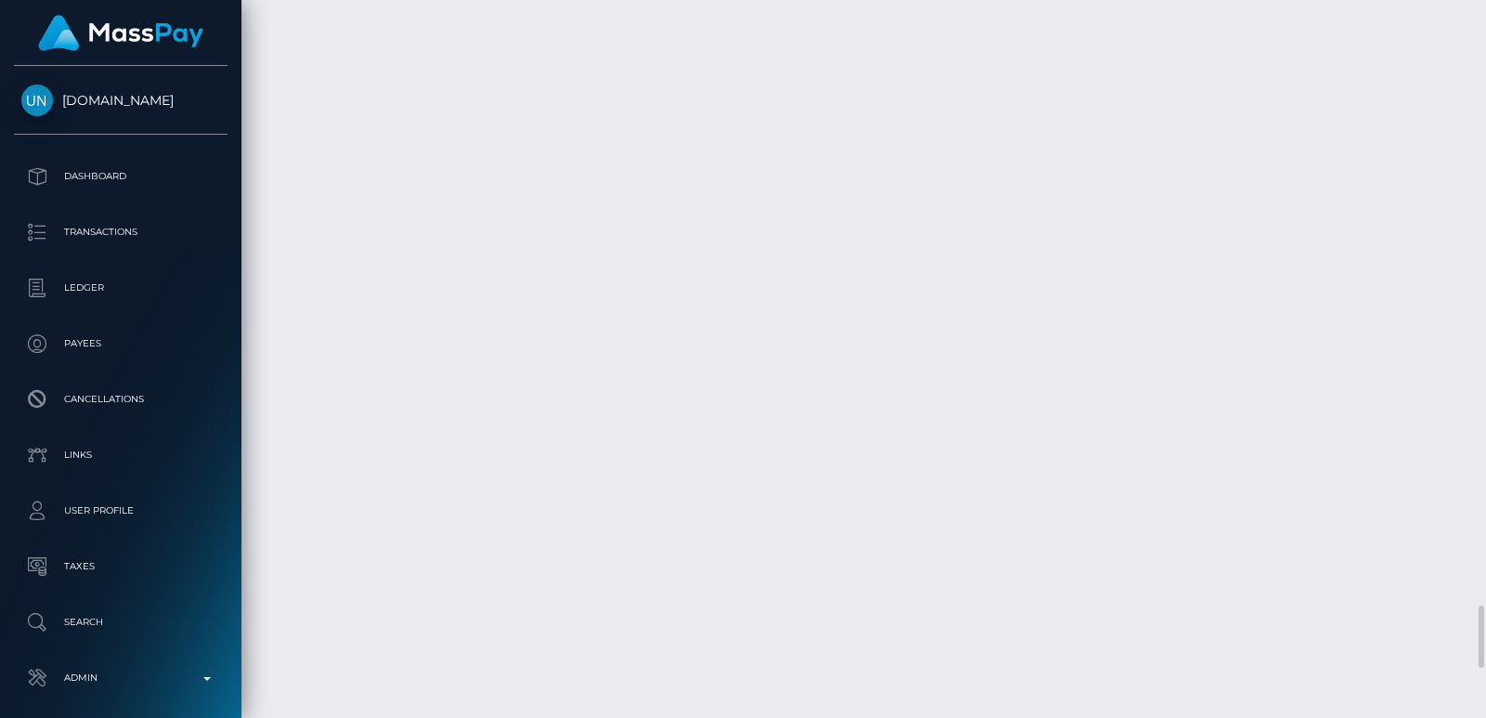
scroll to position [223, 377]
drag, startPoint x: 1408, startPoint y: 458, endPoint x: 1418, endPoint y: 453, distance: 10.4
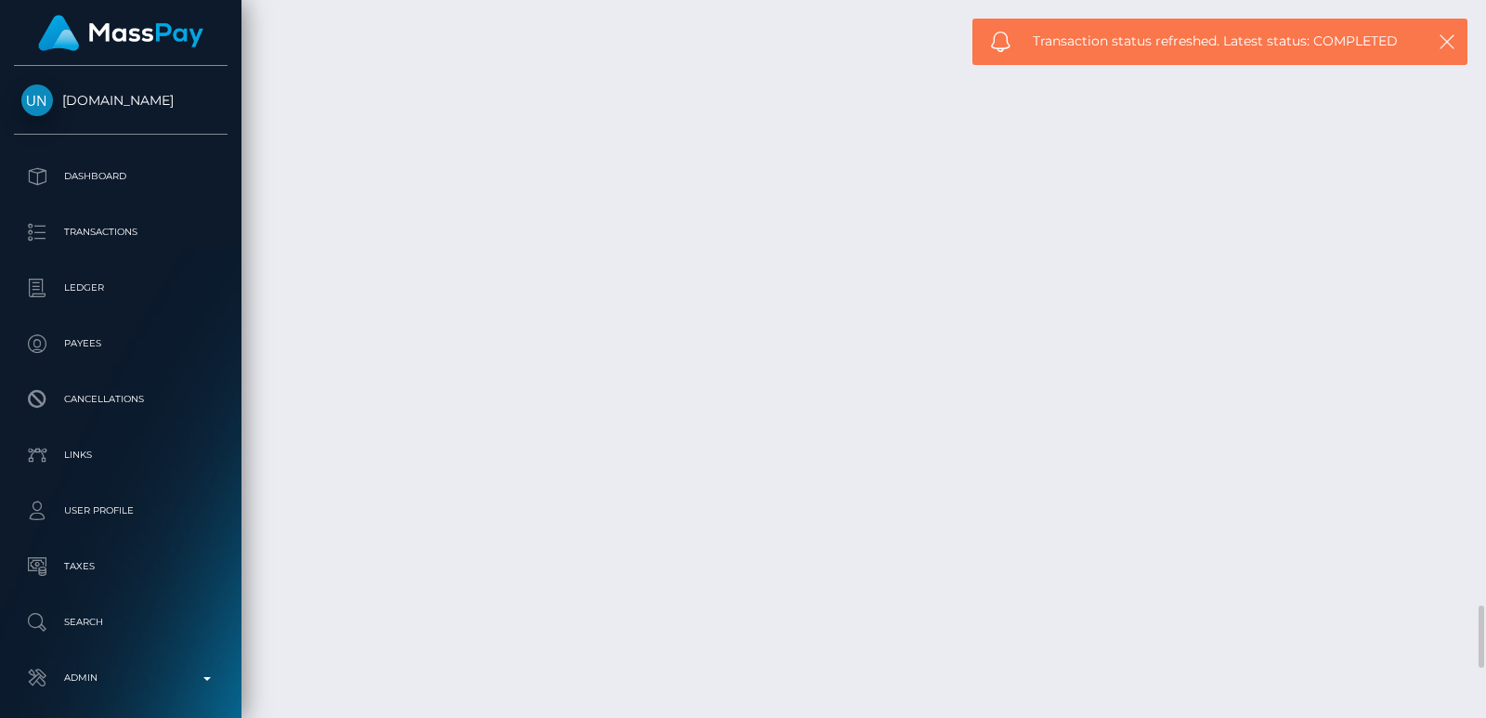
drag, startPoint x: 1418, startPoint y: 453, endPoint x: 1434, endPoint y: 71, distance: 382.8
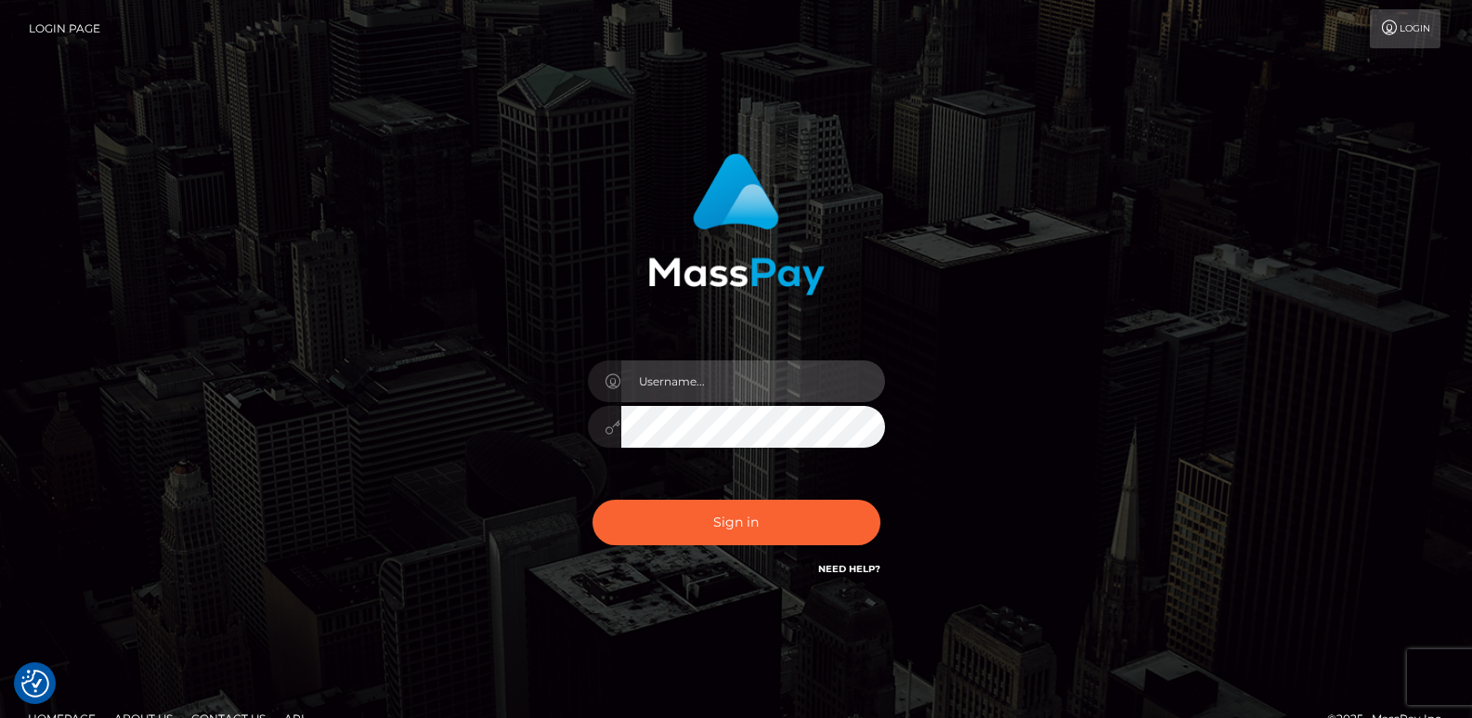
type input "ts2.es"
click at [711, 546] on div "Sign in Need Help?" at bounding box center [736, 529] width 325 height 83
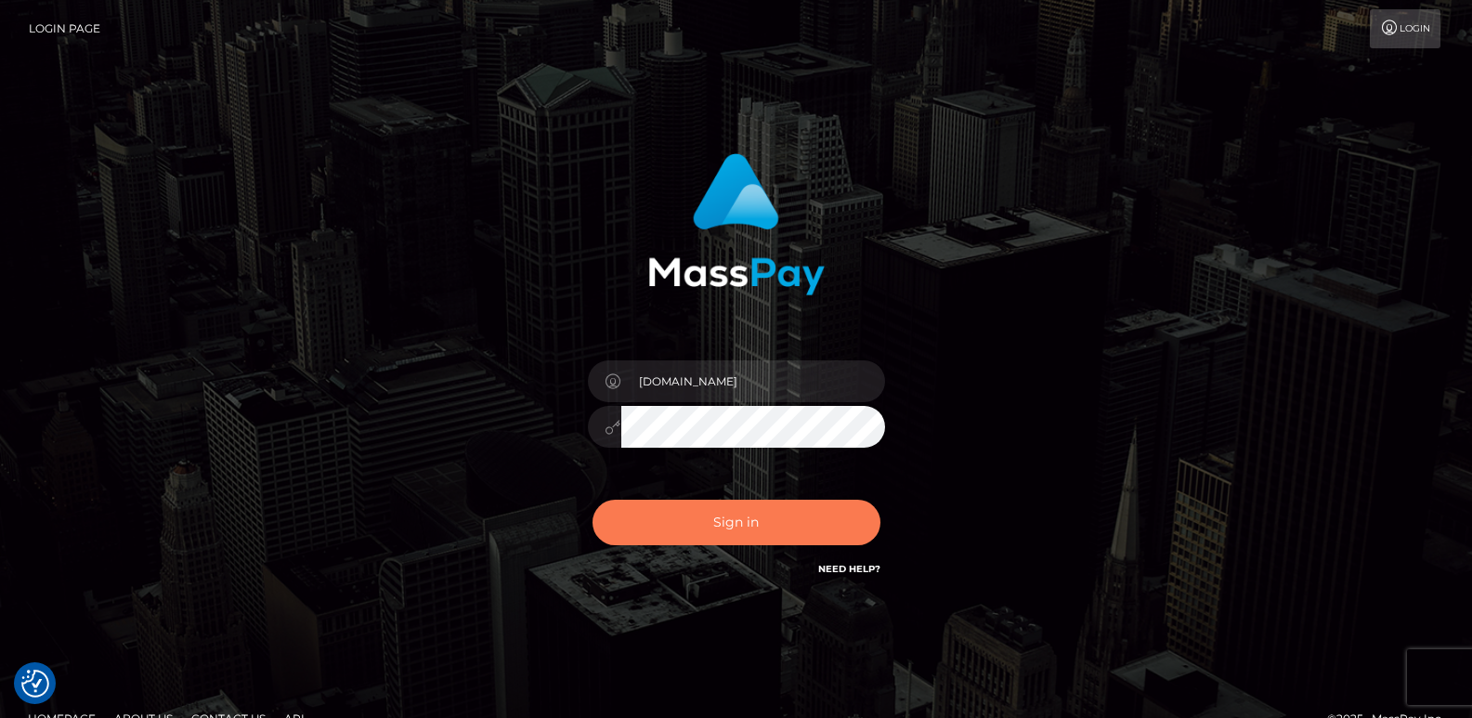
drag, startPoint x: 725, startPoint y: 490, endPoint x: 719, endPoint y: 507, distance: 17.9
click at [719, 507] on div "Sign in Need Help?" at bounding box center [736, 529] width 325 height 83
click at [719, 507] on button "Sign in" at bounding box center [736, 522] width 288 height 45
type input "ts2.es"
click at [686, 518] on button "Sign in" at bounding box center [736, 522] width 288 height 45
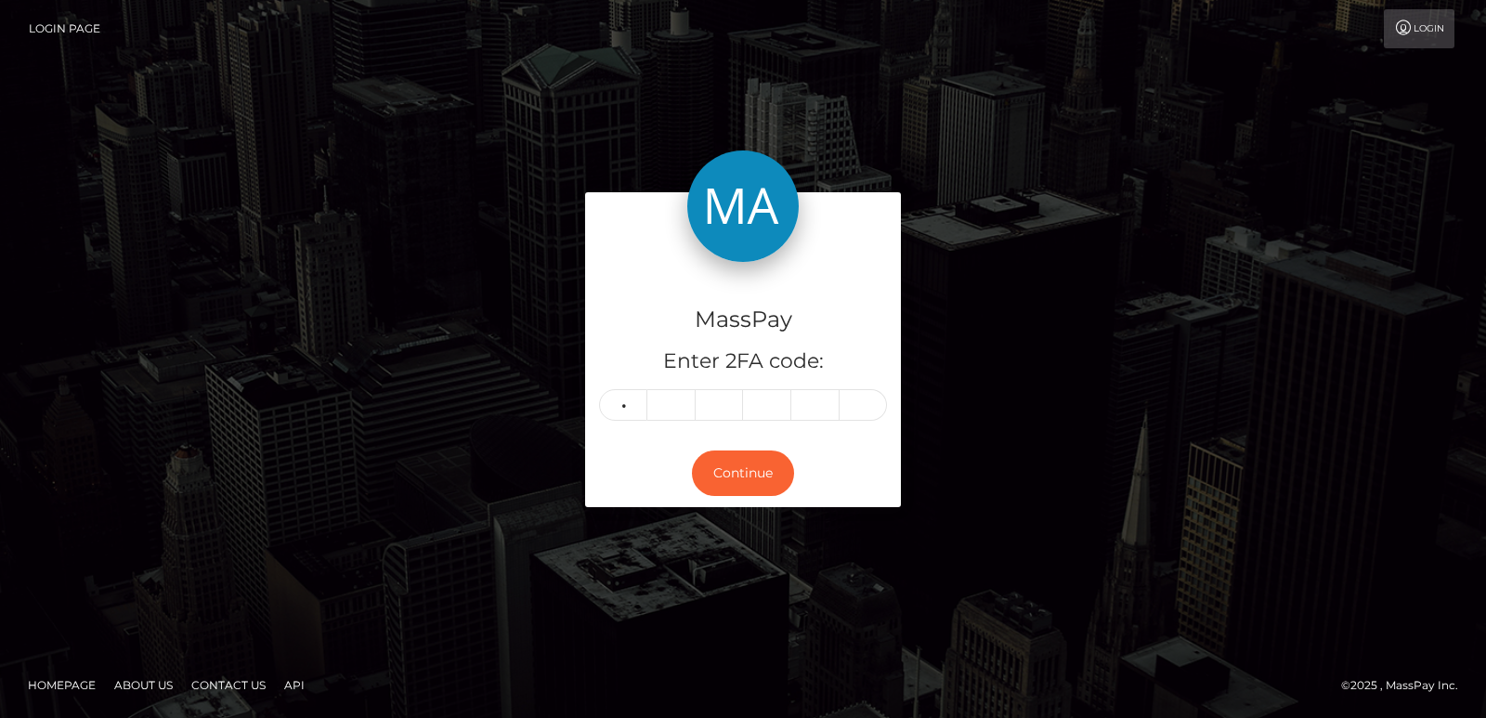
type input "7"
type input "3"
type input "7"
type input "5"
type input "7"
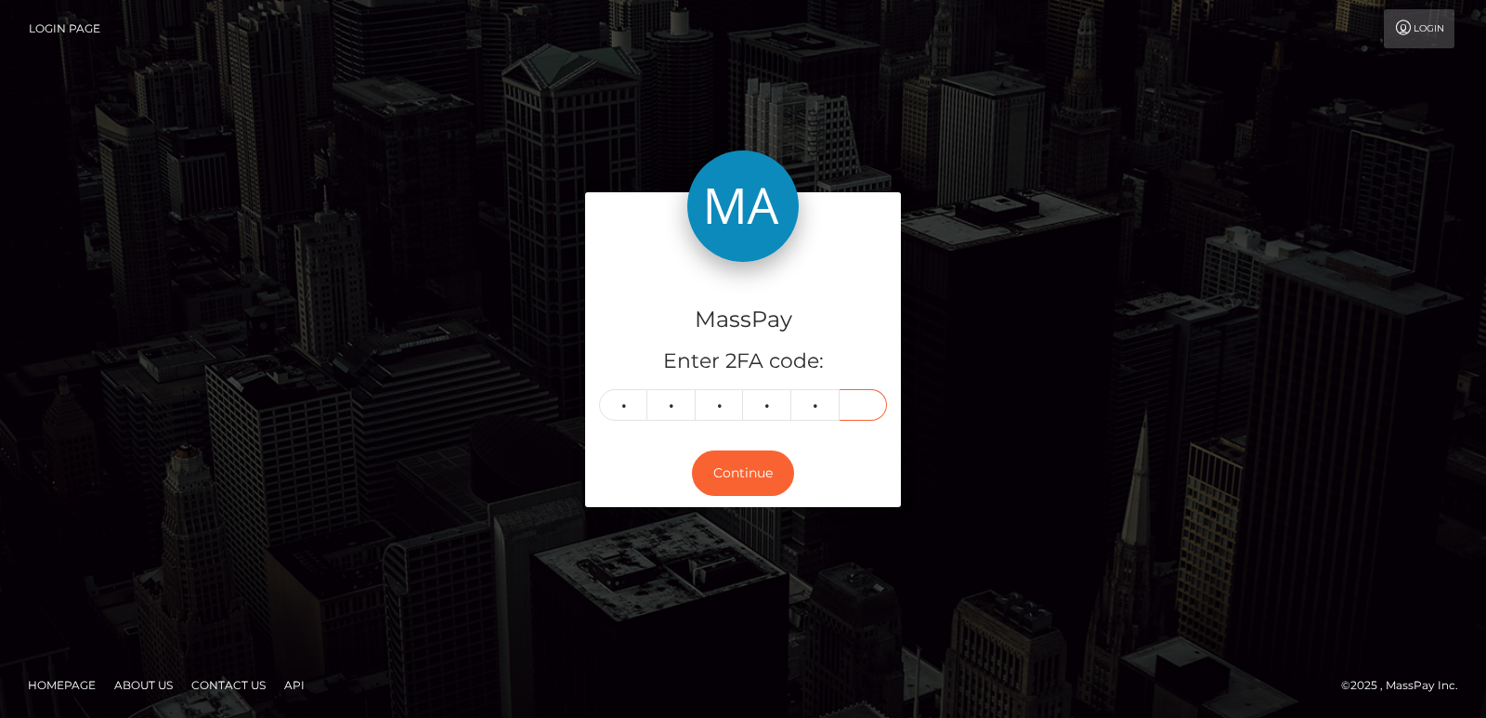
type input "2"
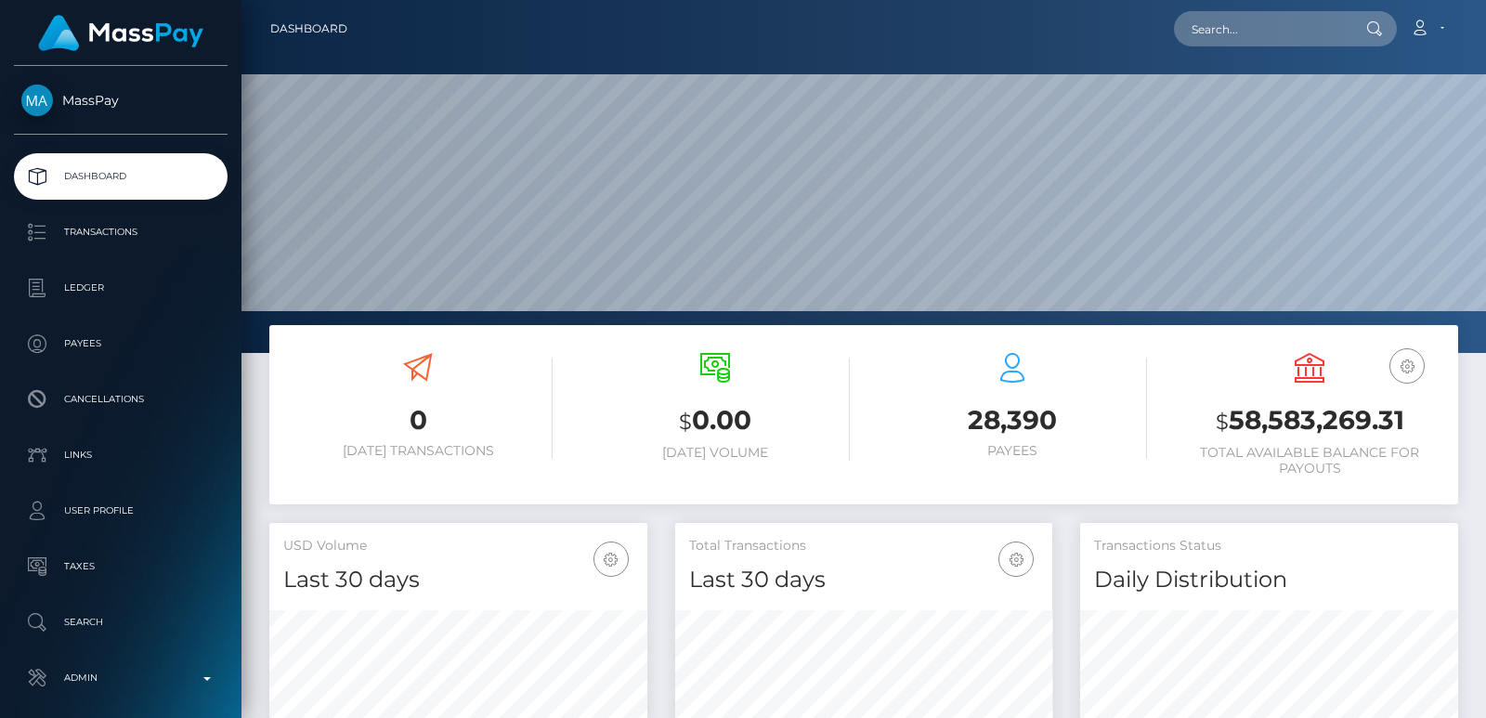
scroll to position [330, 377]
click at [1218, 13] on input "text" at bounding box center [1261, 28] width 175 height 35
paste input "[EMAIL_ADDRESS][DOMAIN_NAME]"
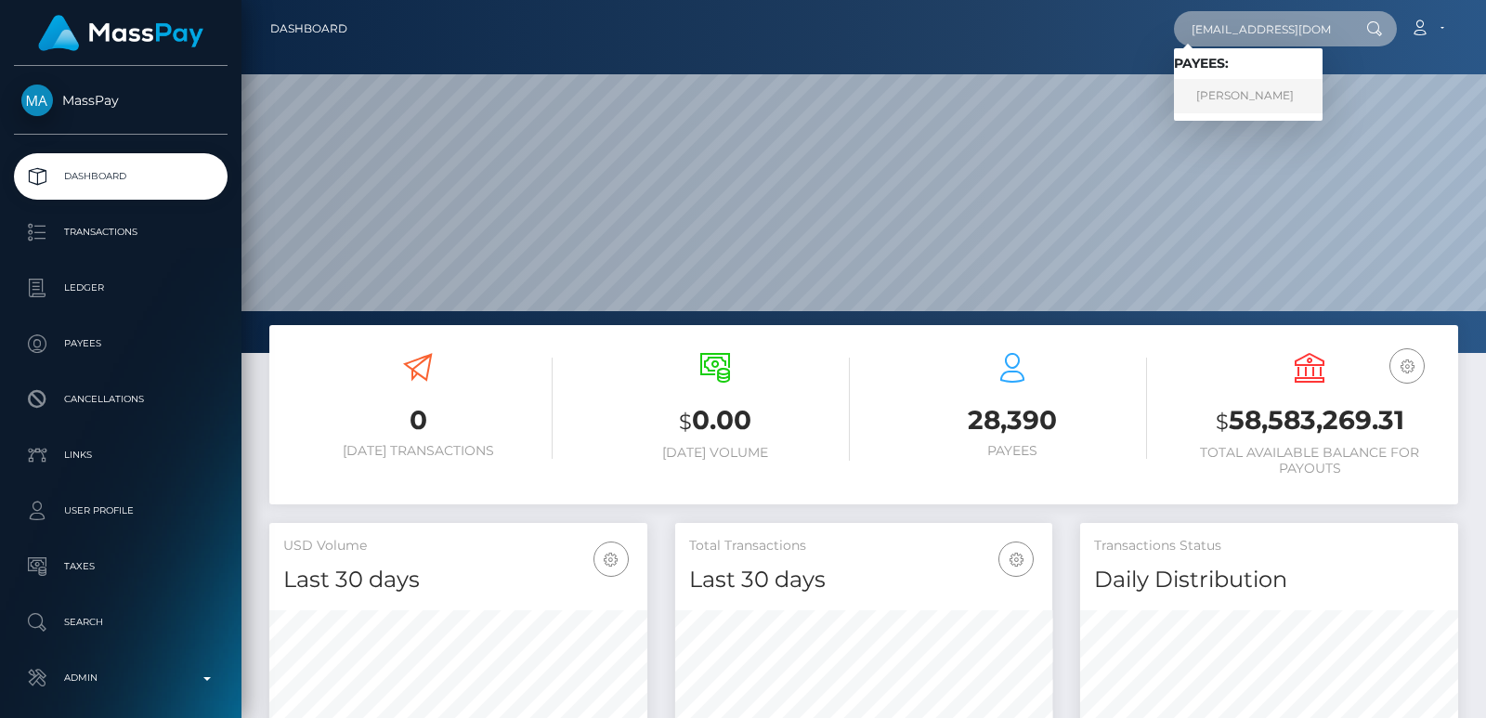
type input "itsmissgi@gmail.com"
click at [1243, 90] on link "OLGA SPIRIDONOVA" at bounding box center [1248, 96] width 149 height 34
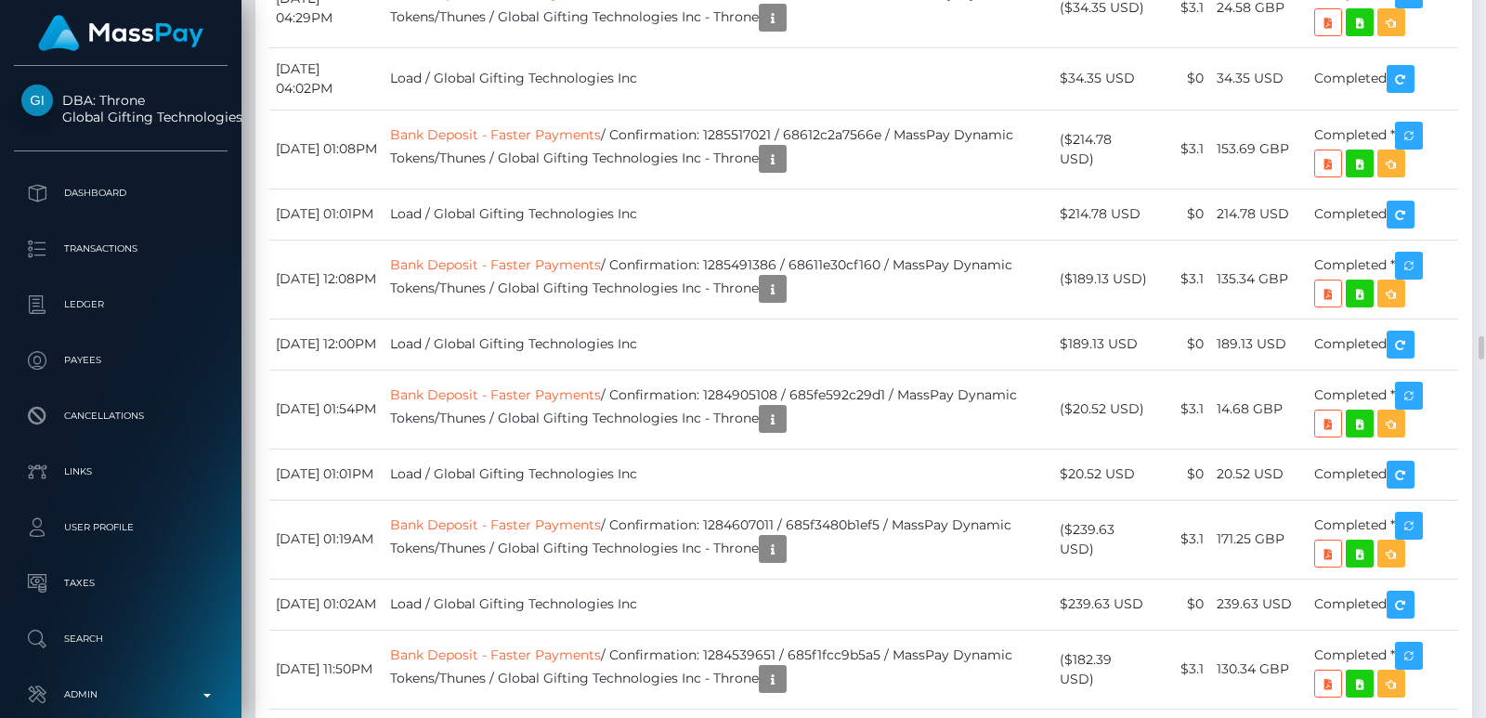
scroll to position [223, 377]
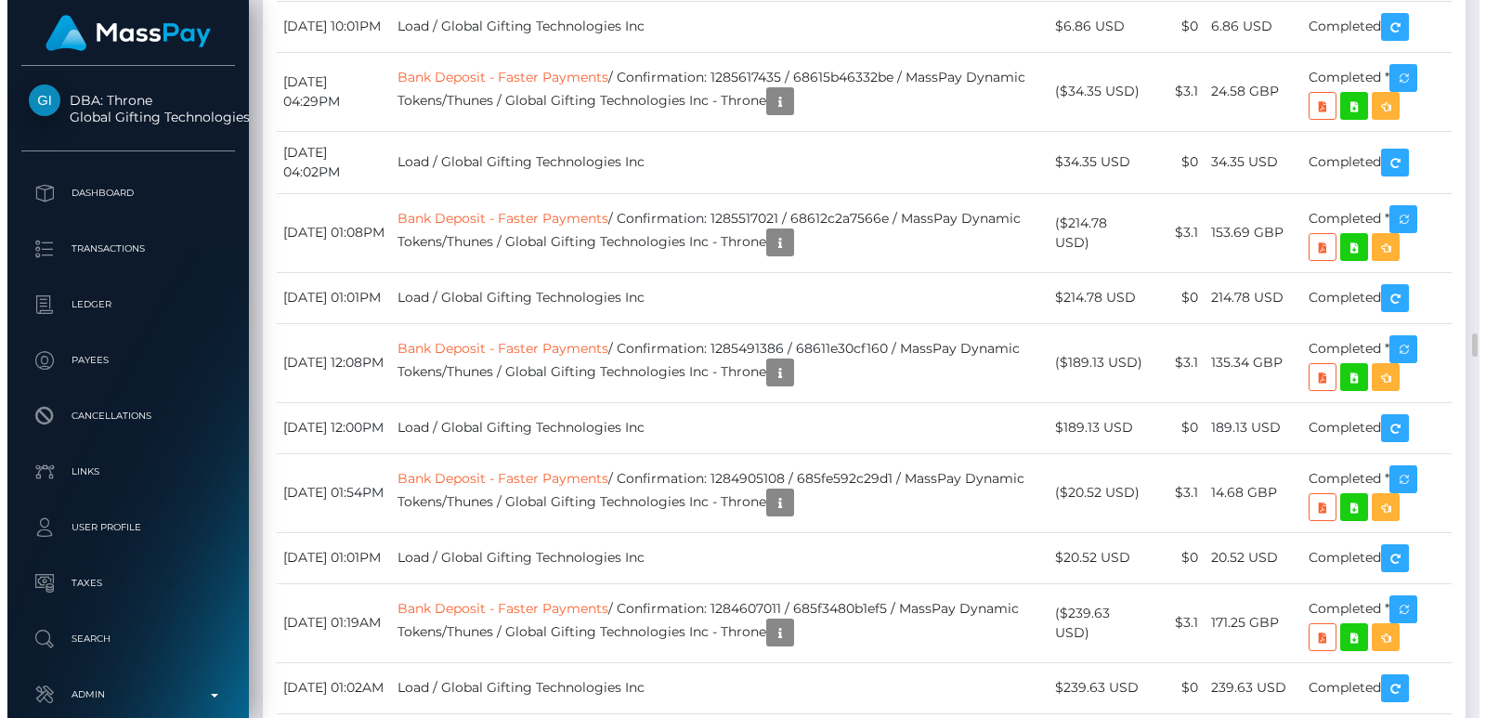
scroll to position [223, 377]
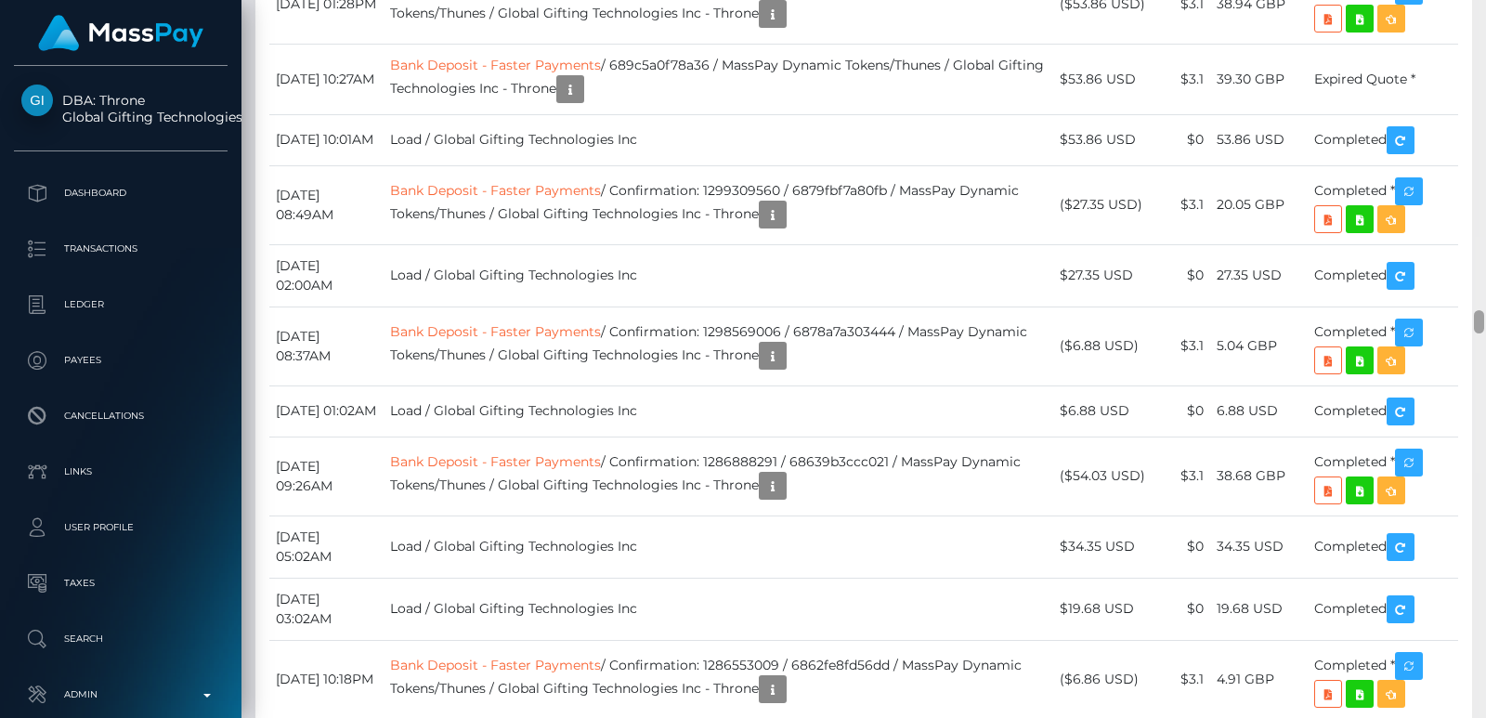
click at [1482, 32] on div at bounding box center [1479, 359] width 14 height 718
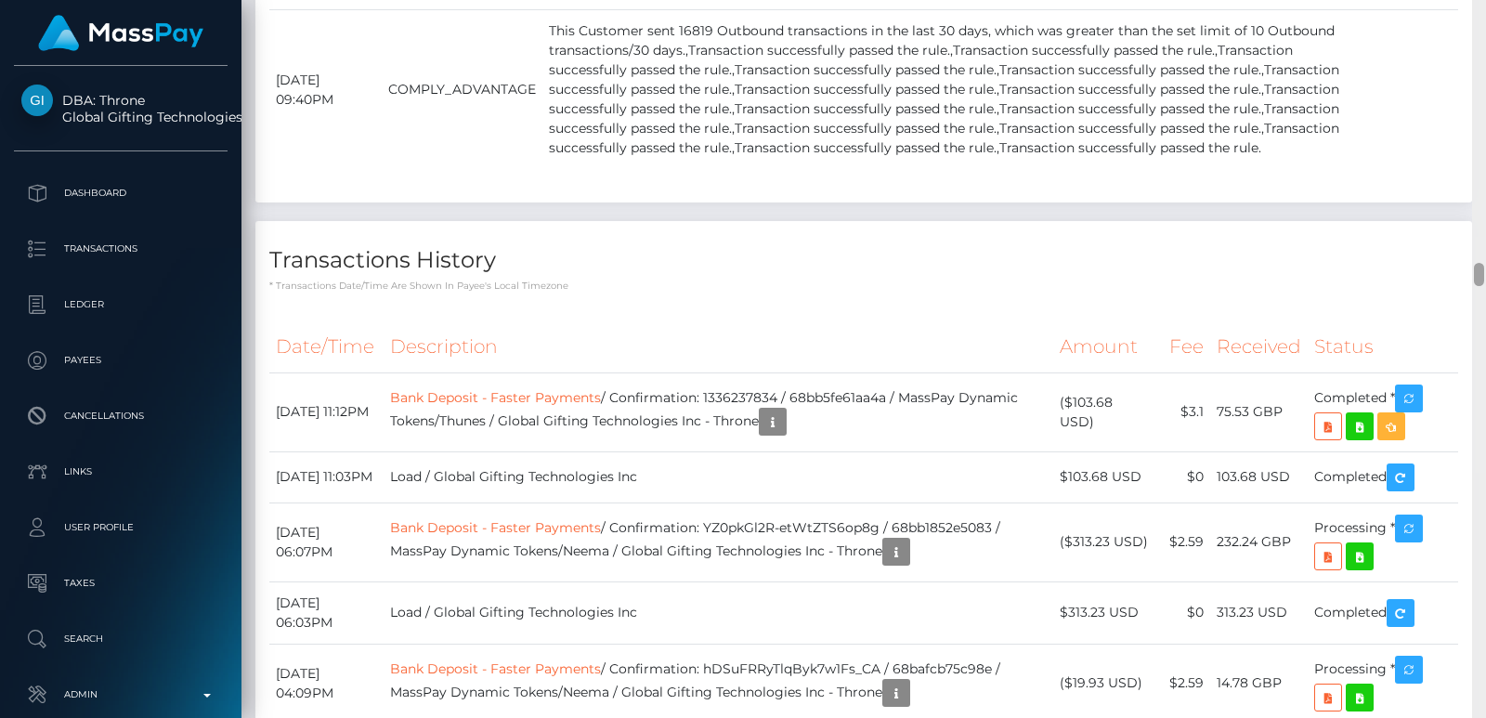
click at [1482, 32] on div at bounding box center [1479, 359] width 14 height 718
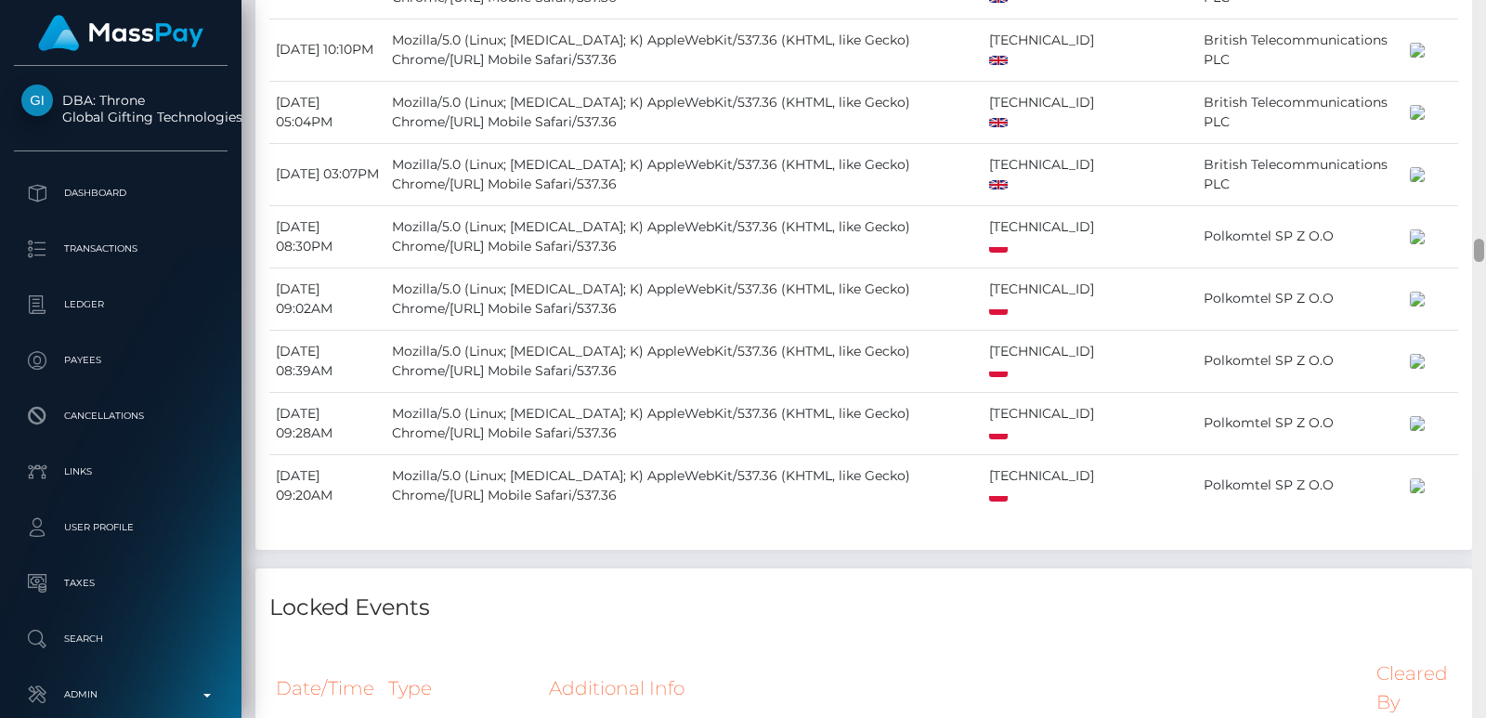
click at [1482, 32] on div at bounding box center [1479, 359] width 14 height 718
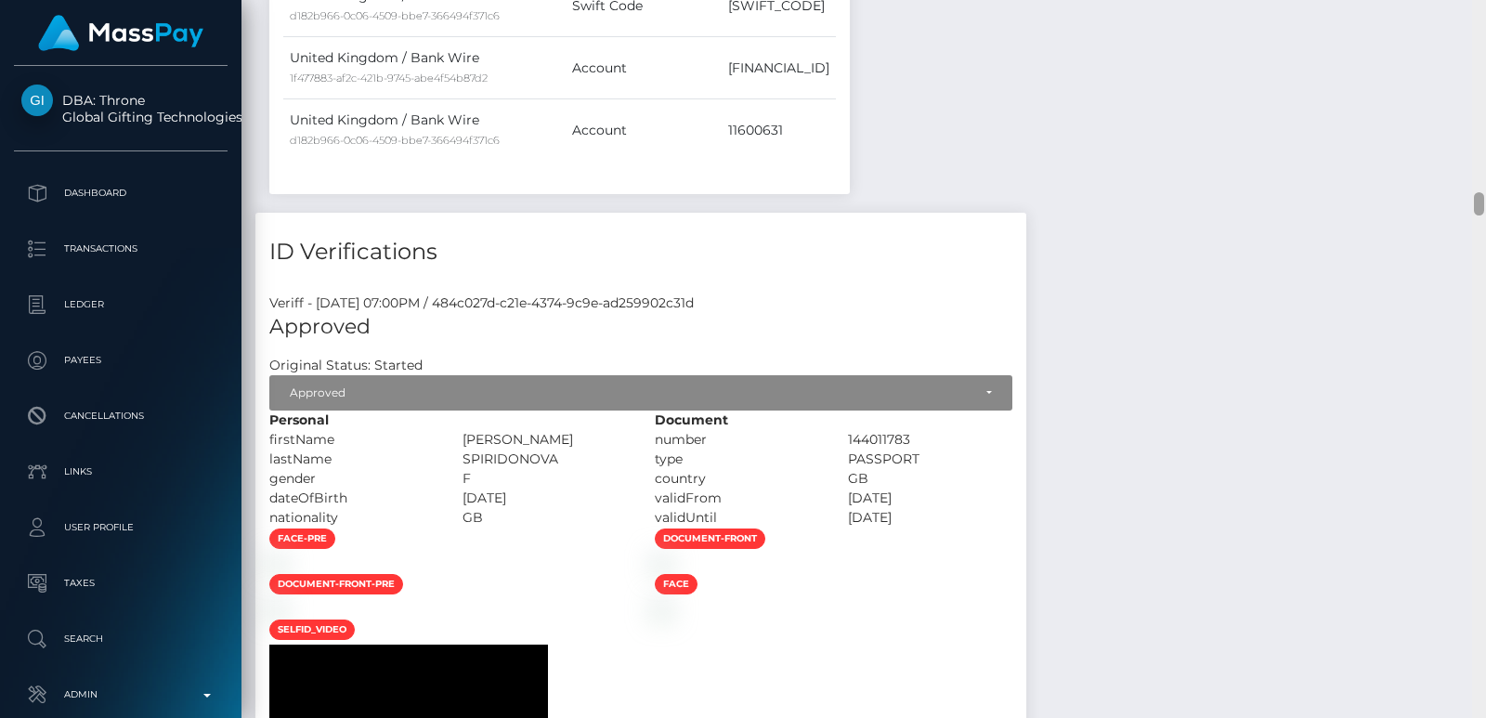
click at [1482, 32] on div at bounding box center [1479, 359] width 14 height 718
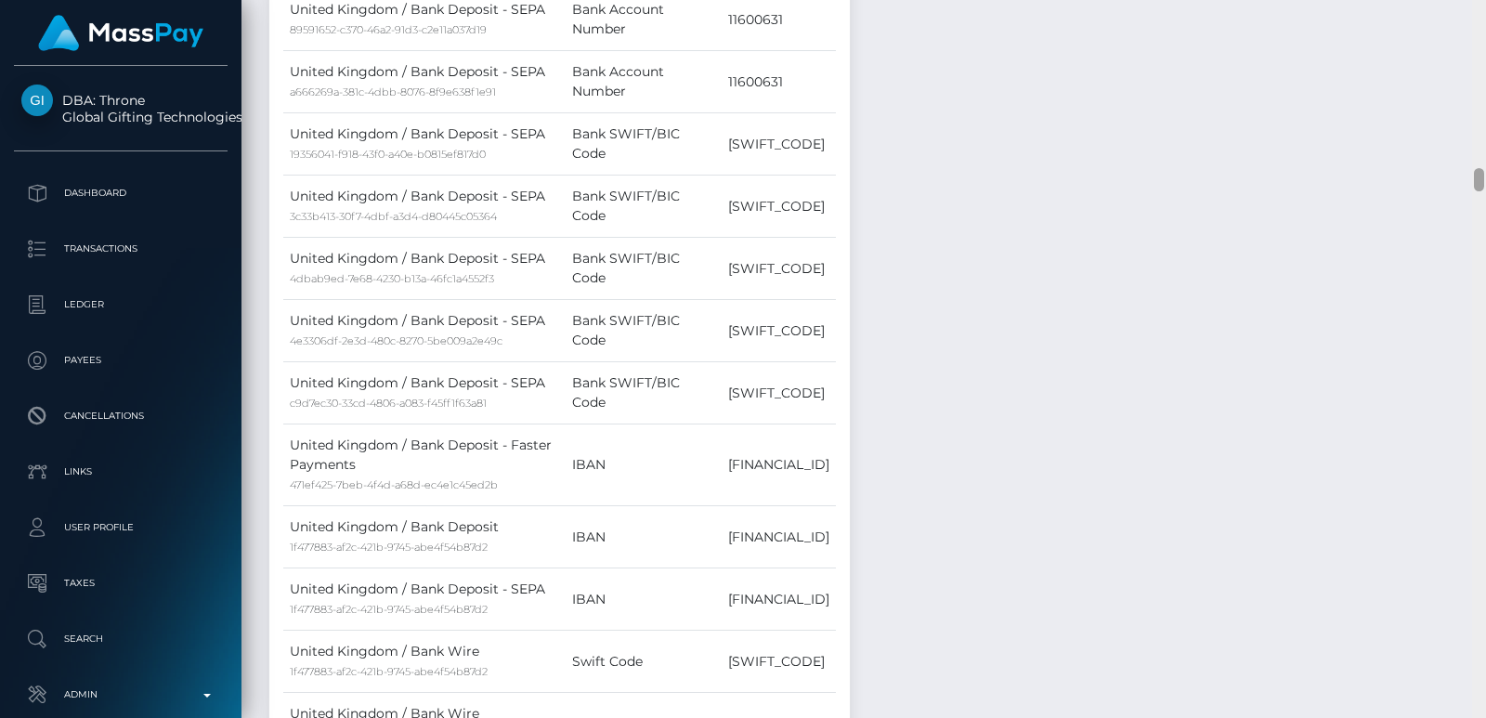
click at [1482, 32] on div at bounding box center [1479, 359] width 14 height 718
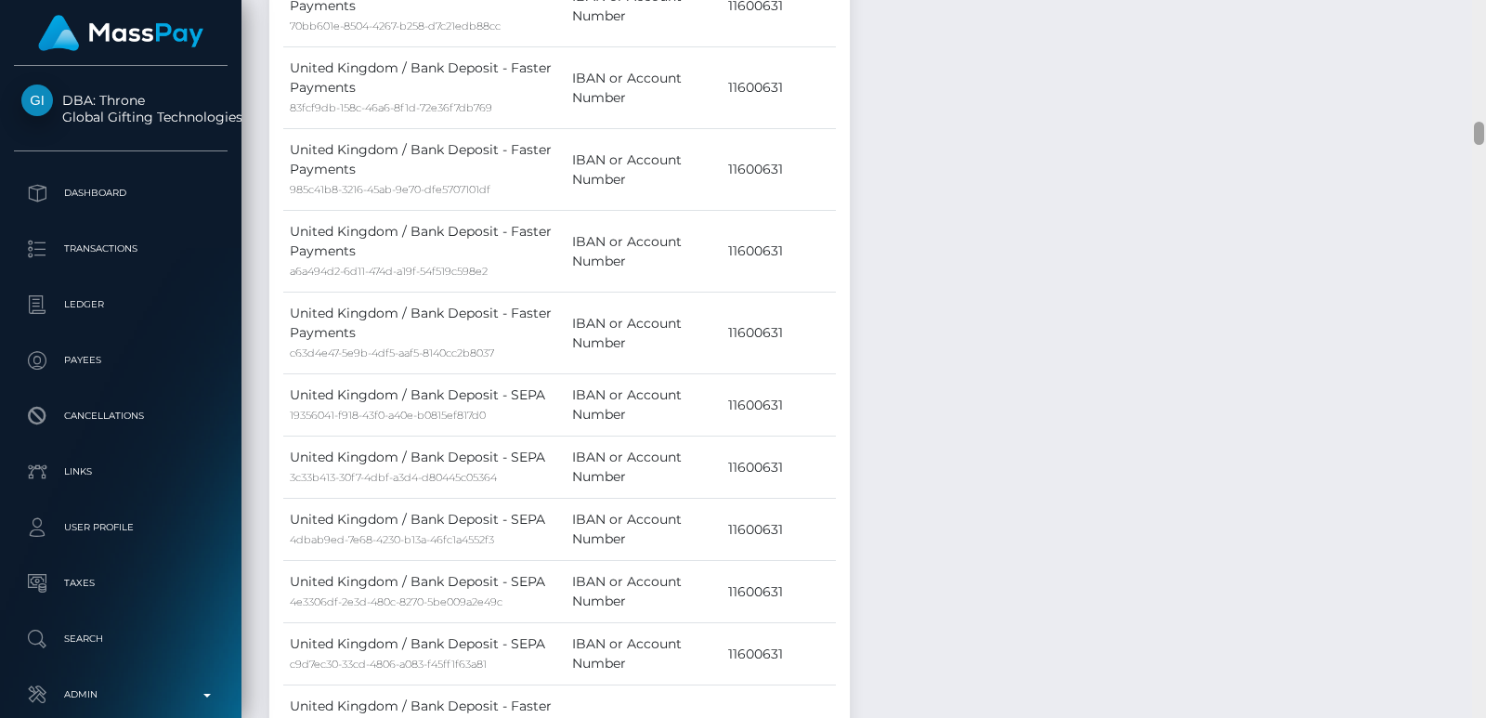
click at [1482, 32] on div at bounding box center [1479, 359] width 14 height 718
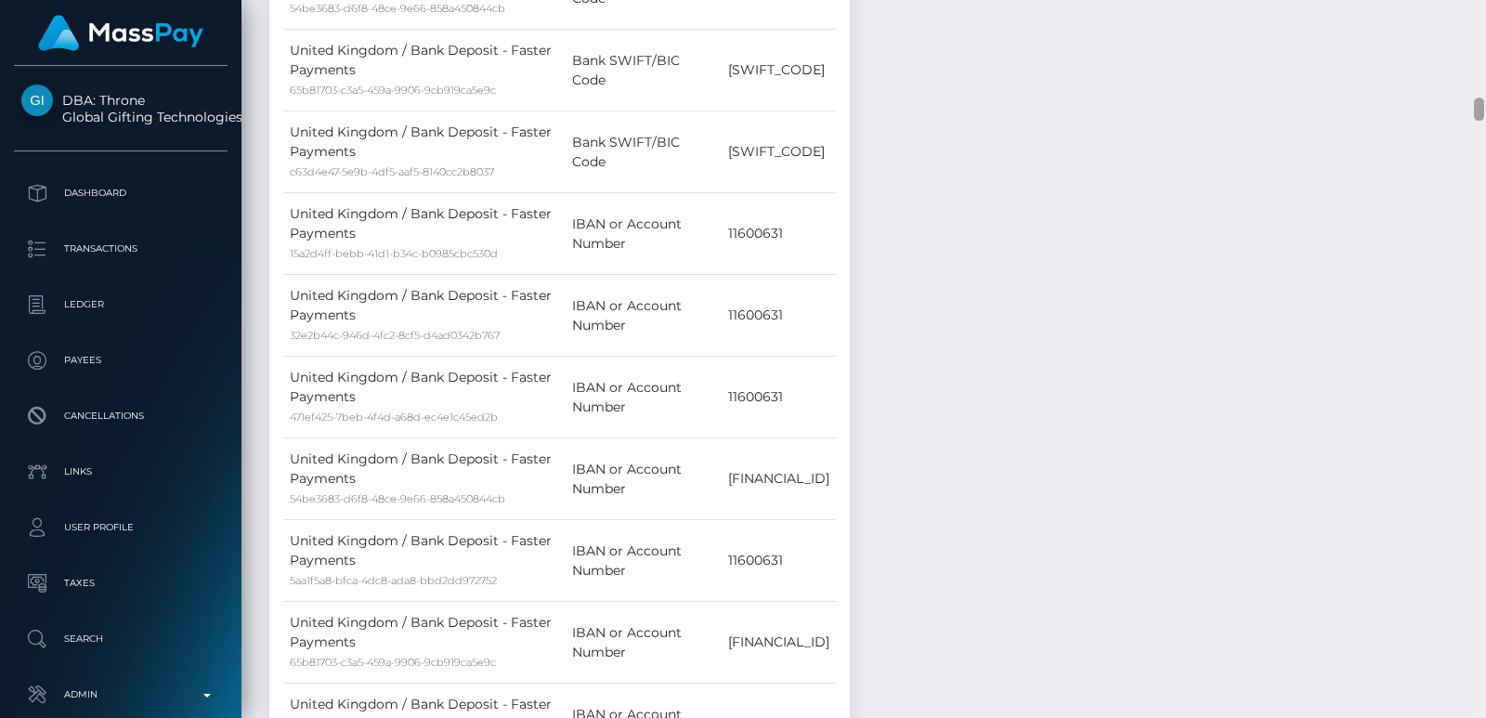
click at [1482, 32] on div at bounding box center [1479, 359] width 14 height 718
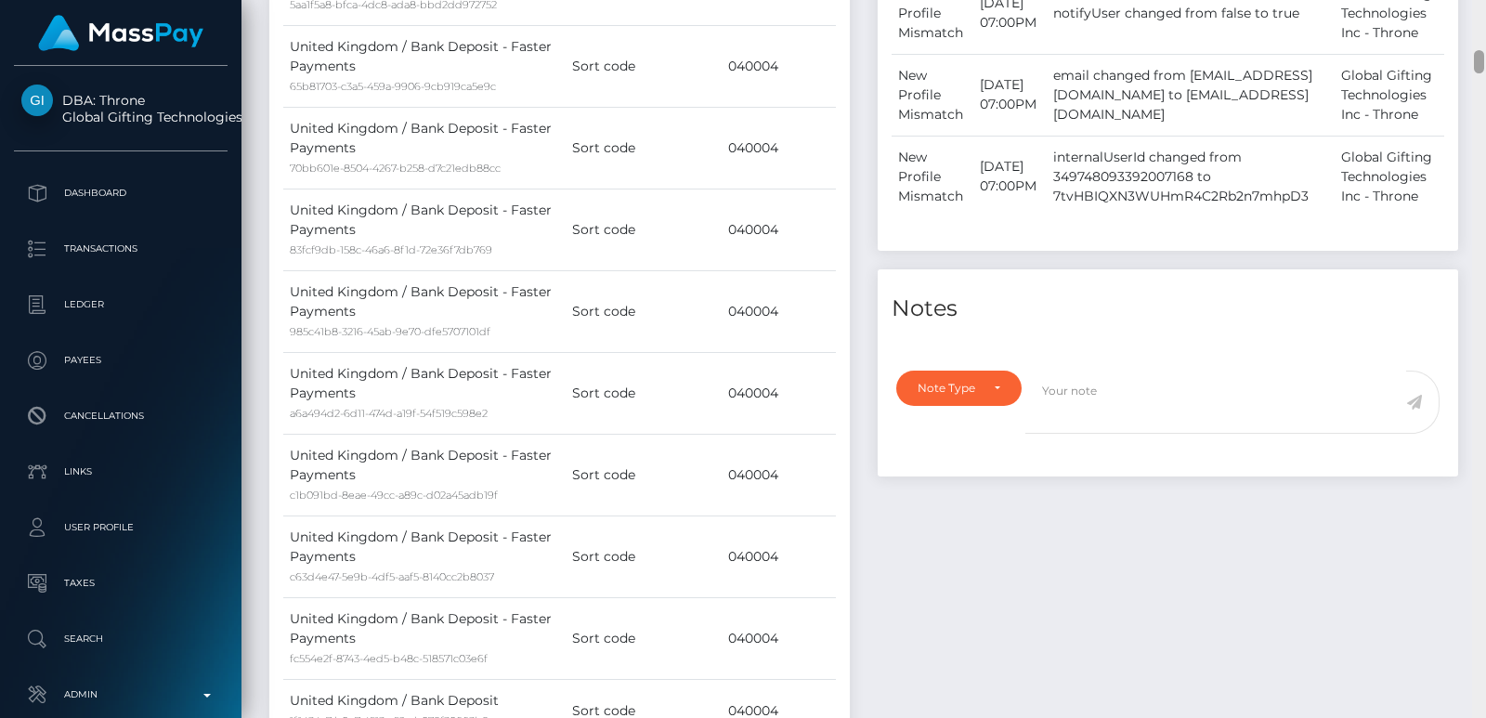
click at [1482, 32] on div at bounding box center [1479, 359] width 14 height 718
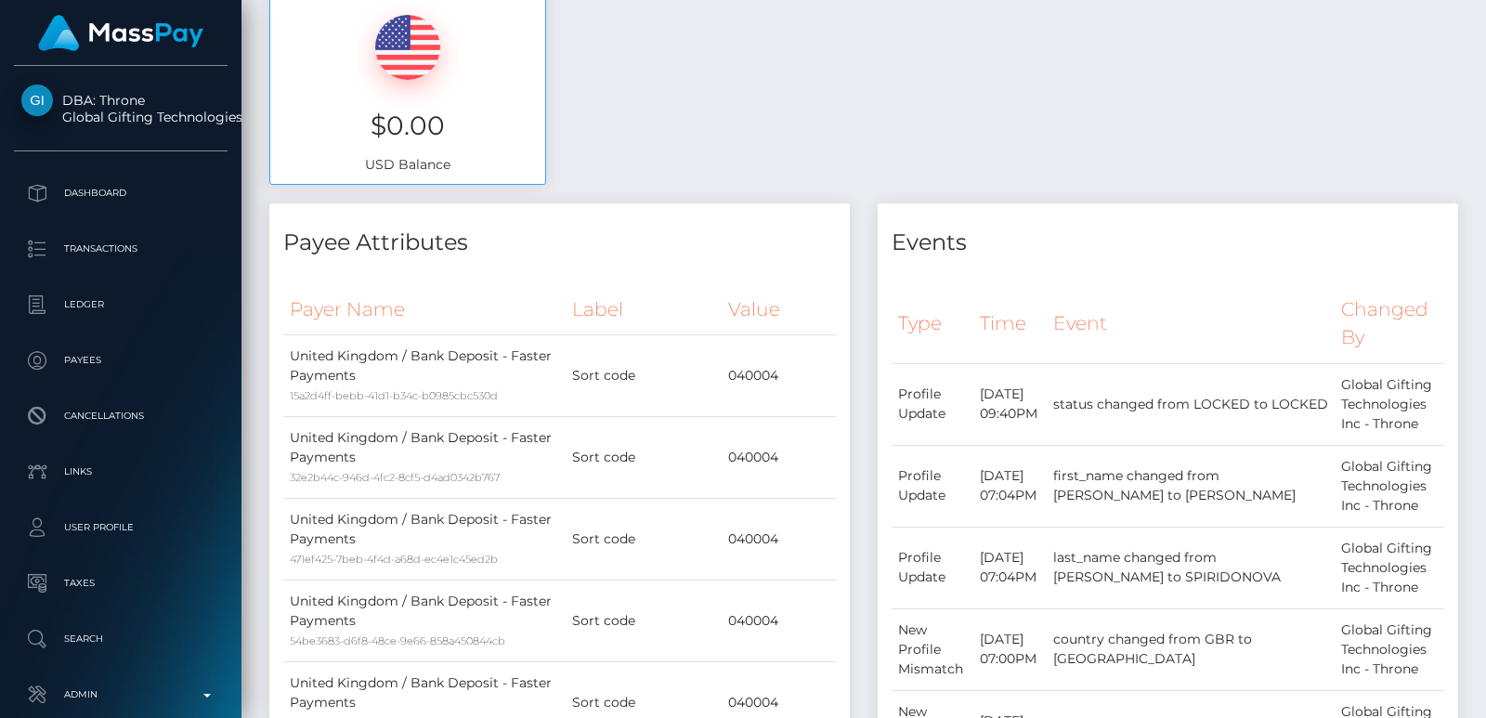
click at [1482, 32] on div at bounding box center [1478, 38] width 10 height 23
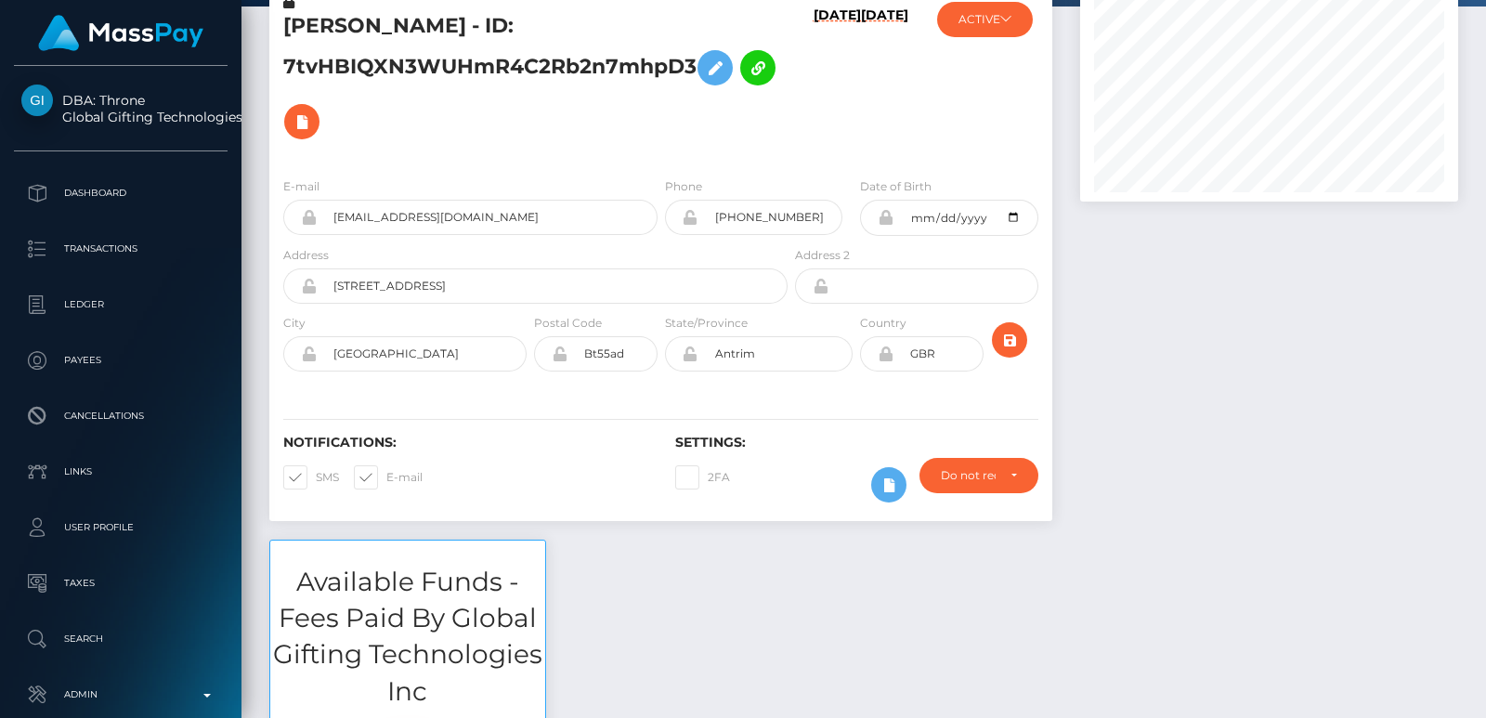
click at [319, 17] on h5 "OLGA SPIRIDONOVA - ID: 7tvHBIQXN3WUHmR4C2Rb2n7mhpD3" at bounding box center [530, 80] width 494 height 136
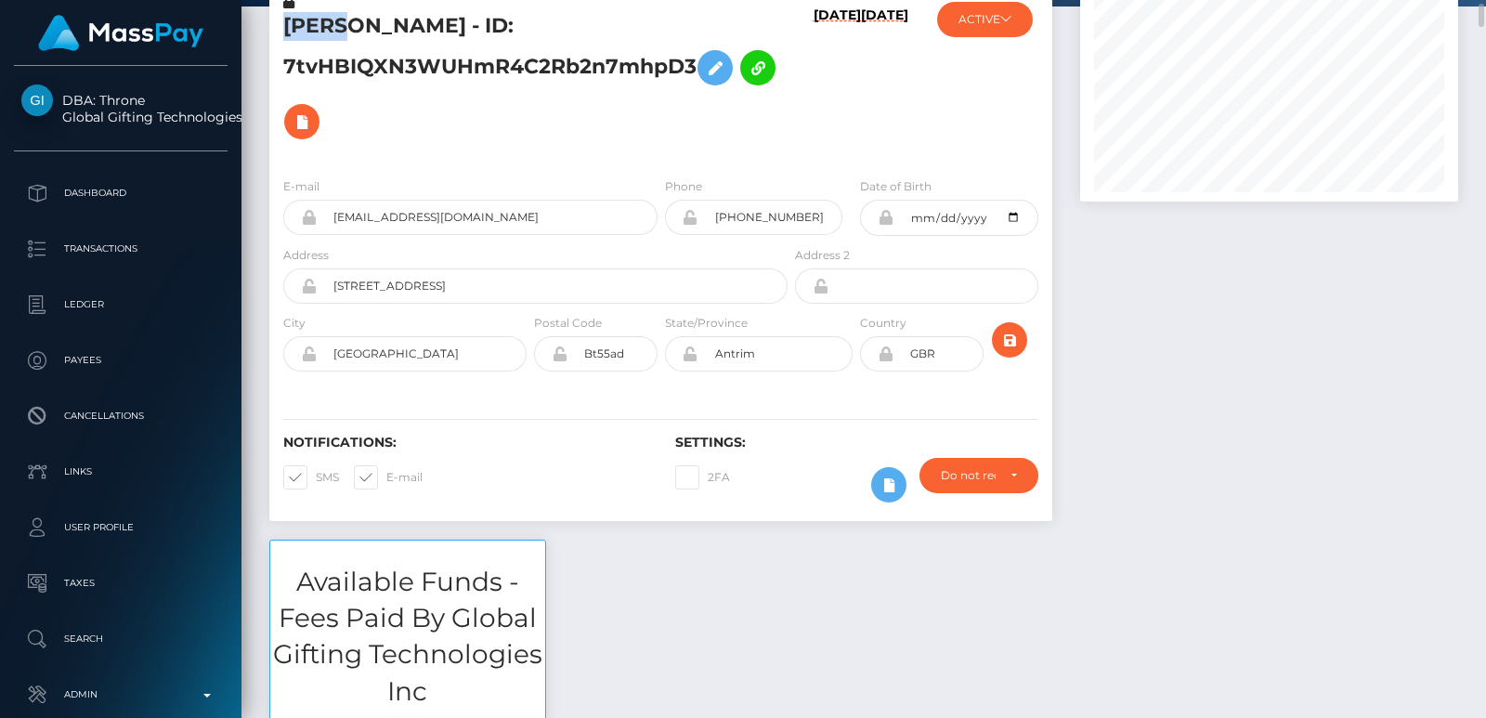
click at [319, 17] on h5 "OLGA SPIRIDONOVA - ID: 7tvHBIQXN3WUHmR4C2Rb2n7mhpD3" at bounding box center [530, 80] width 494 height 136
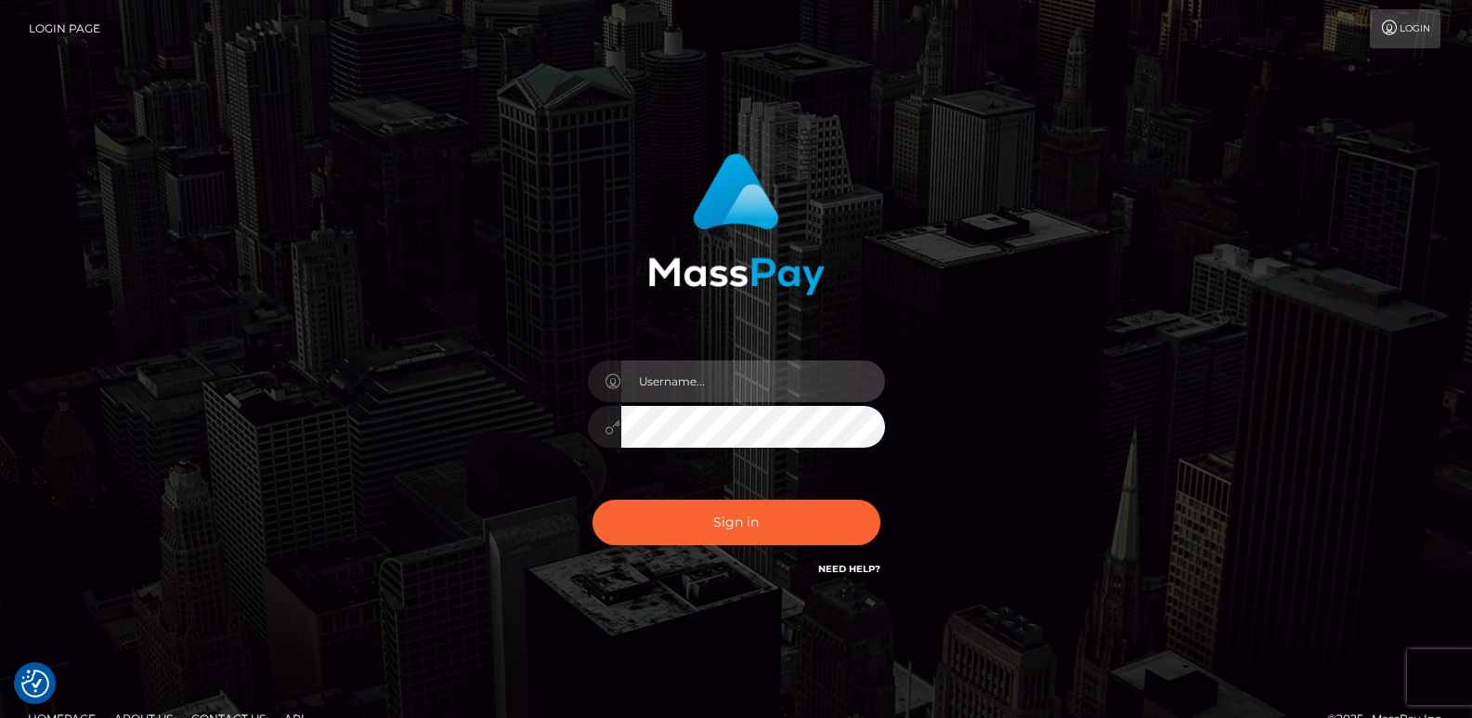
type input "[DOMAIN_NAME]"
click at [679, 556] on div "Sign in Need Help?" at bounding box center [736, 529] width 325 height 83
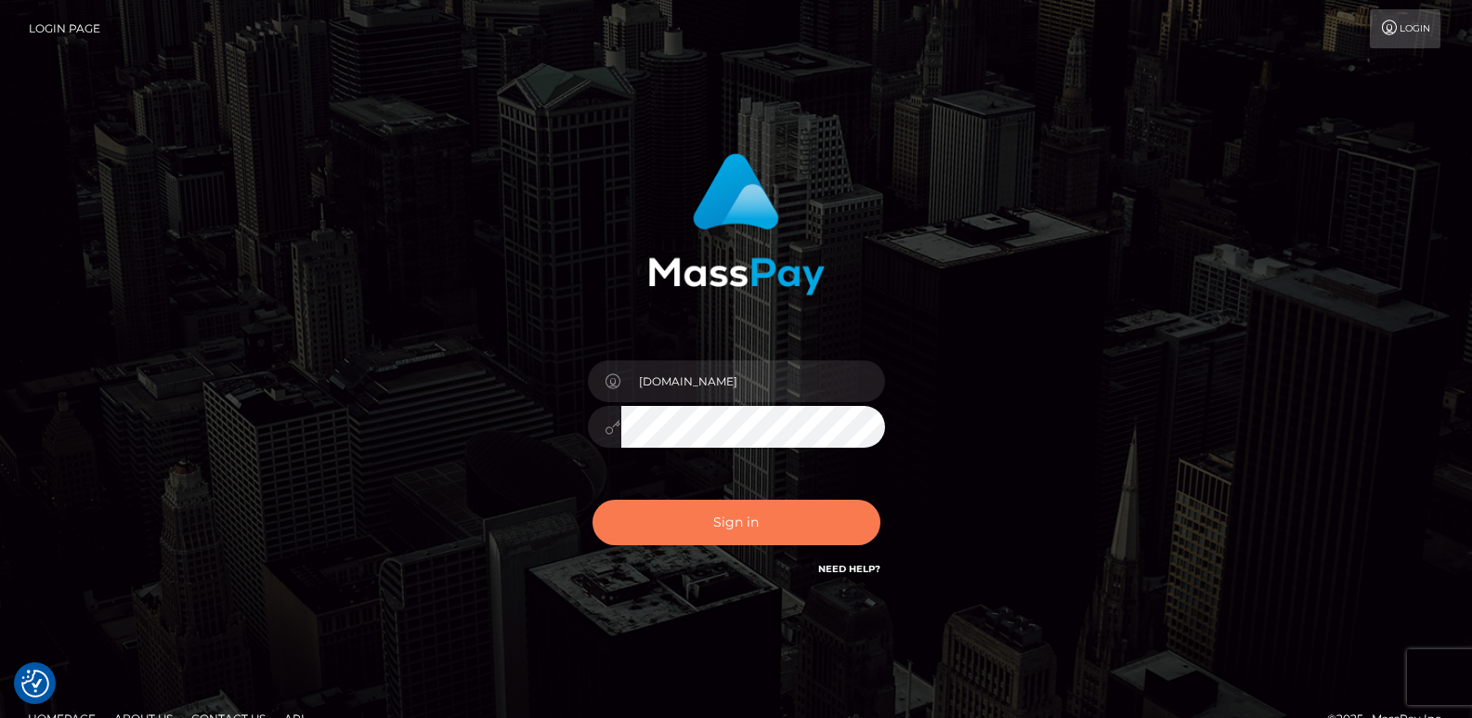
click at [704, 508] on button "Sign in" at bounding box center [736, 522] width 288 height 45
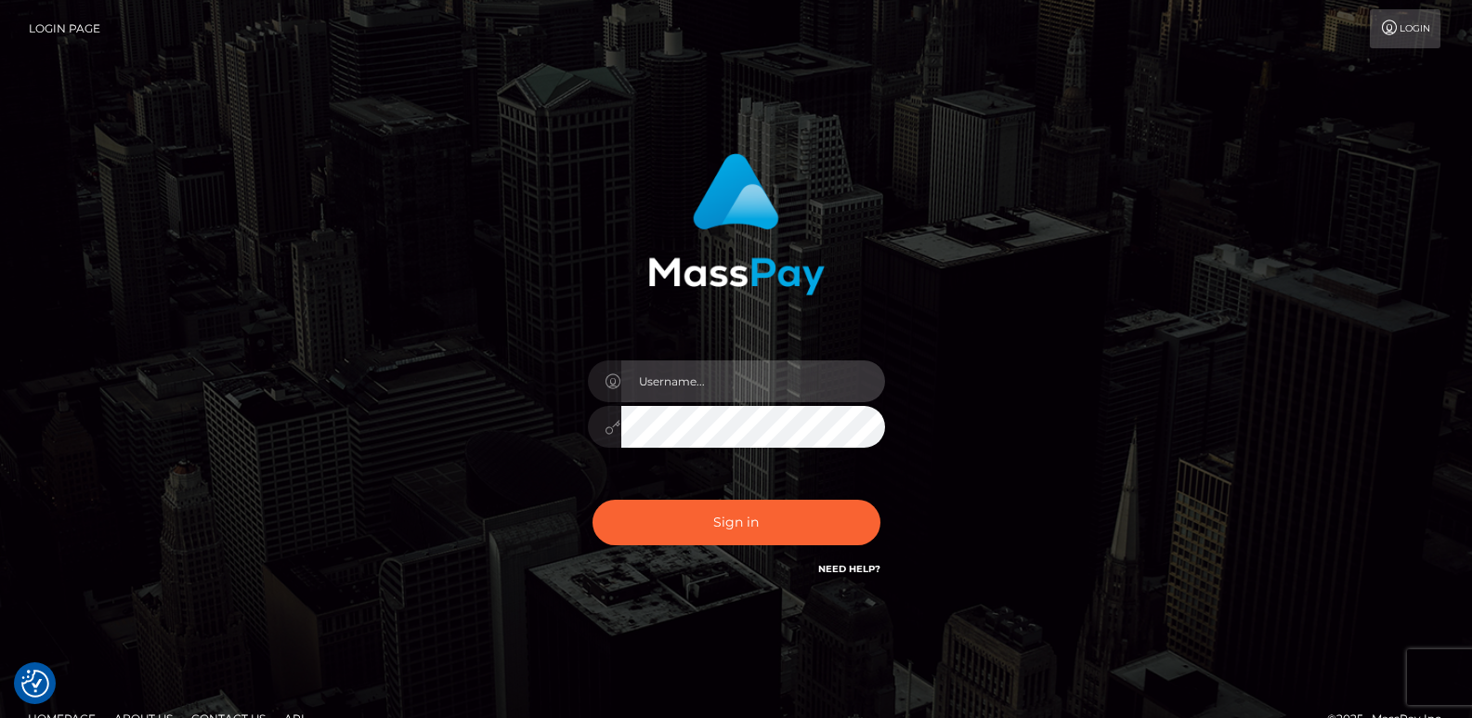
type input "[DOMAIN_NAME]"
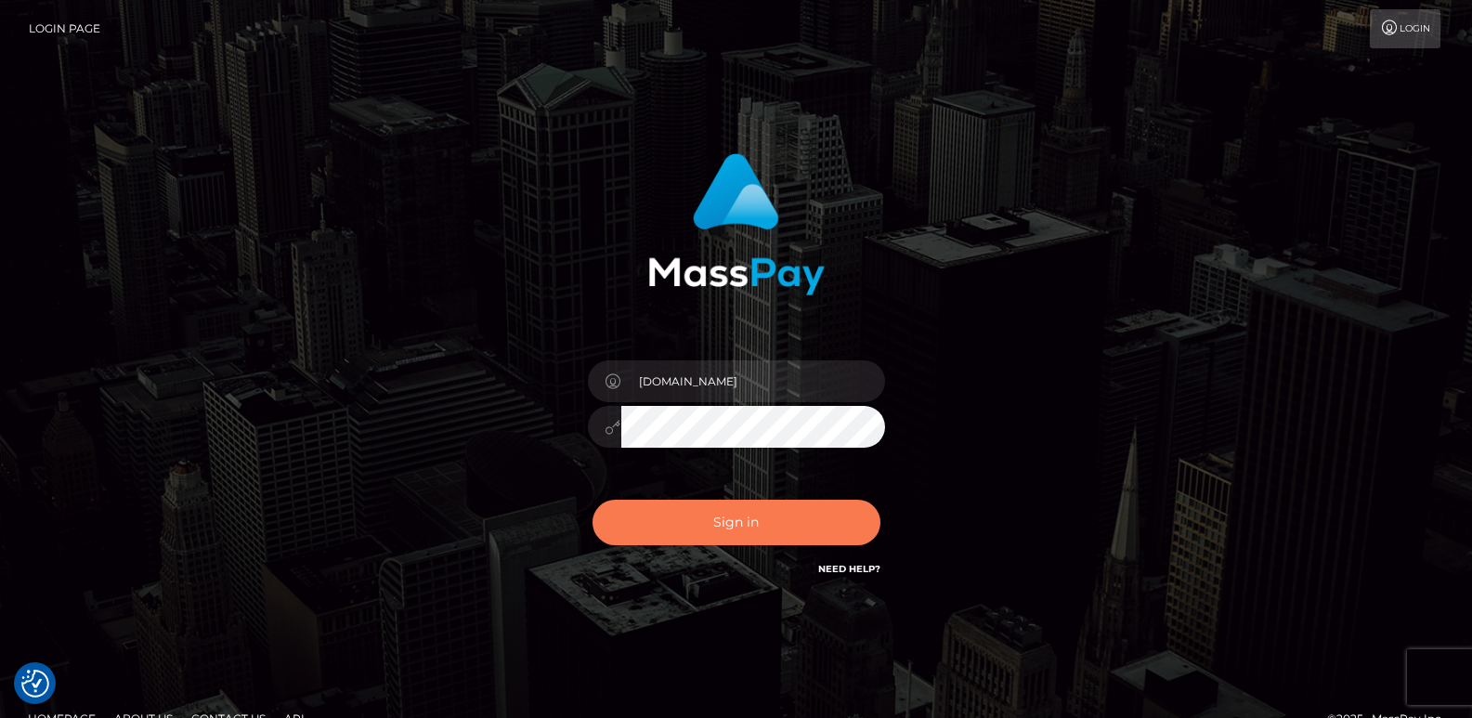
click at [704, 508] on button "Sign in" at bounding box center [736, 522] width 288 height 45
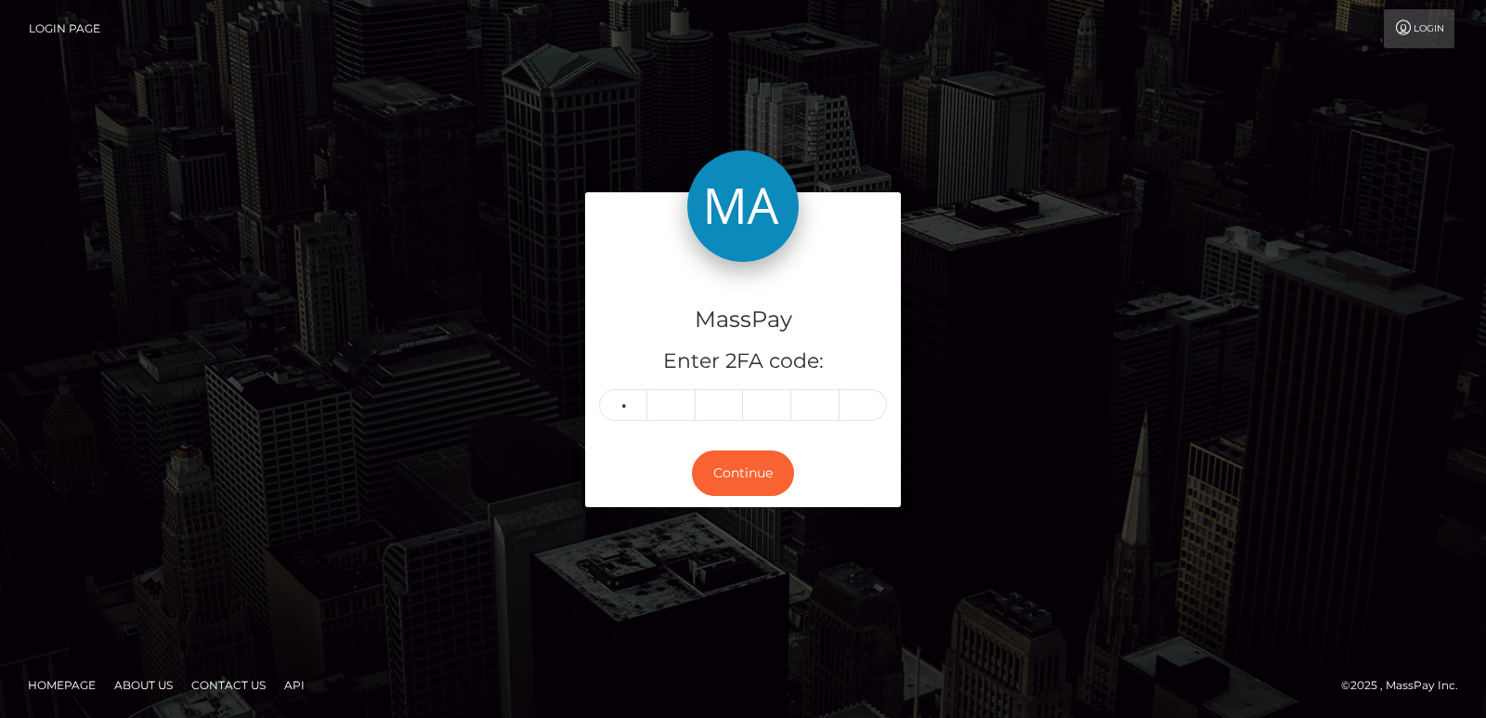
type input "7"
type input "5"
type input "8"
type input "1"
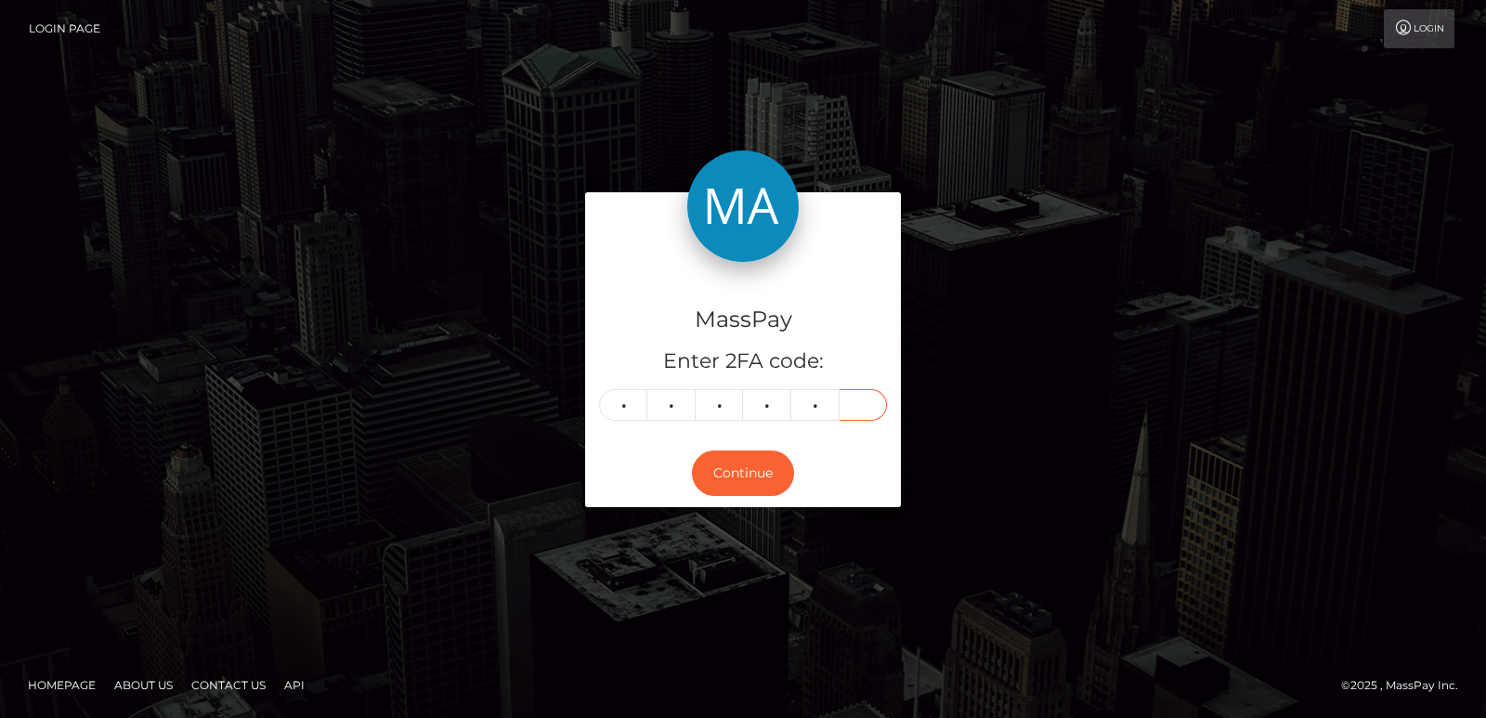
type input "5"
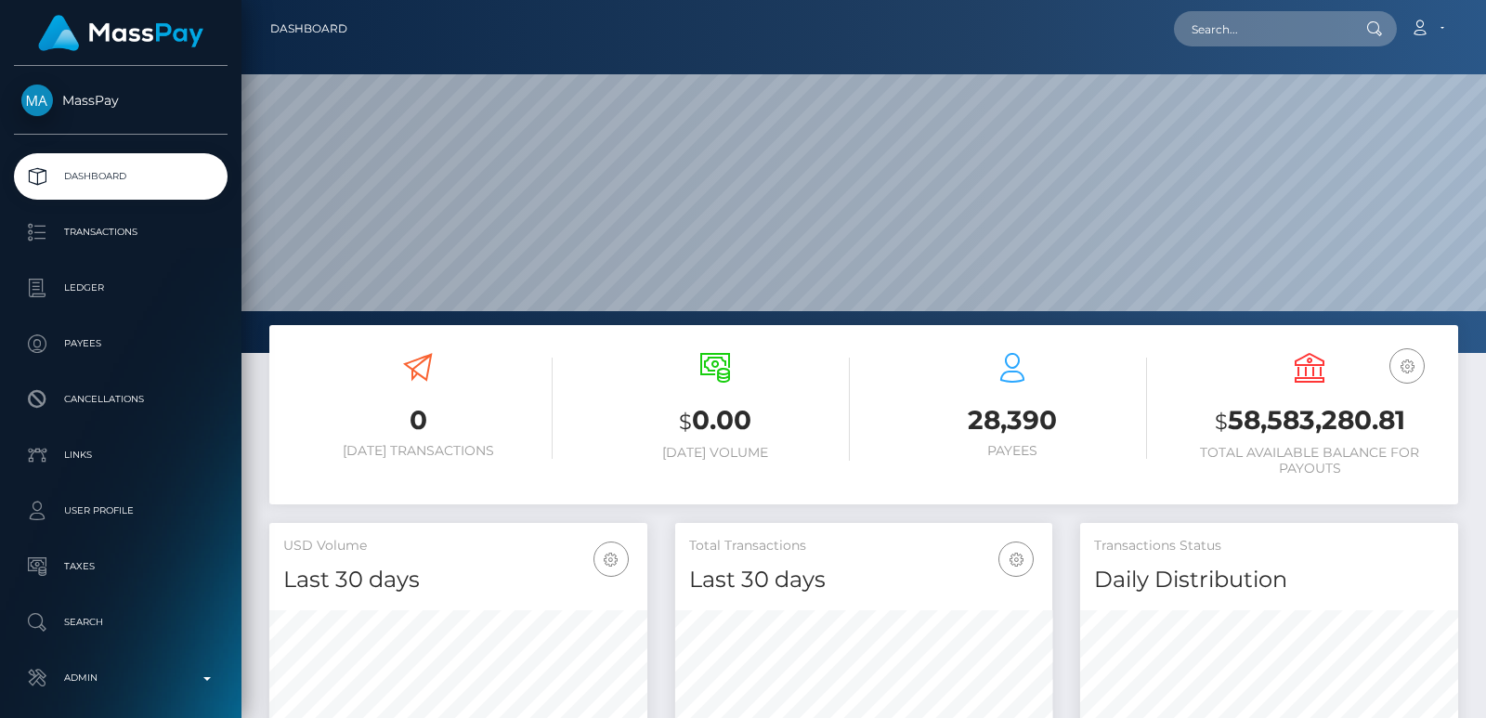
scroll to position [330, 377]
click at [1220, 30] on input "text" at bounding box center [1261, 28] width 175 height 35
paste input "[EMAIL_ADDRESS][DOMAIN_NAME]"
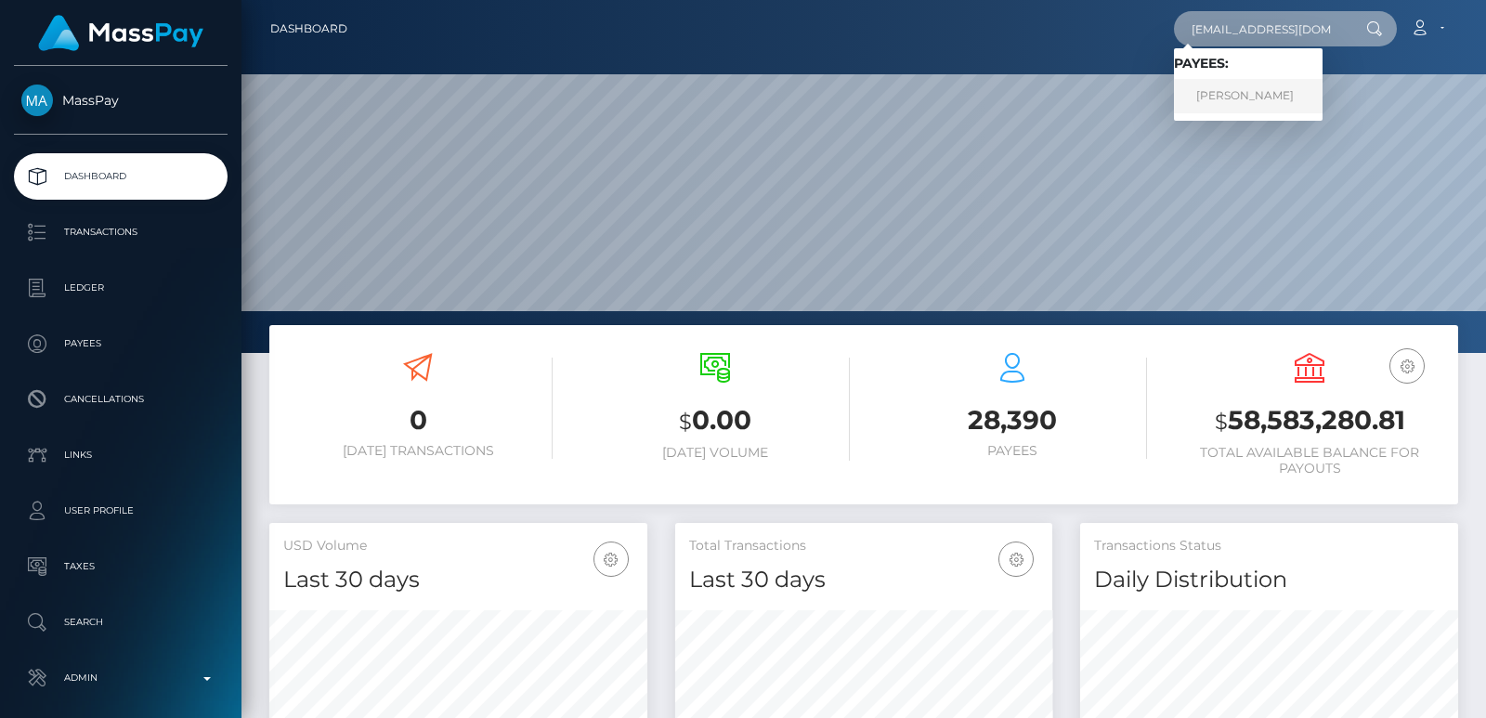
type input "[EMAIL_ADDRESS][DOMAIN_NAME]"
click at [1261, 83] on link "KYMANI CHARTIER Brown" at bounding box center [1248, 96] width 149 height 34
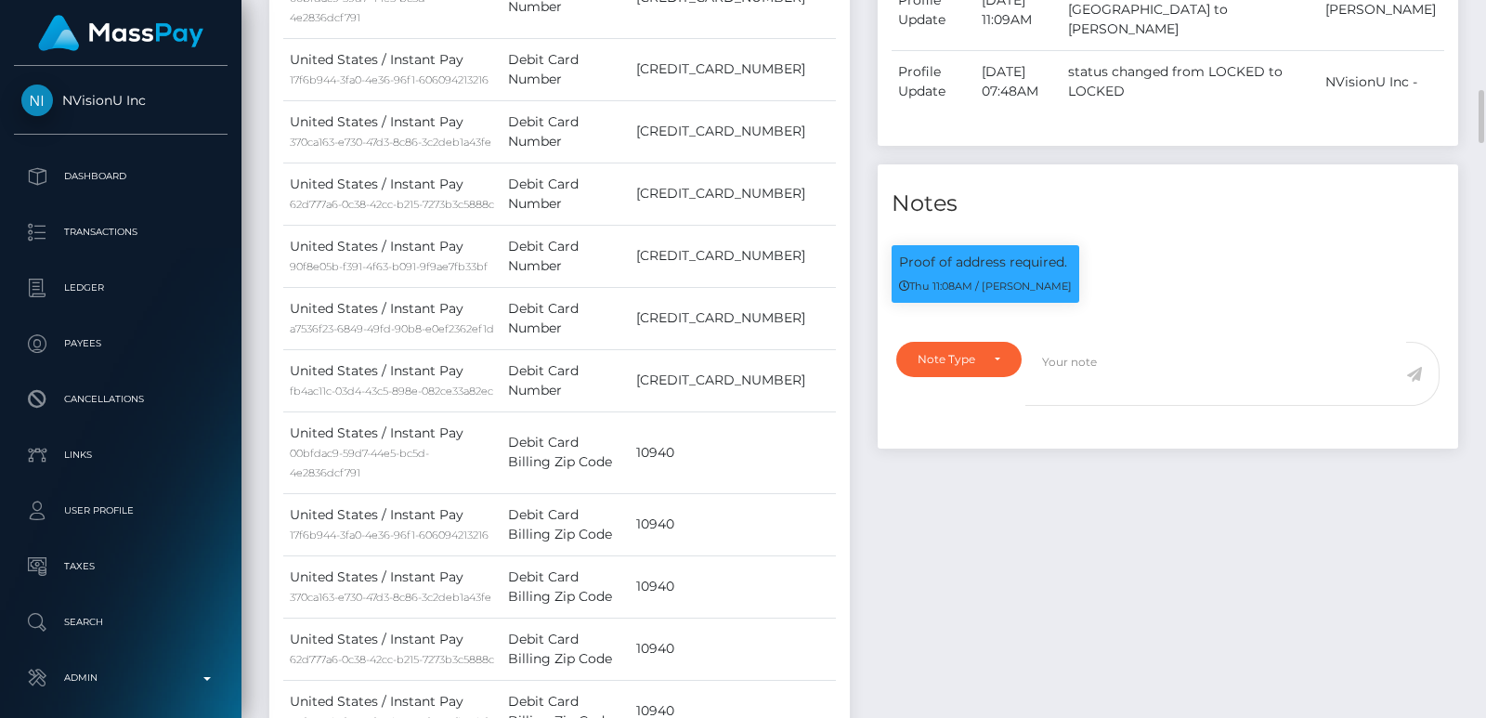
scroll to position [223, 377]
click at [1005, 272] on p "Proof of address required." at bounding box center [985, 262] width 173 height 19
copy div "Proof of address required."
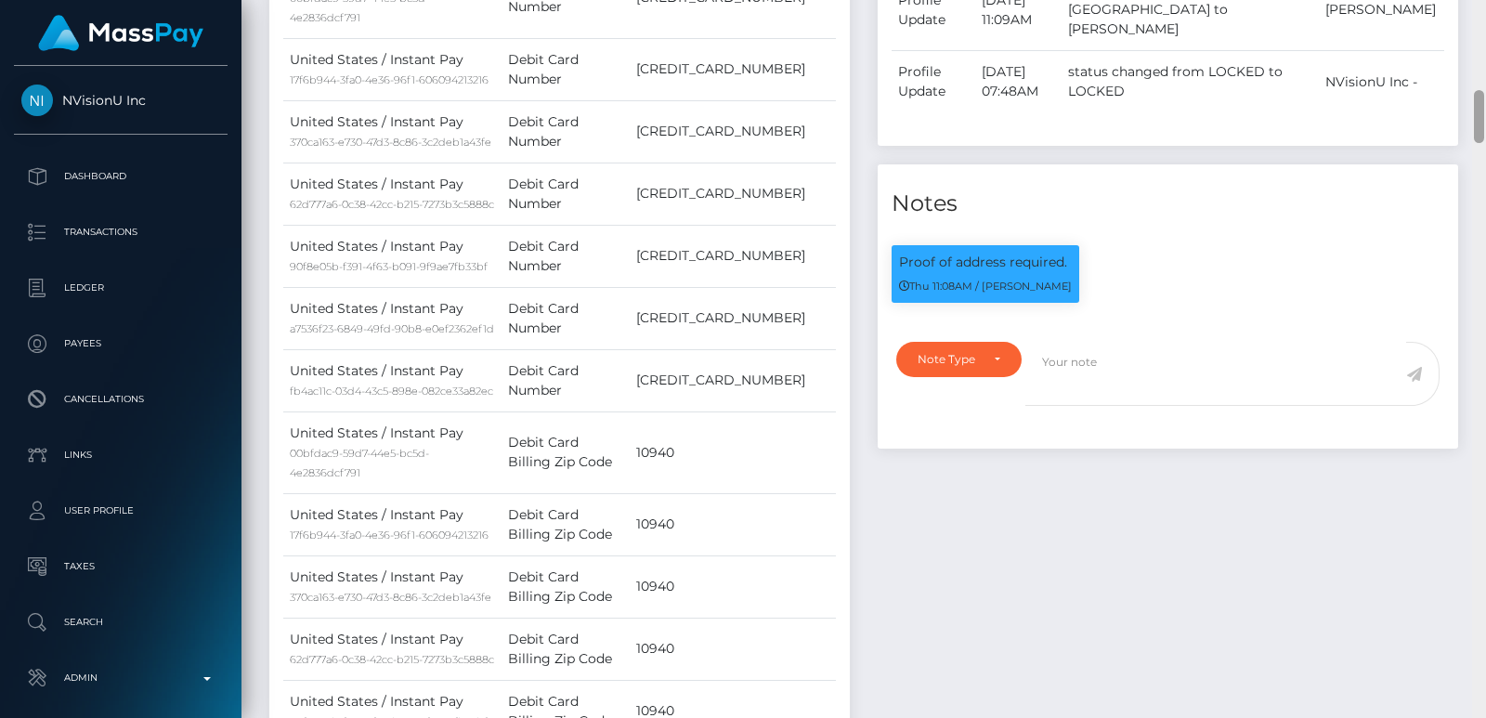
scroll to position [508, 0]
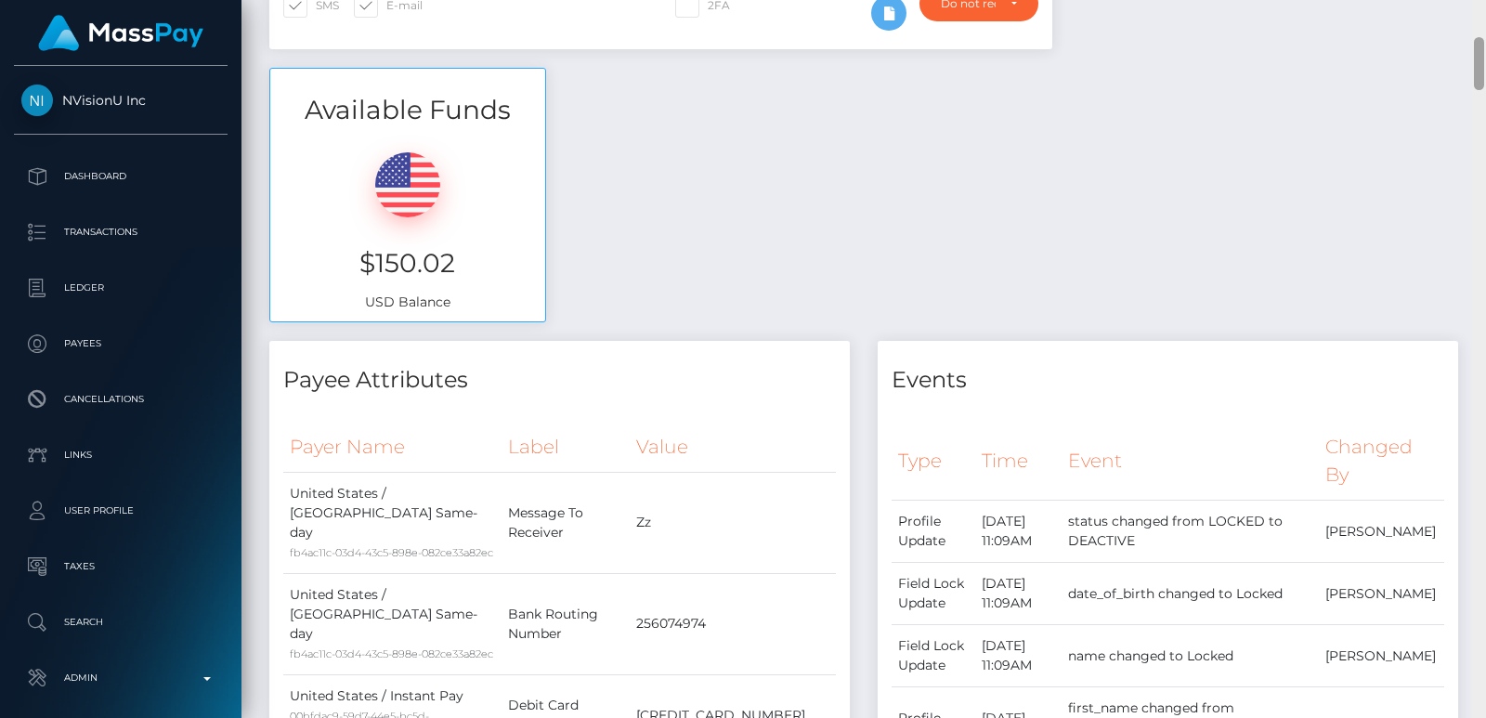
click at [1480, 27] on div at bounding box center [1479, 359] width 14 height 718
click at [1480, 27] on div "Customer Profile Loading... Loading..." at bounding box center [863, 359] width 1244 height 718
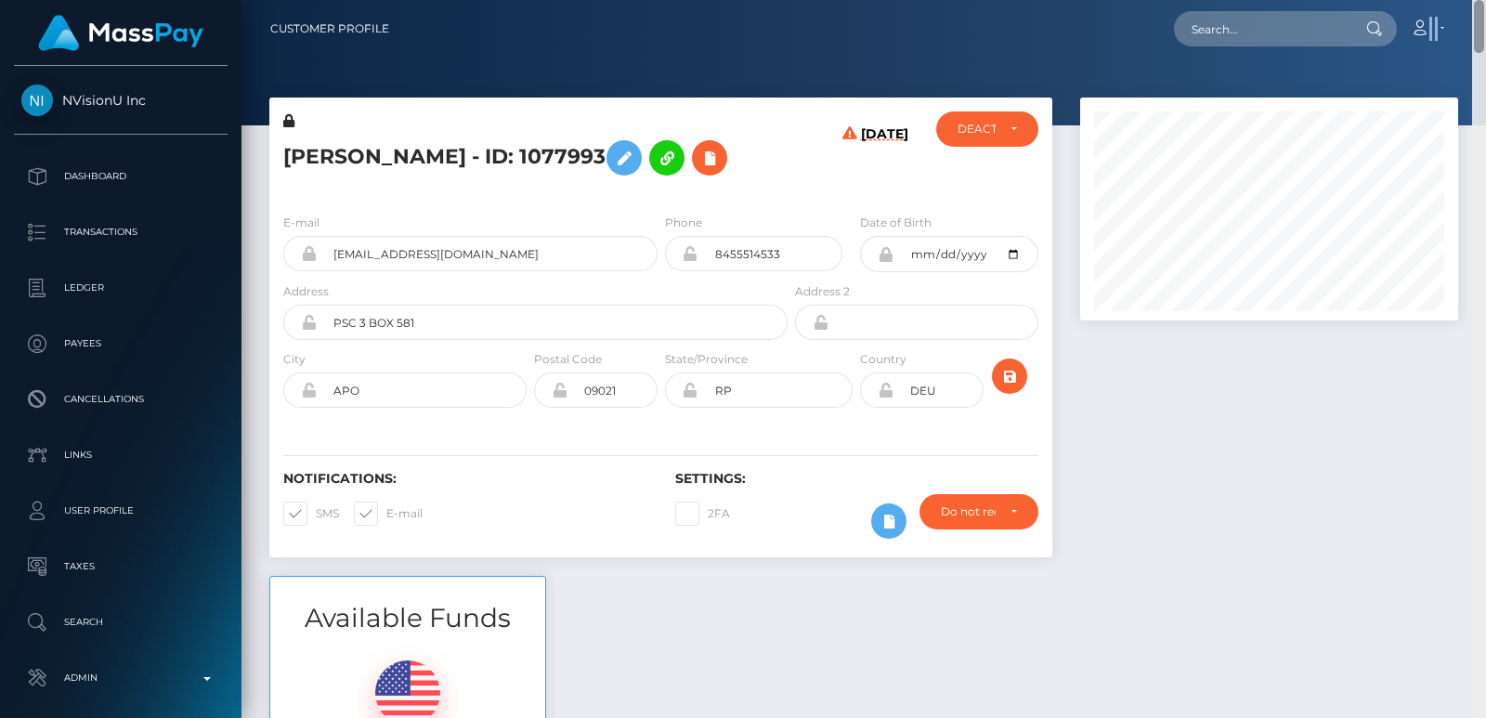
click at [1480, 27] on nav "Customer Profile Loading... Loading... Account" at bounding box center [863, 29] width 1244 height 58
click at [307, 161] on h5 "KYMANI CHARTIER Brown - ID: 1077993" at bounding box center [530, 158] width 494 height 54
copy h5 "KYMANI"
